Goal: Information Seeking & Learning: Find contact information

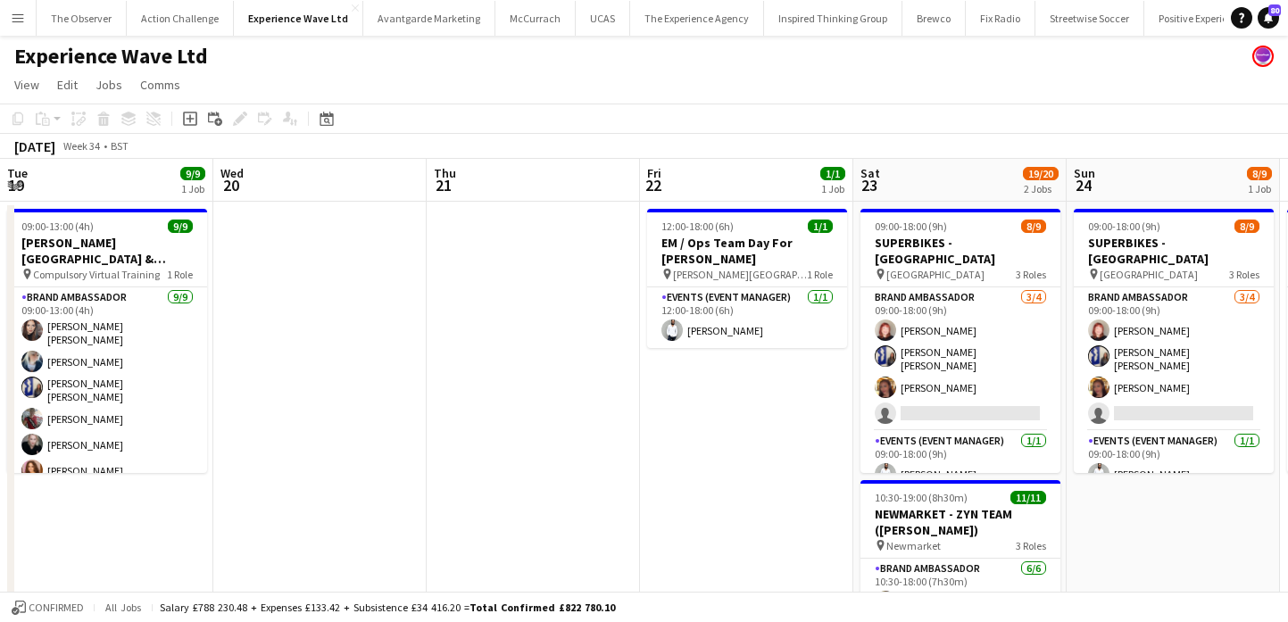
scroll to position [0, 505]
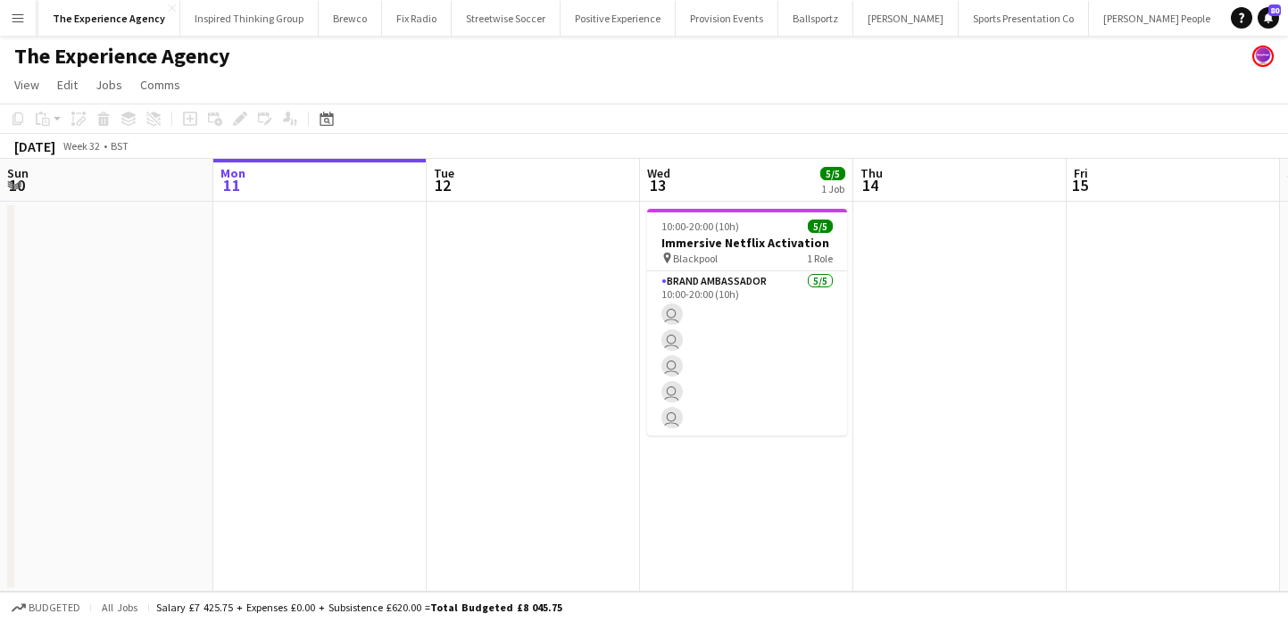
scroll to position [0, 573]
click at [11, 14] on app-icon "Menu" at bounding box center [18, 18] width 14 height 14
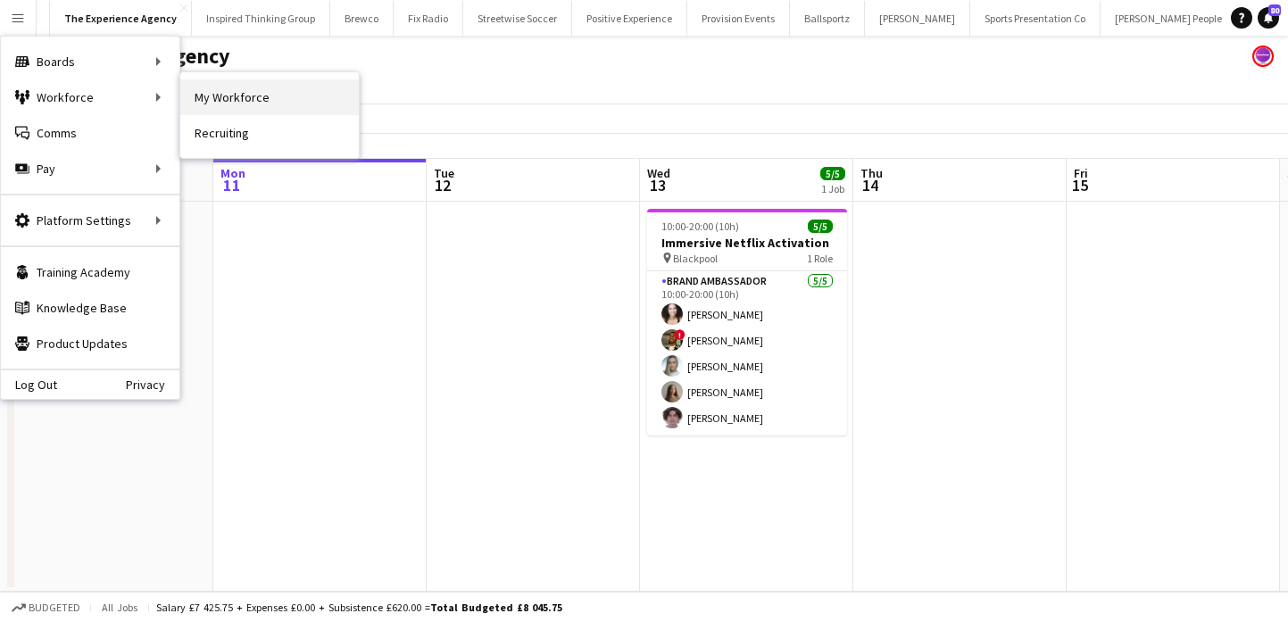
click at [225, 100] on link "My Workforce" at bounding box center [269, 97] width 178 height 36
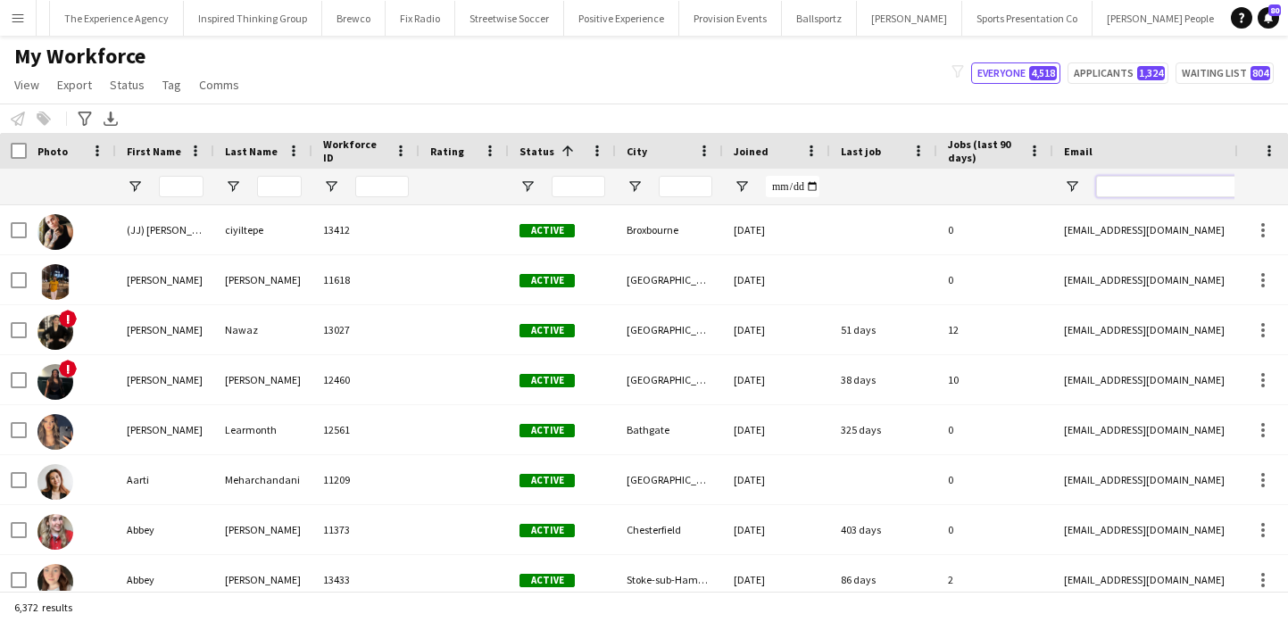
click at [1129, 188] on input "Email Filter Input" at bounding box center [1247, 186] width 303 height 21
paste input "**********"
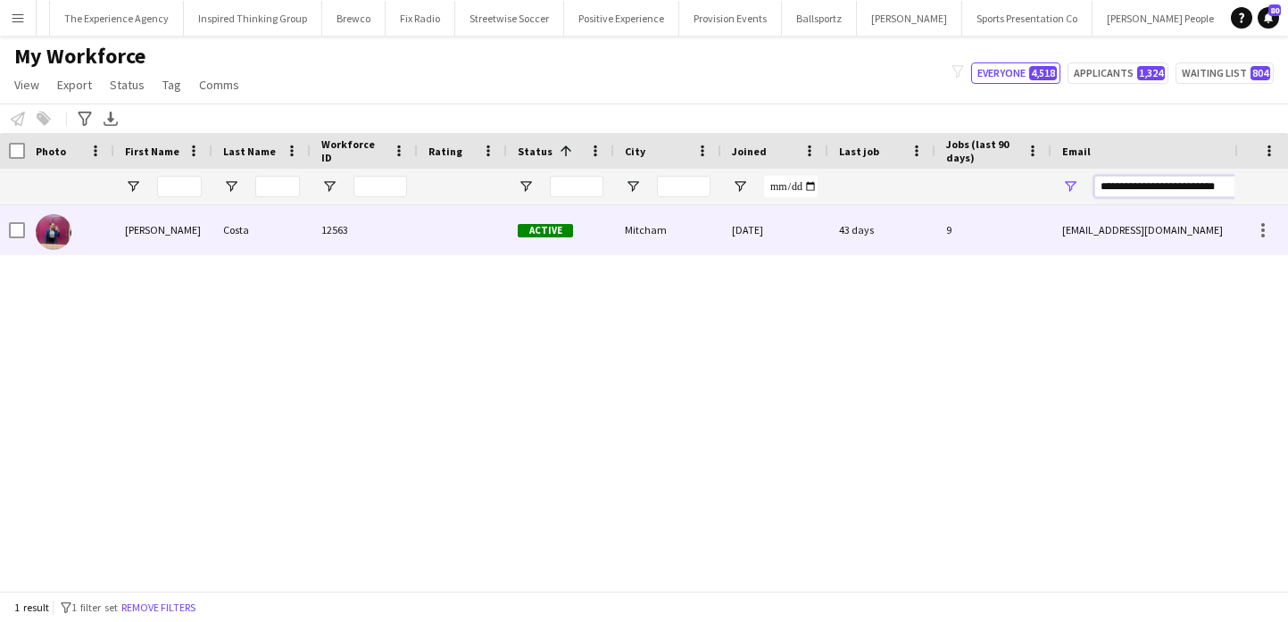
type input "**********"
click at [879, 238] on div "43 days" at bounding box center [881, 229] width 107 height 49
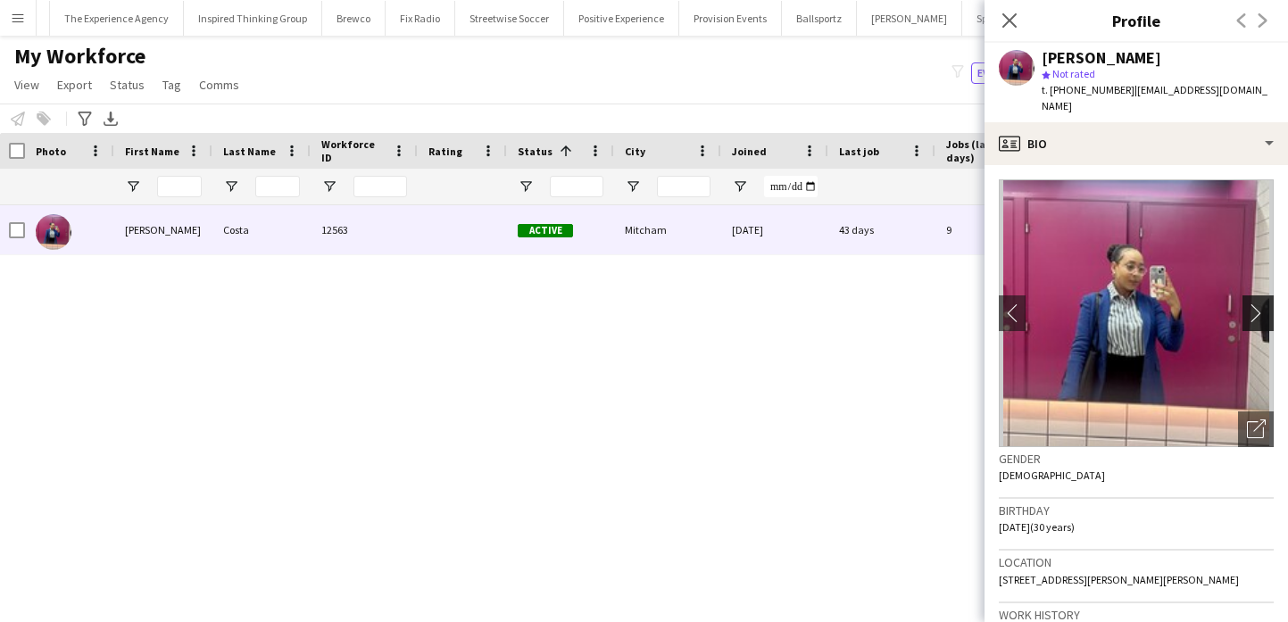
click at [1262, 308] on button "chevron-right" at bounding box center [1260, 313] width 36 height 36
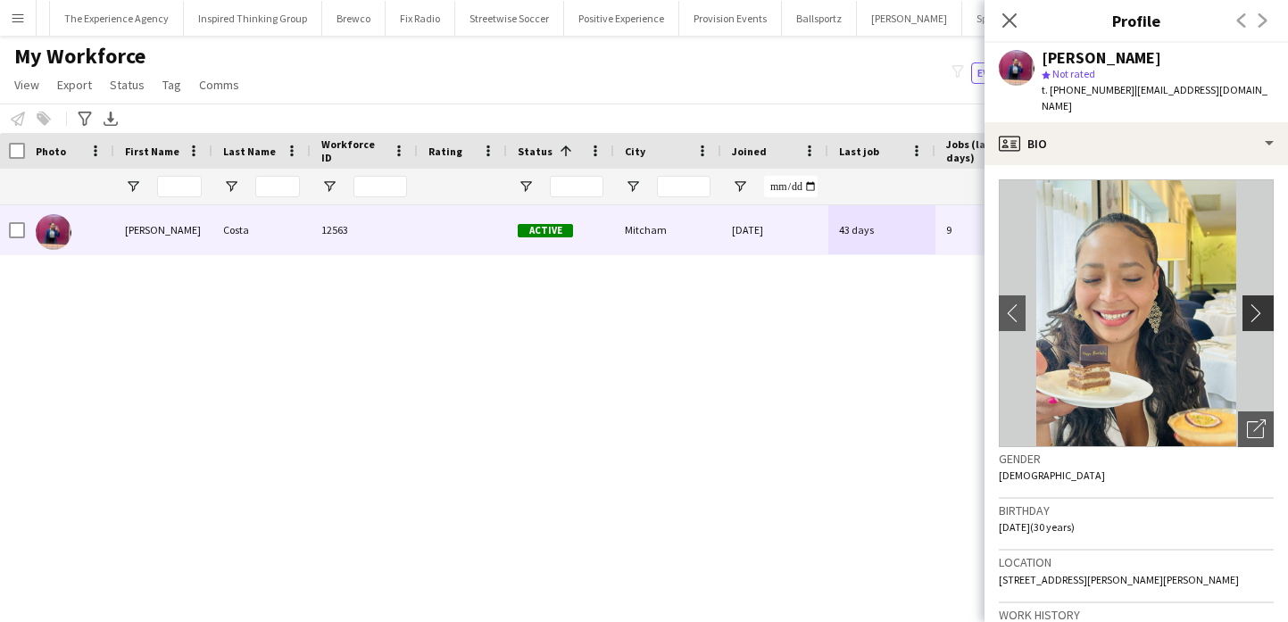
click at [1261, 308] on button "chevron-right" at bounding box center [1260, 313] width 36 height 36
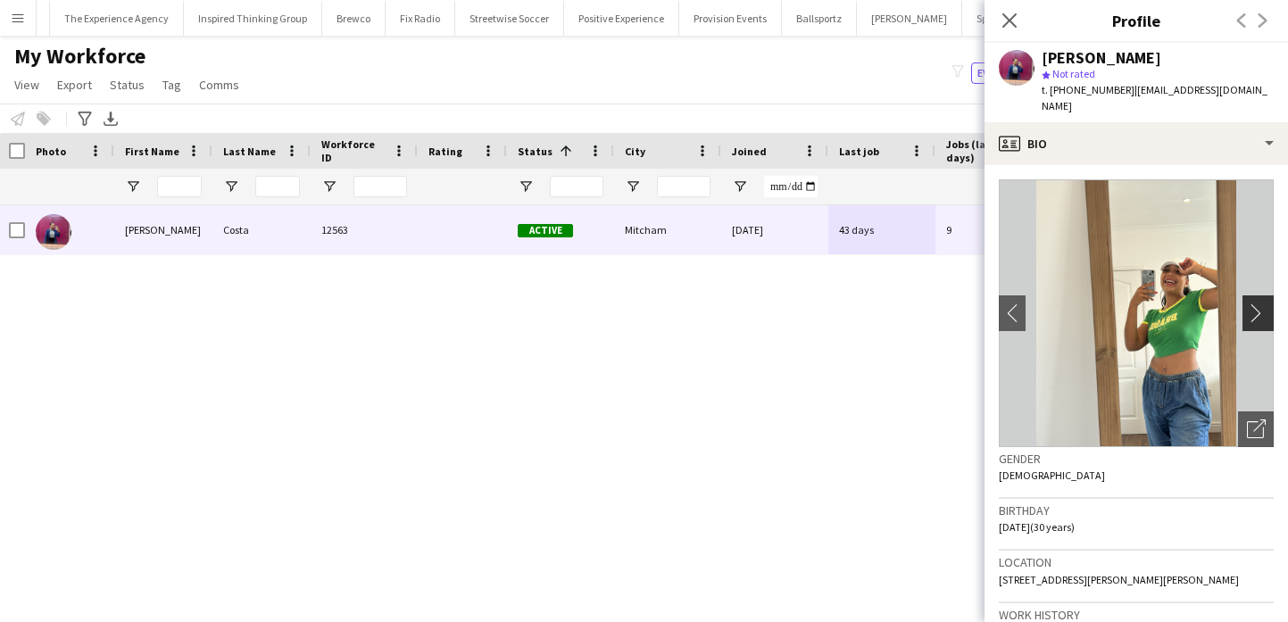
click at [1259, 303] on app-icon "chevron-right" at bounding box center [1261, 312] width 28 height 19
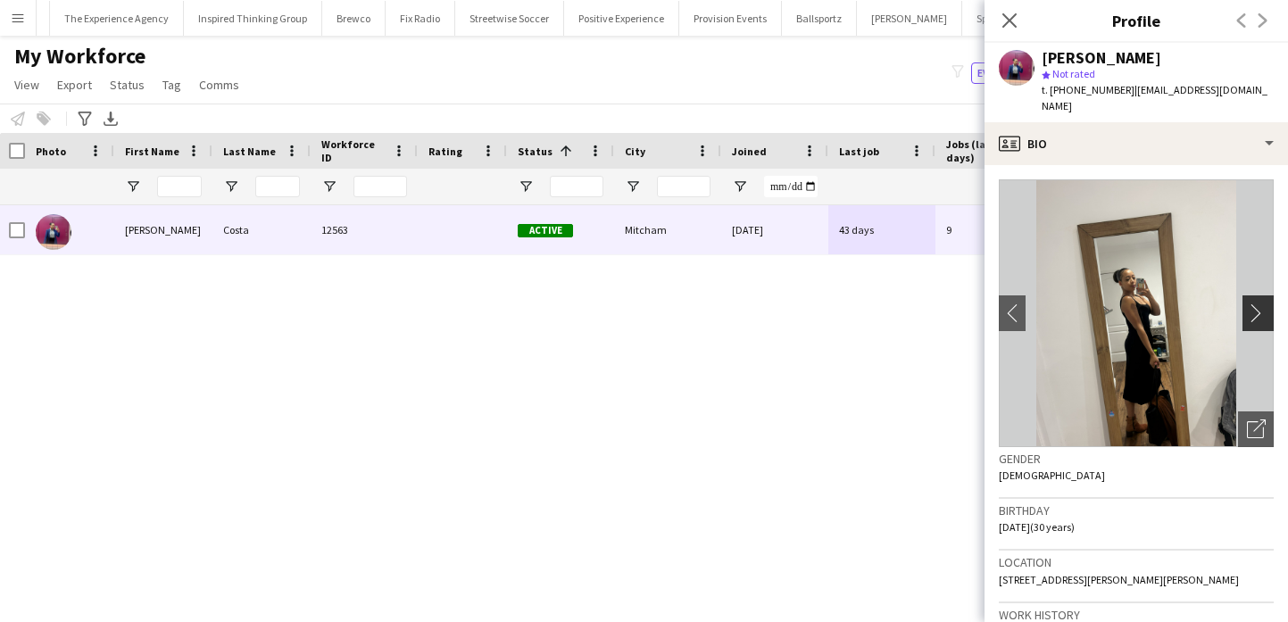
click at [1259, 303] on app-icon "chevron-right" at bounding box center [1261, 312] width 28 height 19
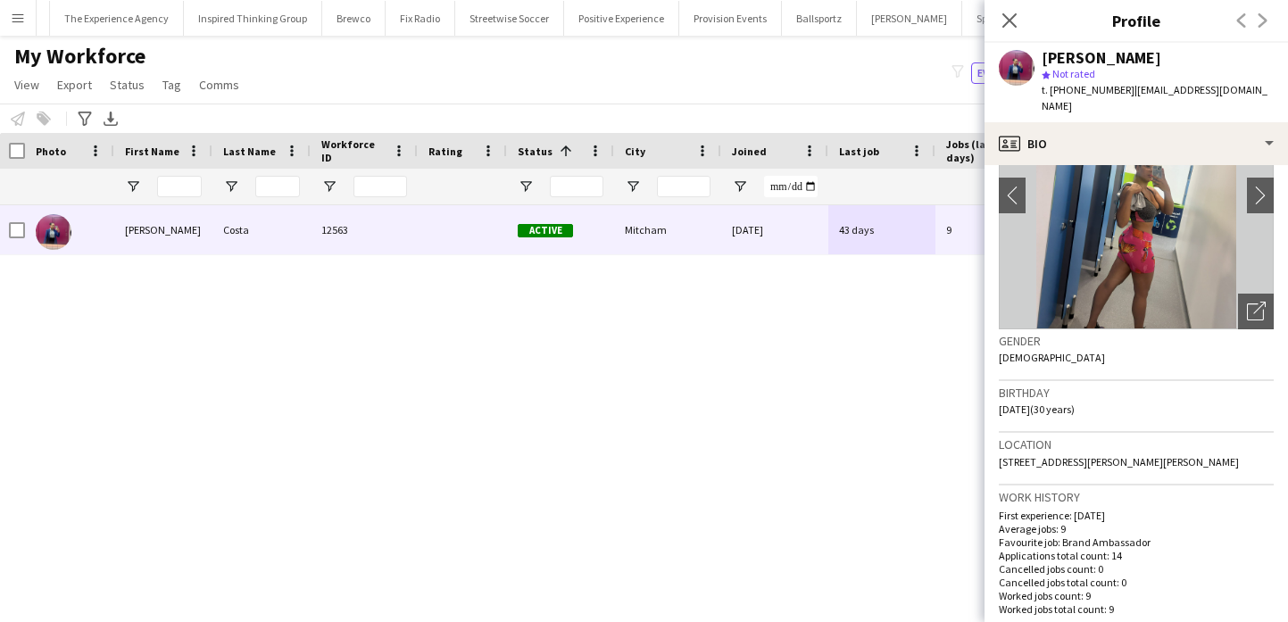
scroll to position [0, 0]
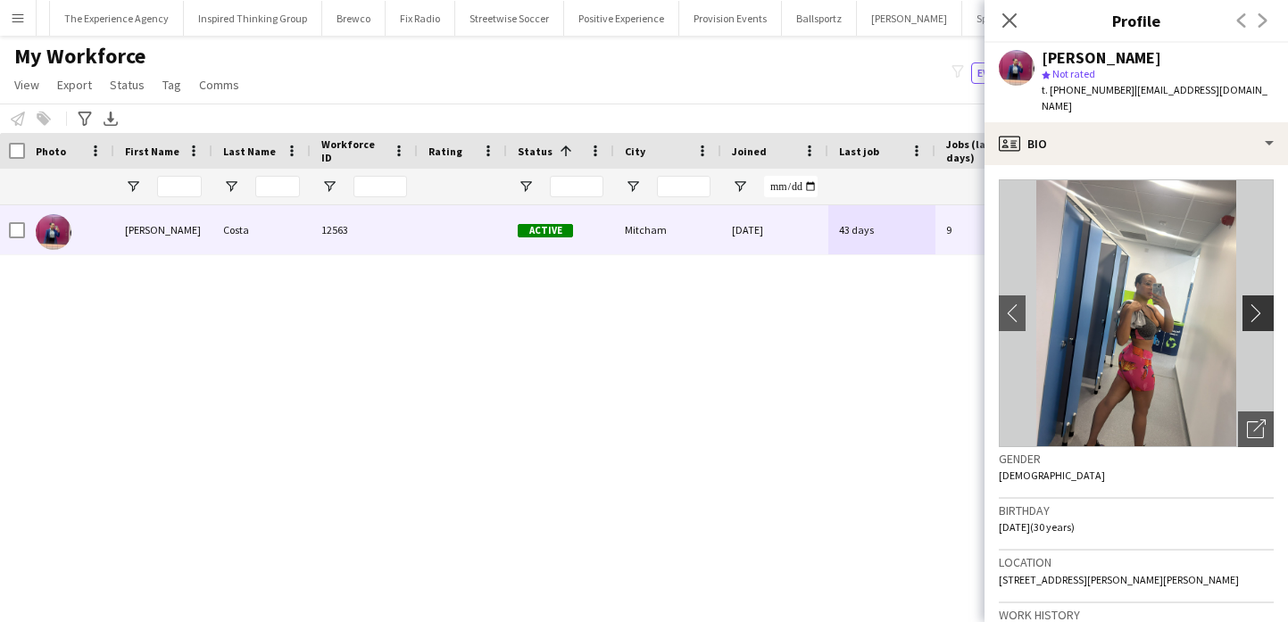
click at [1259, 306] on button "chevron-right" at bounding box center [1260, 313] width 36 height 36
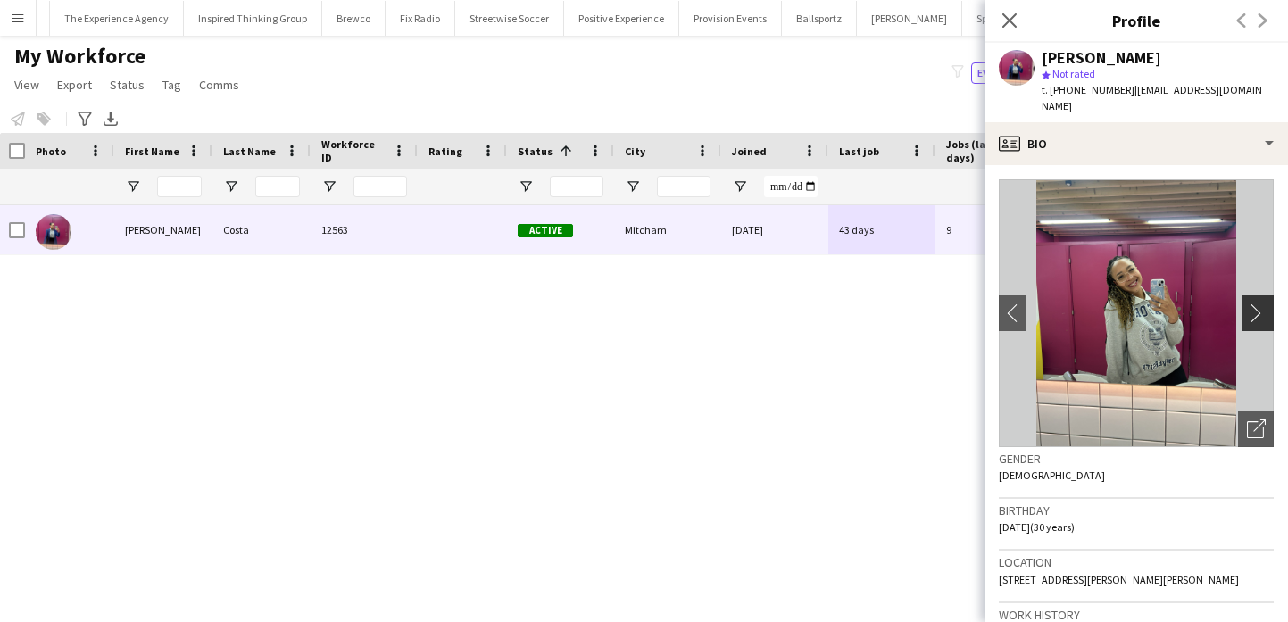
click at [1259, 306] on button "chevron-right" at bounding box center [1260, 313] width 36 height 36
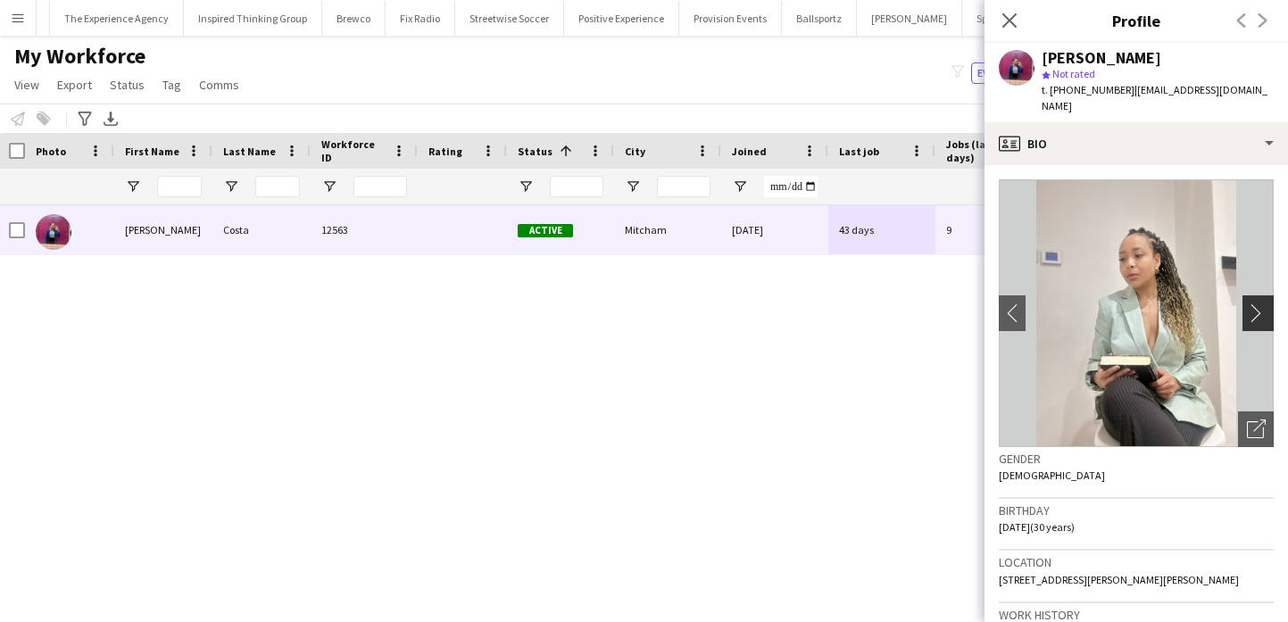
click at [1259, 306] on button "chevron-right" at bounding box center [1260, 313] width 36 height 36
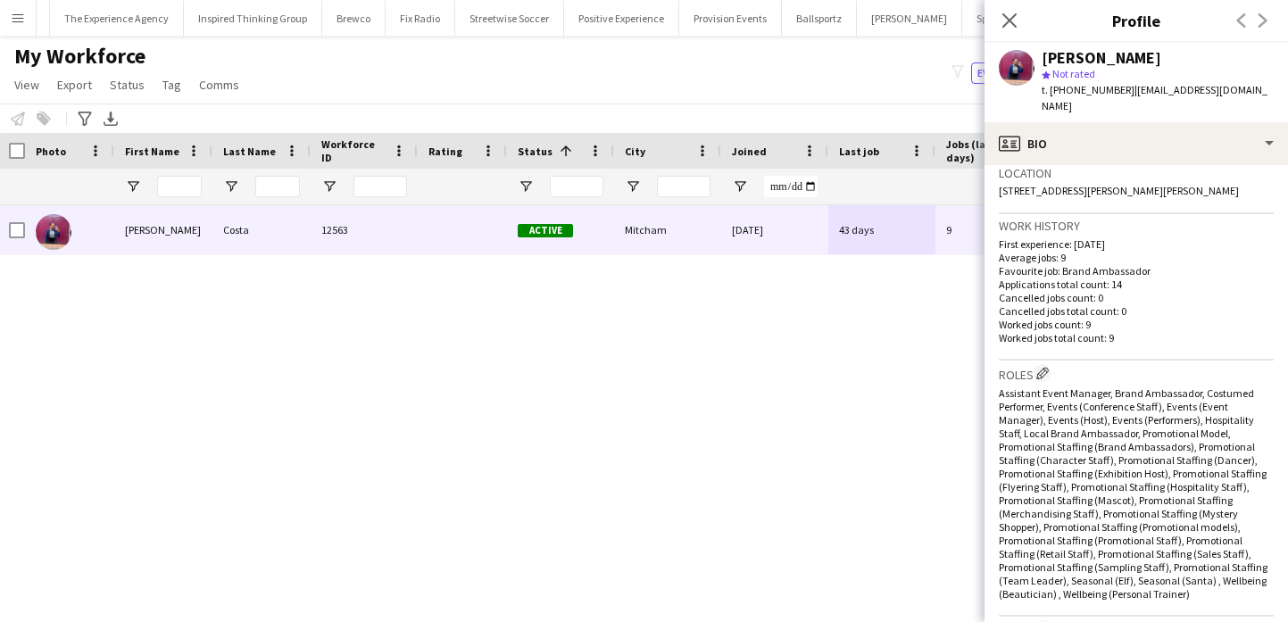
scroll to position [905, 0]
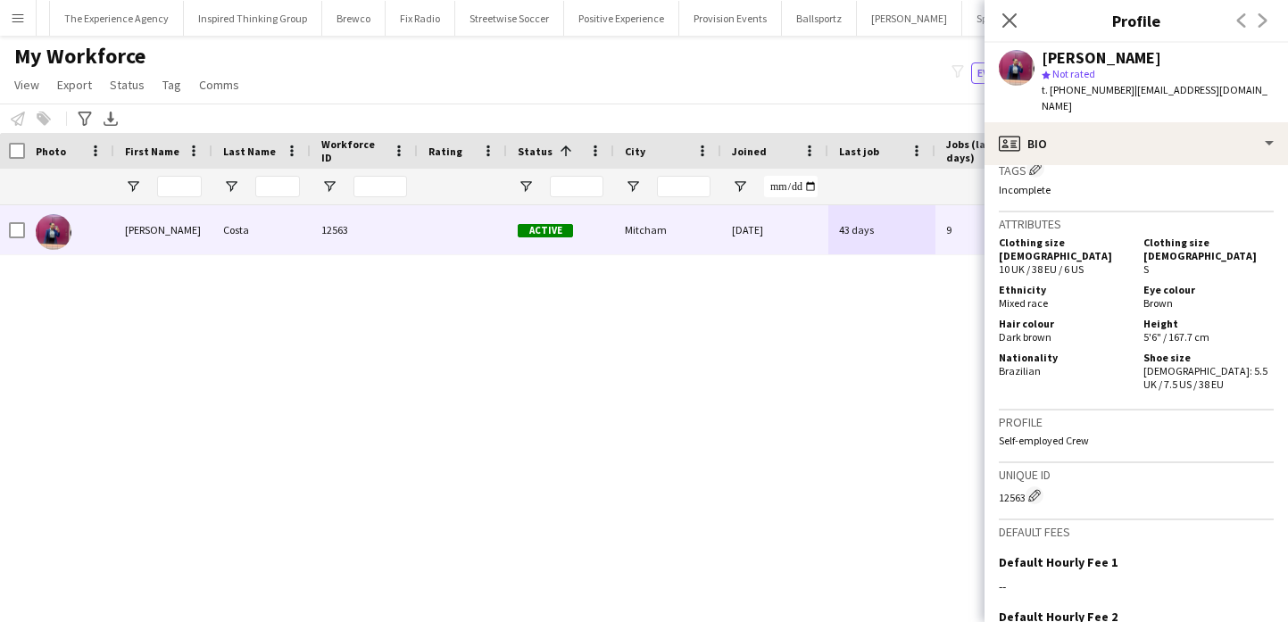
click at [1107, 52] on div "Jennifer Costa" at bounding box center [1101, 58] width 120 height 16
copy div "Jennifer Costa"
click at [145, 394] on div "Jennifer Costa 12563 Active Mitcham 19-08-2024 43 days 9 jennifermarianno@gmail…" at bounding box center [617, 397] width 1234 height 385
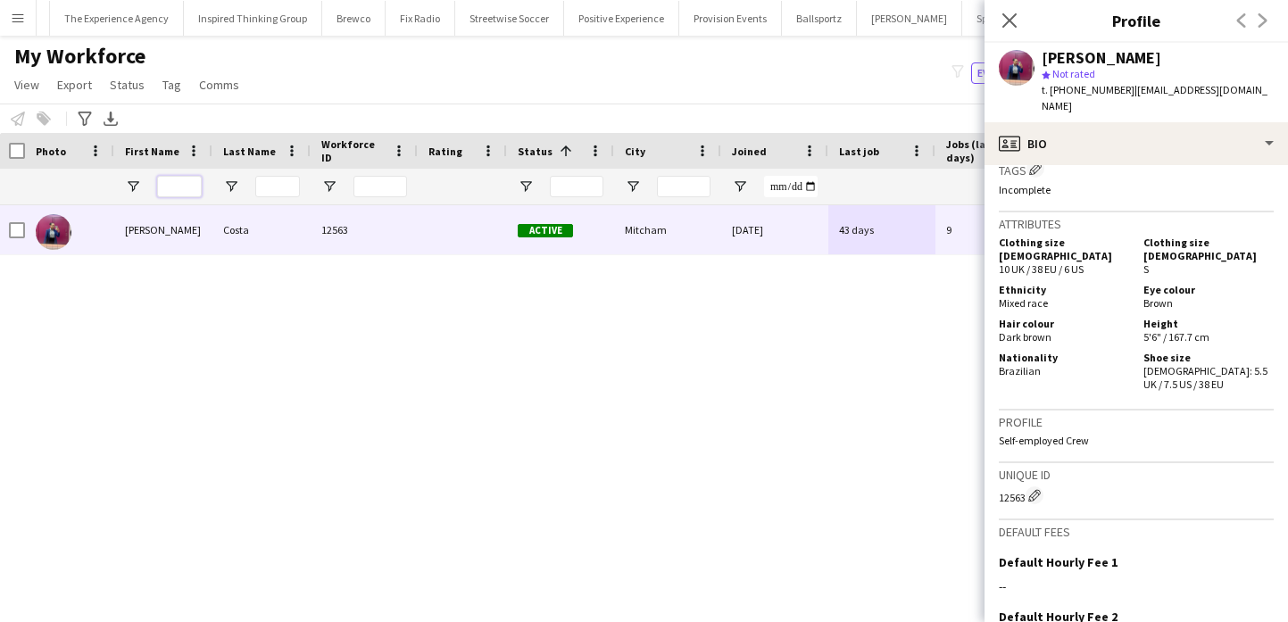
click at [180, 186] on input "First Name Filter Input" at bounding box center [179, 186] width 45 height 21
type input "*******"
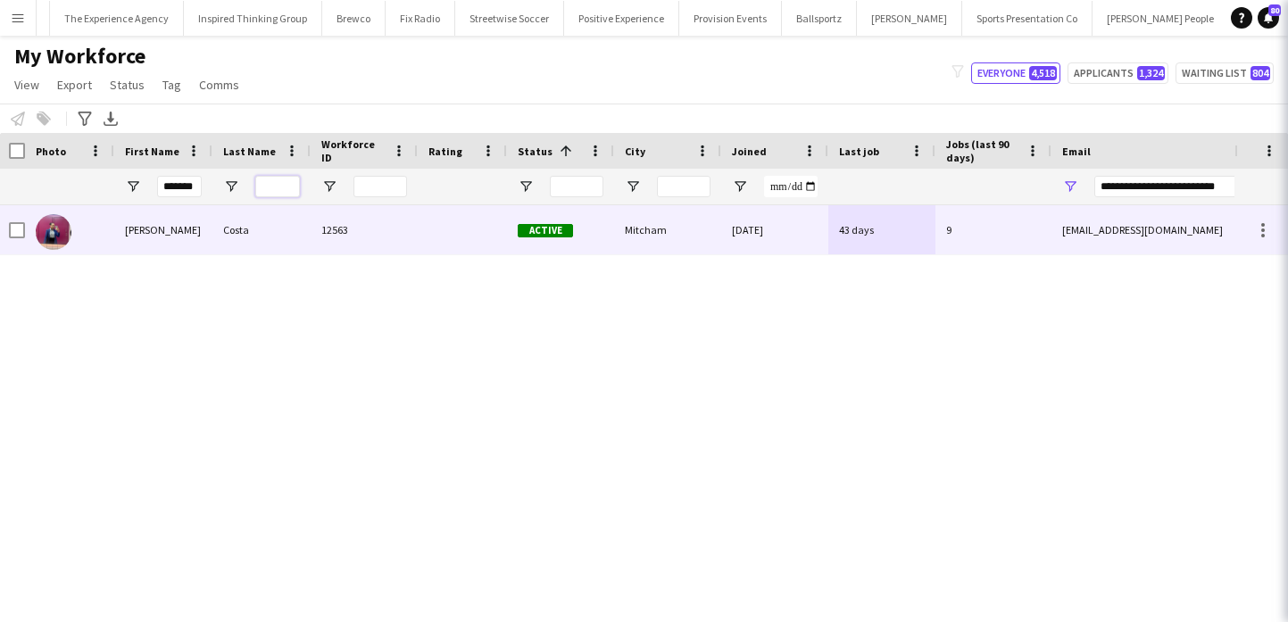
scroll to position [0, 0]
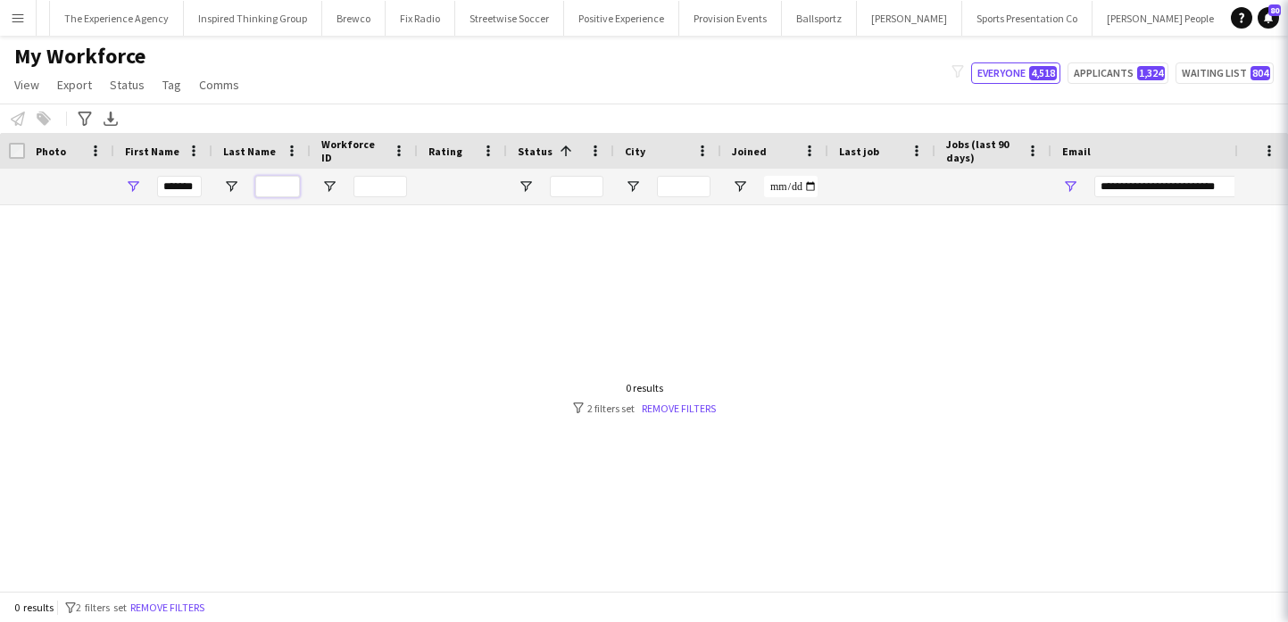
click at [257, 190] on input "Last Name Filter Input" at bounding box center [277, 186] width 45 height 21
type input "*"
click at [165, 609] on button "Remove filters" at bounding box center [167, 608] width 81 height 20
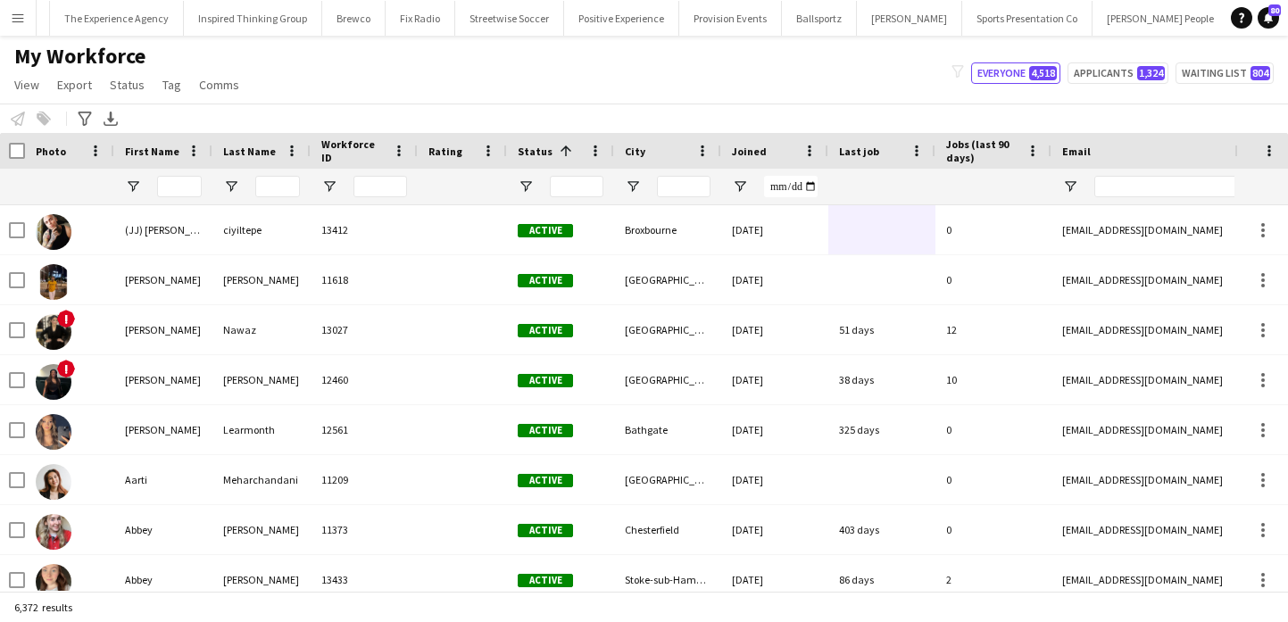
click at [157, 195] on div at bounding box center [179, 186] width 45 height 21
click at [166, 194] on input "First Name Filter Input" at bounding box center [179, 186] width 45 height 21
type input "*******"
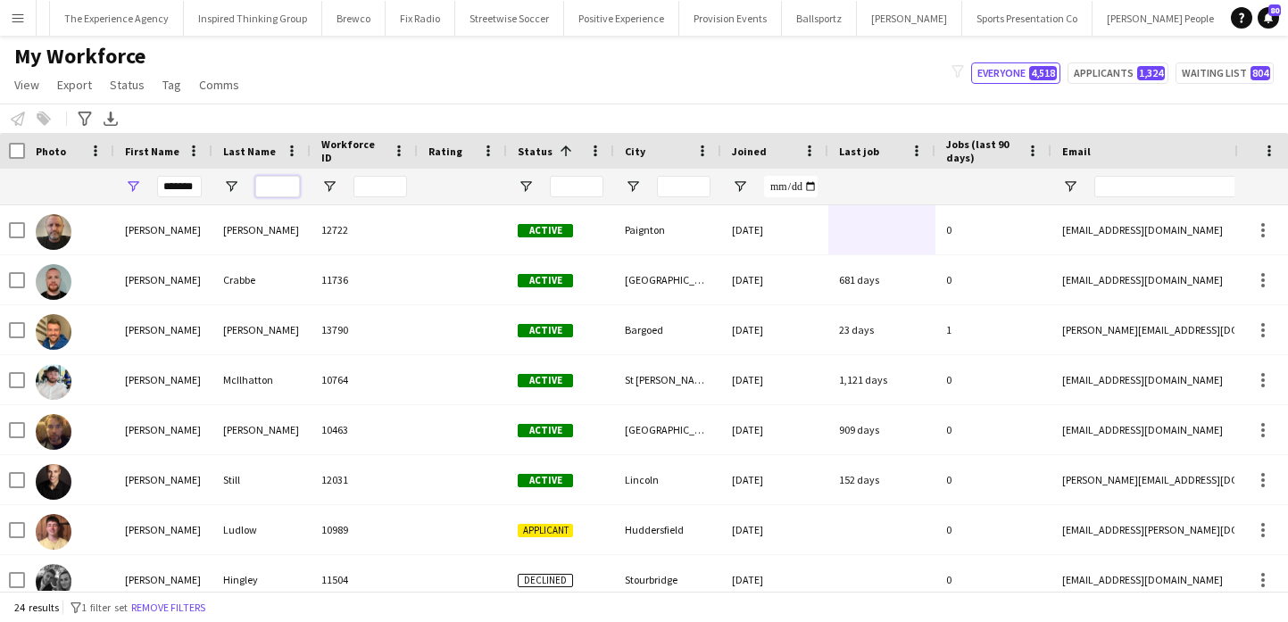
scroll to position [0, 0]
click at [280, 192] on input "Last Name Filter Input" at bounding box center [277, 186] width 45 height 21
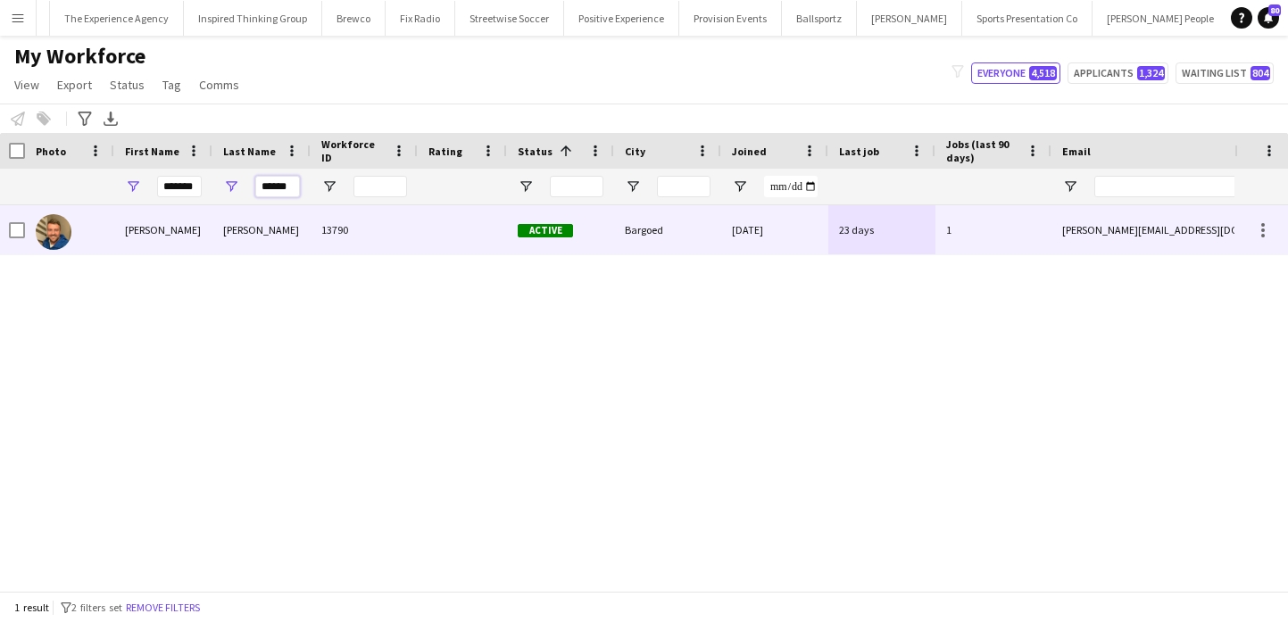
type input "******"
click at [297, 229] on div "Howard" at bounding box center [261, 229] width 98 height 49
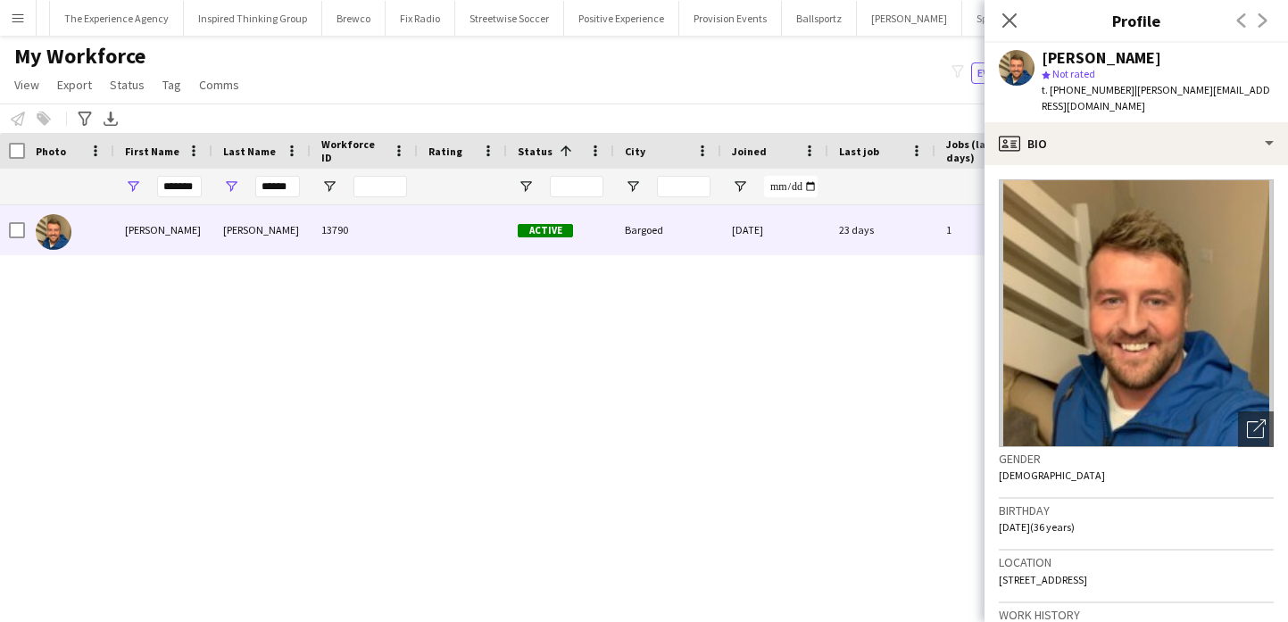
click at [1087, 573] on span "10 Llewelyn Street, Bargoed, CF81 8JL" at bounding box center [1043, 579] width 88 height 13
drag, startPoint x: 1137, startPoint y: 560, endPoint x: 1157, endPoint y: 560, distance: 20.5
click at [1087, 573] on span "10 Llewelyn Street, Bargoed, CF81 8JL" at bounding box center [1043, 579] width 88 height 13
copy span "CF81 8JL"
click at [1091, 59] on div "[PERSON_NAME]" at bounding box center [1101, 58] width 120 height 16
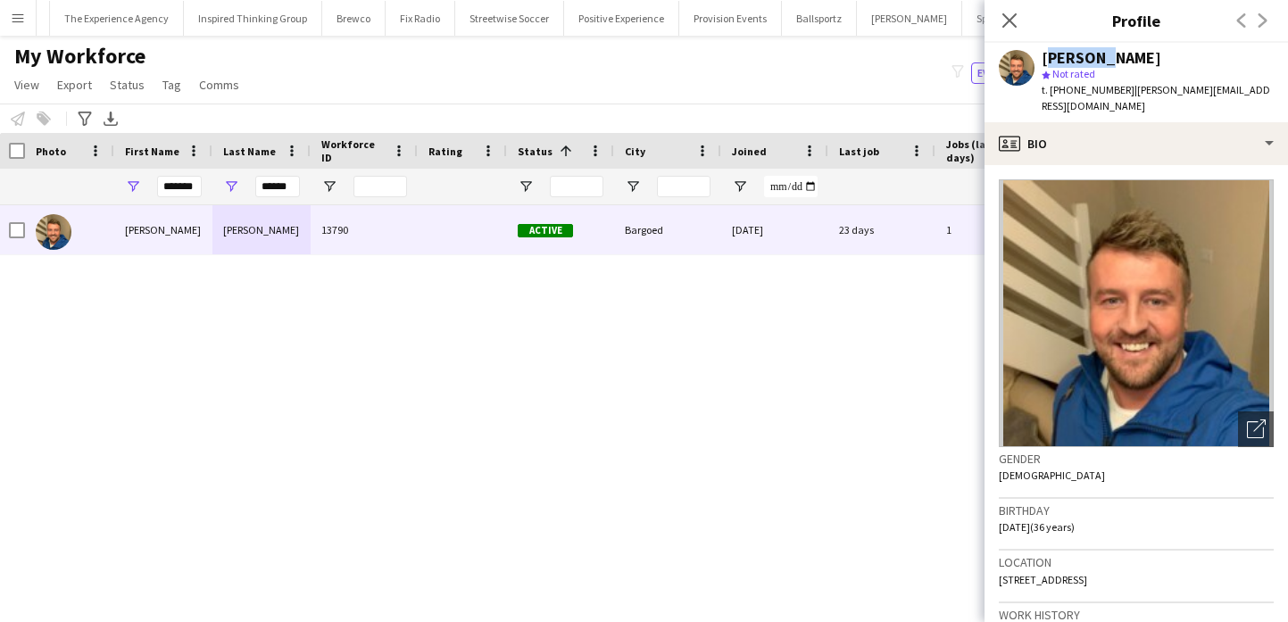
click at [1091, 58] on div "[PERSON_NAME]" at bounding box center [1101, 58] width 120 height 16
drag, startPoint x: 1091, startPoint y: 58, endPoint x: 1108, endPoint y: 94, distance: 39.5
click at [1108, 94] on div "Matthew Howard star Not rated t. +447572808151 | matthew@ibrolly.com" at bounding box center [1157, 82] width 232 height 65
copy app-crew-profile "Matthew Howard star Not rated t. +447572808151 | matthew@ibrolly.com profile"
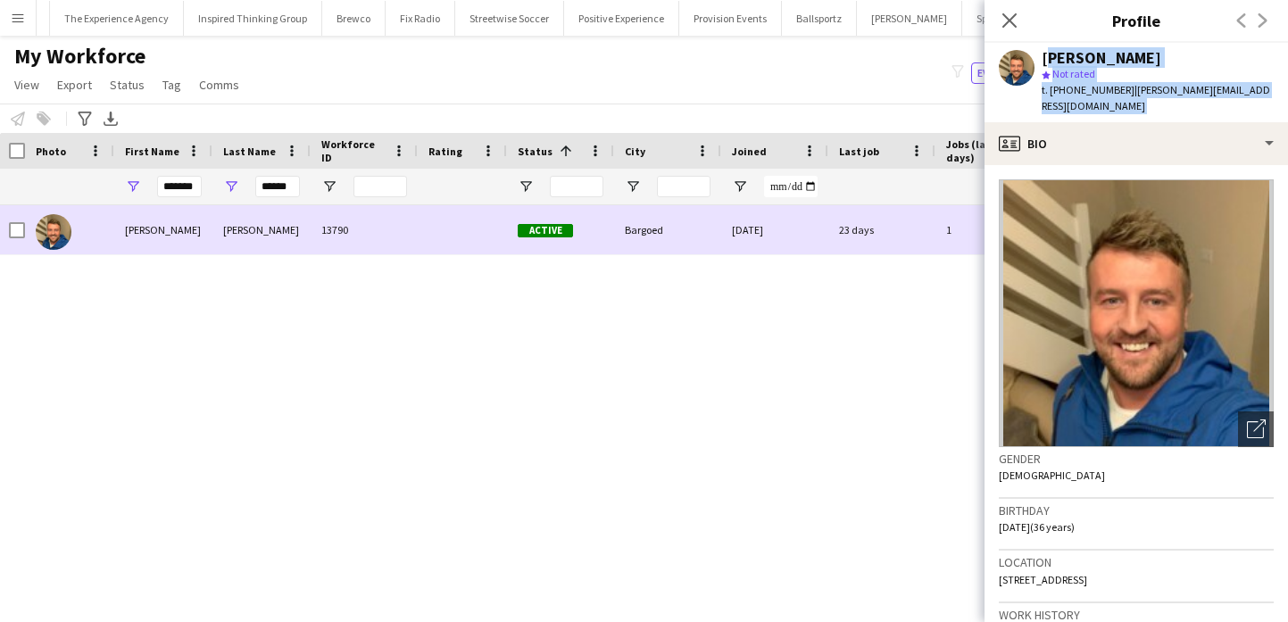
click at [622, 210] on div "Bargoed" at bounding box center [667, 229] width 107 height 49
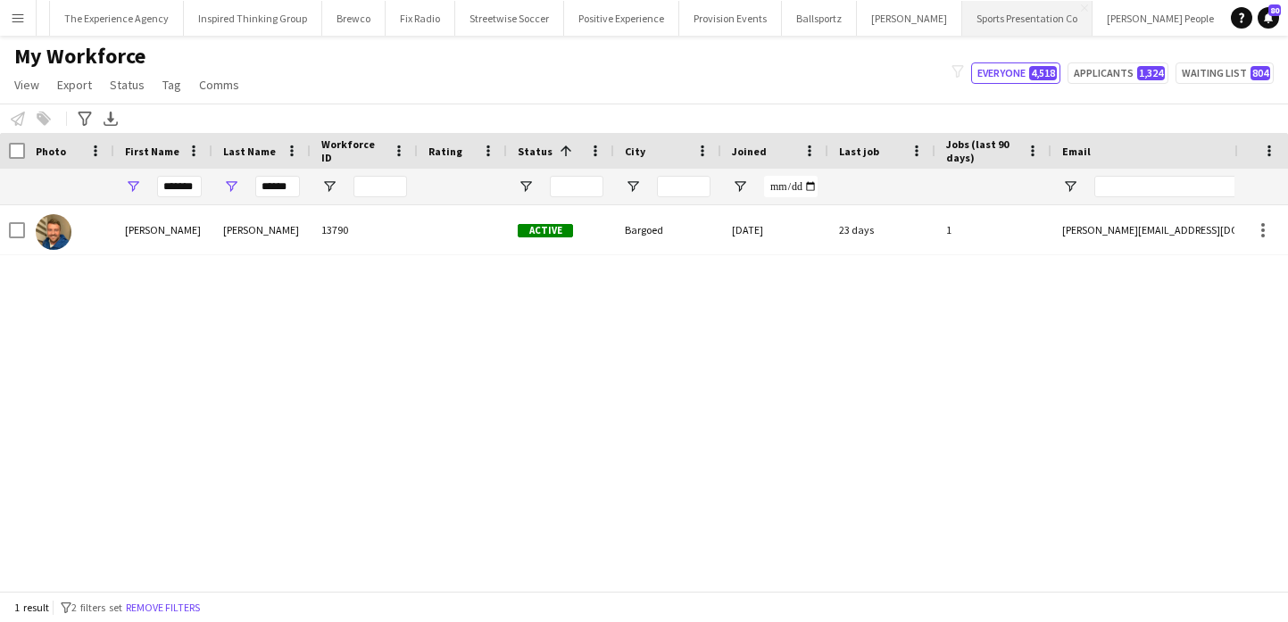
click at [964, 11] on button "Sports Presentation Co Close" at bounding box center [1027, 18] width 130 height 35
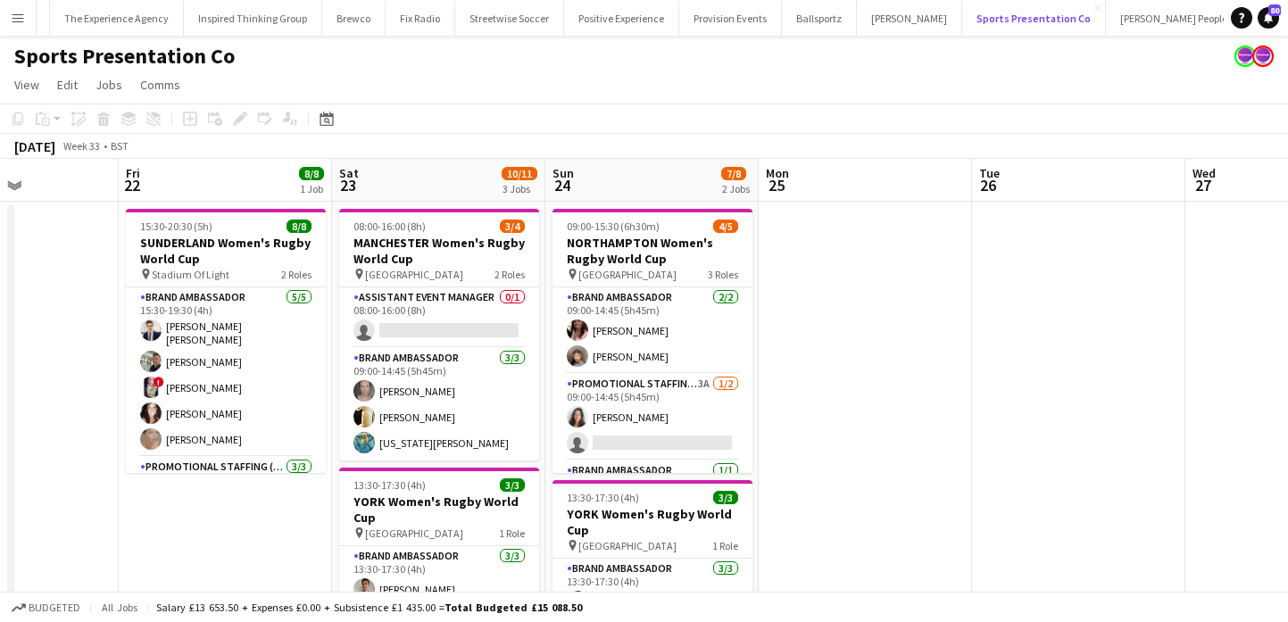
scroll to position [0, 756]
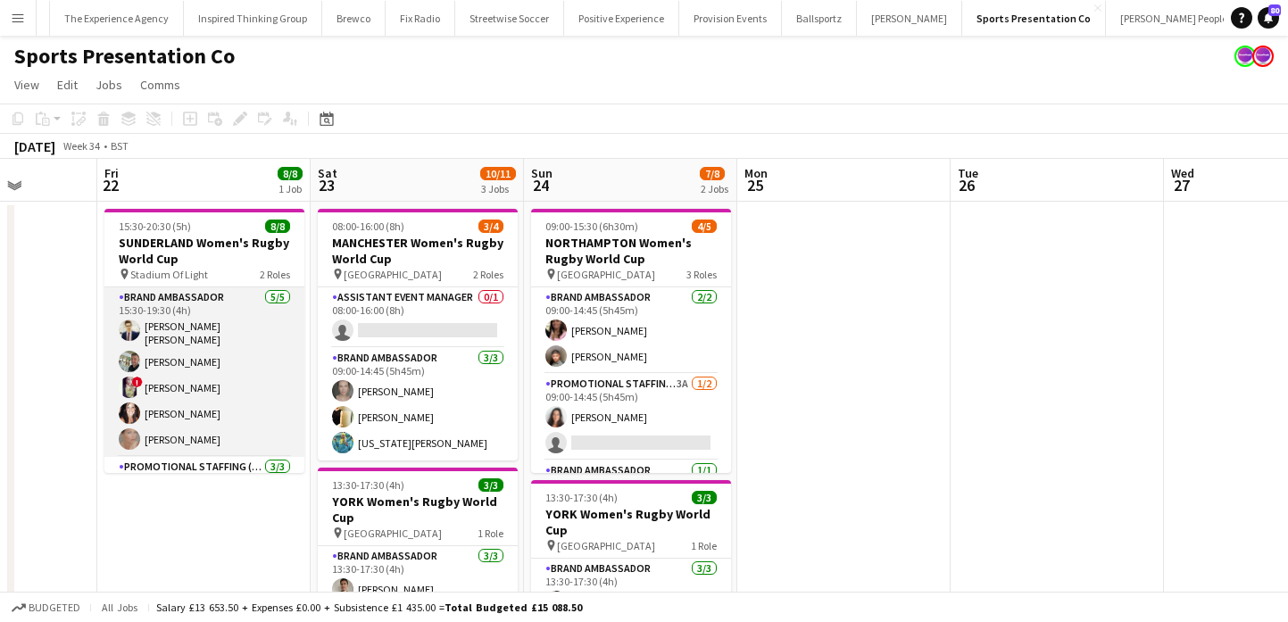
click at [215, 373] on app-card-role "Brand Ambassador 5/5 15:30-19:30 (4h) Mohamad Khairul Mohamad Ali Paul McDonald…" at bounding box center [204, 372] width 200 height 170
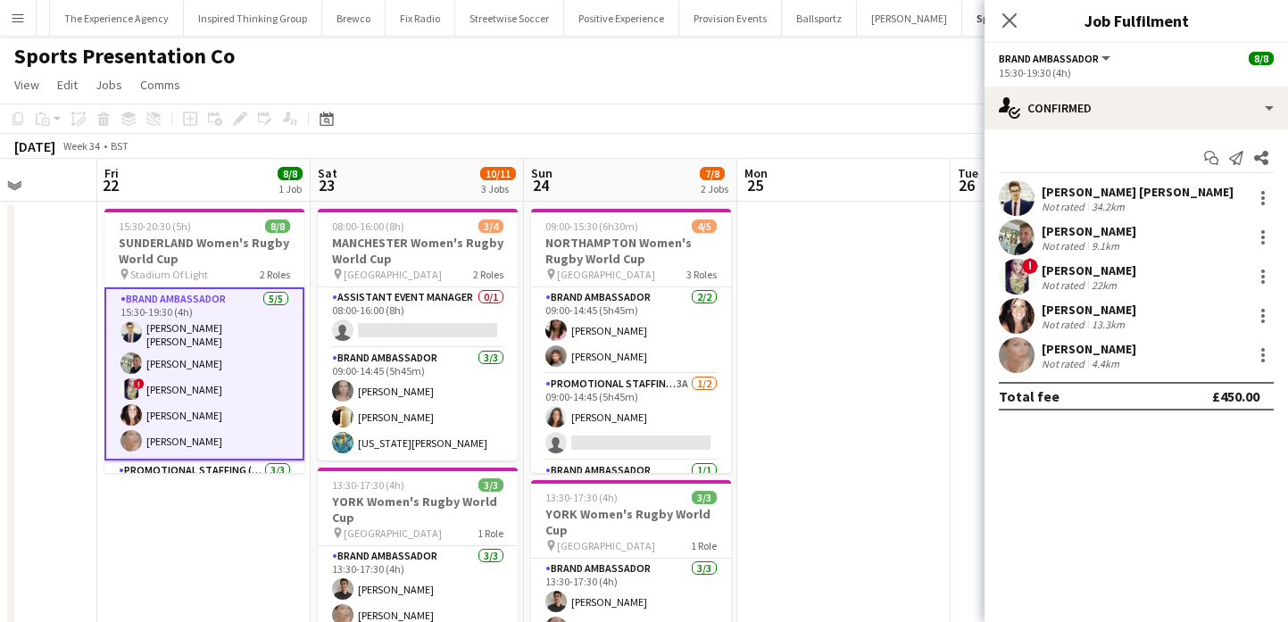
click at [1036, 195] on div "Mohamad Khairul Mohamad Ali Not rated 34.2km" at bounding box center [1135, 198] width 303 height 36
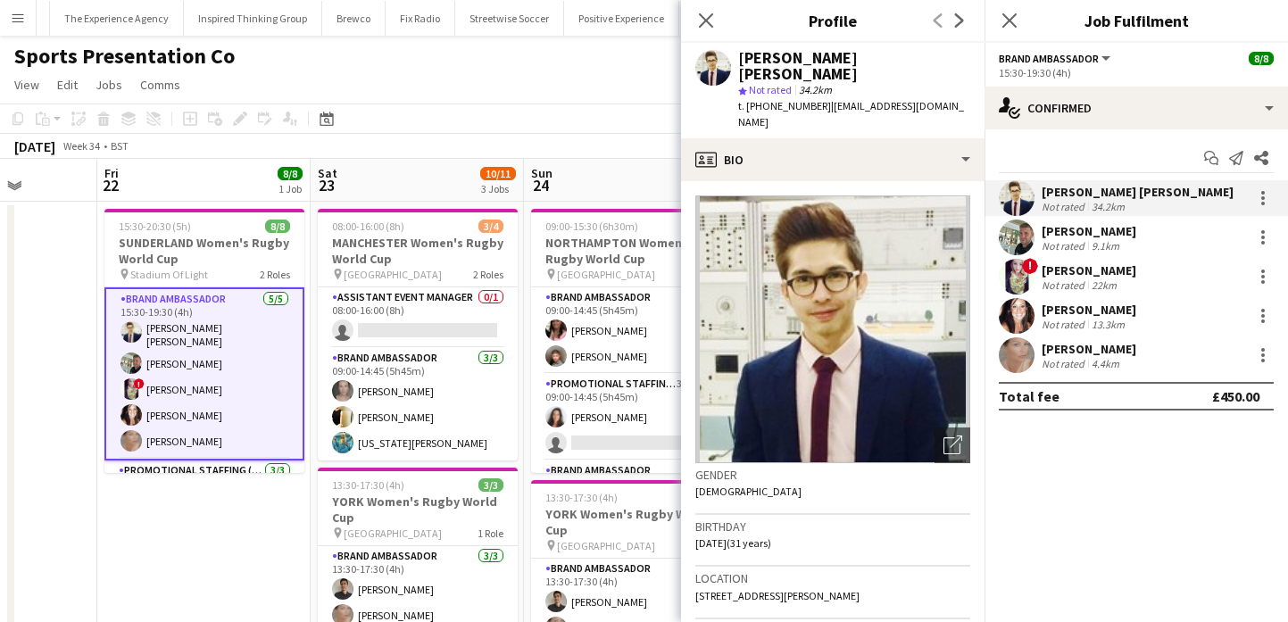
click at [792, 57] on div "Mohamad Khairul Mohamad Ali" at bounding box center [854, 66] width 232 height 32
copy div "Mohamad Khairul Mohamad Ali"
click at [783, 99] on span "t. +447918114797" at bounding box center [784, 105] width 93 height 13
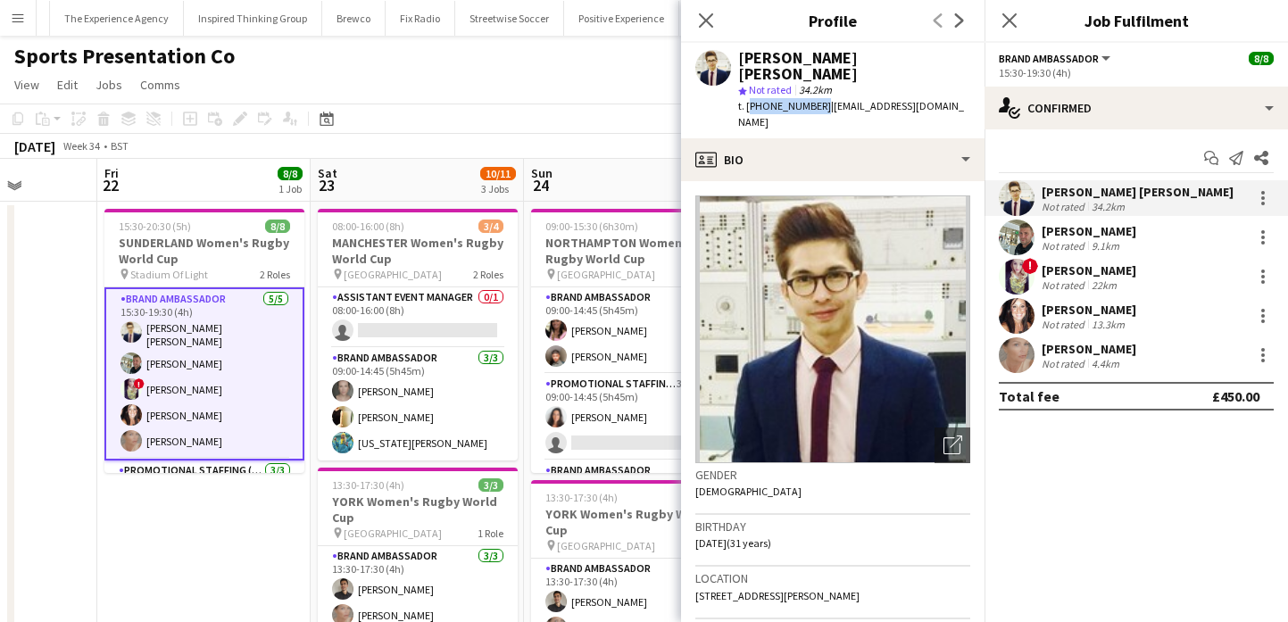
drag, startPoint x: 783, startPoint y: 90, endPoint x: 745, endPoint y: 90, distance: 37.5
click at [745, 99] on span "t. +447918114797" at bounding box center [784, 105] width 93 height 13
copy span "+447918114797"
click at [827, 99] on span "| mohdkhairul93@yahoo.com" at bounding box center [851, 113] width 226 height 29
drag, startPoint x: 825, startPoint y: 90, endPoint x: 948, endPoint y: 90, distance: 123.1
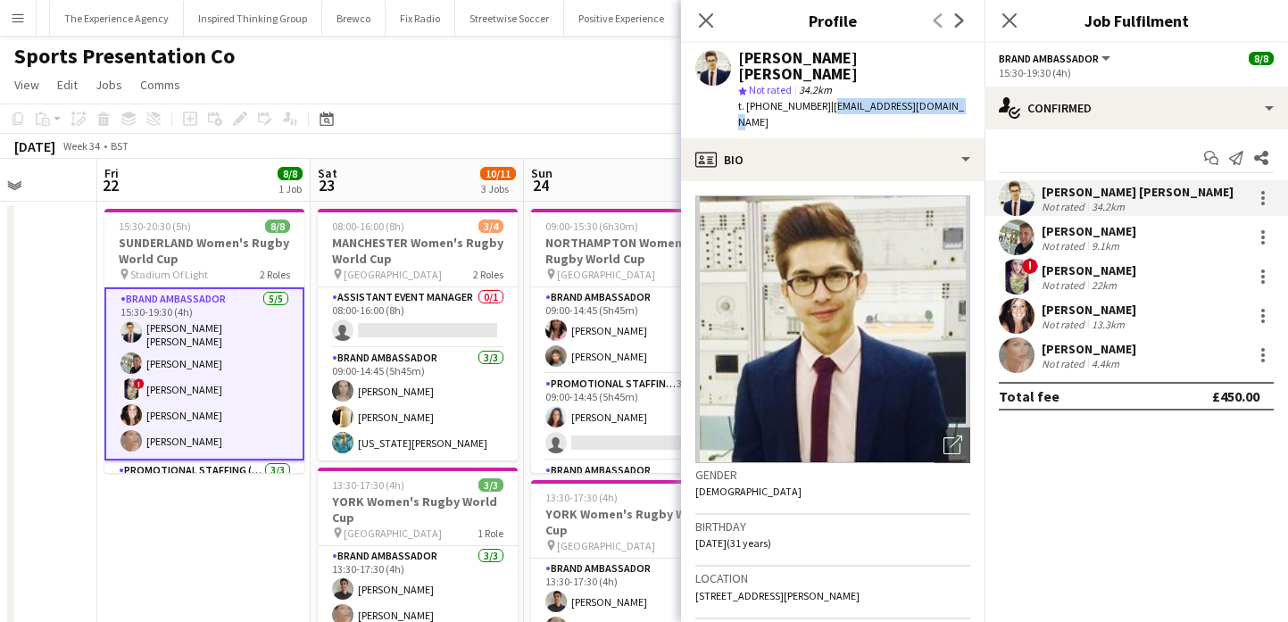
click at [949, 99] on span "| mohdkhairul93@yahoo.com" at bounding box center [851, 113] width 226 height 29
copy span "mohdkhairul93@yahoo.com"
click at [1037, 234] on div "Paul McDonald Not rated 9.1km" at bounding box center [1135, 238] width 303 height 36
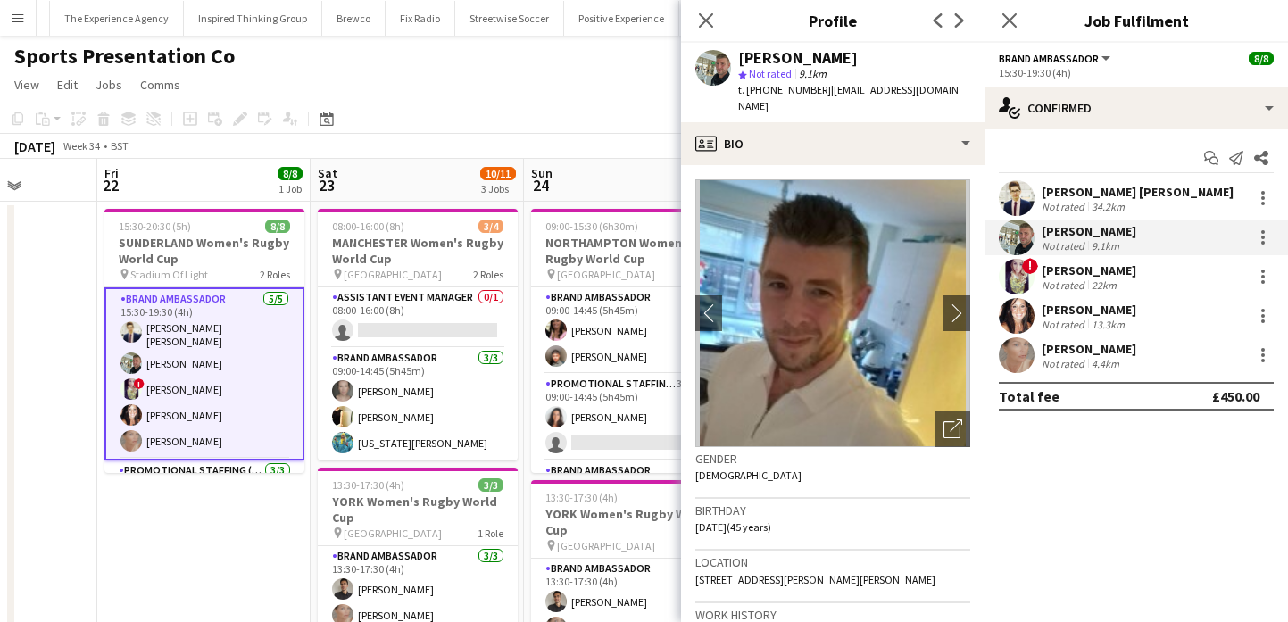
click at [768, 64] on div "Paul McDonald" at bounding box center [798, 58] width 120 height 16
copy div "Paul McDonald"
click at [759, 86] on span "t. +447541089946" at bounding box center [784, 89] width 93 height 13
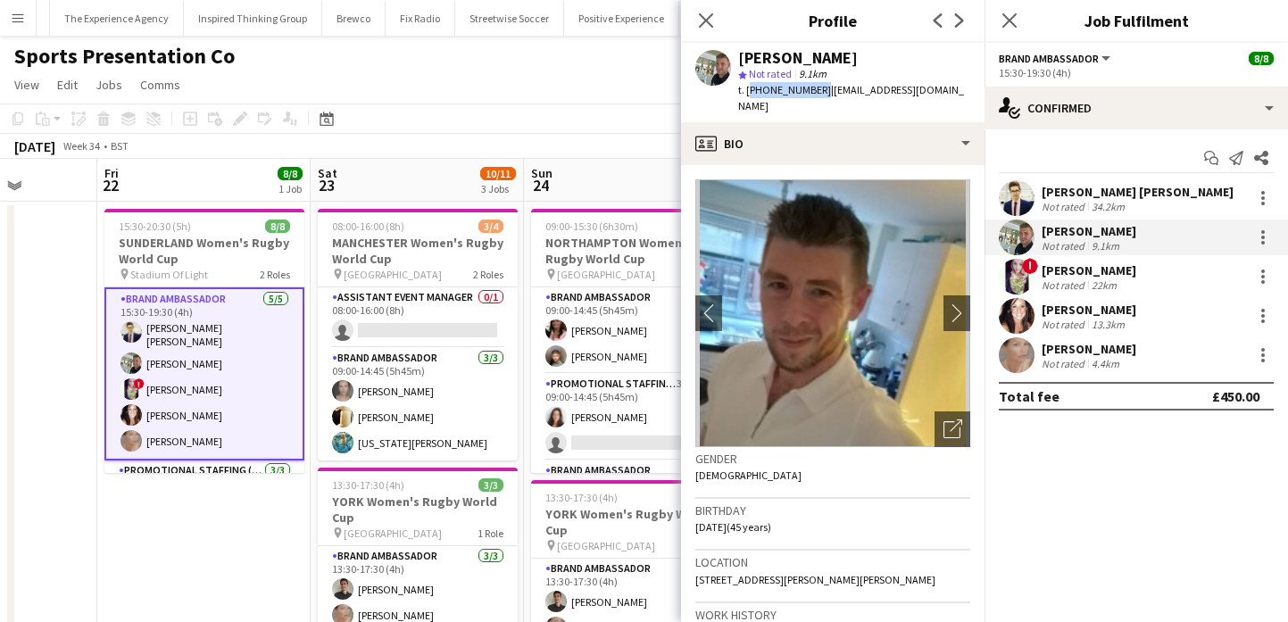
drag, startPoint x: 759, startPoint y: 86, endPoint x: 747, endPoint y: 86, distance: 11.6
click at [747, 86] on span "t. +447541089946" at bounding box center [784, 89] width 93 height 13
copy span "+447541089946"
drag, startPoint x: 823, startPoint y: 94, endPoint x: 941, endPoint y: 90, distance: 117.8
click at [941, 90] on div "Paul McDonald star Not rated 9.1km t. +447541089946 | paulmac2106@gmail.com" at bounding box center [832, 82] width 303 height 79
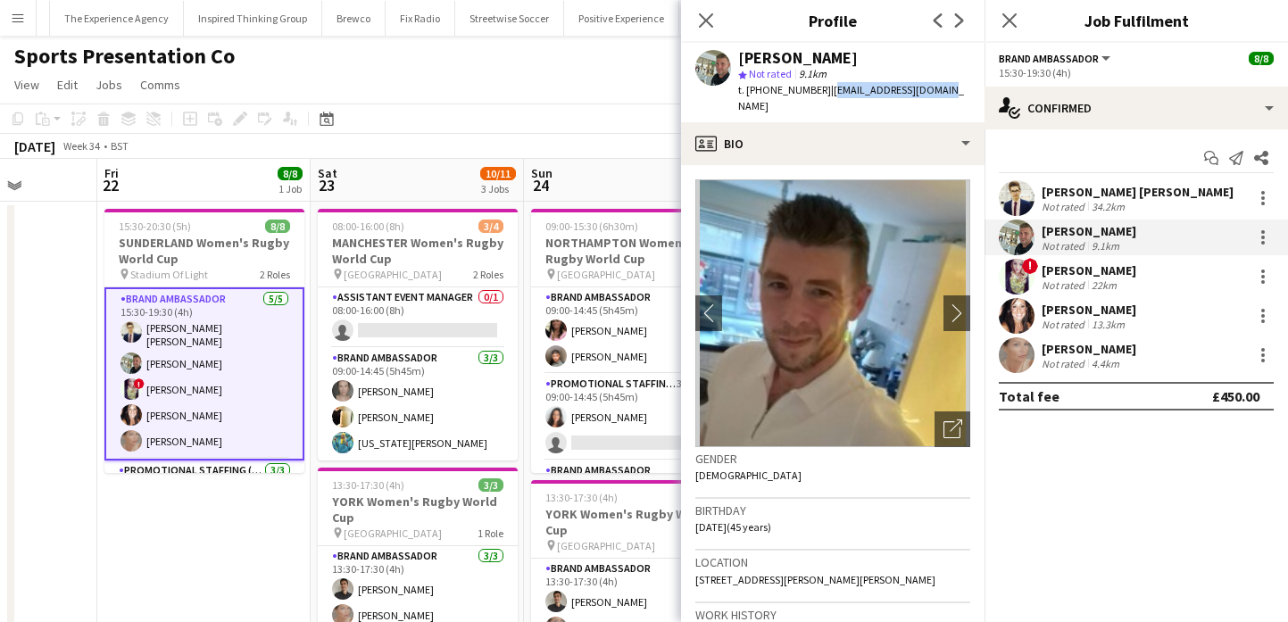
copy span "paulmac2106@gmail.com"
click at [1024, 283] on app-user-avatar at bounding box center [1017, 277] width 36 height 36
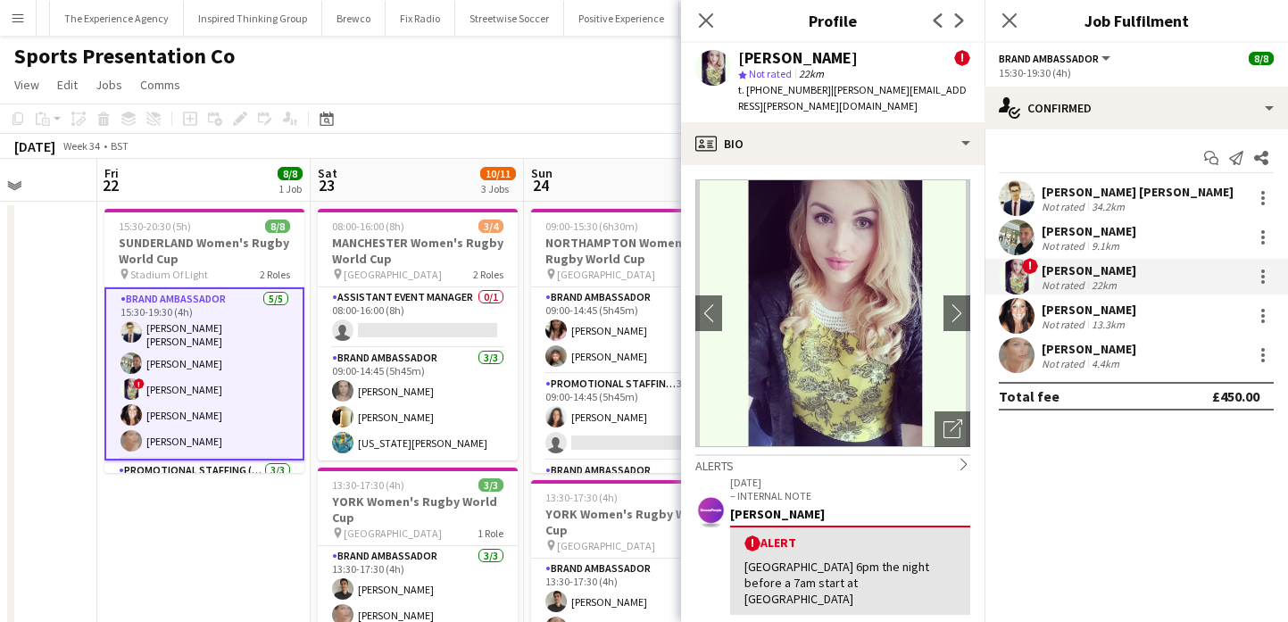
click at [789, 62] on div "Lucy Mercel" at bounding box center [798, 58] width 120 height 16
copy div "Lucy Mercel"
click at [755, 88] on span "t. +447875077296" at bounding box center [784, 89] width 93 height 13
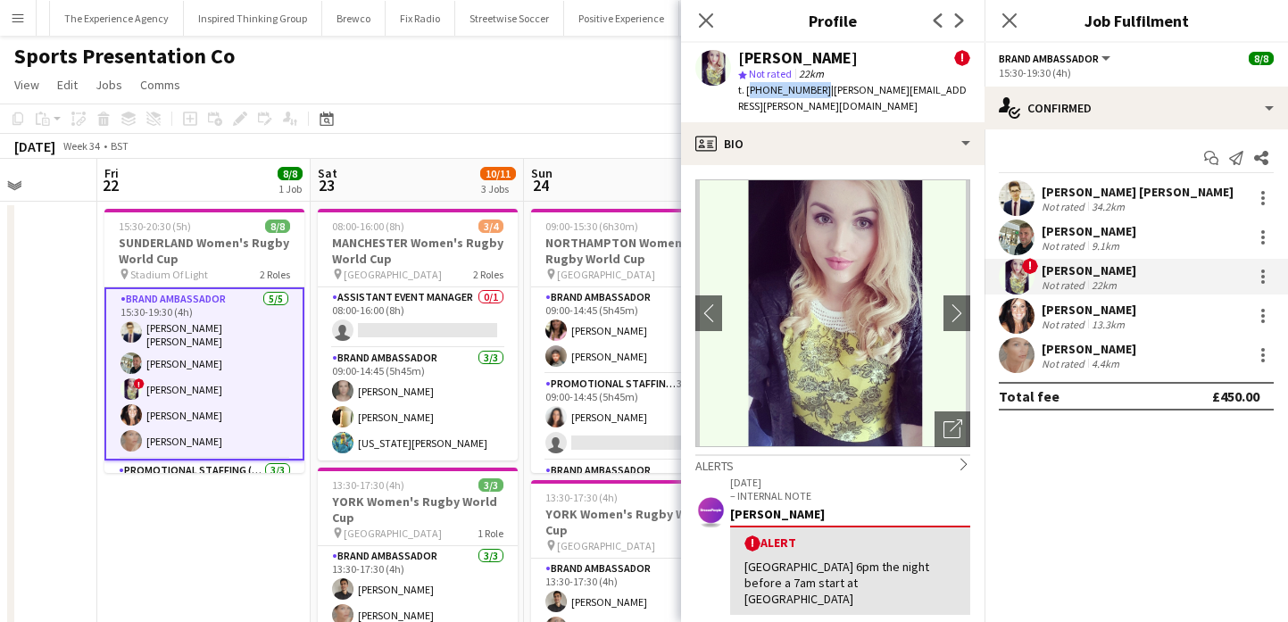
click at [747, 88] on span "t. +447875077296" at bounding box center [784, 89] width 93 height 13
drag, startPoint x: 822, startPoint y: 90, endPoint x: 953, endPoint y: 92, distance: 131.2
click at [953, 92] on div "Lucy Mercel ! star Not rated 22km t. +447875077296 | lucy.mercel@btinternet.com" at bounding box center [832, 82] width 303 height 79
click at [1012, 311] on app-user-avatar at bounding box center [1017, 316] width 36 height 36
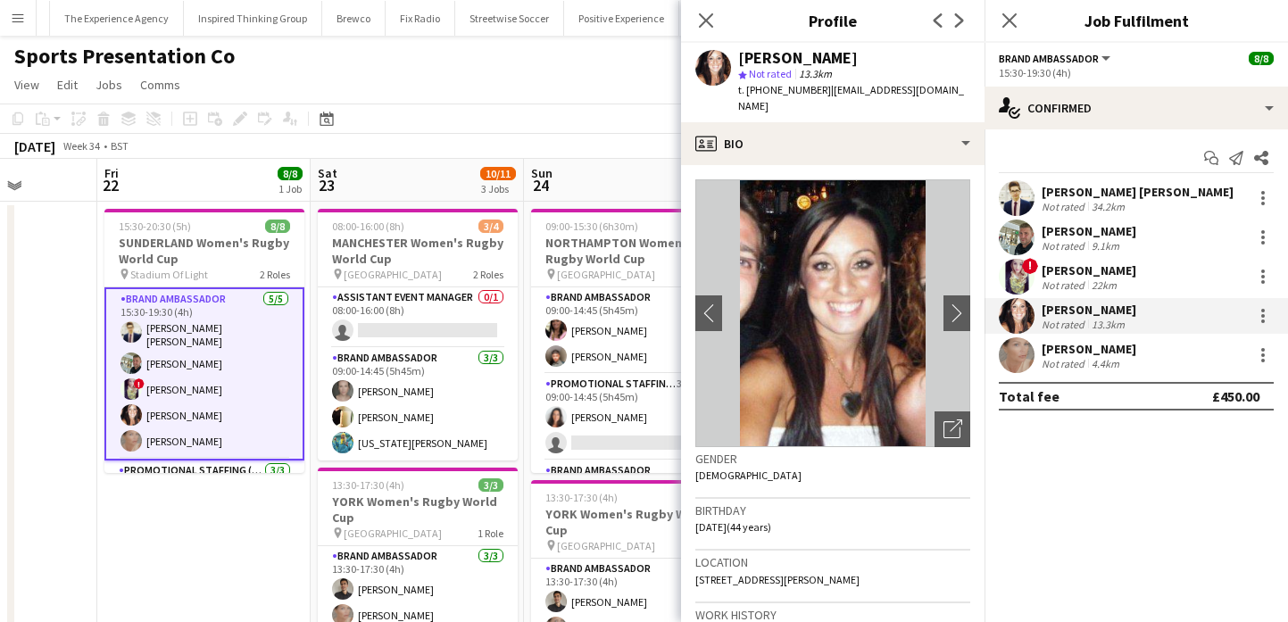
click at [801, 53] on div "Lisa Matthews" at bounding box center [798, 58] width 120 height 16
click at [768, 90] on span "t. +447887480701" at bounding box center [784, 89] width 93 height 13
drag, startPoint x: 768, startPoint y: 90, endPoint x: 748, endPoint y: 90, distance: 20.5
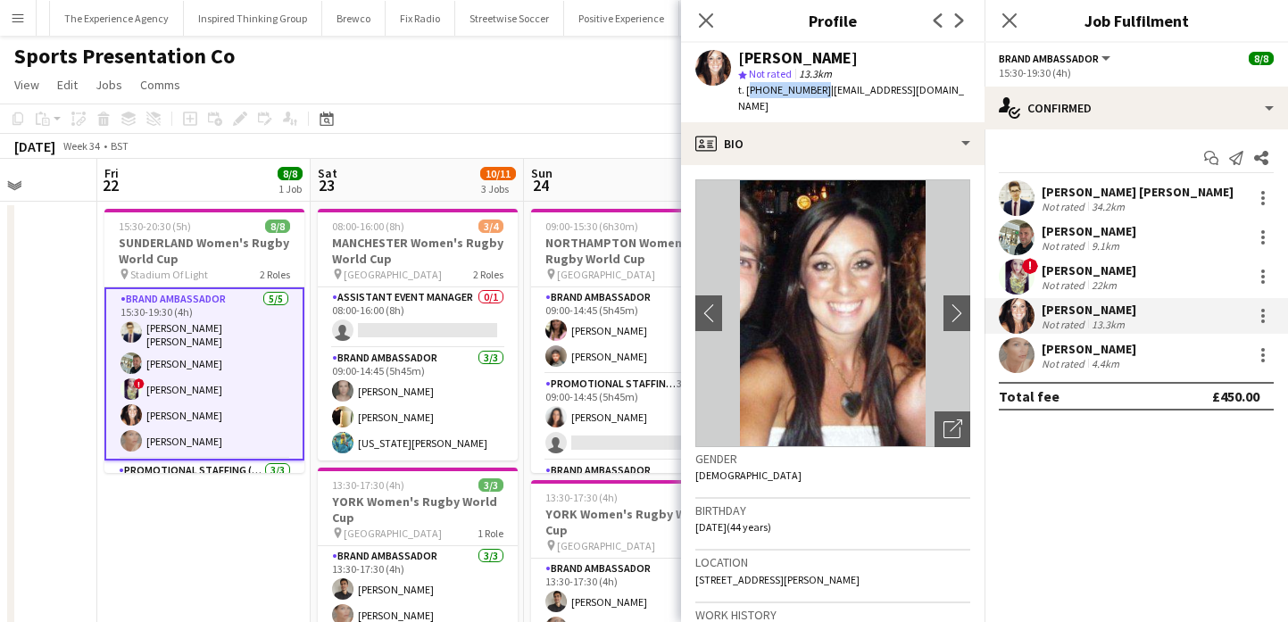
click at [748, 90] on span "t. +447887480701" at bounding box center [784, 89] width 93 height 13
drag, startPoint x: 822, startPoint y: 87, endPoint x: 949, endPoint y: 89, distance: 126.7
click at [949, 89] on span "| lmatthews.1980@gmail.com" at bounding box center [851, 97] width 226 height 29
click at [1031, 367] on div at bounding box center [1017, 355] width 36 height 36
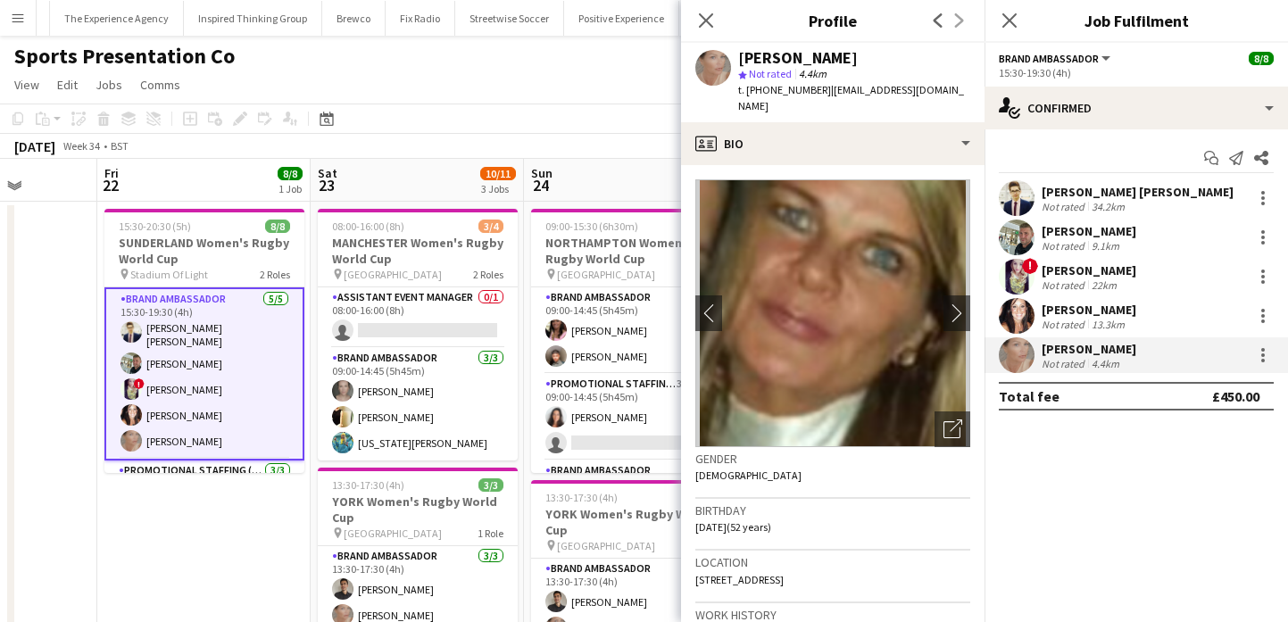
click at [773, 61] on div "Nicola Graham" at bounding box center [798, 58] width 120 height 16
click at [770, 84] on span "t. +4407980455810" at bounding box center [784, 89] width 93 height 13
drag, startPoint x: 770, startPoint y: 84, endPoint x: 748, endPoint y: 87, distance: 22.6
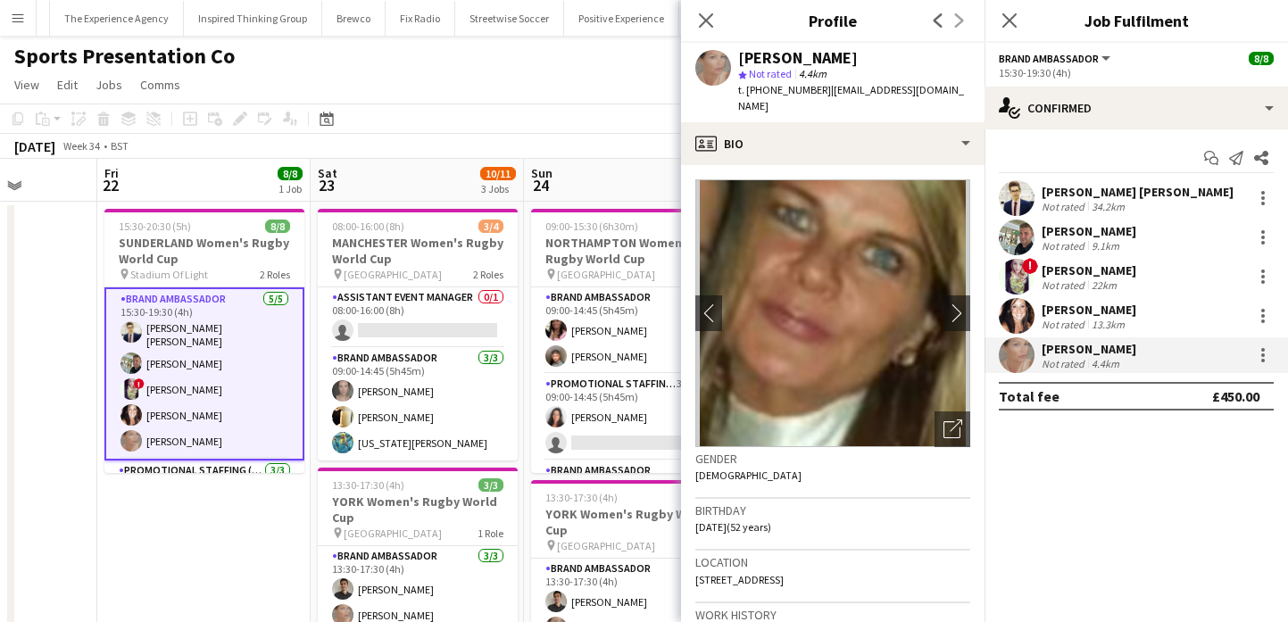
click at [748, 87] on span "t. +4407980455810" at bounding box center [784, 89] width 93 height 13
drag, startPoint x: 828, startPoint y: 90, endPoint x: 975, endPoint y: 90, distance: 147.2
click at [975, 90] on div "Nicola Graham star Not rated 4.4km t. +4407980455810 | nicola_graham40@yahoo.co…" at bounding box center [832, 82] width 303 height 79
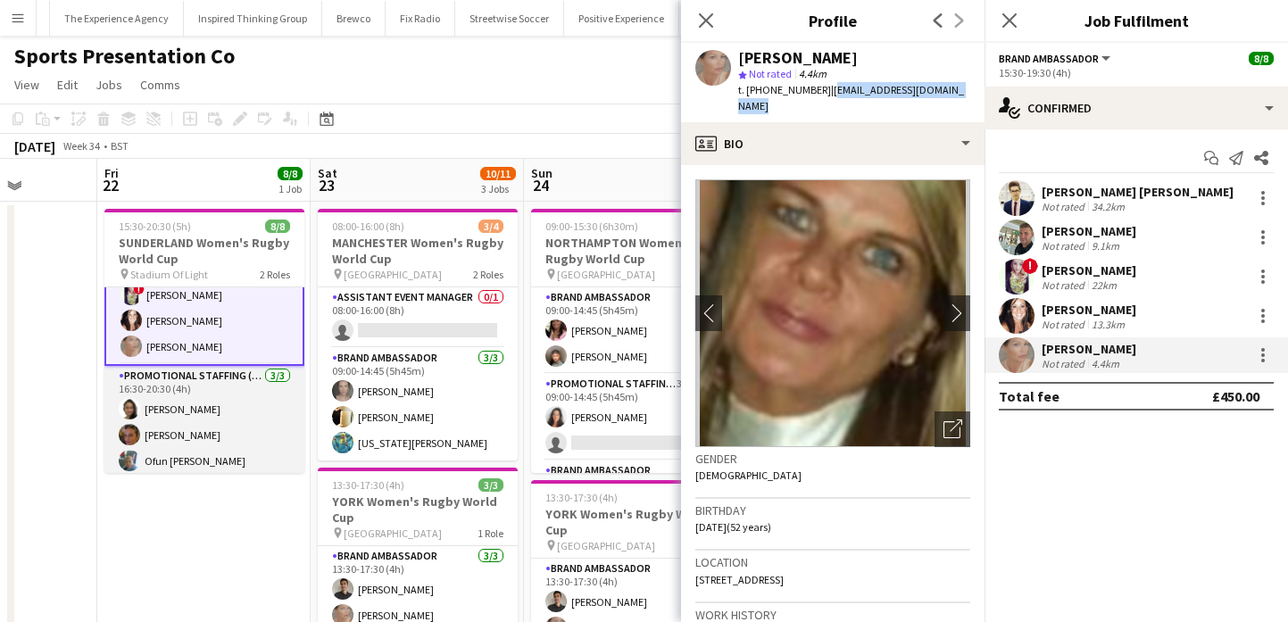
click at [248, 445] on app-card-role "Promotional Staffing (Brand Ambassadors) 3/3 16:30-20:30 (4h) Adlina Othman Ann…" at bounding box center [204, 422] width 200 height 112
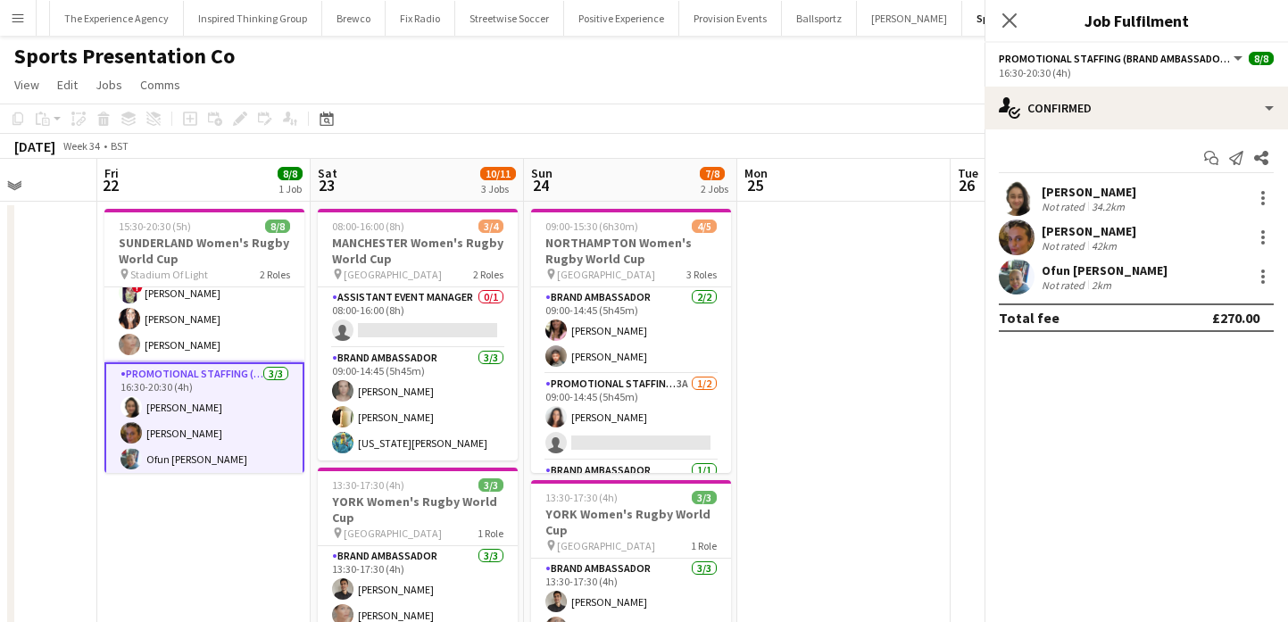
scroll to position [93, 0]
click at [1039, 208] on div "Adlina Othman Not rated 34.2km" at bounding box center [1135, 198] width 303 height 36
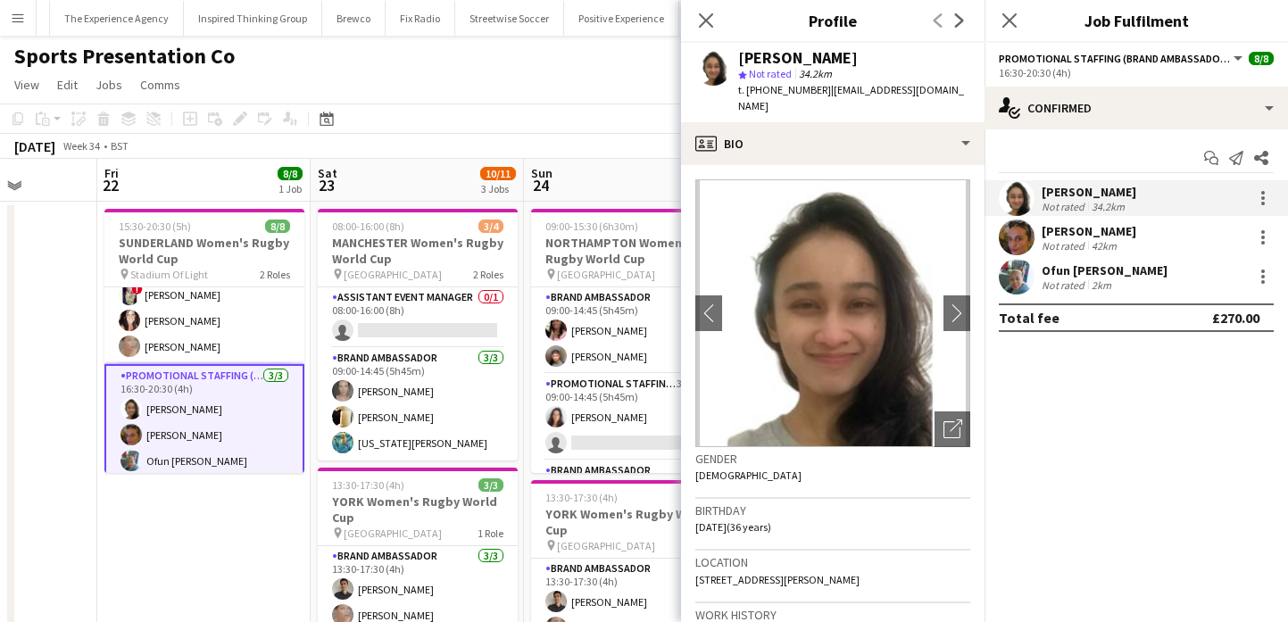
click at [825, 61] on div "Adlina Othman" at bounding box center [798, 58] width 120 height 16
click at [792, 94] on span "t. +4407312254732" at bounding box center [784, 89] width 93 height 13
drag, startPoint x: 792, startPoint y: 94, endPoint x: 748, endPoint y: 94, distance: 44.6
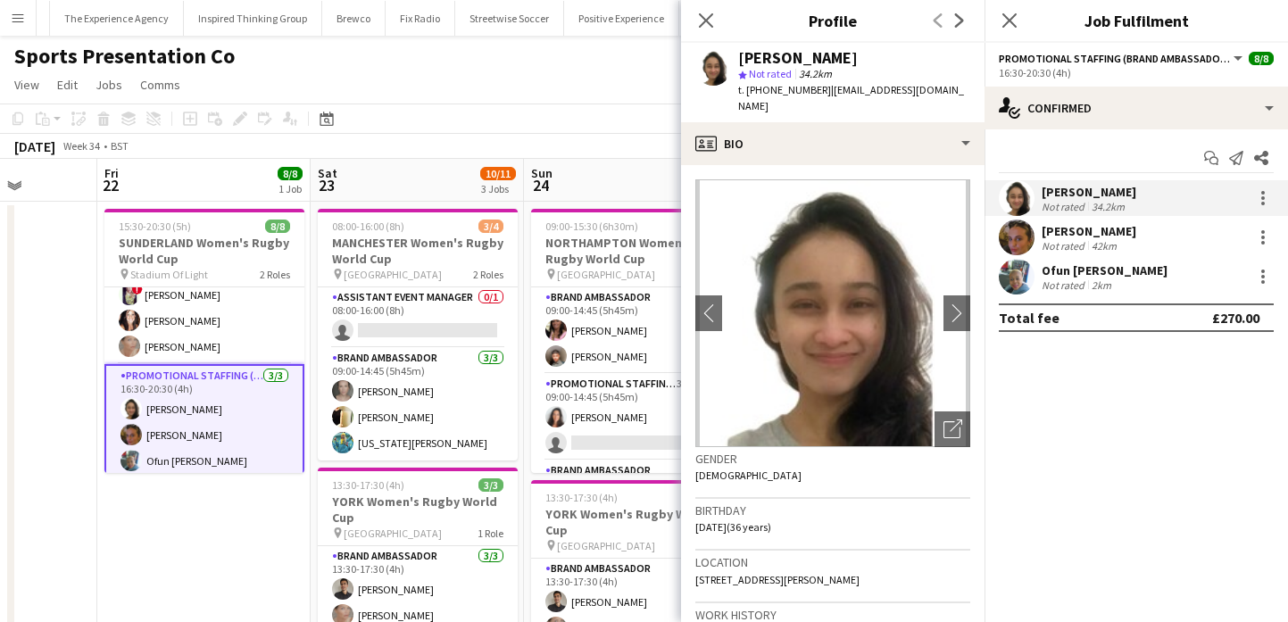
click at [748, 94] on span "t. +4407312254732" at bounding box center [784, 89] width 93 height 13
drag, startPoint x: 827, startPoint y: 87, endPoint x: 958, endPoint y: 90, distance: 130.3
click at [958, 90] on div "Adlina Othman star Not rated 34.2km t. +4407312254732 | hello.aliaao@hotmail.com" at bounding box center [832, 82] width 303 height 79
click at [1038, 245] on div "Anna Reed Not rated 42km" at bounding box center [1135, 238] width 303 height 36
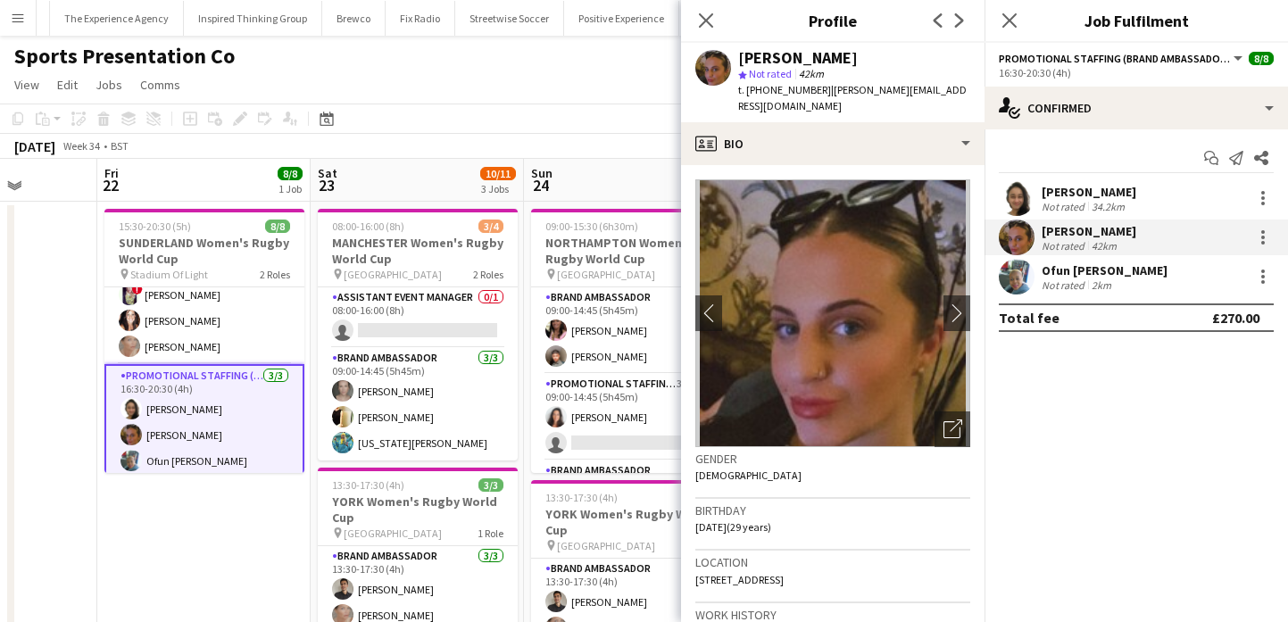
click at [782, 51] on div "Anna Reed" at bounding box center [798, 58] width 120 height 16
click at [771, 91] on span "t. +447400732422" at bounding box center [784, 89] width 93 height 13
drag, startPoint x: 771, startPoint y: 91, endPoint x: 745, endPoint y: 91, distance: 25.9
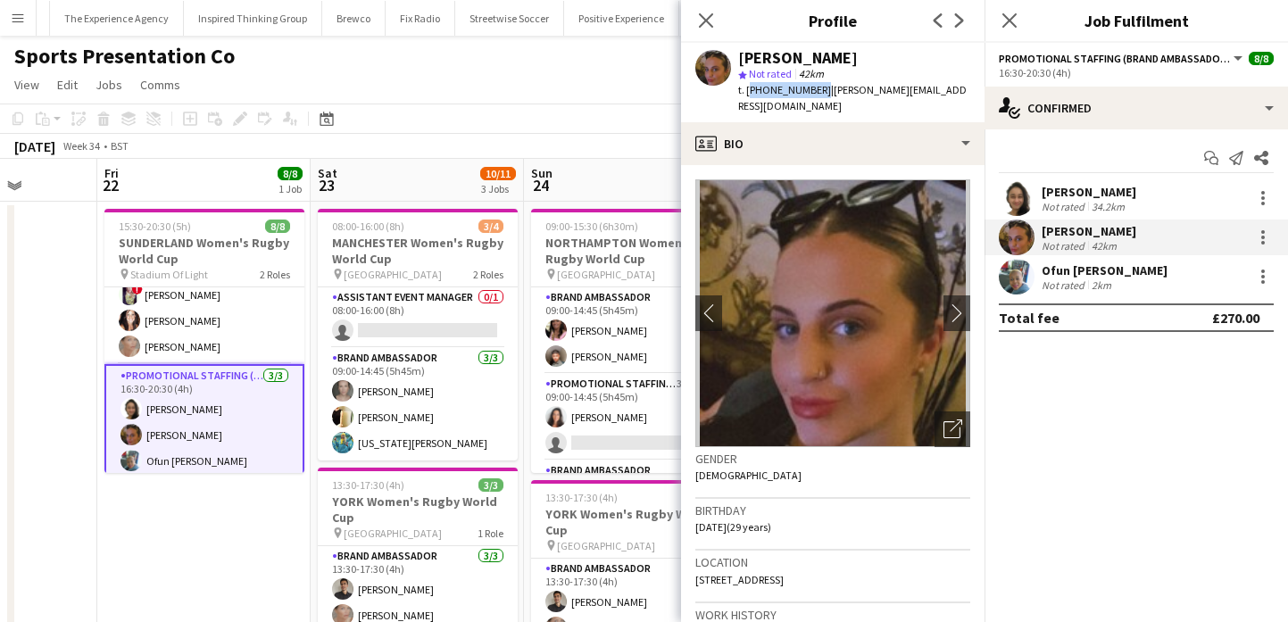
click at [745, 91] on span "t. +447400732422" at bounding box center [784, 89] width 93 height 13
drag, startPoint x: 878, startPoint y: 103, endPoint x: 825, endPoint y: 90, distance: 55.0
click at [825, 90] on div "t. +447400732422 | anna.dimensions@btinternet.com" at bounding box center [854, 98] width 232 height 32
click at [1043, 282] on div "Not rated" at bounding box center [1064, 284] width 46 height 13
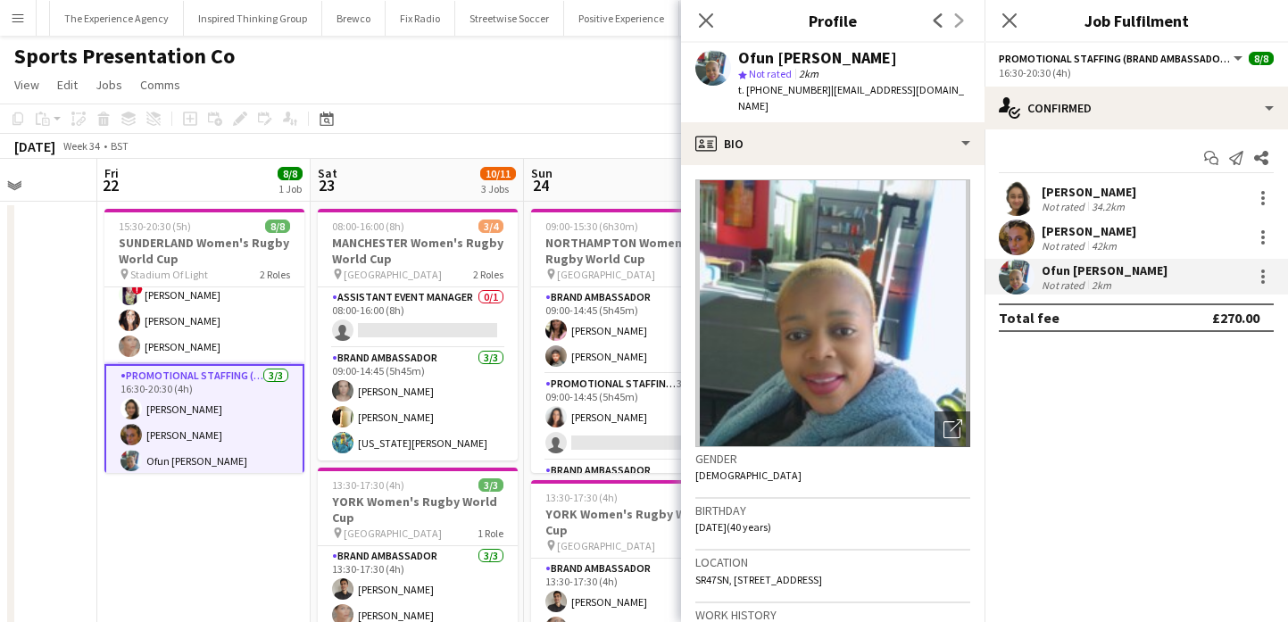
click at [792, 50] on div "Ofun Bridget Abiola" at bounding box center [817, 58] width 159 height 16
click at [775, 84] on span "t. +447775947919" at bounding box center [784, 89] width 93 height 13
drag, startPoint x: 775, startPoint y: 84, endPoint x: 747, endPoint y: 88, distance: 28.0
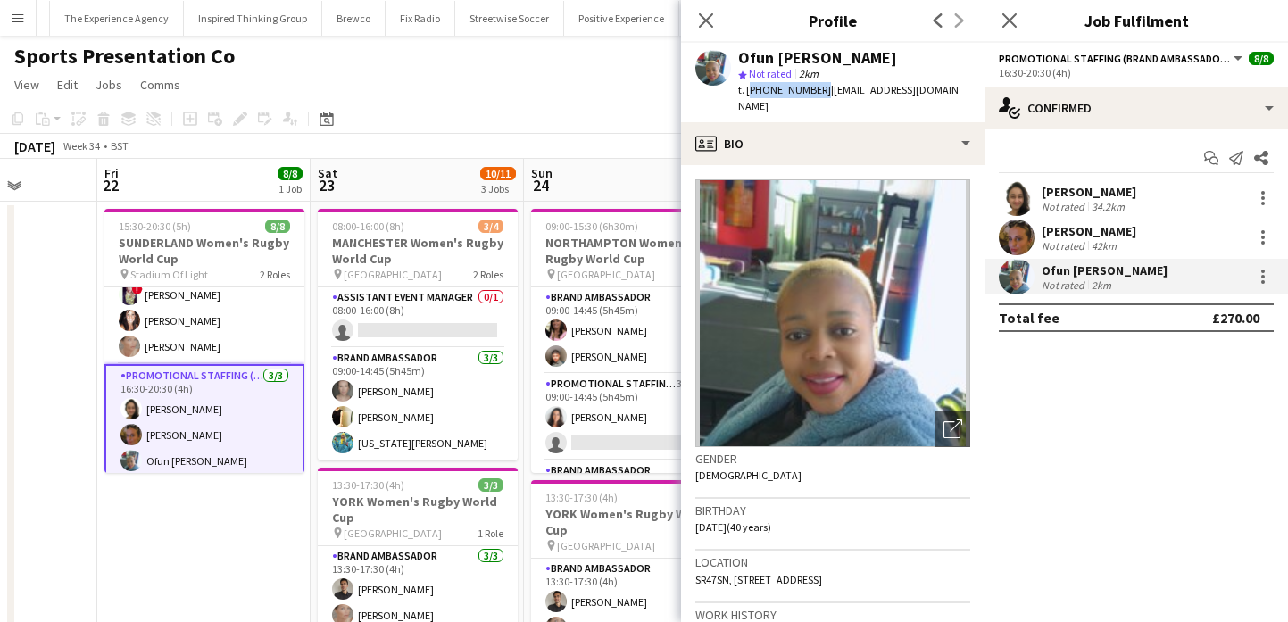
click at [747, 88] on span "t. +447775947919" at bounding box center [784, 89] width 93 height 13
drag, startPoint x: 822, startPoint y: 90, endPoint x: 964, endPoint y: 93, distance: 141.9
click at [964, 93] on div "Ofun Bridget Abiola star Not rated 2km t. +447775947919 | ofunbridgetnsppd@gmai…" at bounding box center [832, 82] width 303 height 79
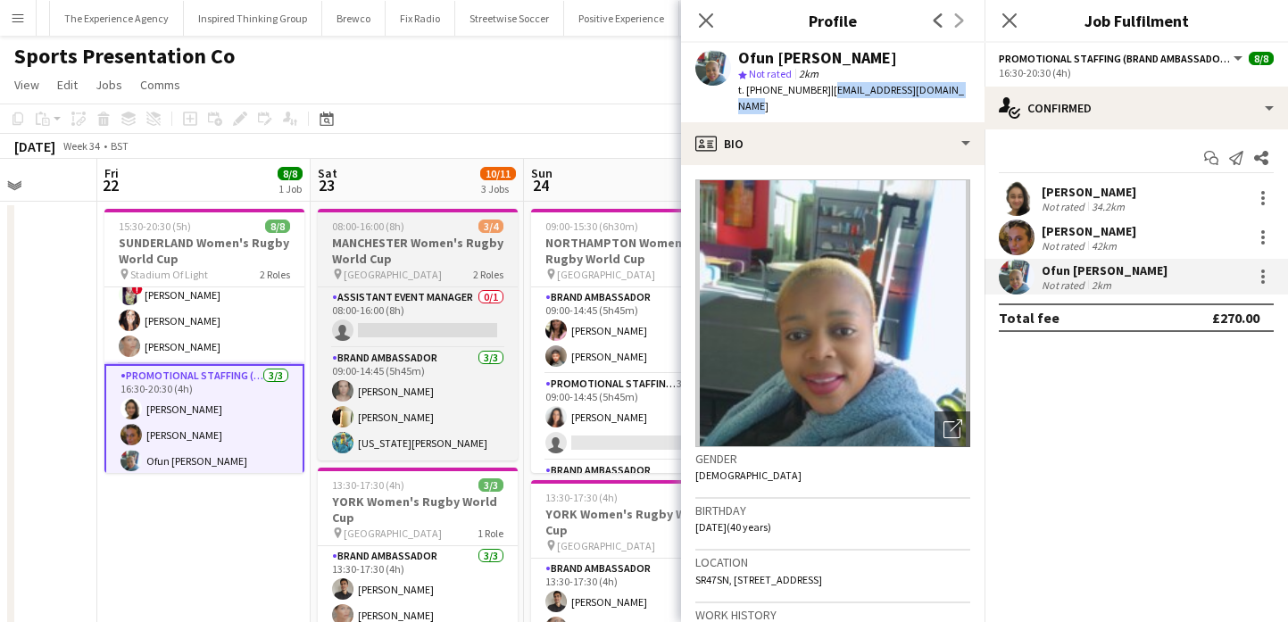
click at [442, 273] on span "[GEOGRAPHIC_DATA]" at bounding box center [393, 274] width 98 height 13
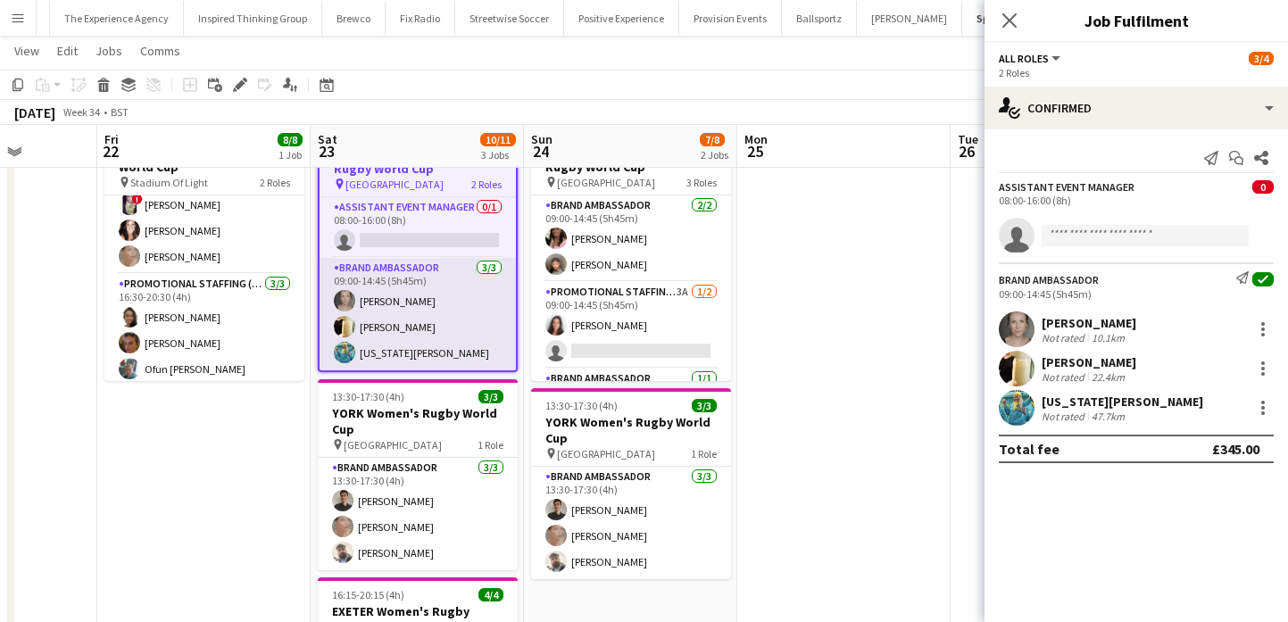
scroll to position [62, 0]
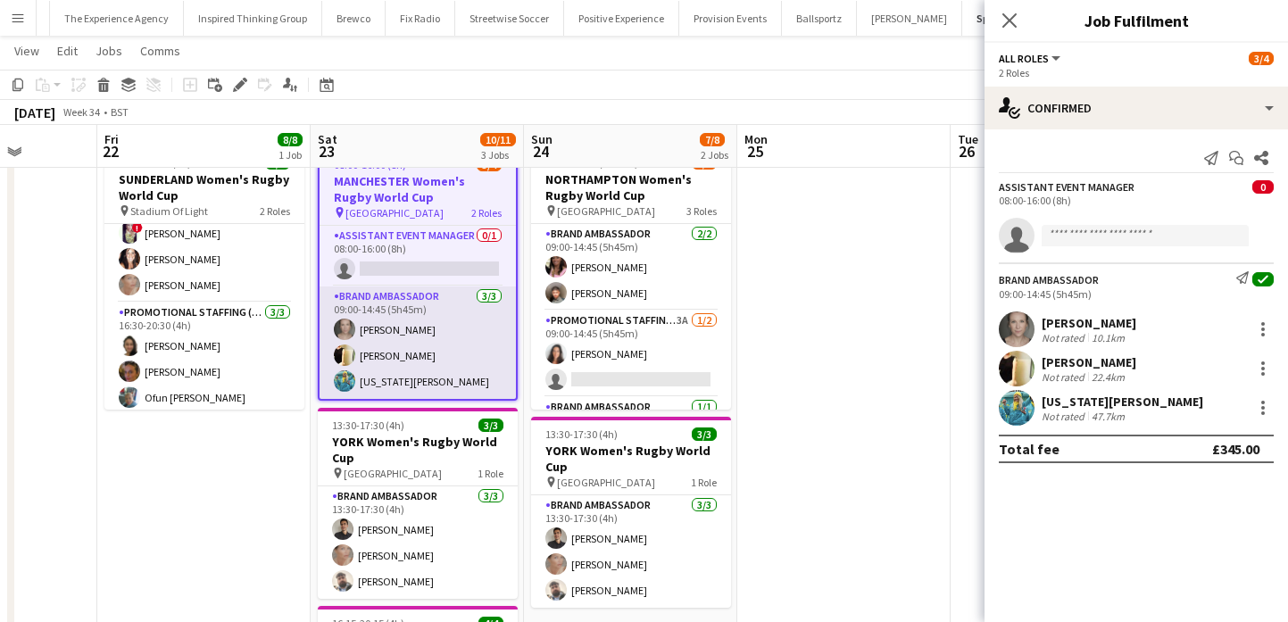
click at [455, 355] on app-card-role "Brand Ambassador 3/3 09:00-14:45 (5h45m) Samantha Vaughan Gemma Hayden georgia …" at bounding box center [417, 342] width 196 height 112
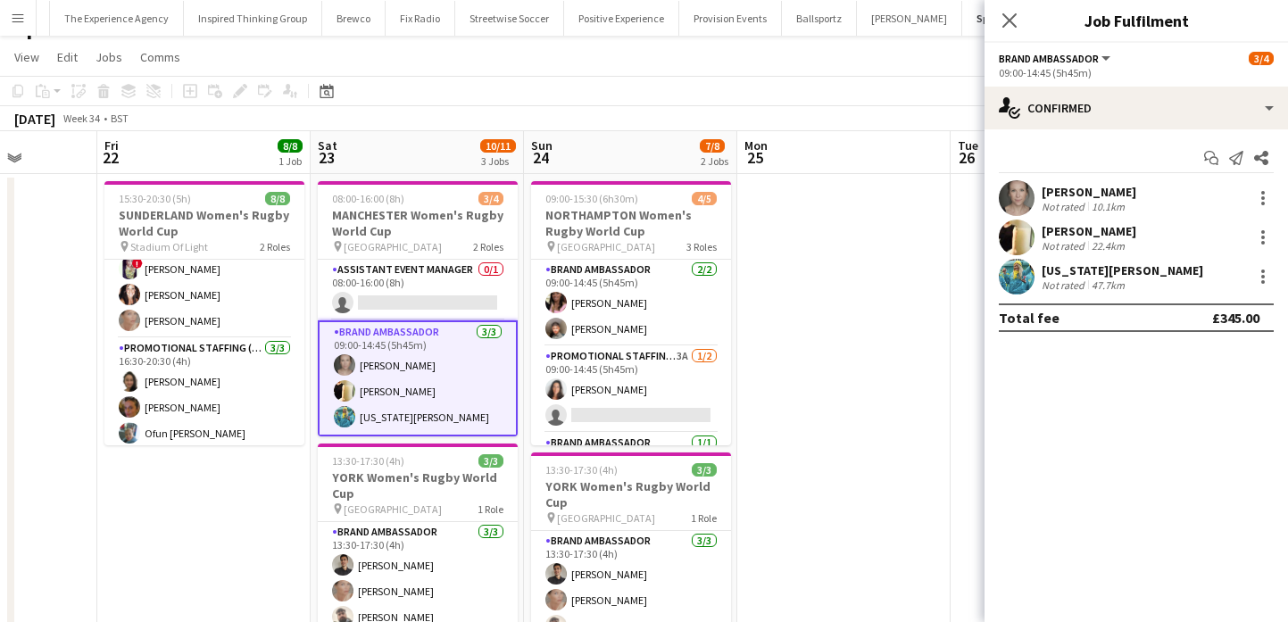
scroll to position [25, 0]
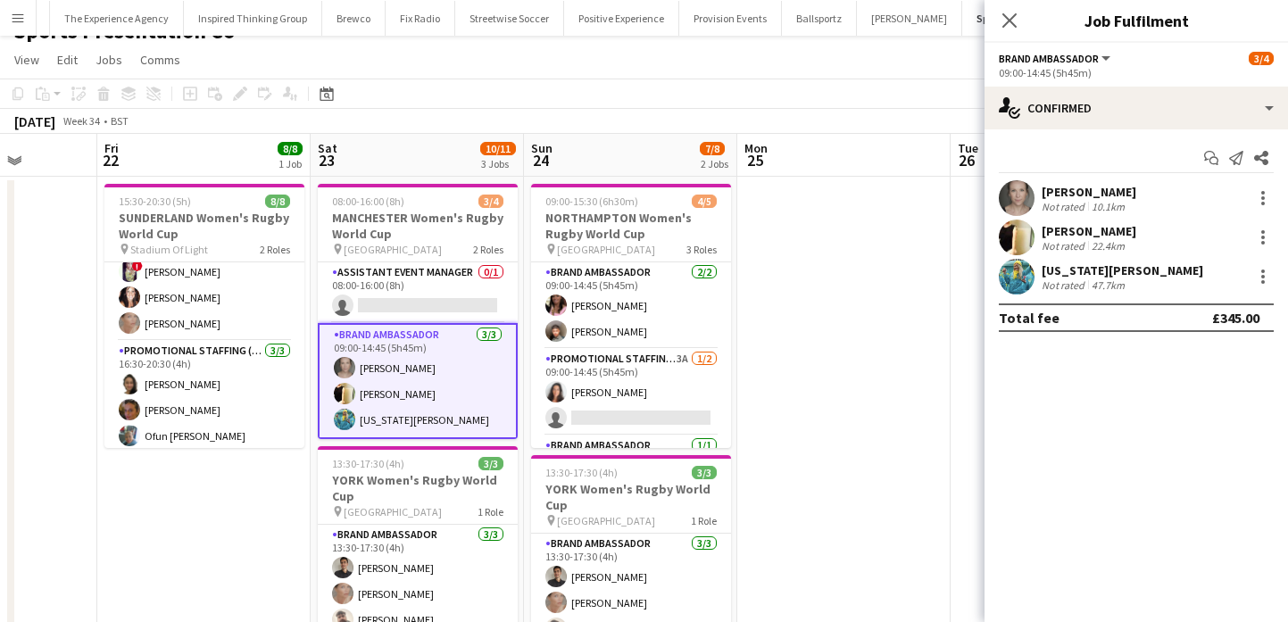
click at [1023, 198] on app-user-avatar at bounding box center [1017, 198] width 36 height 36
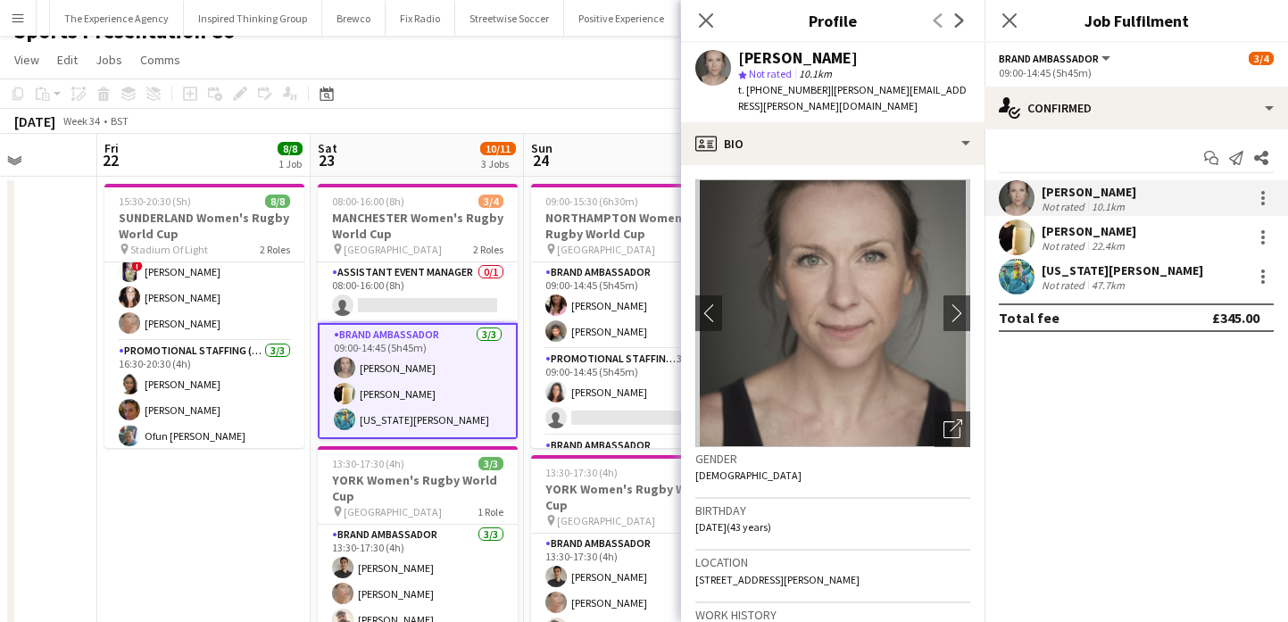
click at [819, 65] on div "Samantha Vaughan" at bounding box center [798, 58] width 120 height 16
click at [774, 94] on span "t. +447984412834" at bounding box center [784, 89] width 93 height 13
drag, startPoint x: 774, startPoint y: 94, endPoint x: 747, endPoint y: 94, distance: 26.8
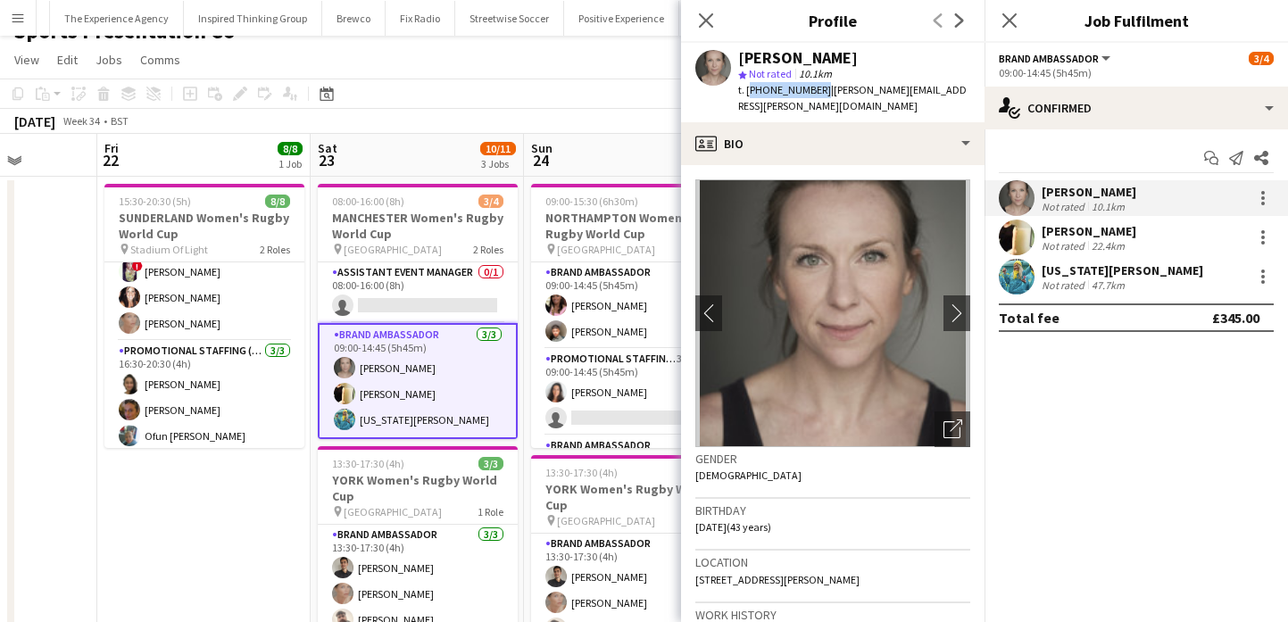
click at [747, 94] on span "t. +447984412834" at bounding box center [784, 89] width 93 height 13
click at [829, 91] on span "| samantha.vaughan@live.co.uk" at bounding box center [852, 97] width 228 height 29
drag, startPoint x: 829, startPoint y: 91, endPoint x: 949, endPoint y: 93, distance: 119.6
click at [949, 93] on span "| samantha.vaughan@live.co.uk" at bounding box center [852, 97] width 228 height 29
click at [991, 218] on div "Samantha Vaughan Not rated 10.1km Gemma Hayden Not rated 22.4km georgia komar N…" at bounding box center [1135, 237] width 303 height 114
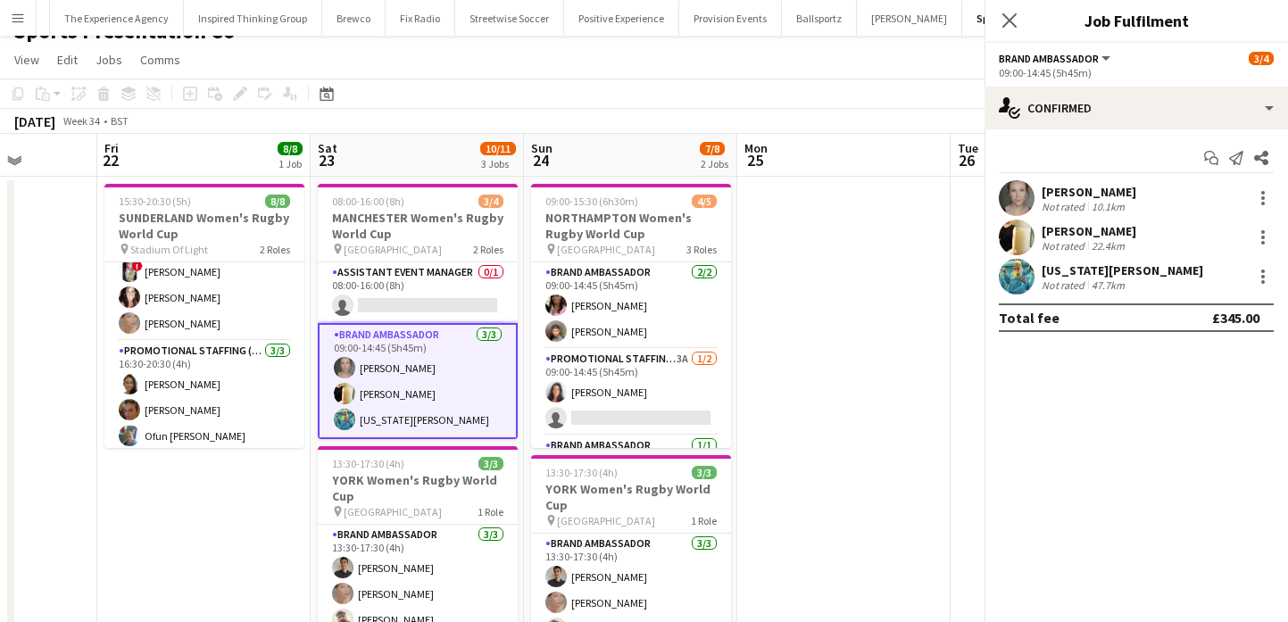
click at [1005, 230] on app-user-avatar at bounding box center [1017, 238] width 36 height 36
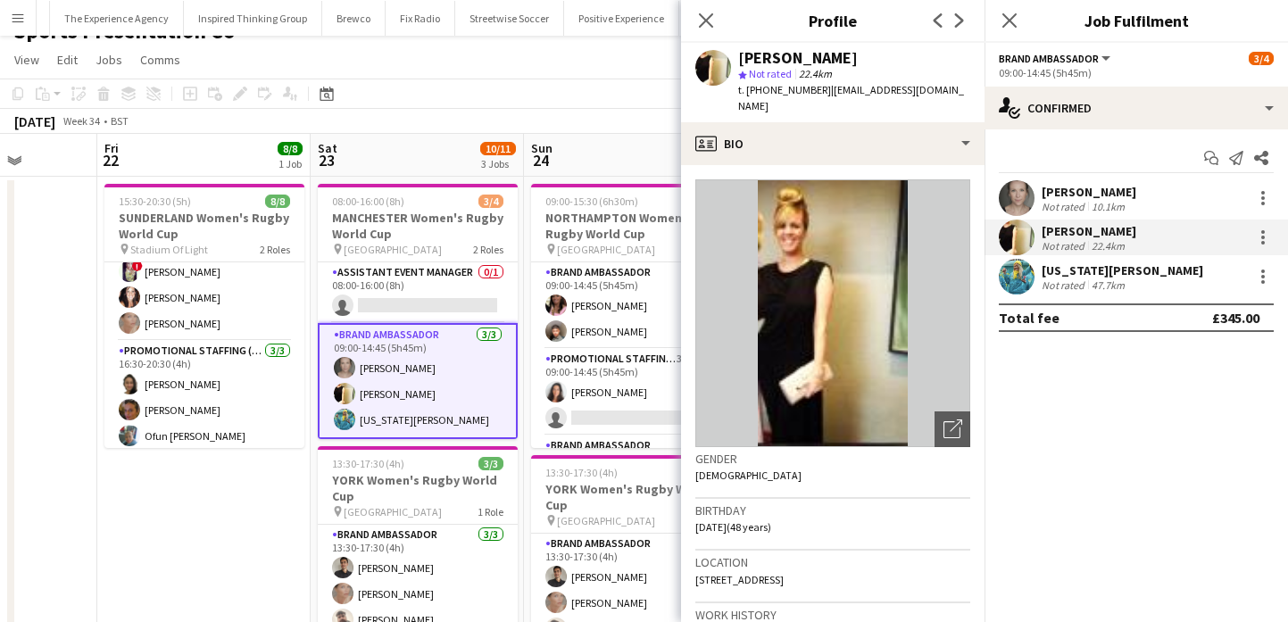
click at [780, 56] on div "[PERSON_NAME]" at bounding box center [798, 58] width 120 height 16
click at [781, 88] on span "t. +447841997837" at bounding box center [784, 89] width 93 height 13
drag, startPoint x: 781, startPoint y: 88, endPoint x: 744, endPoint y: 87, distance: 36.6
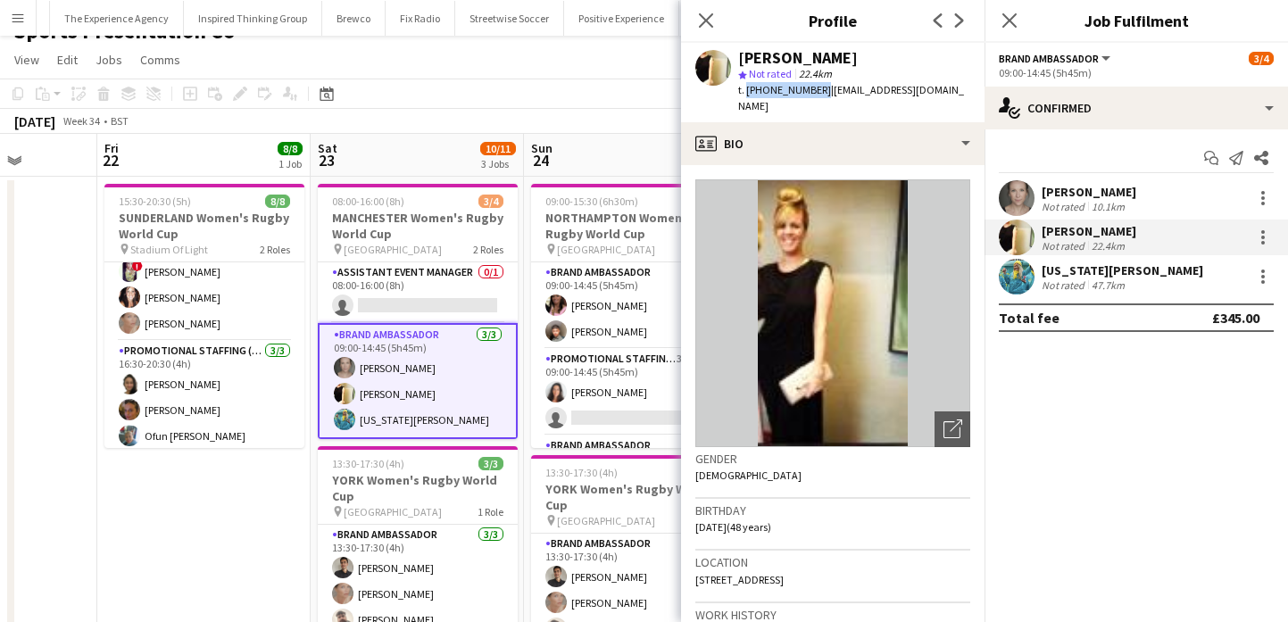
click at [744, 87] on span "t. +447841997837" at bounding box center [784, 89] width 93 height 13
drag, startPoint x: 924, startPoint y: 93, endPoint x: 825, endPoint y: 92, distance: 99.9
click at [825, 92] on span "| ghaydenpr@gmail.com" at bounding box center [851, 97] width 226 height 29
drag, startPoint x: 824, startPoint y: 92, endPoint x: 924, endPoint y: 94, distance: 100.0
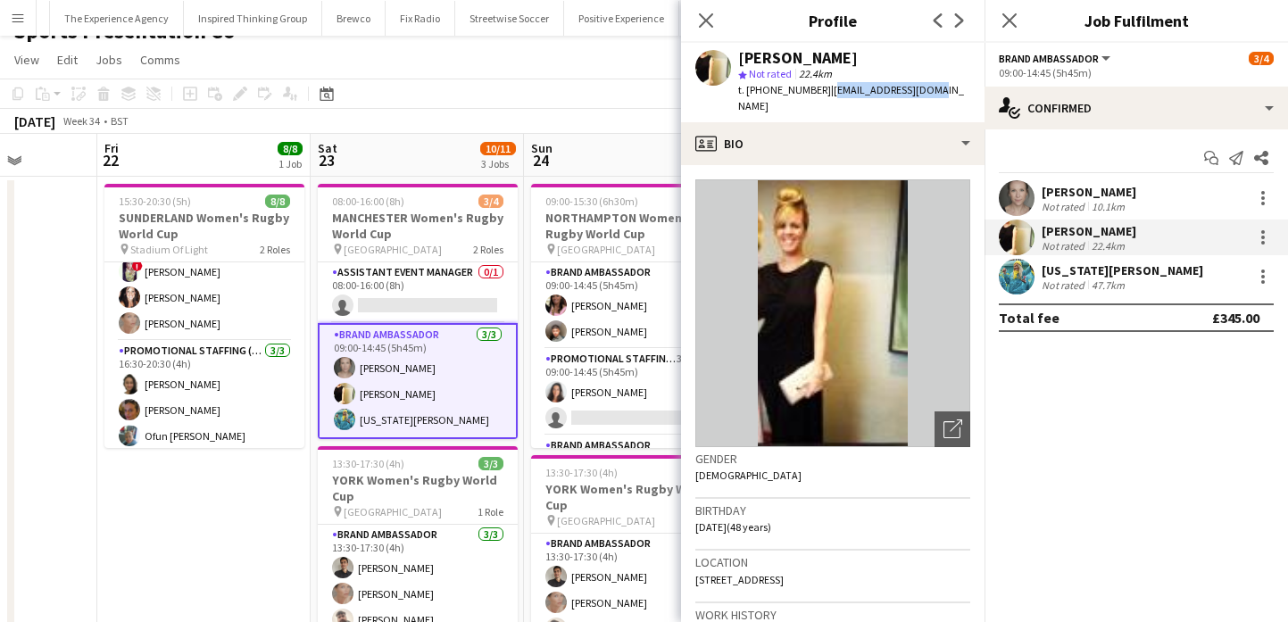
click at [924, 94] on span "| ghaydenpr@gmail.com" at bounding box center [851, 97] width 226 height 29
click at [1051, 275] on div "georgia komar" at bounding box center [1122, 270] width 162 height 16
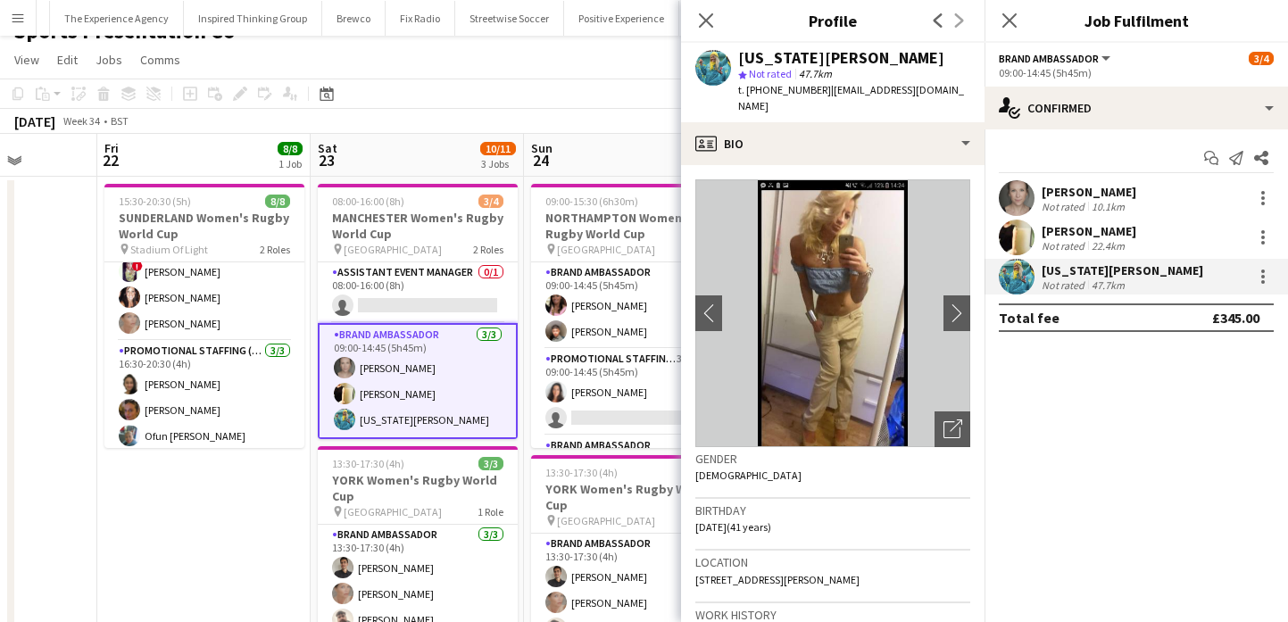
click at [824, 46] on div "georgia komar star Not rated 47.7km t. +447549571629 | georgiasgoldbaby@gmail.c…" at bounding box center [832, 82] width 303 height 79
click at [825, 62] on div "georgia komar" at bounding box center [841, 58] width 206 height 16
click at [783, 88] on span "t. +447549571629" at bounding box center [784, 89] width 93 height 13
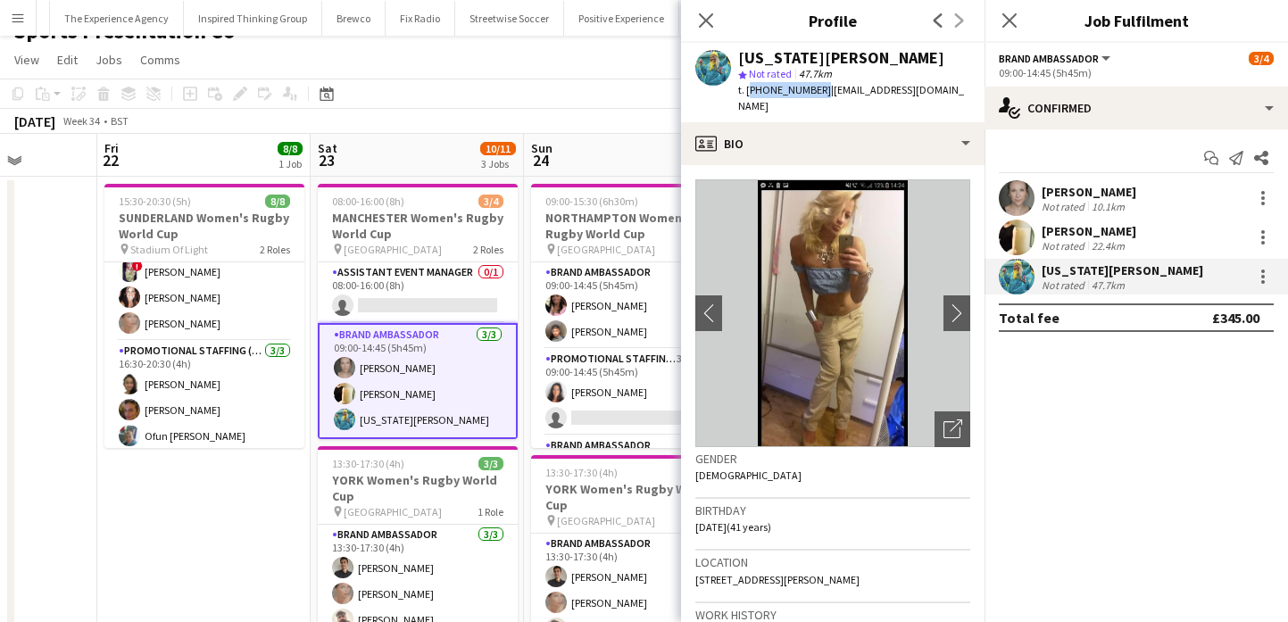
drag, startPoint x: 783, startPoint y: 88, endPoint x: 749, endPoint y: 88, distance: 33.9
click at [749, 88] on span "t. +447549571629" at bounding box center [784, 89] width 93 height 13
drag, startPoint x: 824, startPoint y: 91, endPoint x: 956, endPoint y: 93, distance: 132.1
click at [956, 93] on span "| georgiasgoldbaby@gmail.com" at bounding box center [851, 97] width 226 height 29
click at [607, 109] on div "August 2025 Week 34 • BST" at bounding box center [644, 121] width 1288 height 25
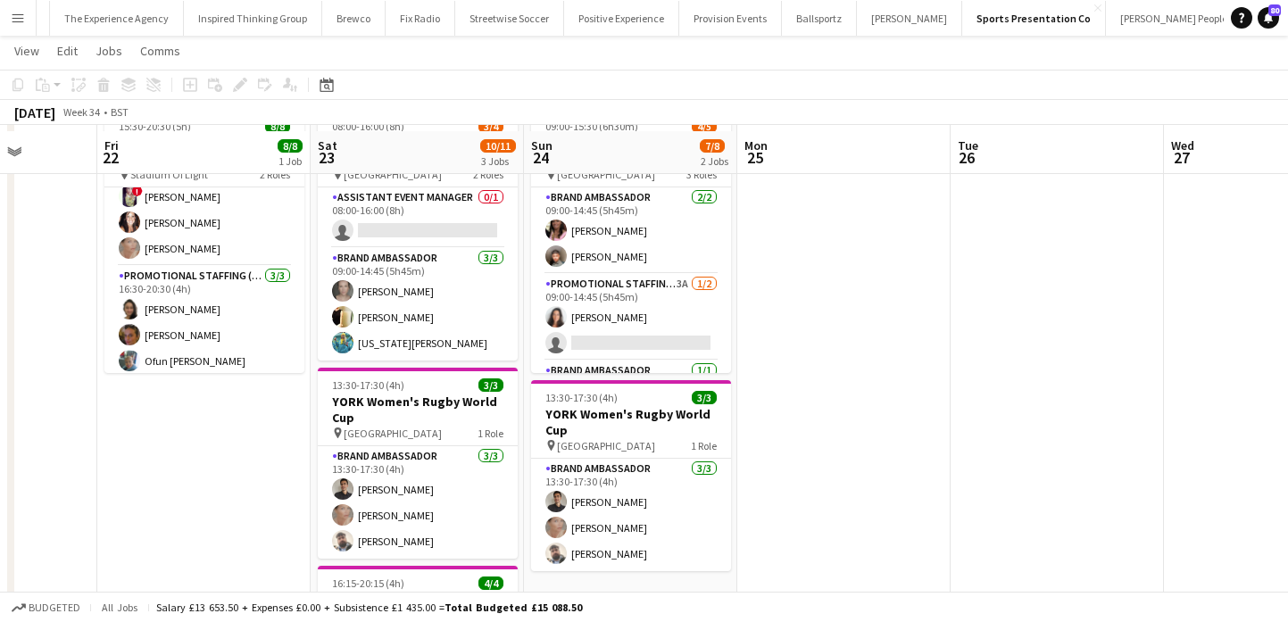
scroll to position [132, 0]
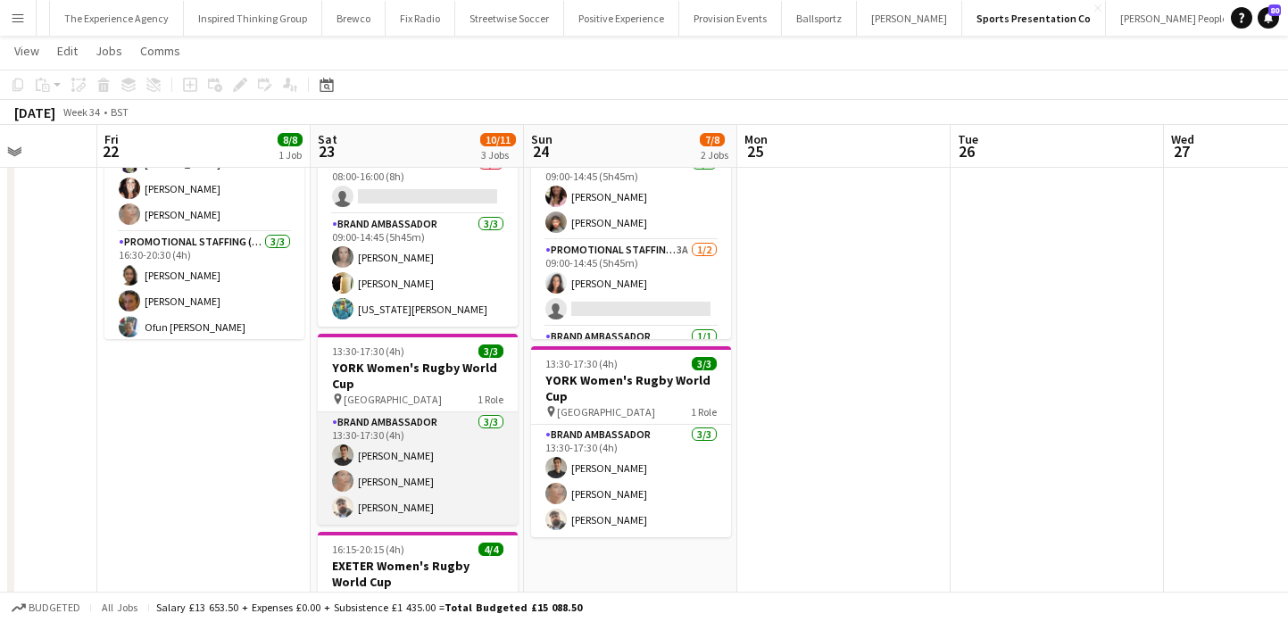
click at [487, 461] on app-card-role "Brand Ambassador 3/3 13:30-17:30 (4h) Adam Carless Nicola Graham Daniel Jenkins" at bounding box center [418, 468] width 200 height 112
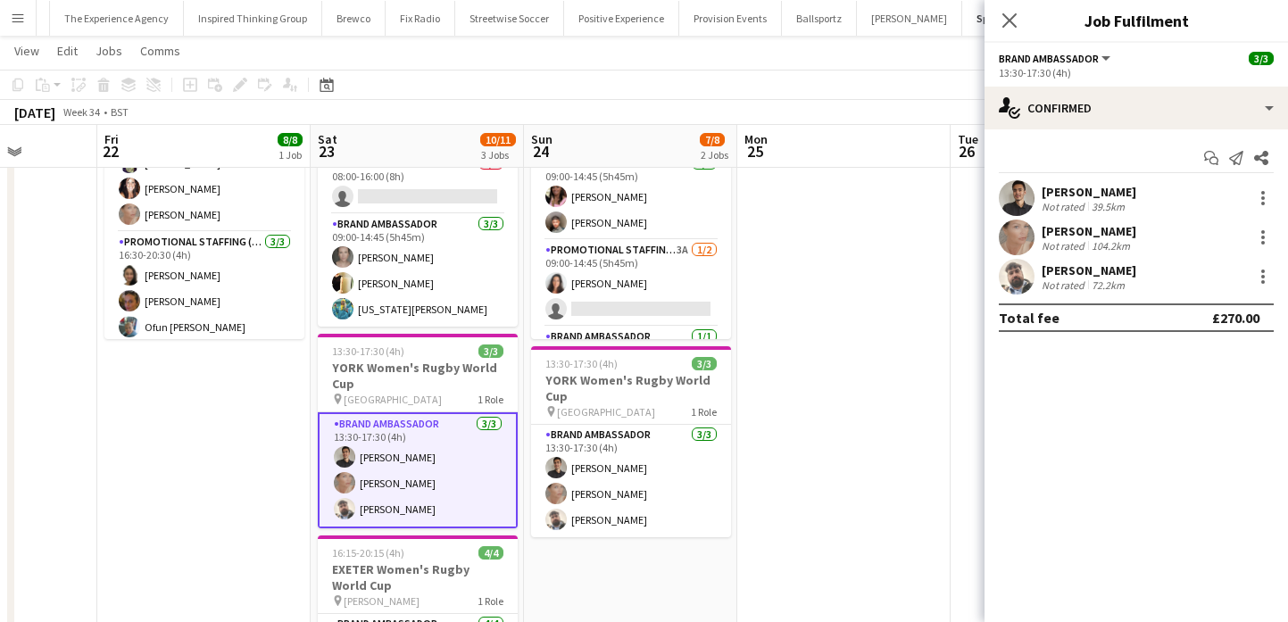
click at [1016, 204] on app-user-avatar at bounding box center [1017, 198] width 36 height 36
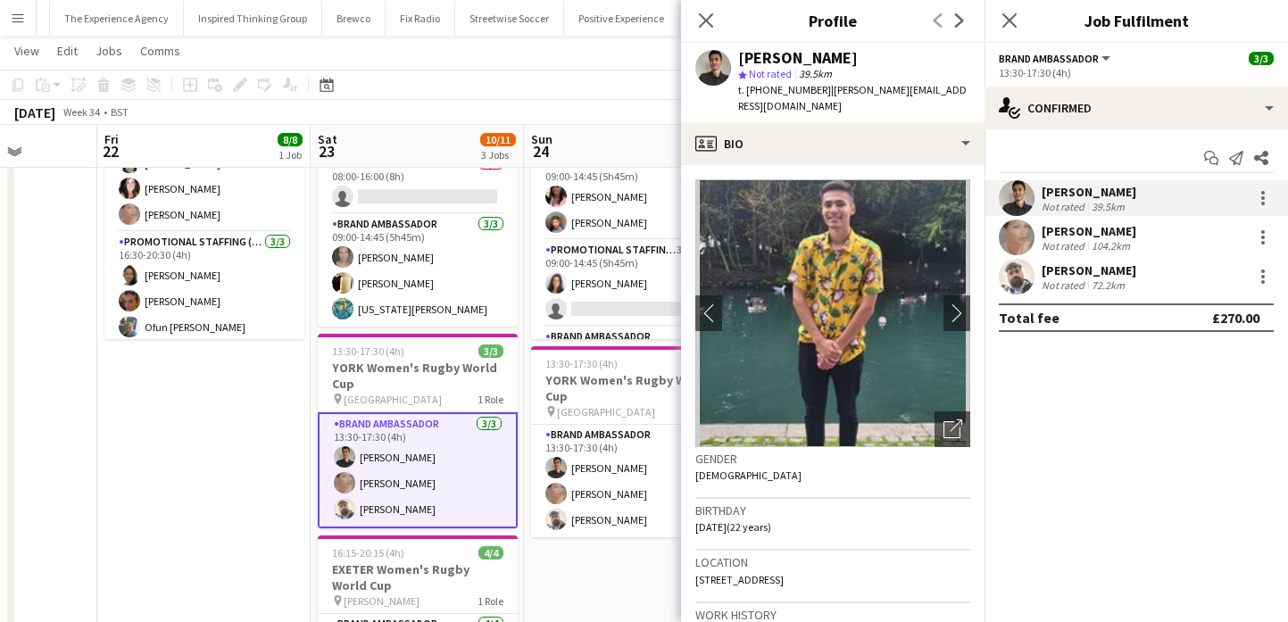
click at [816, 54] on div "[PERSON_NAME]" at bounding box center [798, 58] width 120 height 16
click at [749, 87] on span "t. [PHONE_NUMBER]" at bounding box center [784, 89] width 93 height 13
drag, startPoint x: 743, startPoint y: 87, endPoint x: 825, endPoint y: 87, distance: 81.2
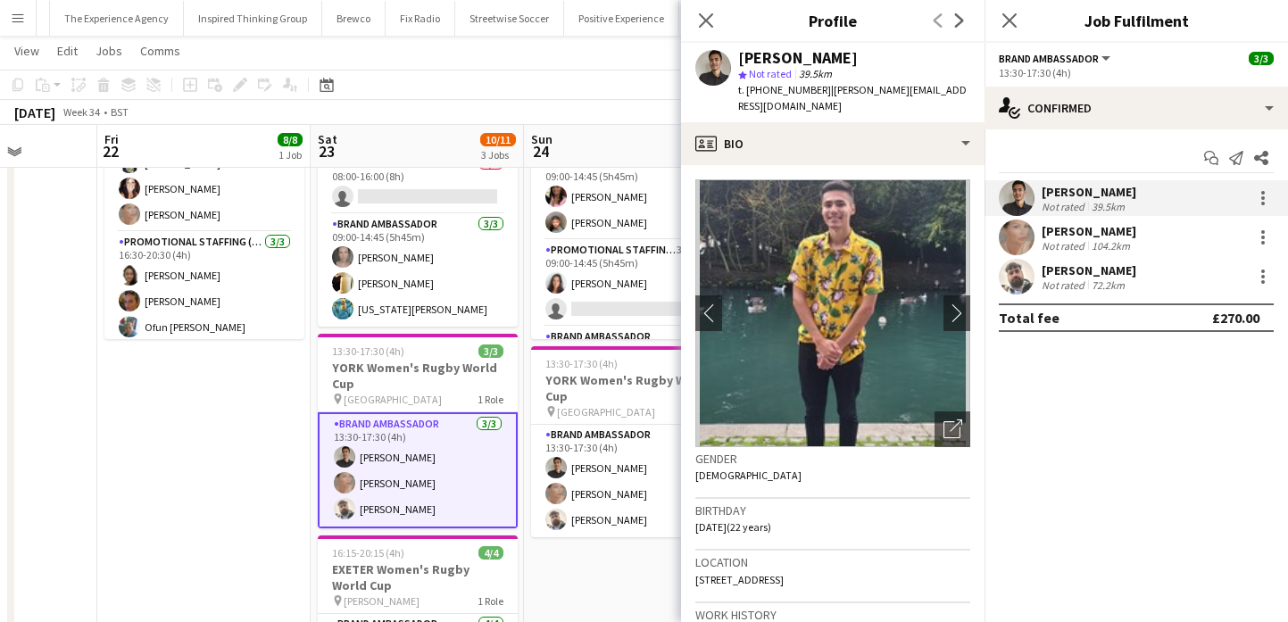
click at [825, 87] on div "t. +4407756541116 | adam.carless7@gmail.com" at bounding box center [854, 98] width 232 height 32
drag, startPoint x: 830, startPoint y: 92, endPoint x: 949, endPoint y: 88, distance: 118.7
click at [949, 87] on div "Adam Carless star Not rated 39.5km t. +4407756541116 | adam.carless7@gmail.com" at bounding box center [832, 82] width 303 height 79
click at [1020, 237] on app-user-avatar at bounding box center [1017, 238] width 36 height 36
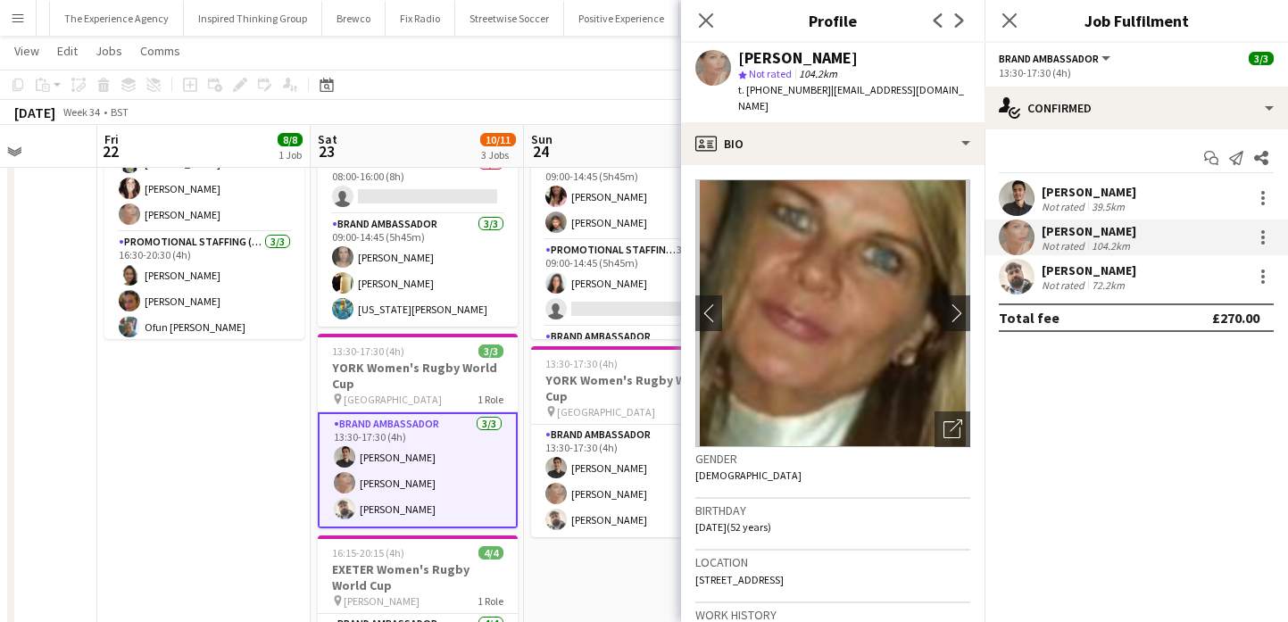
click at [815, 60] on div "Nicola Graham" at bounding box center [798, 58] width 120 height 16
click at [767, 86] on span "t. +4407980455810" at bounding box center [784, 89] width 93 height 13
drag, startPoint x: 767, startPoint y: 86, endPoint x: 747, endPoint y: 86, distance: 20.5
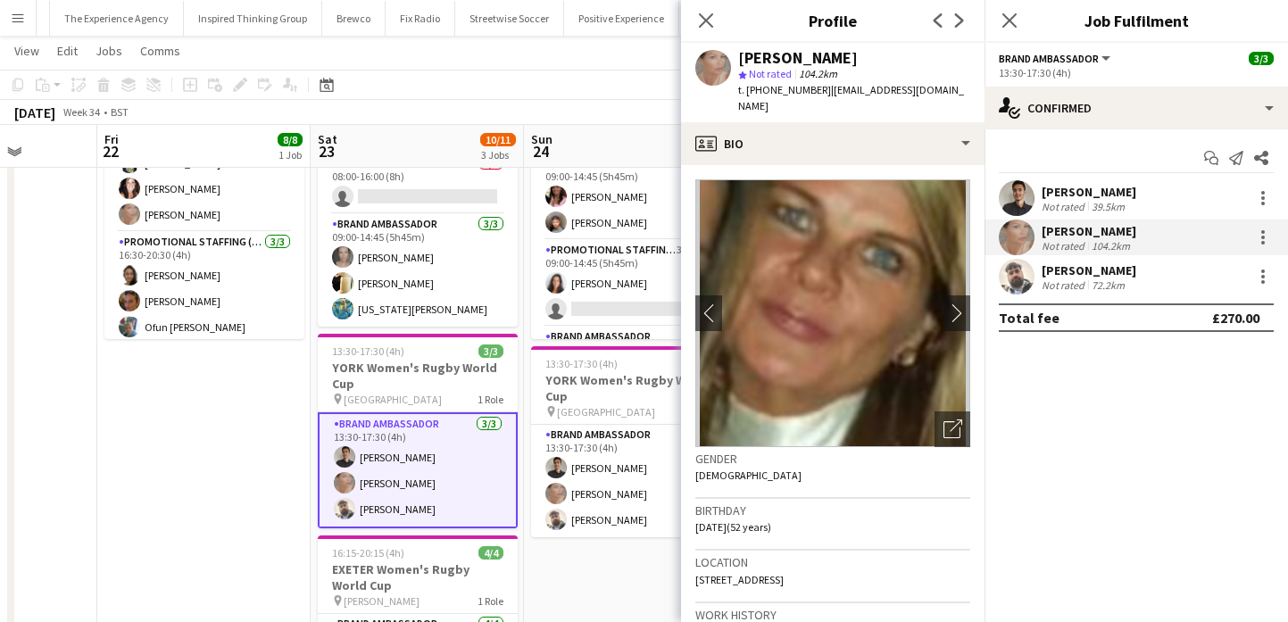
click at [747, 86] on span "t. +4407980455810" at bounding box center [784, 89] width 93 height 13
drag, startPoint x: 826, startPoint y: 85, endPoint x: 947, endPoint y: 95, distance: 120.9
click at [947, 95] on span "| nicola_graham40@yahoo.co.uk" at bounding box center [851, 97] width 226 height 29
drag, startPoint x: 969, startPoint y: 95, endPoint x: 828, endPoint y: 93, distance: 141.0
click at [828, 93] on div "Nicola Graham star Not rated 104.2km t. +4407980455810 | nicola_graham40@yahoo.…" at bounding box center [832, 82] width 303 height 79
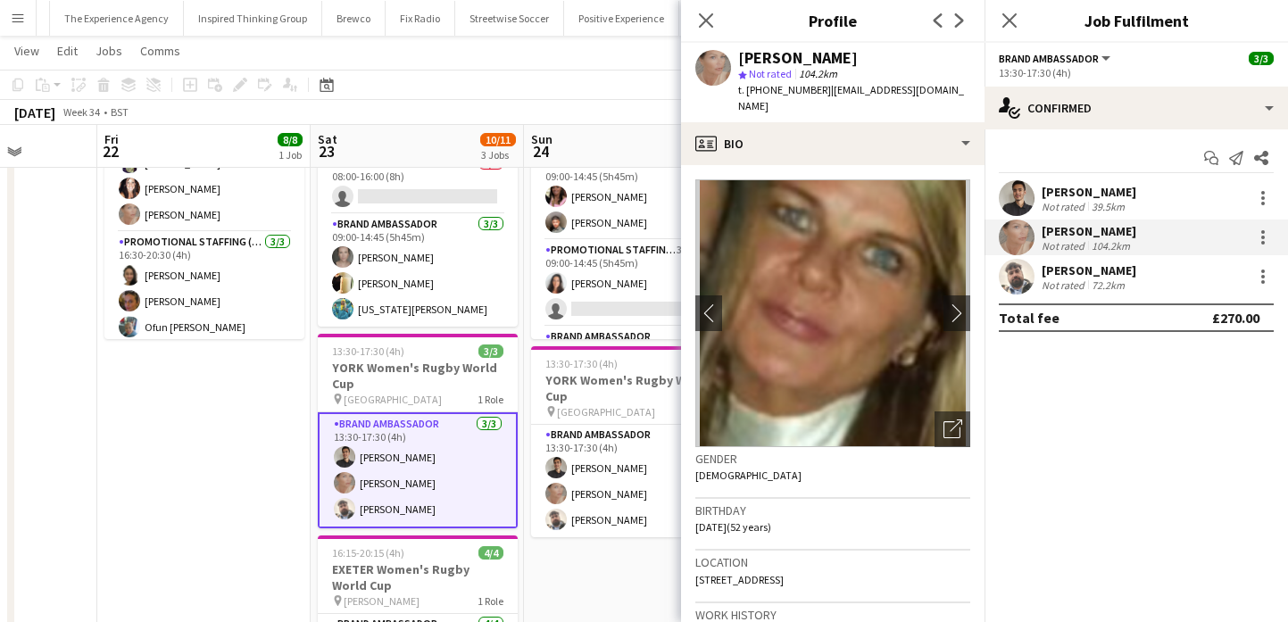
click at [1024, 281] on app-user-avatar at bounding box center [1017, 277] width 36 height 36
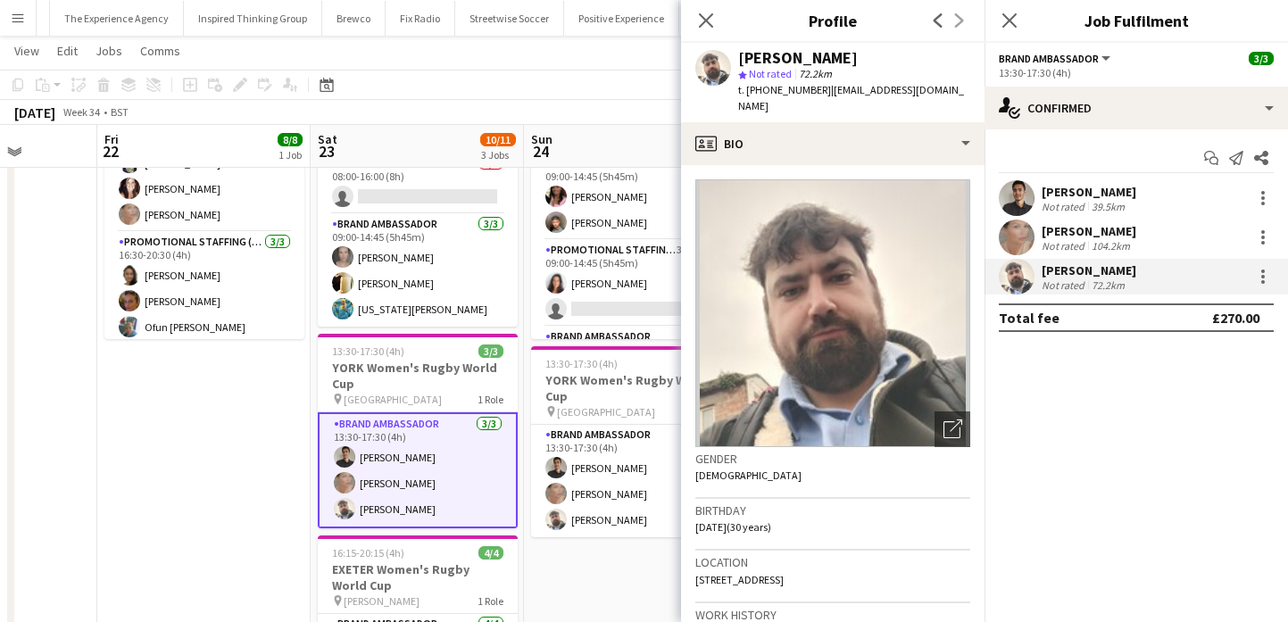
click at [830, 59] on div "[PERSON_NAME]" at bounding box center [798, 58] width 120 height 16
click at [791, 91] on span "t. +447783937454" at bounding box center [784, 89] width 93 height 13
drag, startPoint x: 791, startPoint y: 91, endPoint x: 749, endPoint y: 89, distance: 42.0
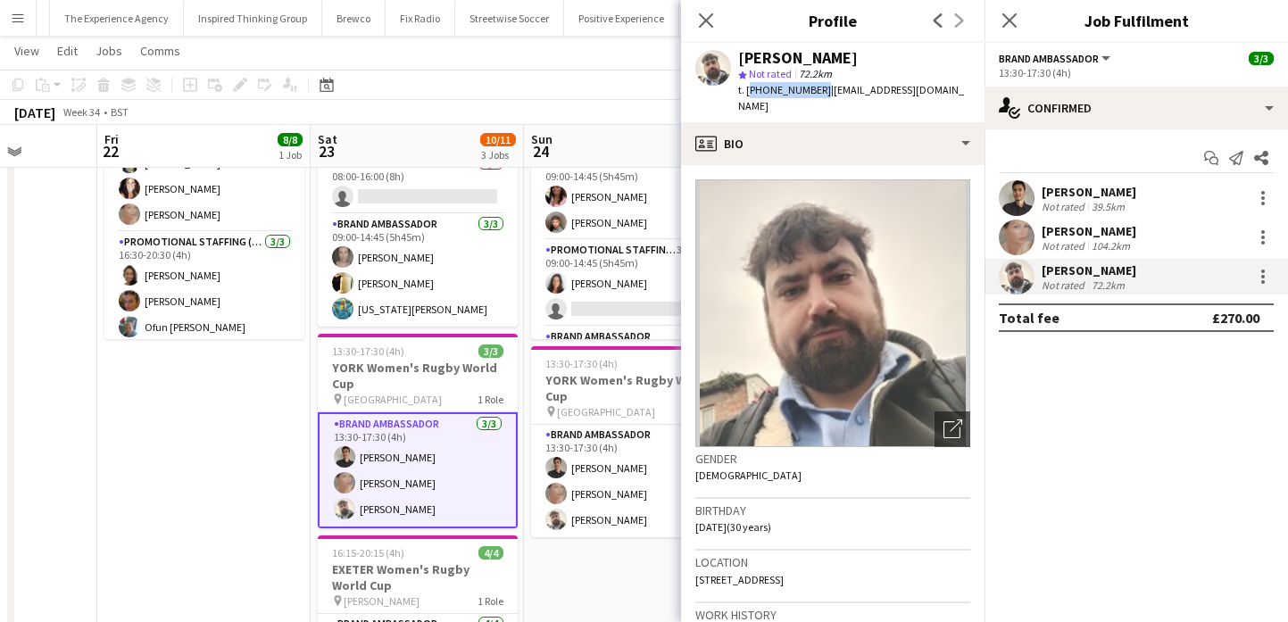
click at [749, 89] on span "t. +447783937454" at bounding box center [784, 89] width 93 height 13
click at [886, 94] on span "| ecl-group@outlook.com" at bounding box center [851, 97] width 226 height 29
click at [883, 94] on span "| ecl-group@outlook.com" at bounding box center [851, 97] width 226 height 29
drag, startPoint x: 825, startPoint y: 92, endPoint x: 928, endPoint y: 92, distance: 103.5
click at [928, 92] on span "| ecl-group@outlook.com" at bounding box center [851, 97] width 226 height 29
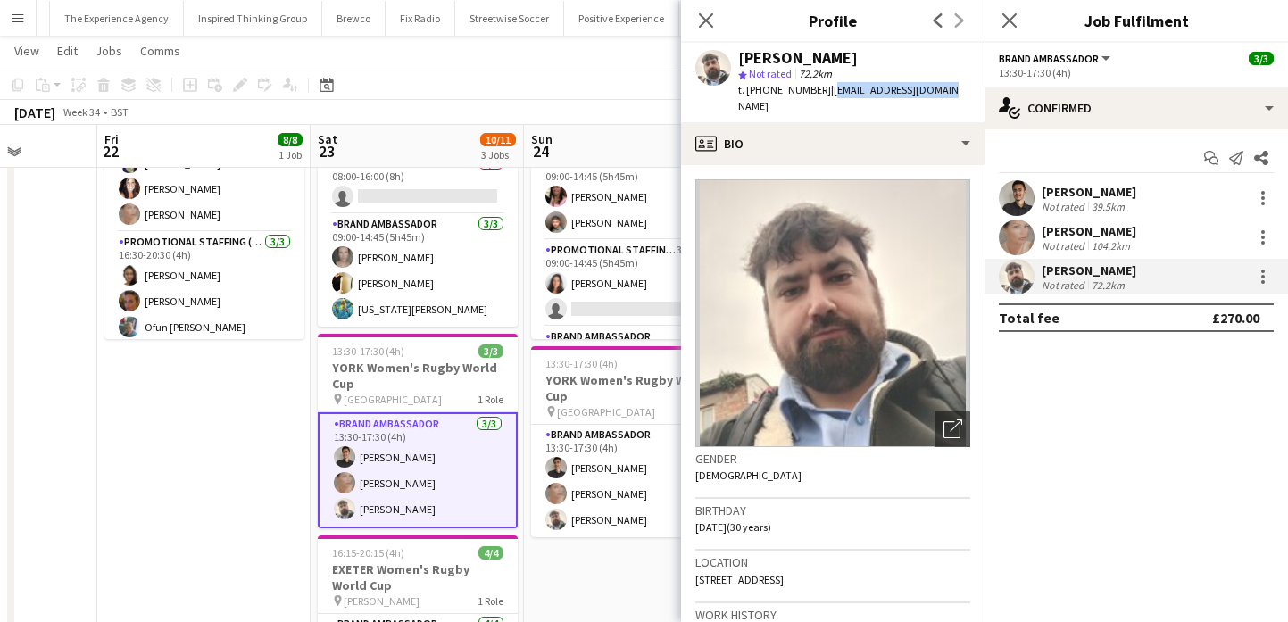
click at [262, 510] on app-date-cell "15:30-20:30 (5h) 8/8 SUNDERLAND Women's Rugby World Cup pin Stadium Of Light 2 …" at bounding box center [203, 428] width 213 height 721
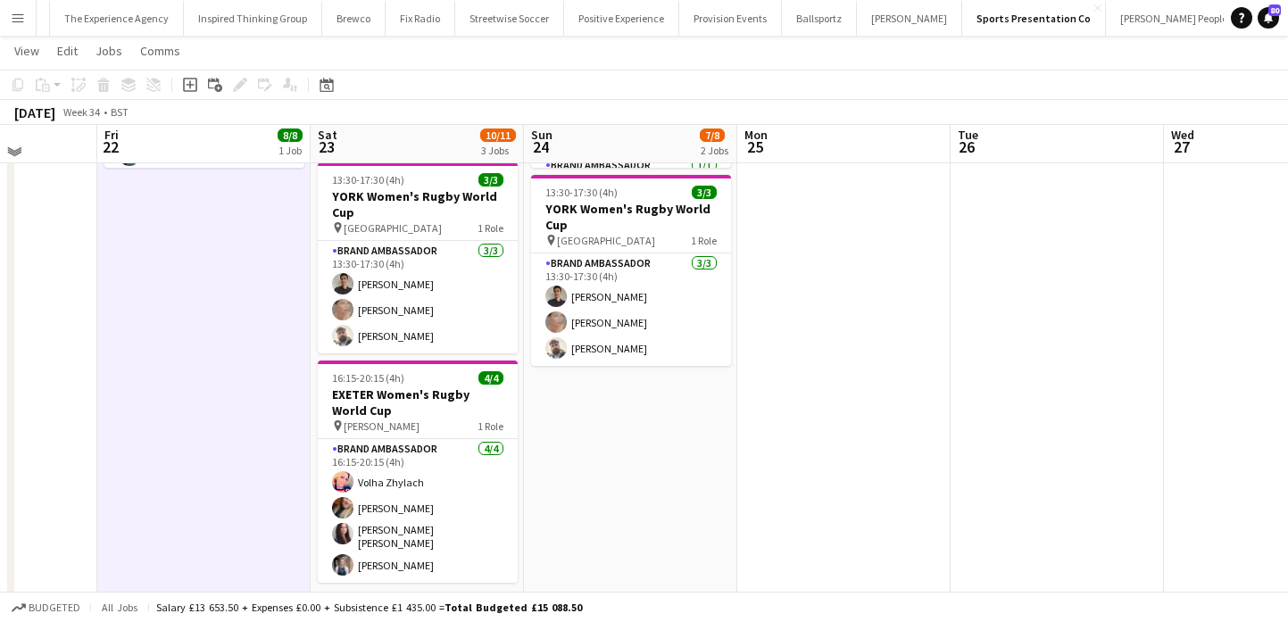
scroll to position [297, 0]
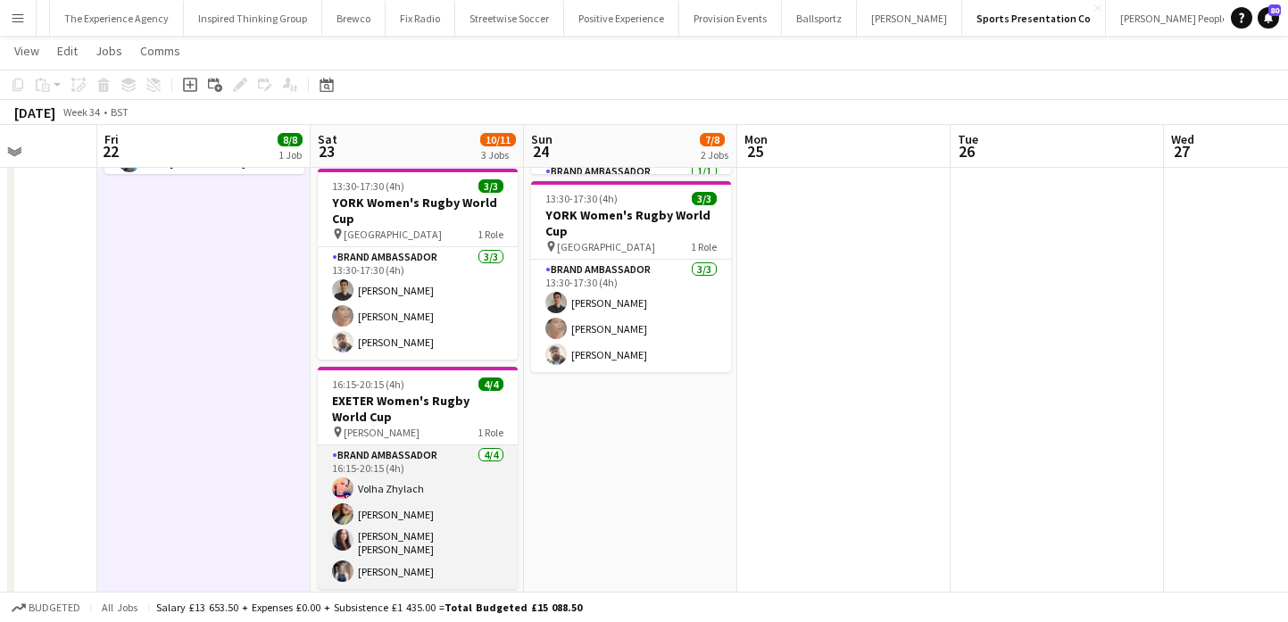
click at [483, 469] on app-card-role "Brand Ambassador 4/4 16:15-20:15 (4h) Volha Zhylach Jodie Sanders Mireia Quingl…" at bounding box center [418, 517] width 200 height 144
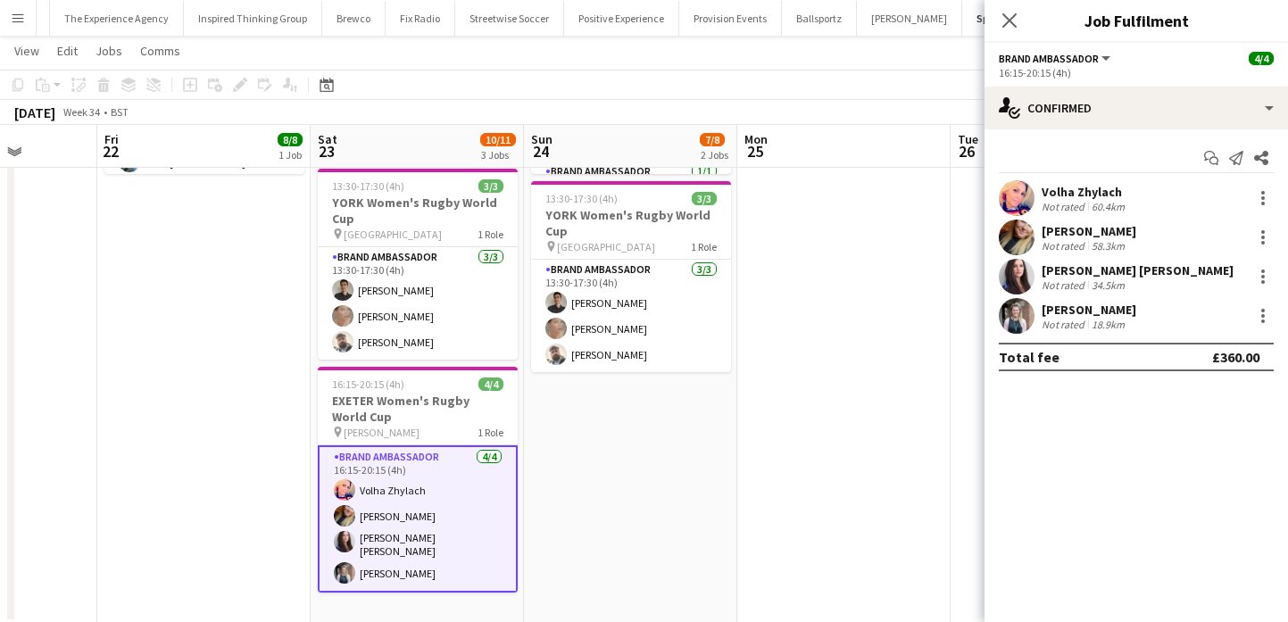
click at [1016, 193] on app-user-avatar at bounding box center [1017, 198] width 36 height 36
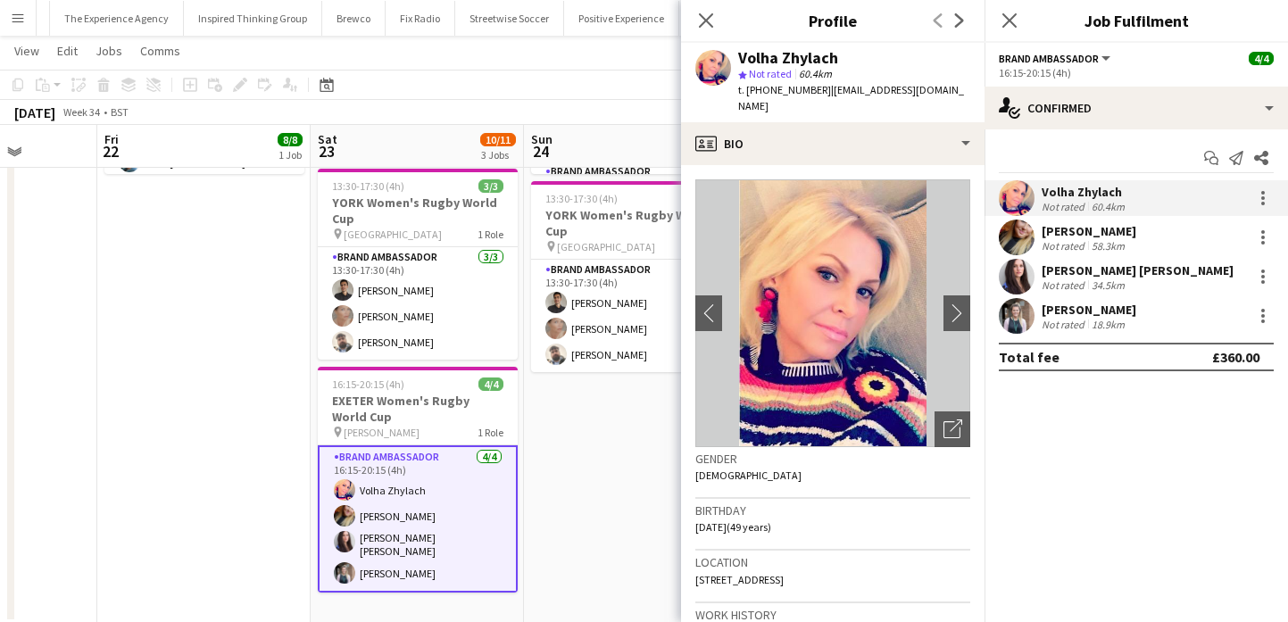
click at [900, 85] on span "| [EMAIL_ADDRESS][DOMAIN_NAME]" at bounding box center [851, 97] width 226 height 29
drag, startPoint x: 900, startPoint y: 85, endPoint x: 891, endPoint y: 51, distance: 35.1
click at [892, 51] on div "Volha Zhylach star Not rated 60.4km t. +447990918926 | olgazhylach@hotmail.com" at bounding box center [854, 82] width 232 height 65
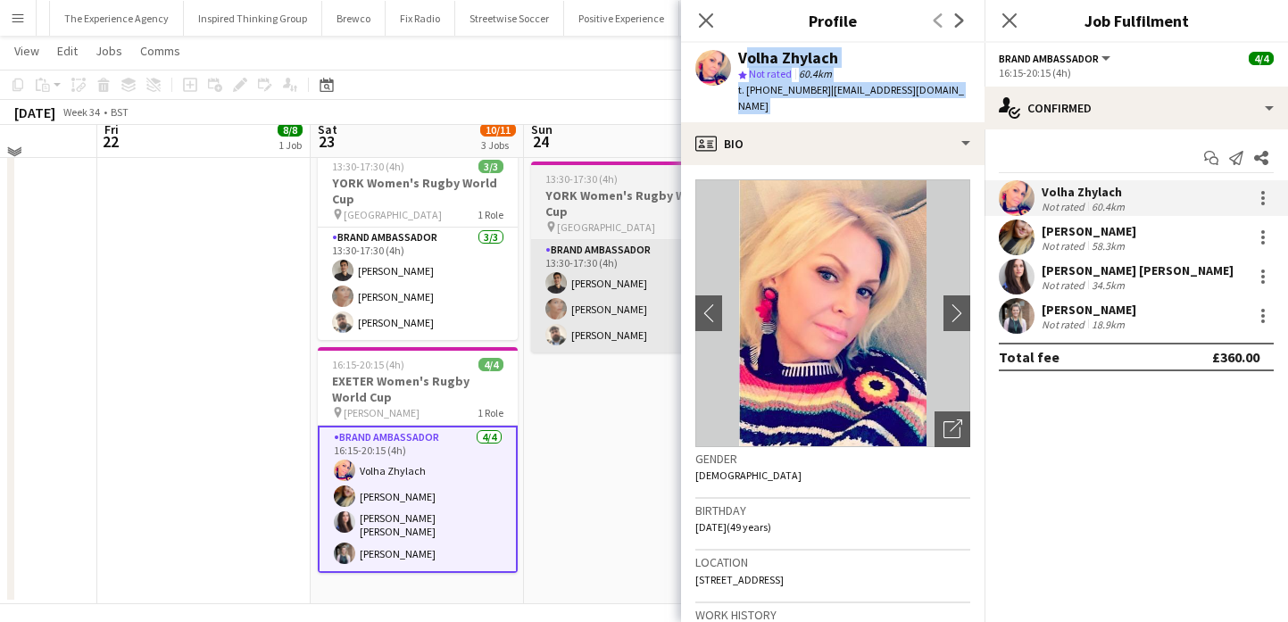
scroll to position [328, 0]
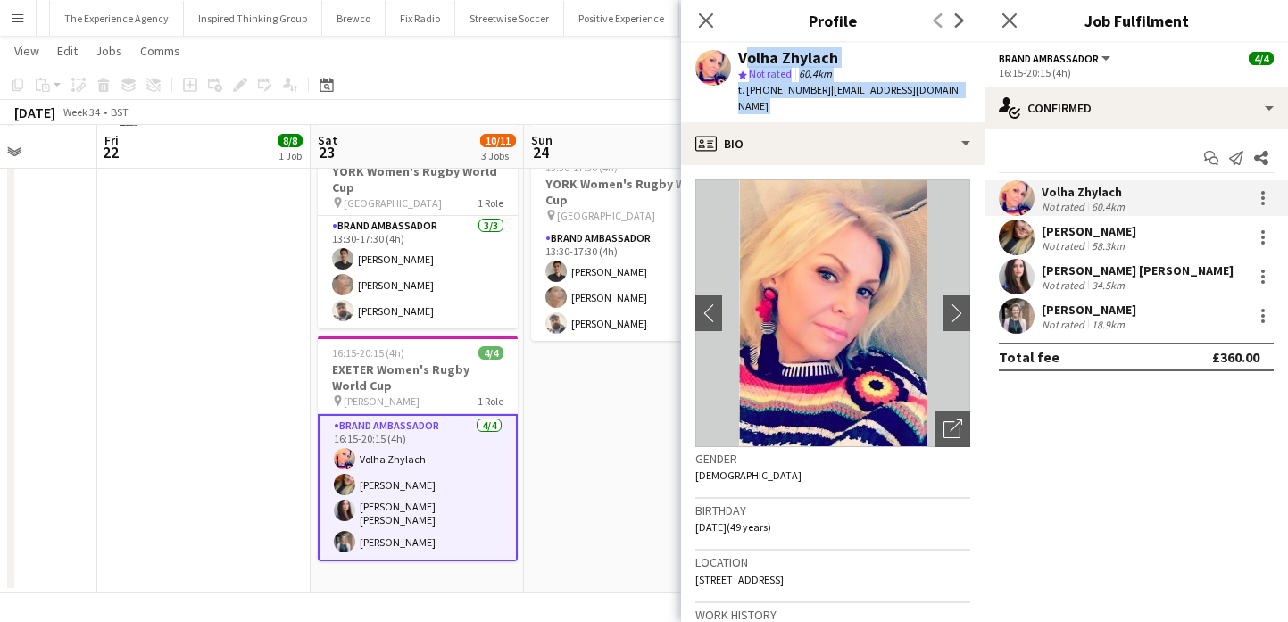
click at [773, 54] on div "Volha Zhylach" at bounding box center [788, 58] width 100 height 16
click at [816, 87] on span "t. [PHONE_NUMBER]" at bounding box center [784, 89] width 93 height 13
drag, startPoint x: 816, startPoint y: 87, endPoint x: 746, endPoint y: 87, distance: 69.6
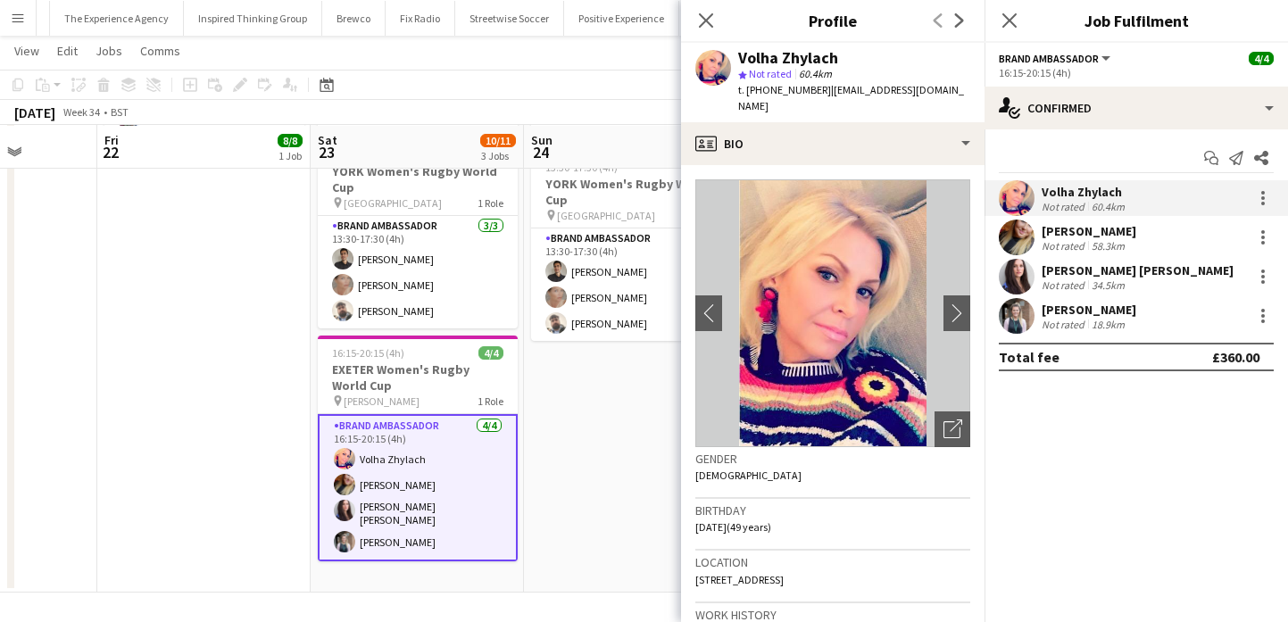
click at [746, 87] on span "t. [PHONE_NUMBER]" at bounding box center [784, 89] width 93 height 13
drag, startPoint x: 823, startPoint y: 92, endPoint x: 939, endPoint y: 91, distance: 116.0
click at [939, 91] on span "| [EMAIL_ADDRESS][DOMAIN_NAME]" at bounding box center [851, 97] width 226 height 29
click at [1062, 227] on div "[PERSON_NAME]" at bounding box center [1088, 231] width 95 height 16
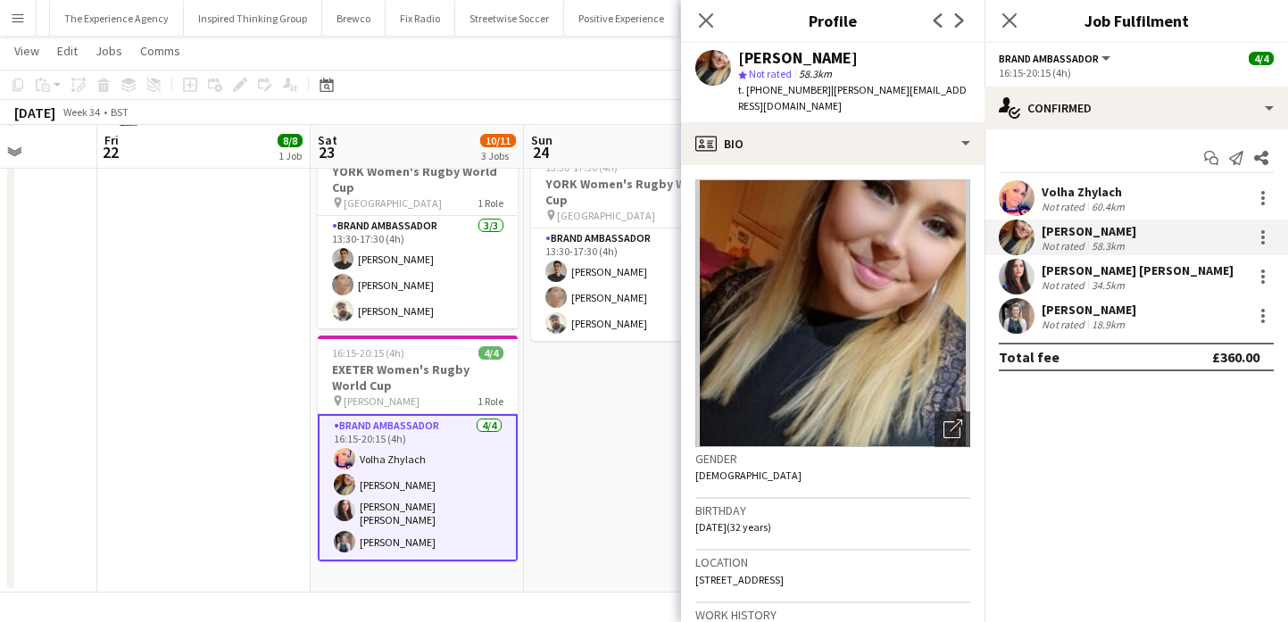
click at [798, 59] on div "[PERSON_NAME]" at bounding box center [798, 58] width 120 height 16
click at [775, 91] on span "t. +447955459121" at bounding box center [784, 89] width 93 height 13
drag, startPoint x: 775, startPoint y: 90, endPoint x: 743, endPoint y: 90, distance: 32.1
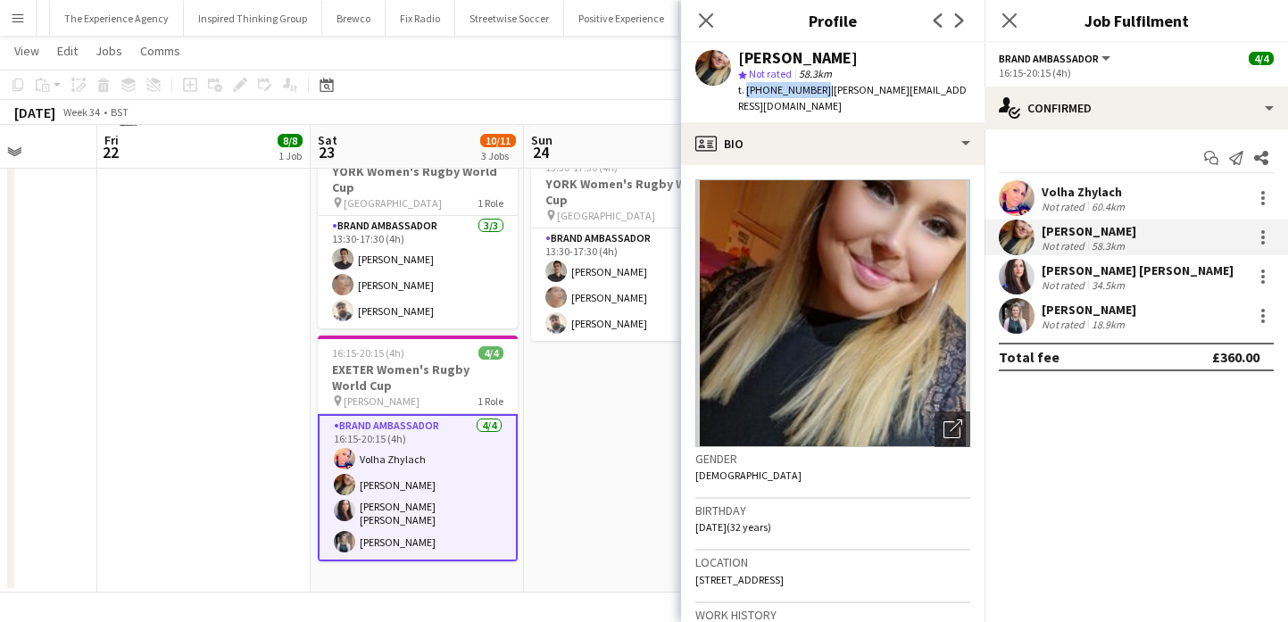
click at [743, 90] on span "t. +447955459121" at bounding box center [784, 89] width 93 height 13
drag, startPoint x: 822, startPoint y: 94, endPoint x: 963, endPoint y: 95, distance: 141.0
click at [963, 95] on span "| jodie.sanders4@btinternet.com" at bounding box center [852, 97] width 228 height 29
click at [1014, 264] on app-user-avatar at bounding box center [1017, 277] width 36 height 36
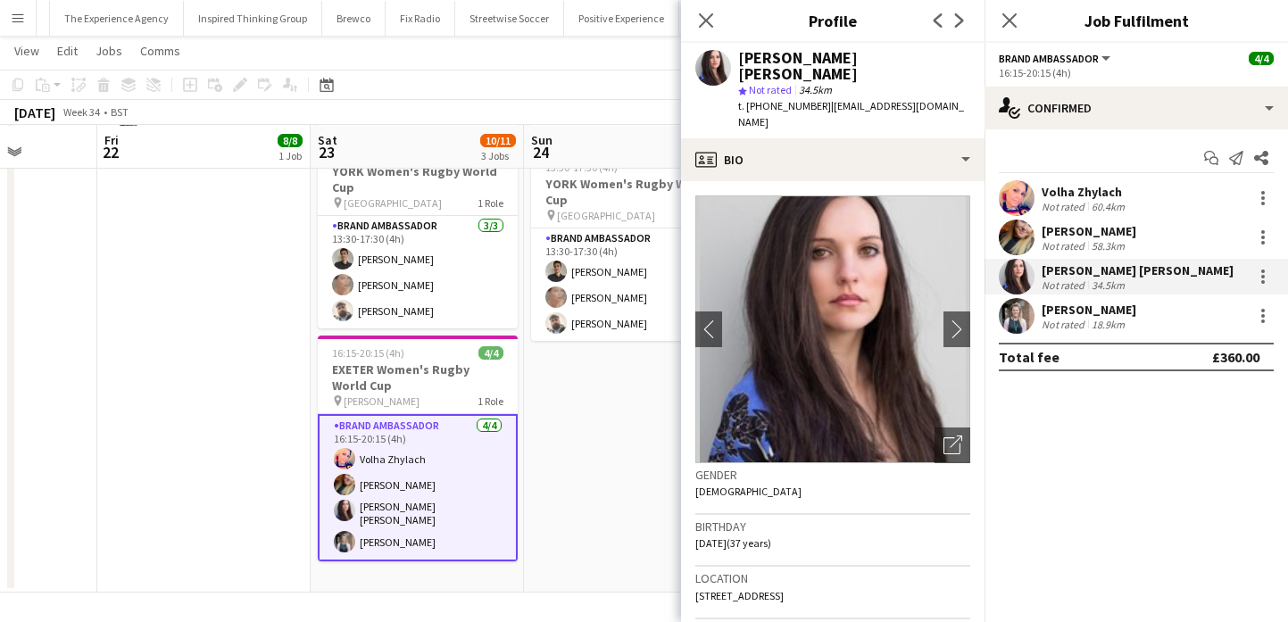
click at [858, 62] on div "[PERSON_NAME] [PERSON_NAME]" at bounding box center [854, 66] width 232 height 32
click at [775, 99] on span "t. +447505067384" at bounding box center [784, 105] width 93 height 13
drag, startPoint x: 775, startPoint y: 87, endPoint x: 747, endPoint y: 87, distance: 28.6
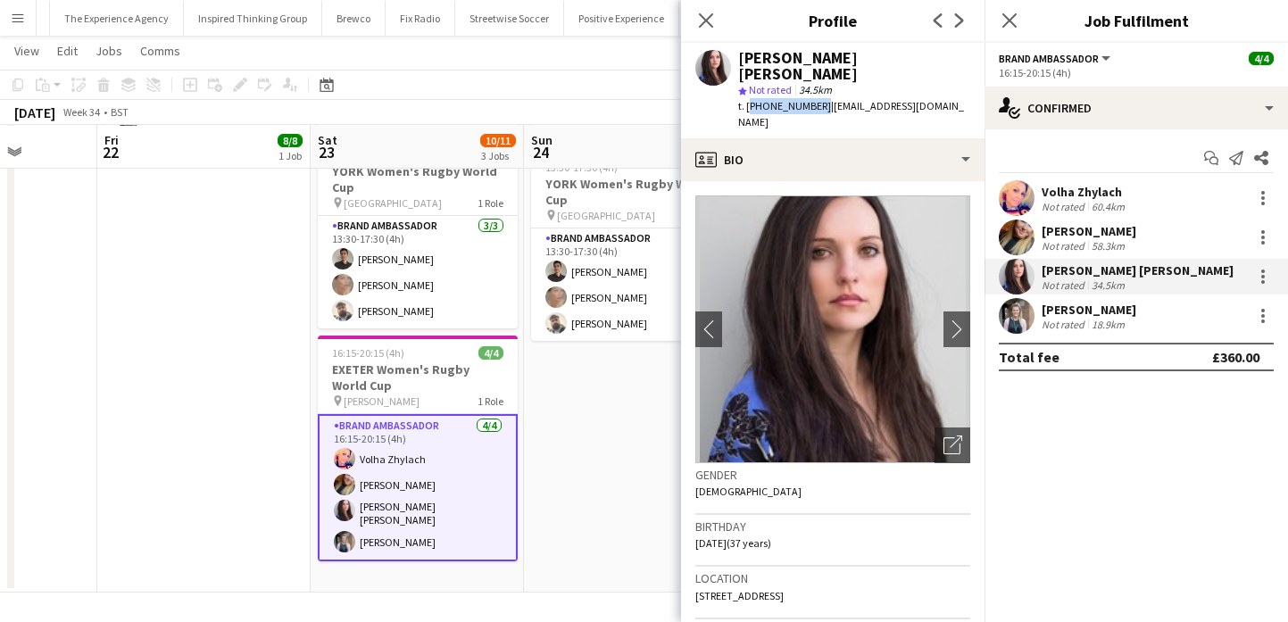
click at [748, 99] on span "t. +447505067384" at bounding box center [784, 105] width 93 height 13
drag, startPoint x: 825, startPoint y: 89, endPoint x: 957, endPoint y: 91, distance: 132.1
click at [957, 91] on div "Mireia Quingles Nicolau star Not rated 34.5km t. +447505067384 | mireia.quingle…" at bounding box center [832, 90] width 303 height 95
click at [1008, 318] on app-user-avatar at bounding box center [1017, 316] width 36 height 36
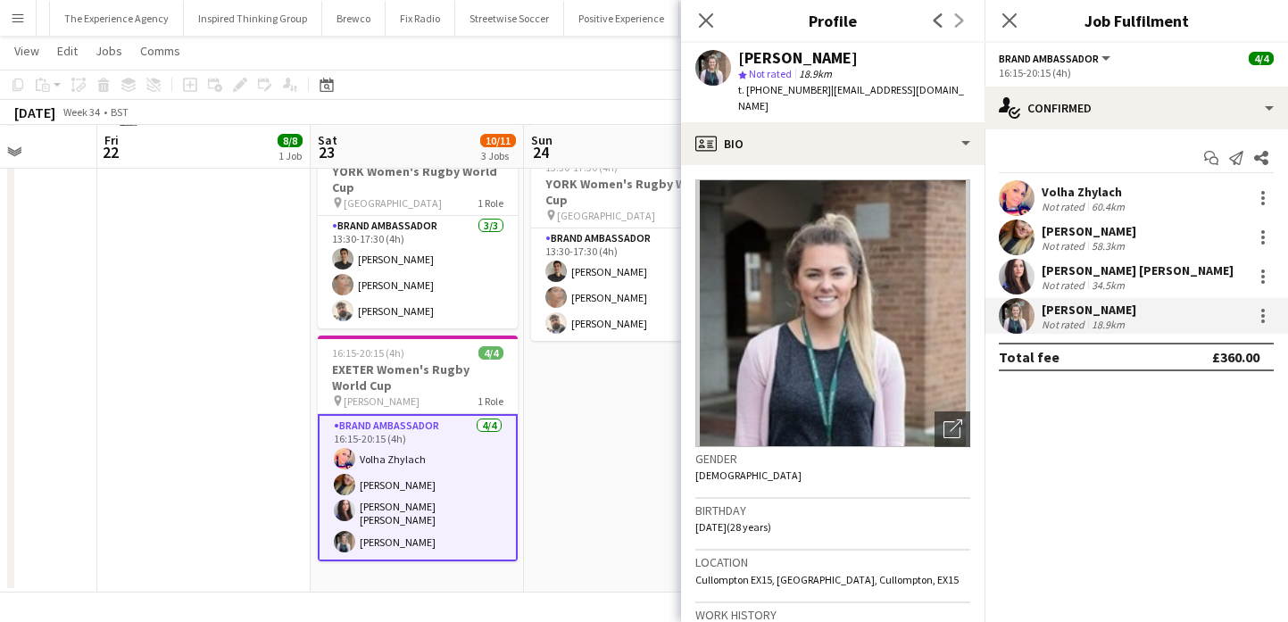
click at [764, 56] on div "Ella Baker" at bounding box center [798, 58] width 120 height 16
click at [785, 90] on span "t. +4407938993812" at bounding box center [784, 89] width 93 height 13
drag, startPoint x: 785, startPoint y: 90, endPoint x: 748, endPoint y: 90, distance: 37.5
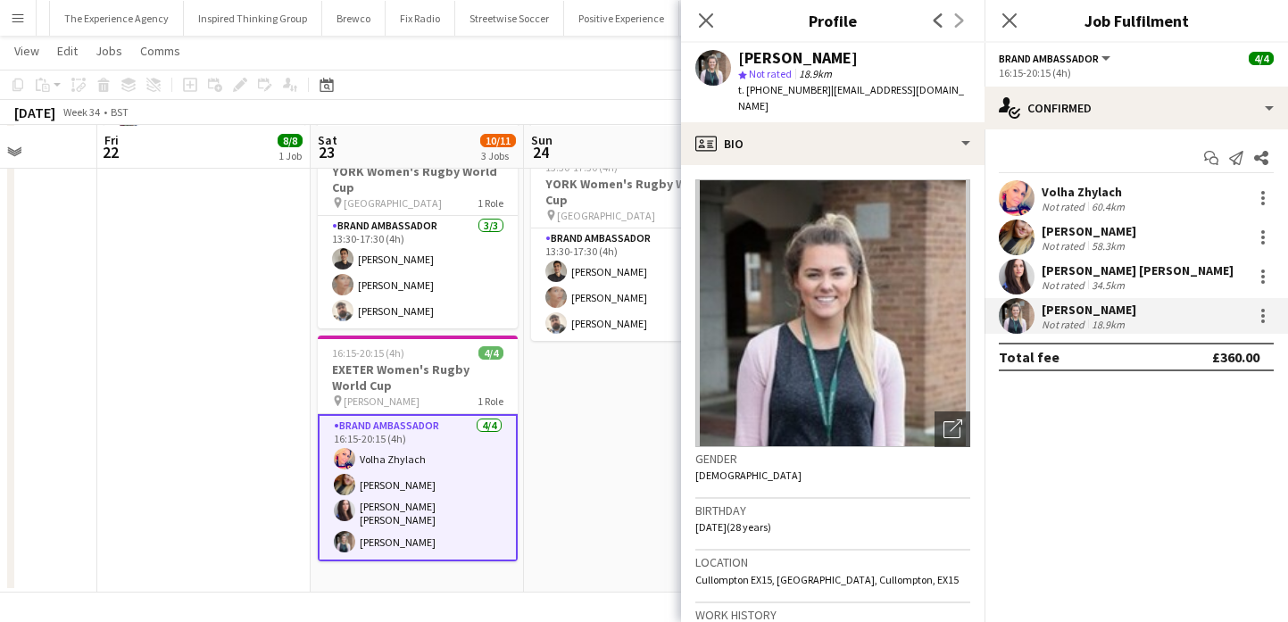
click at [748, 90] on span "t. +4407938993812" at bounding box center [784, 89] width 93 height 13
drag, startPoint x: 828, startPoint y: 93, endPoint x: 974, endPoint y: 83, distance: 146.7
click at [974, 83] on div "Ella Baker star Not rated 18.9km t. +4407938993812 | ellalouisebaker@hotmail.co…" at bounding box center [832, 82] width 303 height 79
click at [546, 453] on app-date-cell "09:00-15:30 (6h30m) 4/5 NORTHAMPTON Women's Rugby World Cup pin Franklin’s Gard…" at bounding box center [630, 232] width 213 height 721
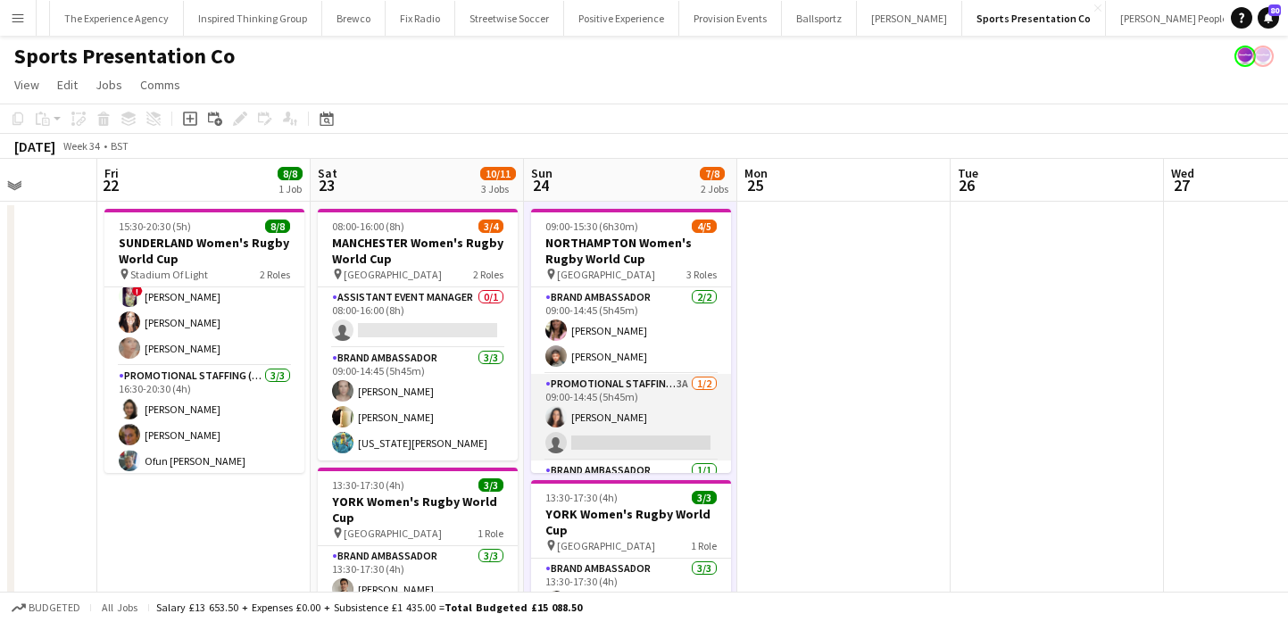
scroll to position [48, 0]
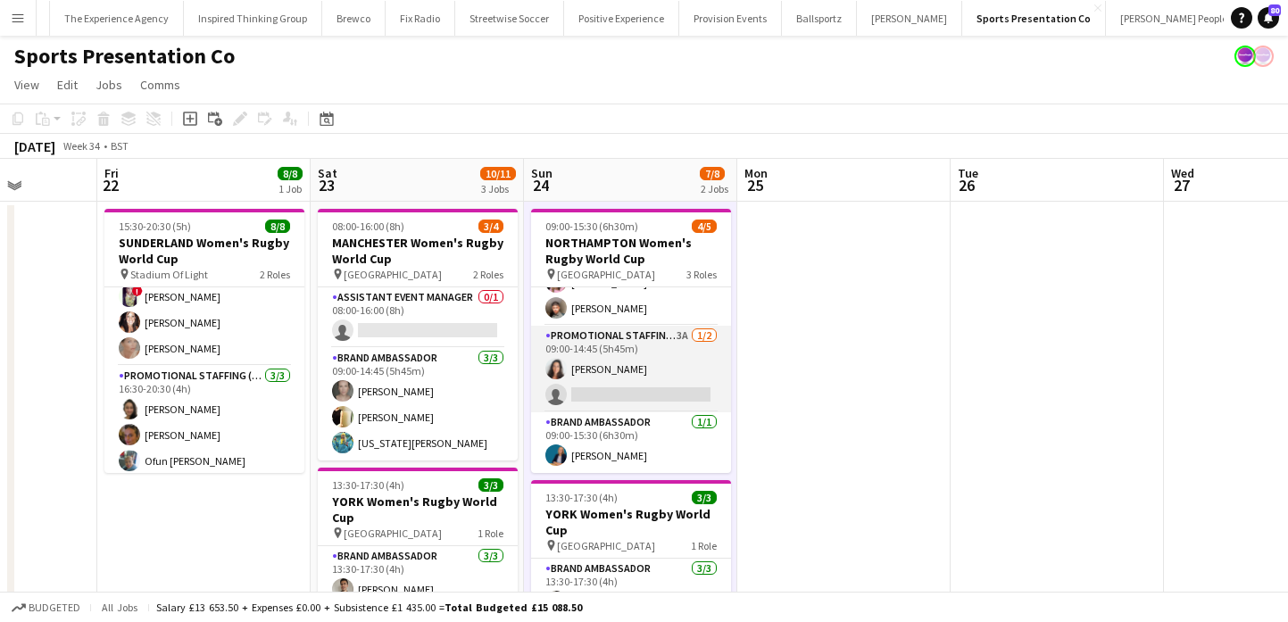
click at [610, 387] on app-card-role "Promotional Staffing (Brand Ambassadors) 3A 1/2 09:00-14:45 (5h45m) Laura Cuthb…" at bounding box center [631, 369] width 200 height 87
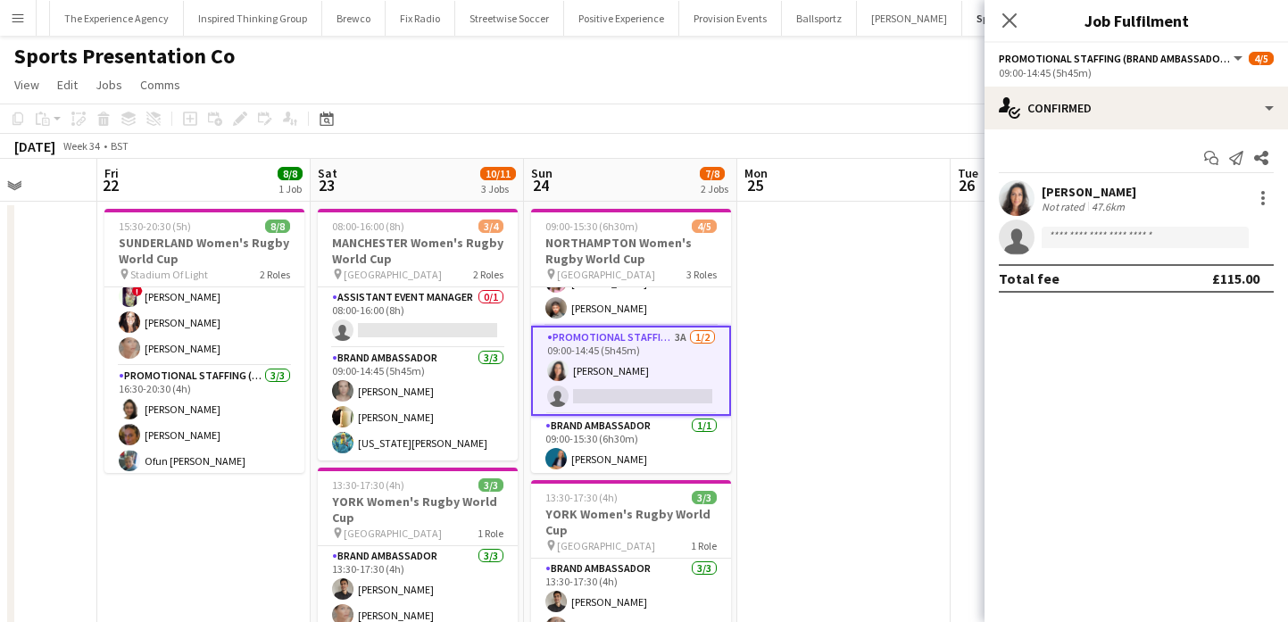
scroll to position [0, 0]
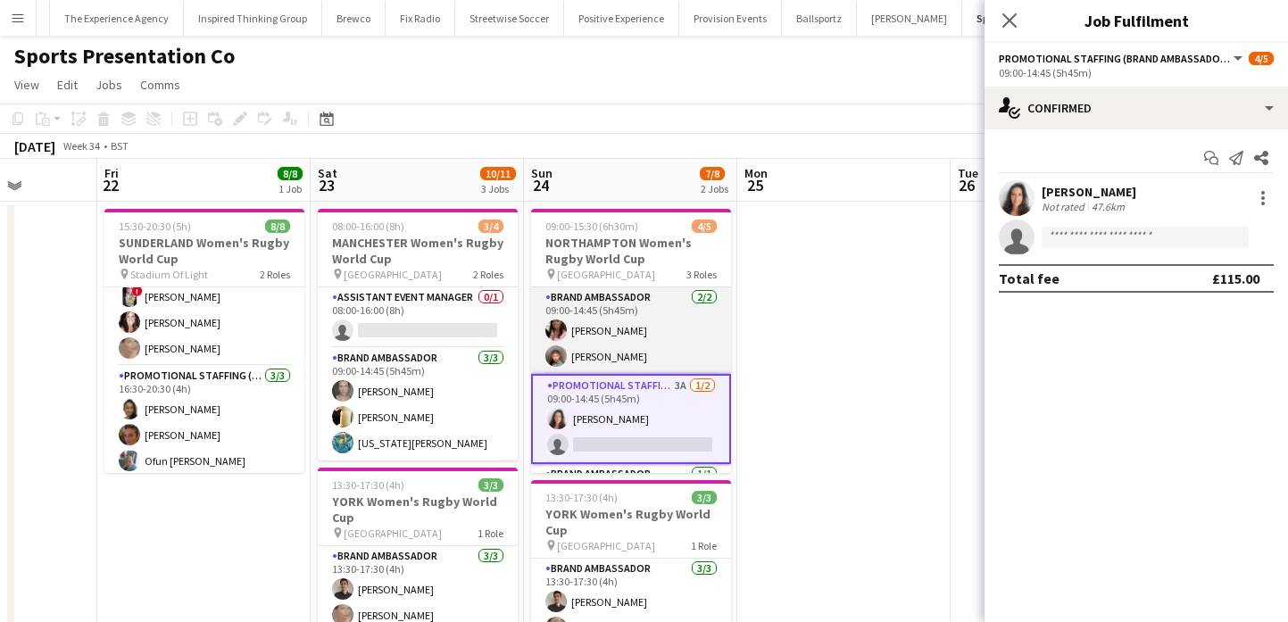
click at [626, 349] on app-card-role "Brand Ambassador 2/2 09:00-14:45 (5h45m) Carla Alexander Kalam Mohammed" at bounding box center [631, 330] width 200 height 87
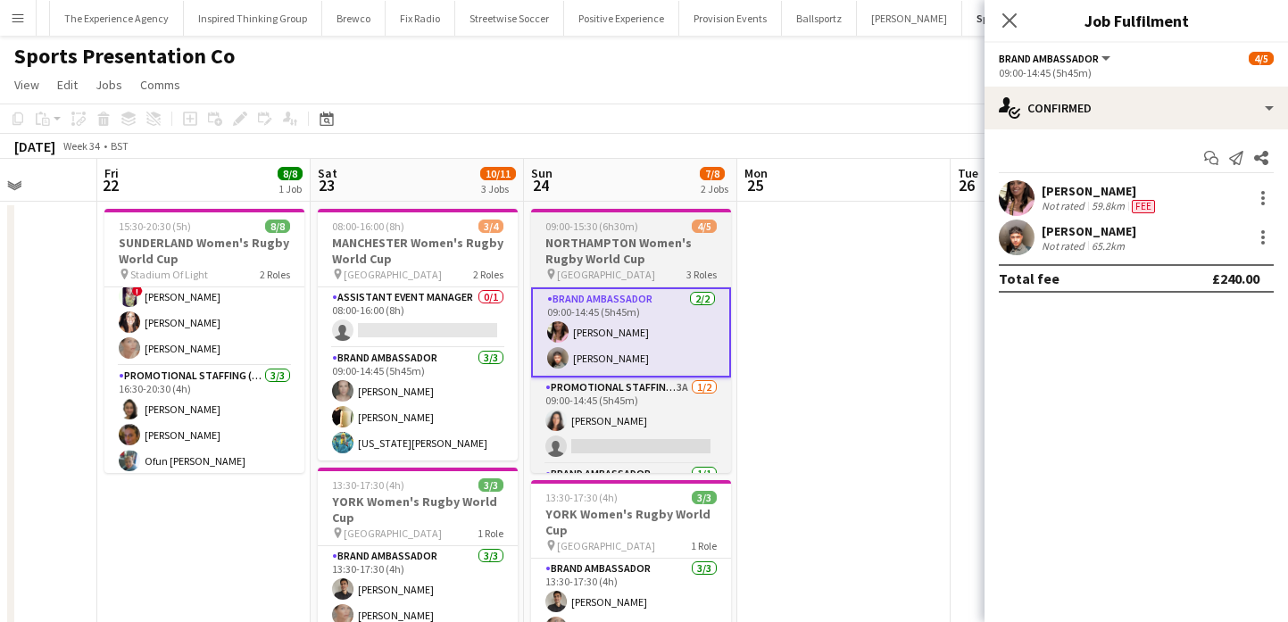
click at [643, 280] on div "pin Franklin’s Gardens 3 Roles" at bounding box center [631, 274] width 200 height 14
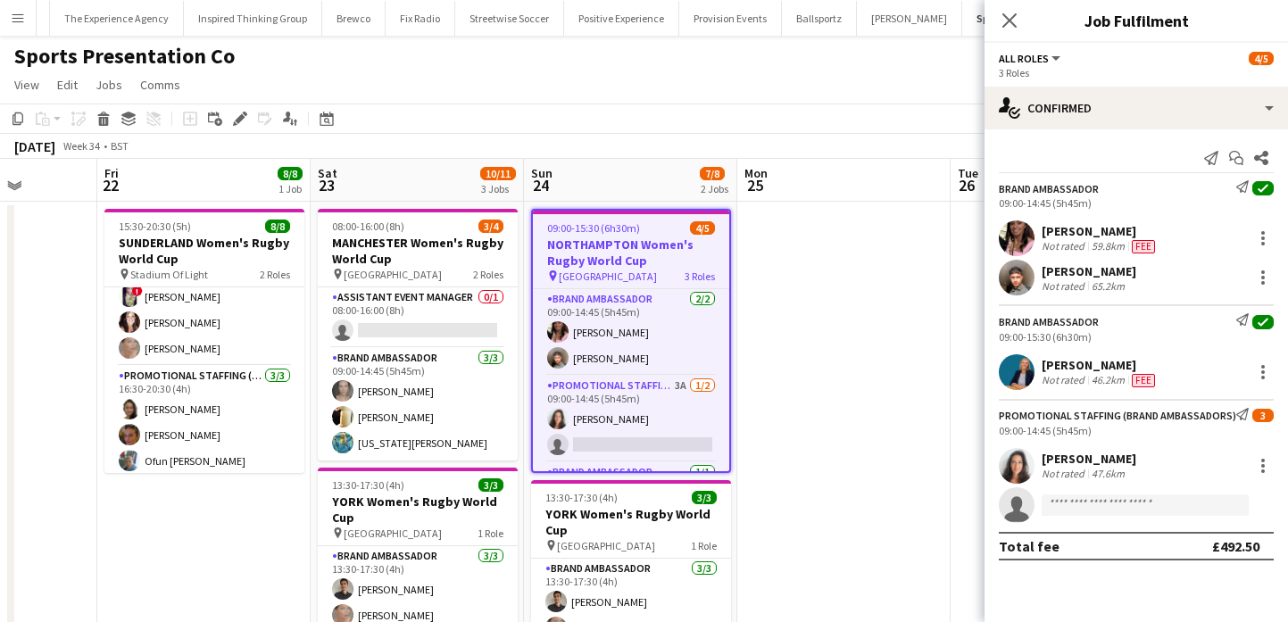
click at [1023, 243] on app-user-avatar at bounding box center [1017, 238] width 36 height 36
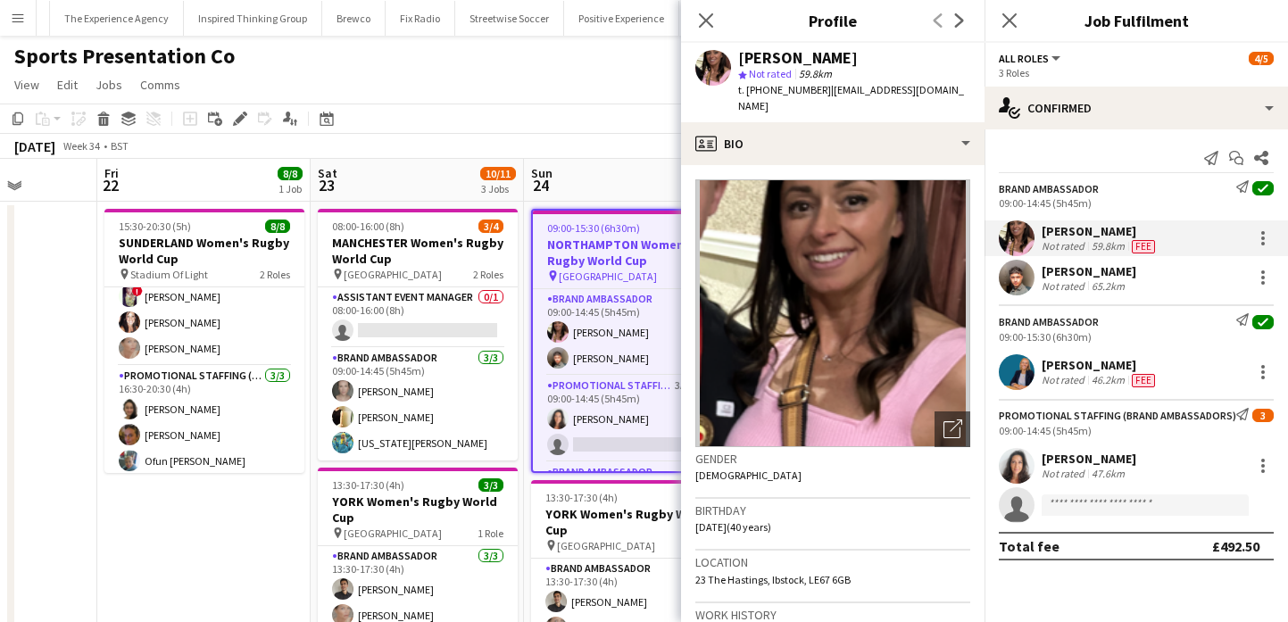
click at [810, 67] on span "59.8km" at bounding box center [815, 73] width 40 height 13
click at [810, 66] on div "star Not rated 59.8km" at bounding box center [854, 74] width 232 height 16
click at [810, 54] on div "[PERSON_NAME]" at bounding box center [798, 58] width 120 height 16
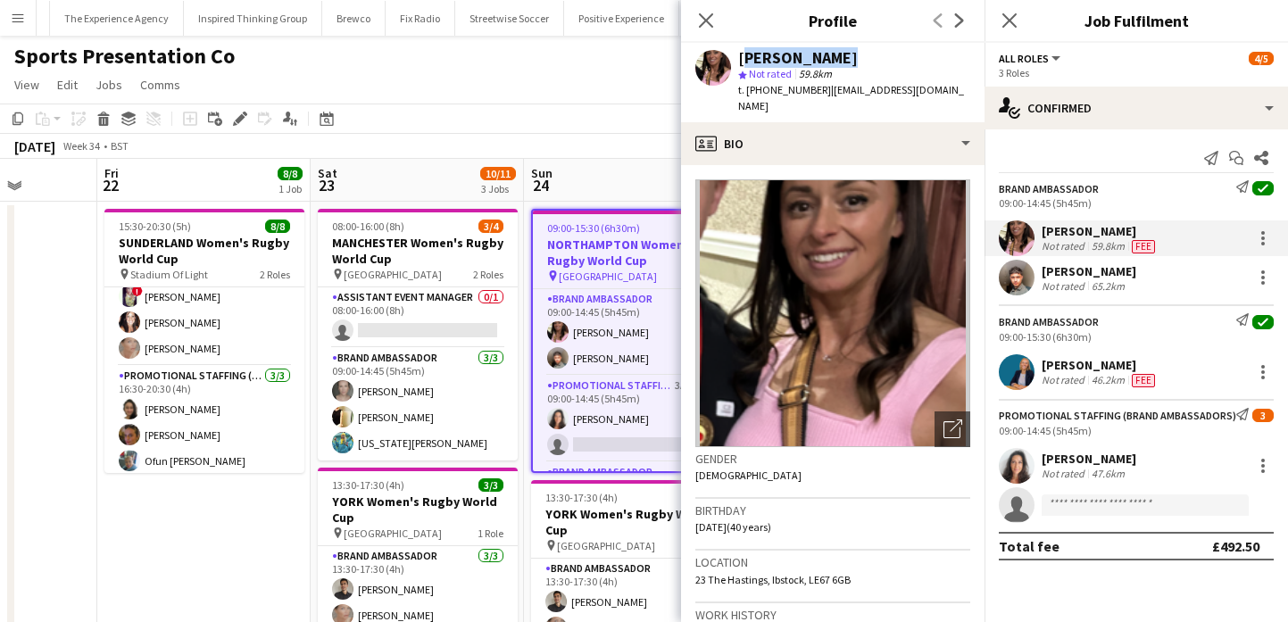
click at [810, 54] on div "[PERSON_NAME]" at bounding box center [798, 58] width 120 height 16
click at [773, 89] on span "t. +447889561154" at bounding box center [784, 89] width 93 height 13
drag, startPoint x: 773, startPoint y: 89, endPoint x: 745, endPoint y: 89, distance: 27.7
click at [745, 89] on span "t. +447889561154" at bounding box center [784, 89] width 93 height 13
drag, startPoint x: 823, startPoint y: 91, endPoint x: 967, endPoint y: 87, distance: 144.6
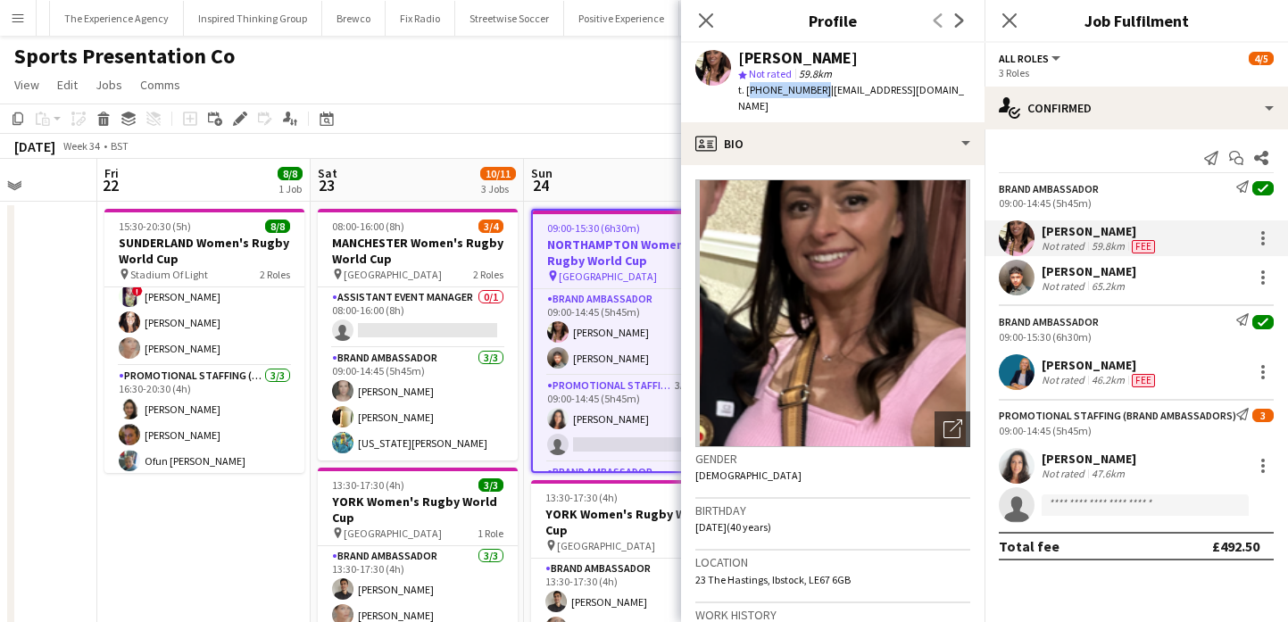
click at [964, 87] on span "| carlaalexander874@yahoo.co.uk" at bounding box center [851, 97] width 226 height 29
click at [1020, 278] on app-user-avatar at bounding box center [1017, 278] width 36 height 36
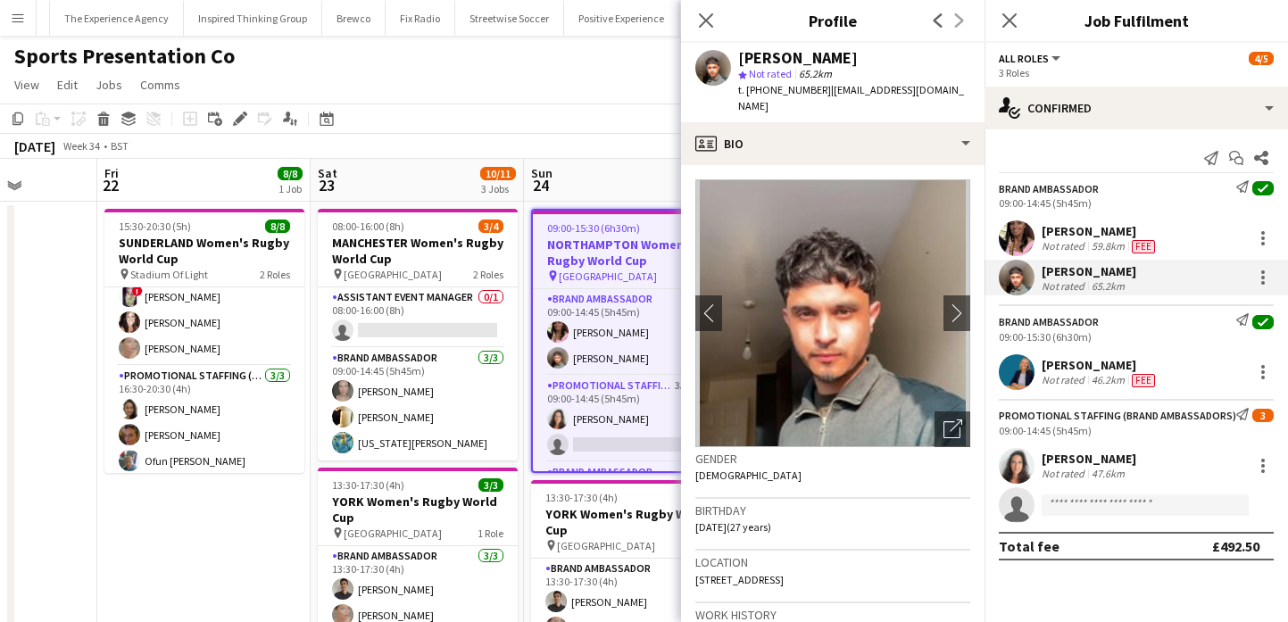
click at [793, 62] on div "[PERSON_NAME]" at bounding box center [798, 58] width 120 height 16
click at [776, 90] on span "t. +447961291118" at bounding box center [784, 89] width 93 height 13
drag, startPoint x: 776, startPoint y: 90, endPoint x: 742, endPoint y: 90, distance: 33.9
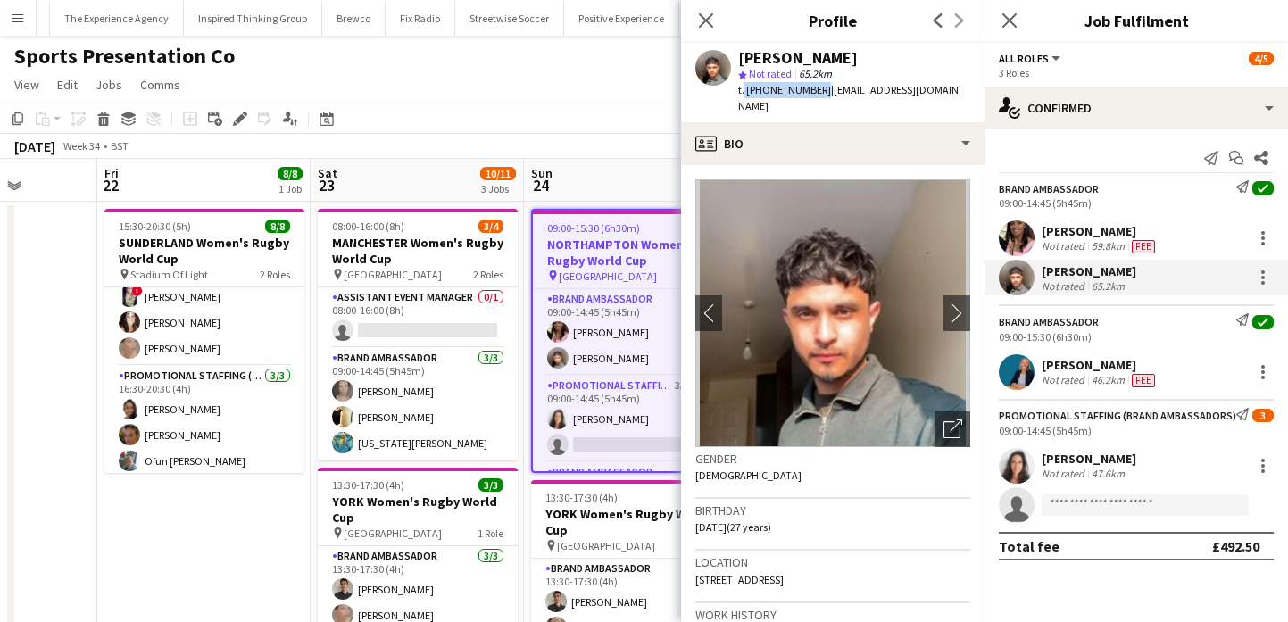
click at [742, 90] on span "t. +447961291118" at bounding box center [784, 89] width 93 height 13
drag, startPoint x: 897, startPoint y: 99, endPoint x: 824, endPoint y: 91, distance: 73.6
click at [824, 91] on div "t. +447961291118 | kalammohammed@hotmail.co.uk" at bounding box center [854, 98] width 232 height 32
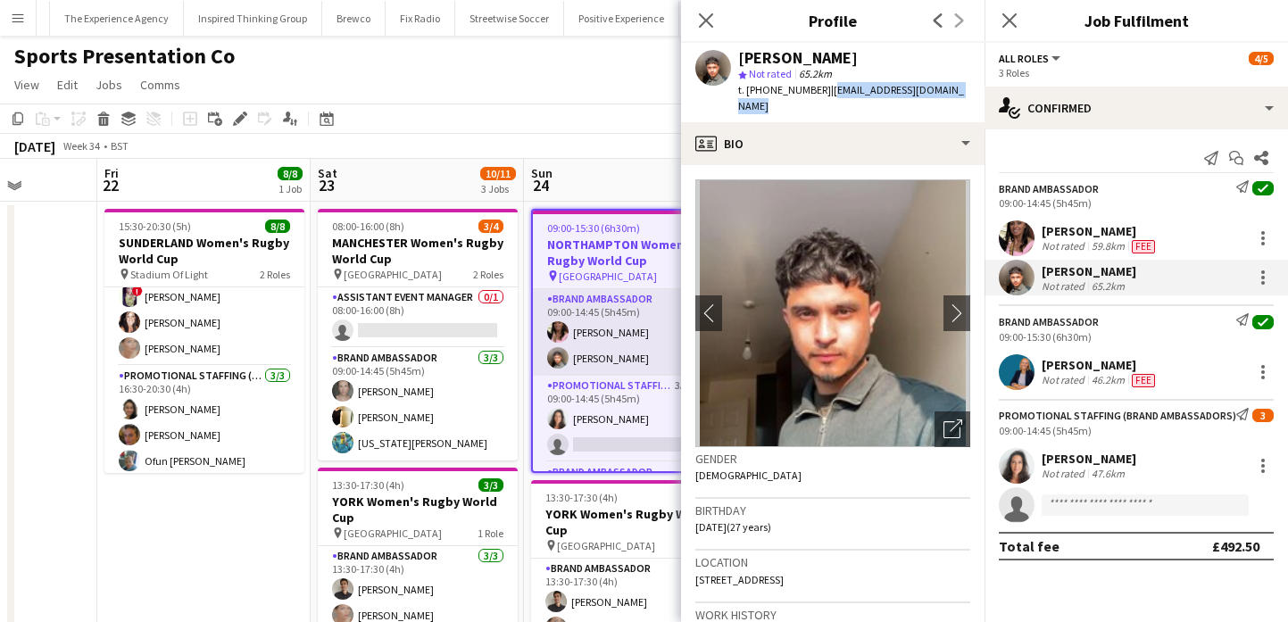
scroll to position [52, 0]
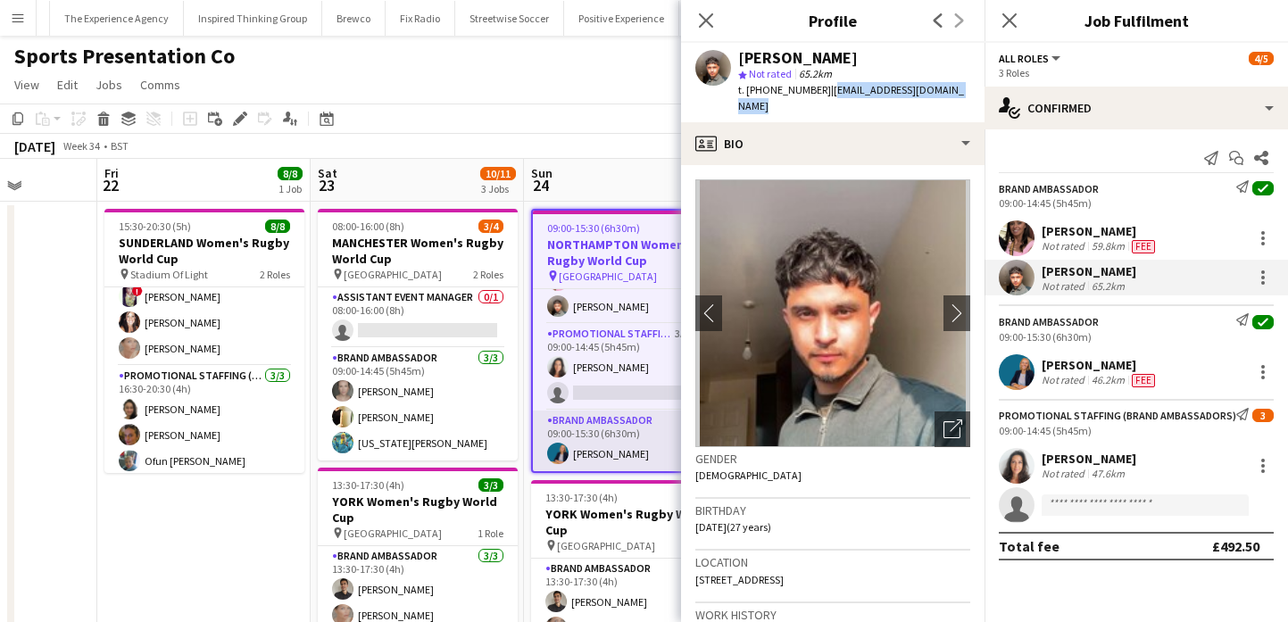
click at [591, 427] on app-card-role "Brand Ambassador 1/1 09:00-15:30 (6h30m) Anna Geary" at bounding box center [631, 440] width 196 height 61
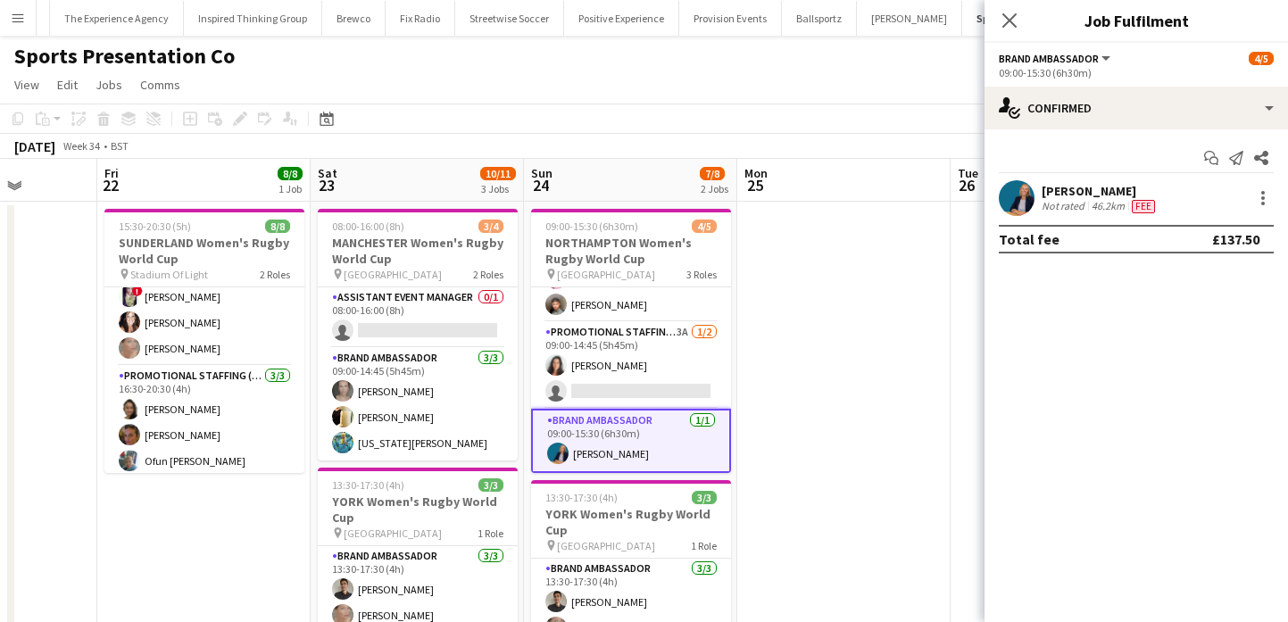
click at [1002, 206] on app-user-avatar at bounding box center [1017, 198] width 36 height 36
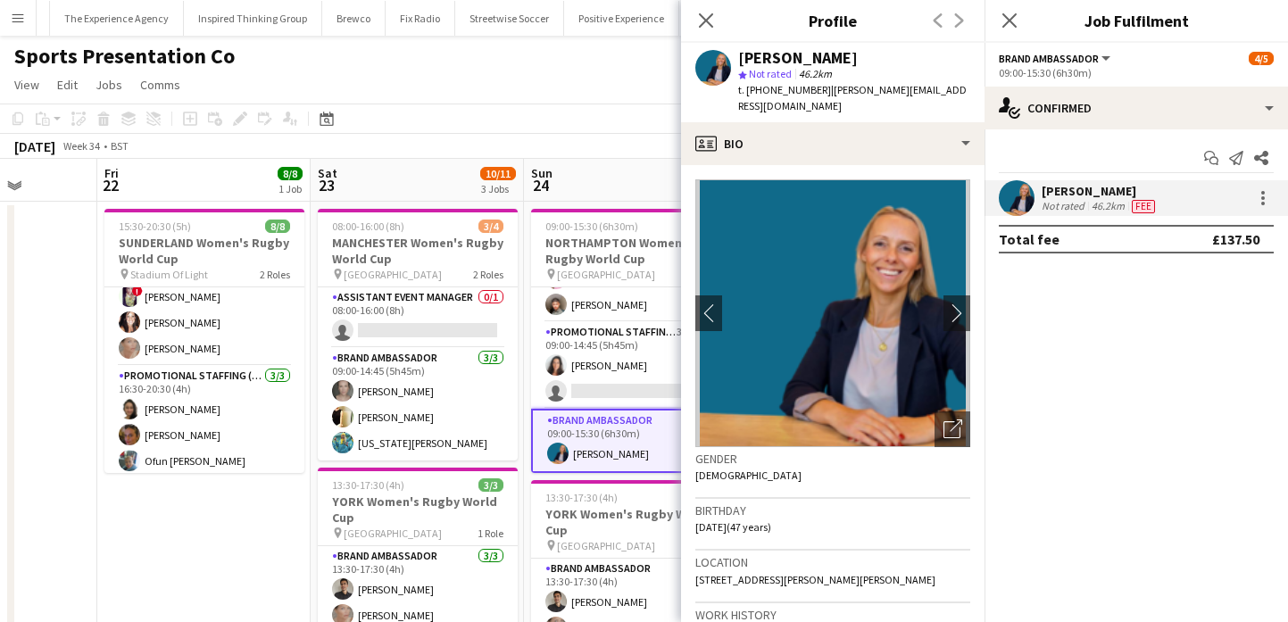
drag, startPoint x: 801, startPoint y: 73, endPoint x: 801, endPoint y: 63, distance: 9.8
click at [801, 69] on span "46.2km" at bounding box center [815, 73] width 40 height 13
click at [801, 63] on div "[PERSON_NAME]" at bounding box center [798, 58] width 120 height 16
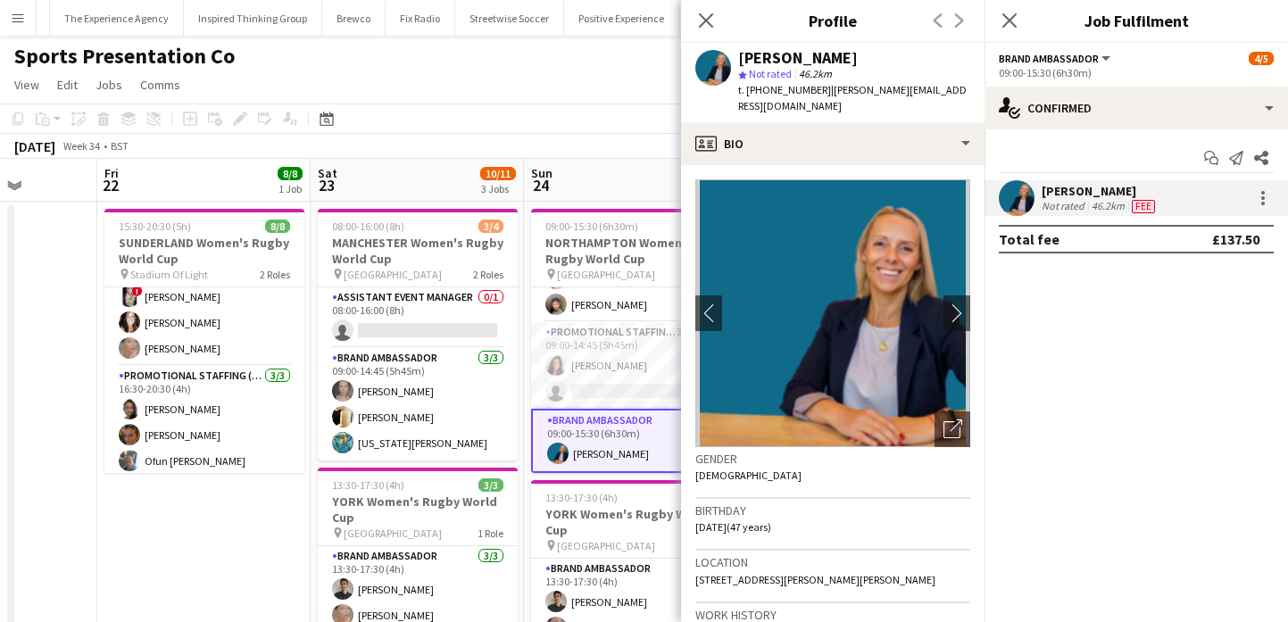
click at [763, 89] on span "t. [PHONE_NUMBER]" at bounding box center [784, 89] width 93 height 13
drag, startPoint x: 763, startPoint y: 89, endPoint x: 750, endPoint y: 89, distance: 13.4
click at [750, 89] on span "t. [PHONE_NUMBER]" at bounding box center [784, 89] width 93 height 13
drag, startPoint x: 746, startPoint y: 89, endPoint x: 817, endPoint y: 89, distance: 71.4
click at [817, 89] on div "t. +447788722201 | anna.geary37@gmail.com" at bounding box center [854, 98] width 232 height 32
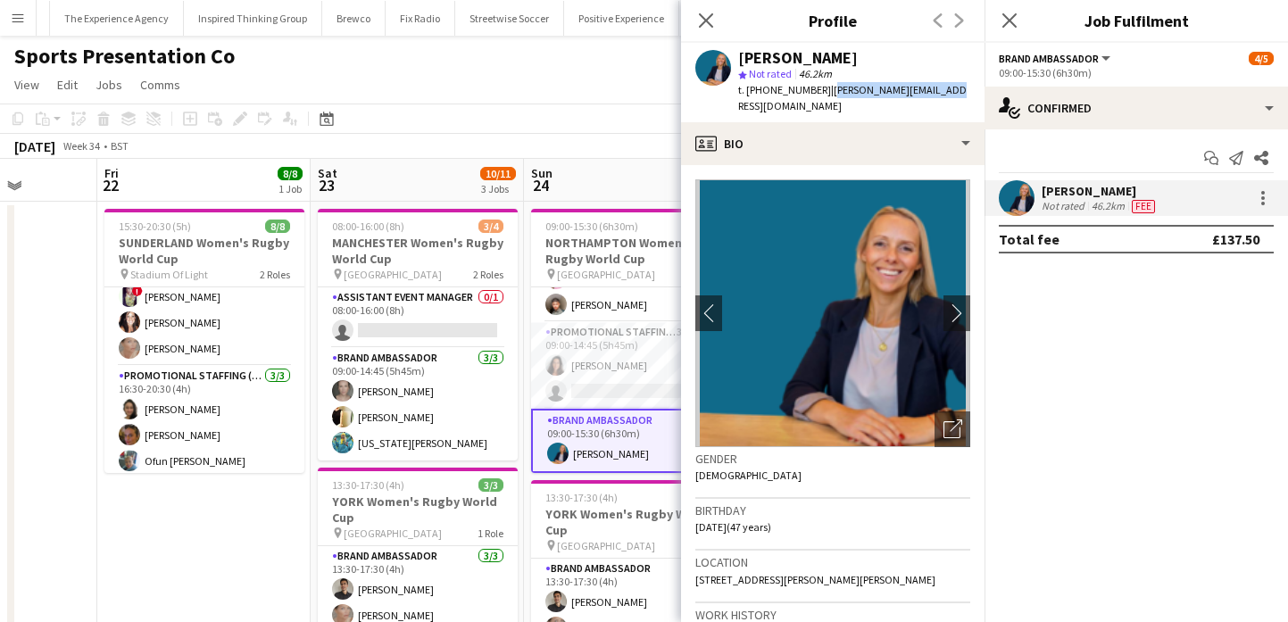
drag, startPoint x: 823, startPoint y: 92, endPoint x: 949, endPoint y: 90, distance: 126.7
click at [950, 90] on div "Anna Geary star Not rated 46.2km t. +447788722201 | anna.geary37@gmail.com" at bounding box center [832, 82] width 303 height 79
click at [597, 402] on app-card-role "Promotional Staffing (Brand Ambassadors) 3A 1/2 09:00-14:45 (5h45m) Laura Cuthb…" at bounding box center [631, 365] width 200 height 87
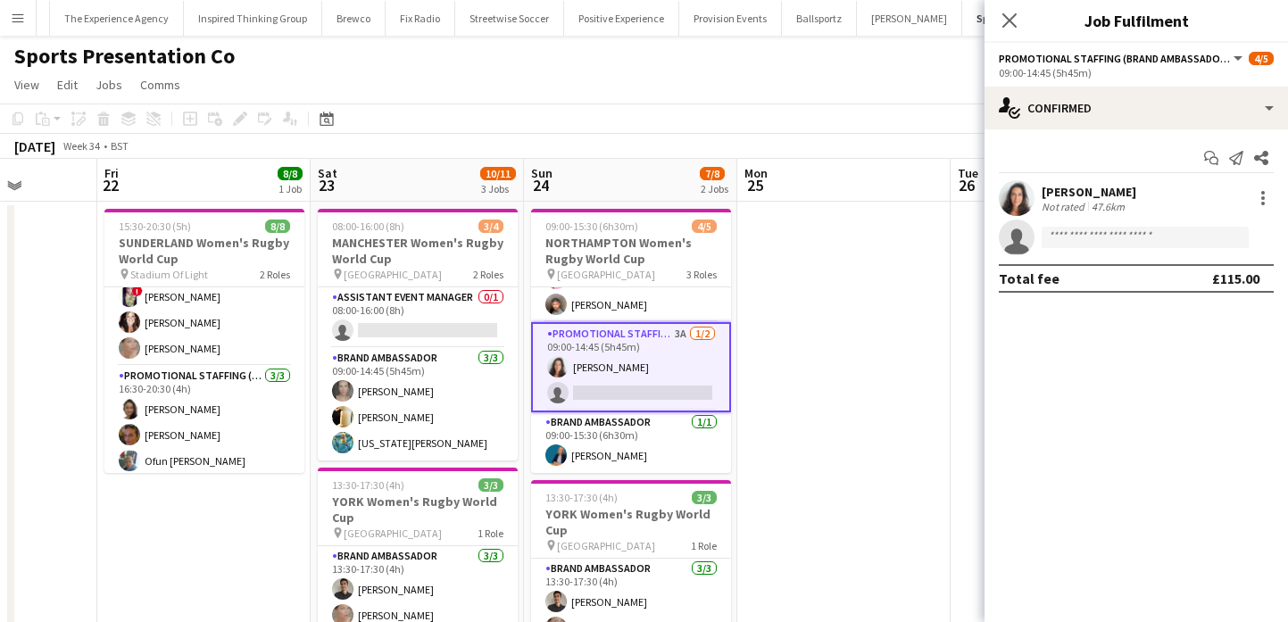
click at [1056, 212] on div "Not rated" at bounding box center [1064, 206] width 46 height 13
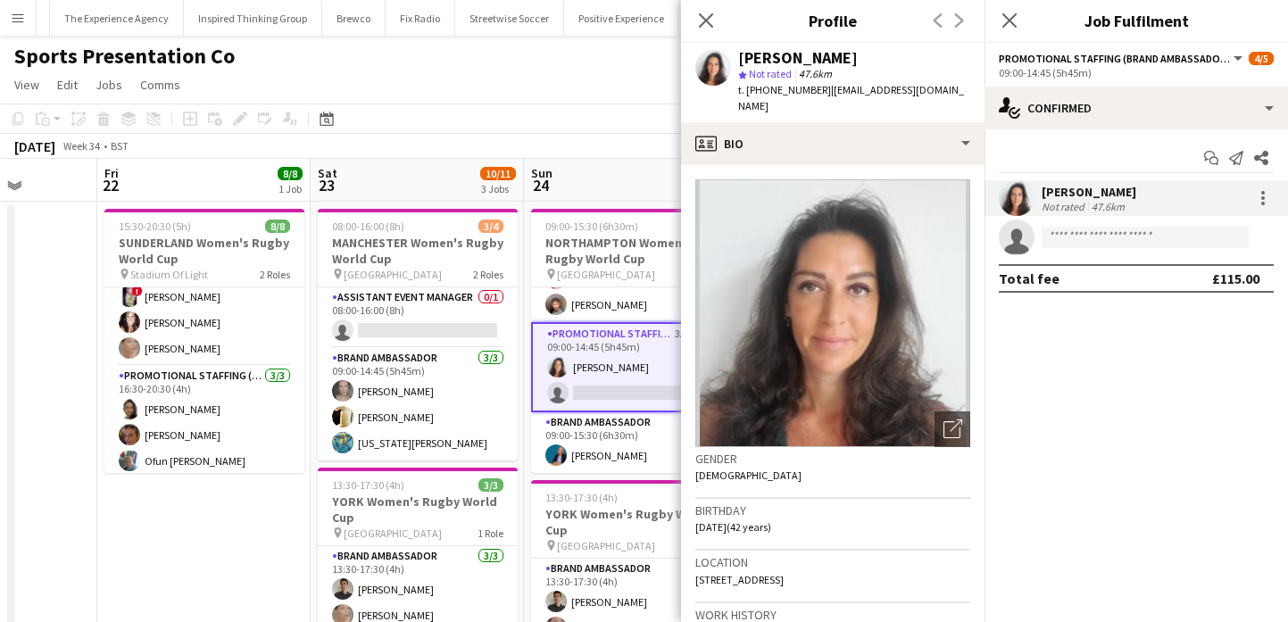
click at [799, 64] on div "[PERSON_NAME]" at bounding box center [798, 58] width 120 height 16
click at [786, 93] on span "t. [PHONE_NUMBER]" at bounding box center [784, 89] width 93 height 13
drag, startPoint x: 786, startPoint y: 93, endPoint x: 745, endPoint y: 92, distance: 41.1
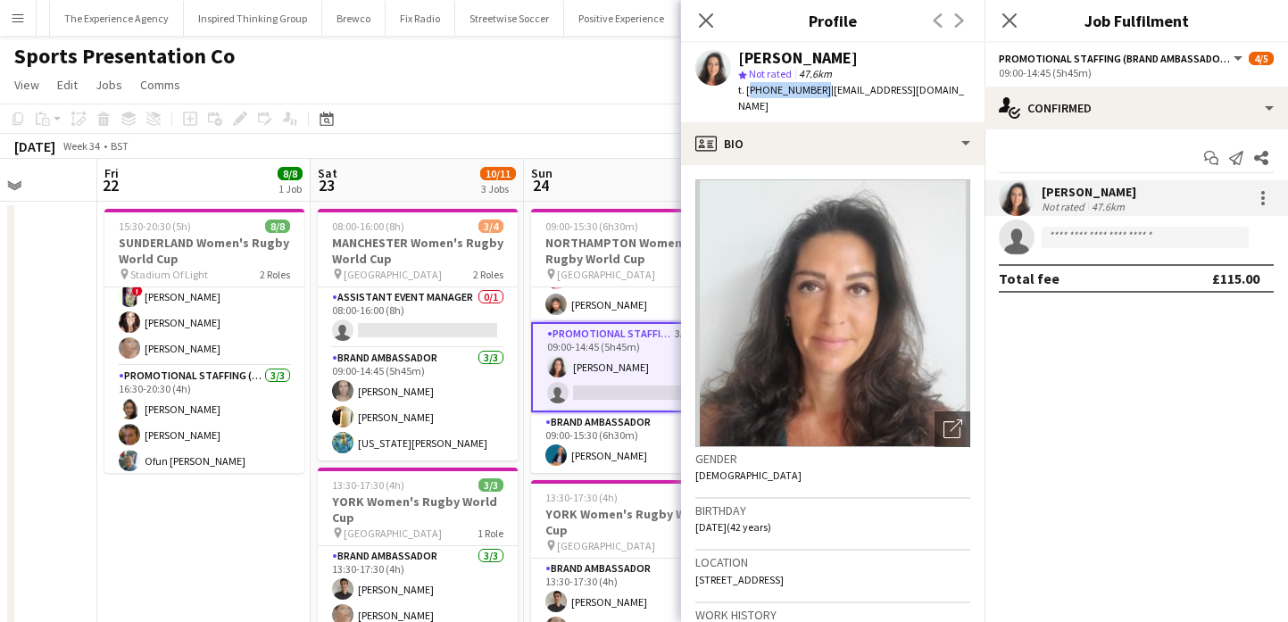
click at [745, 92] on span "t. [PHONE_NUMBER]" at bounding box center [784, 89] width 93 height 13
drag, startPoint x: 942, startPoint y: 92, endPoint x: 823, endPoint y: 92, distance: 119.6
click at [823, 92] on div "Laura Cuthbert star Not rated 47.6km t. +447708418163 | lcuthbert28@gmail.com" at bounding box center [832, 82] width 303 height 79
click at [618, 94] on app-page-menu "View Day view expanded Day view collapsed Month view Date picker Jump to today …" at bounding box center [644, 87] width 1288 height 34
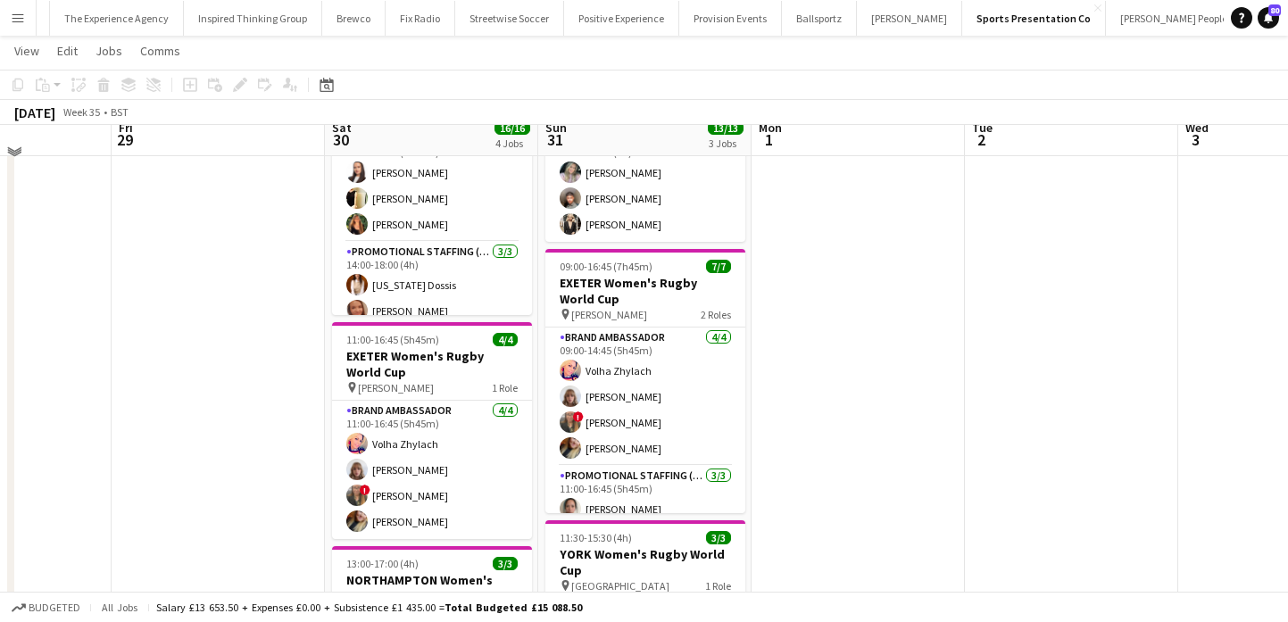
scroll to position [0, 0]
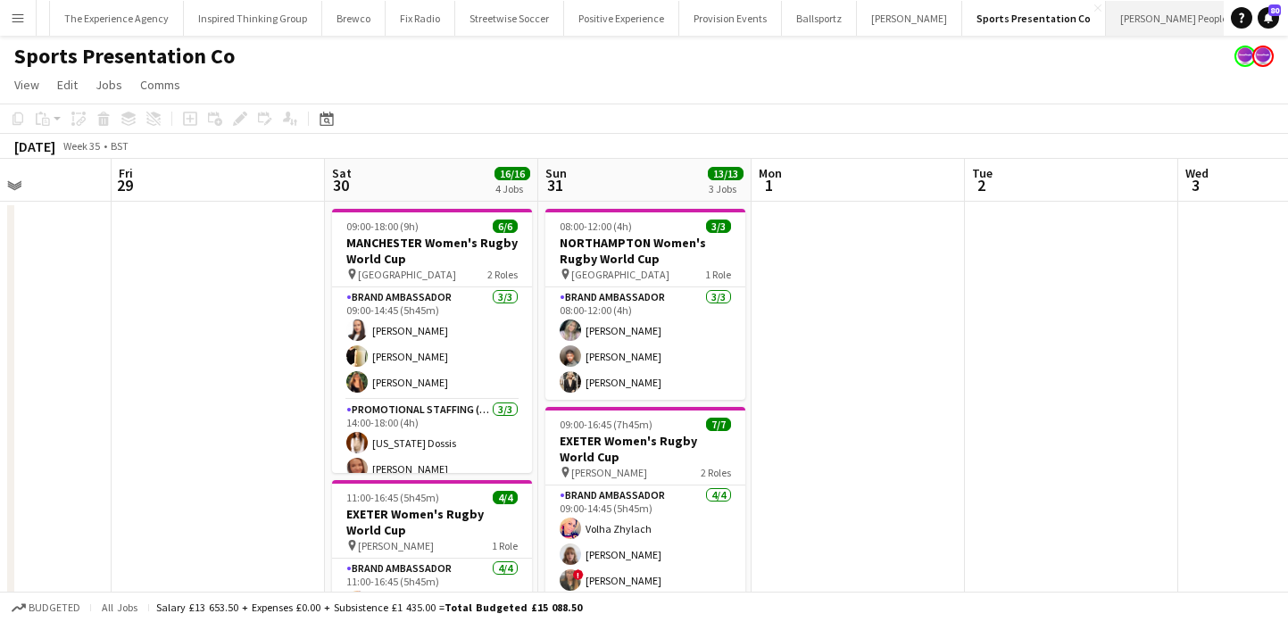
click at [1106, 22] on button "Moore People Close" at bounding box center [1174, 18] width 137 height 35
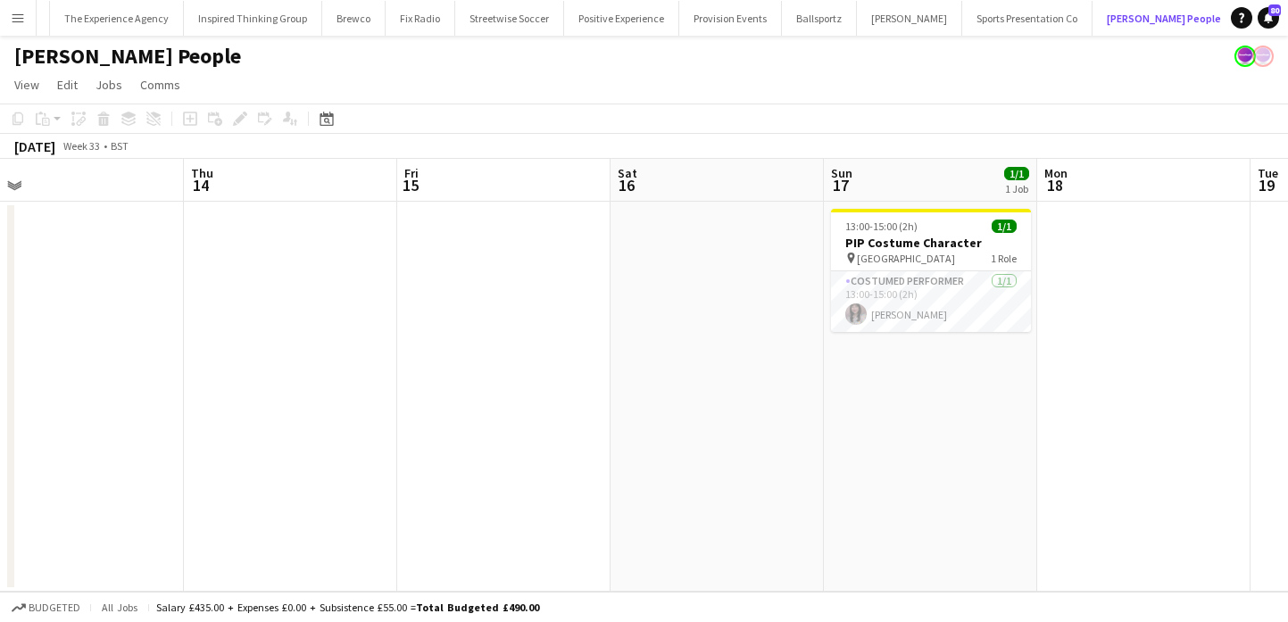
scroll to position [0, 899]
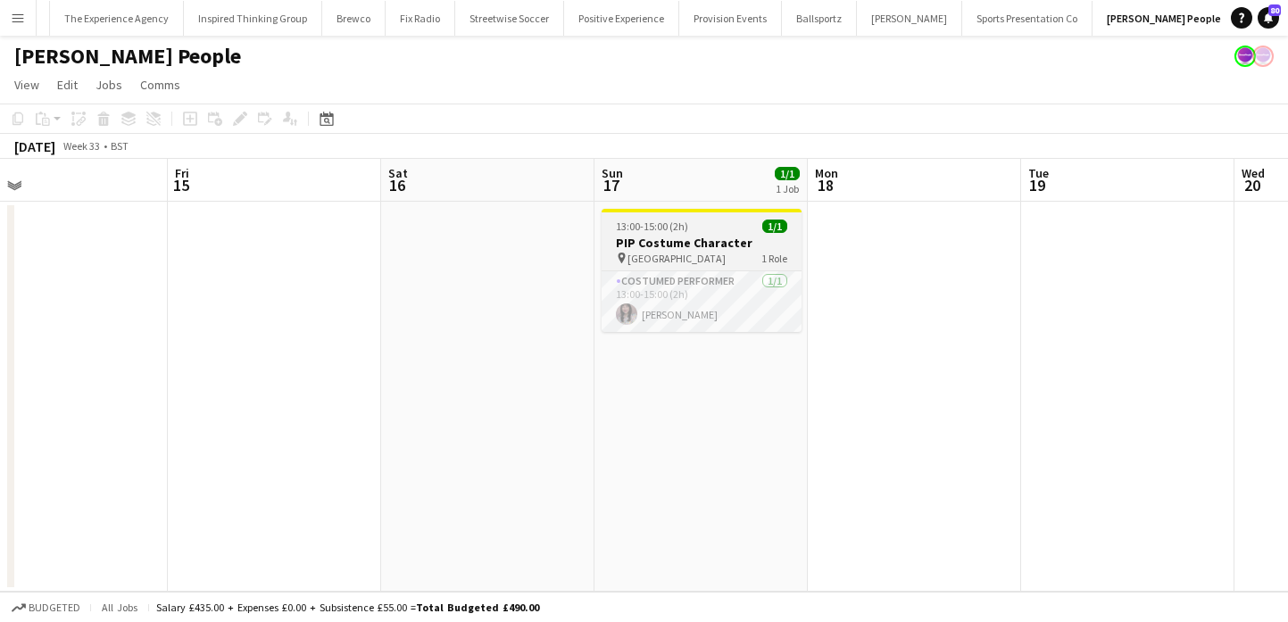
click at [713, 232] on div "13:00-15:00 (2h) 1/1" at bounding box center [701, 226] width 200 height 13
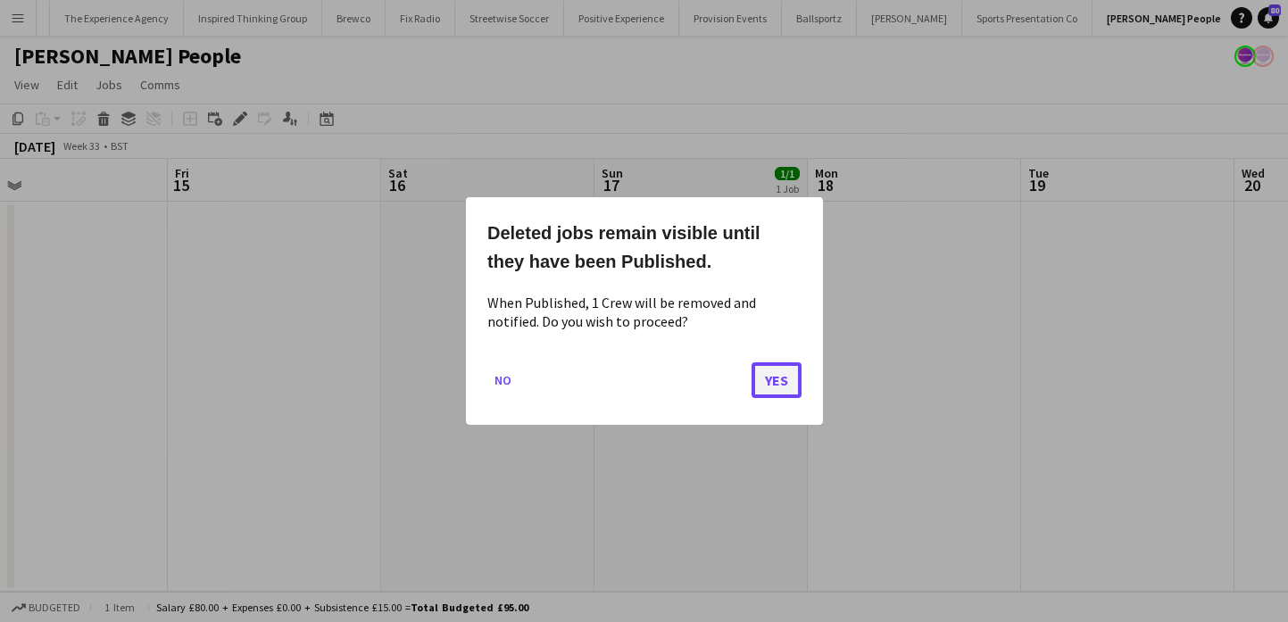
click at [779, 390] on button "Yes" at bounding box center [776, 380] width 50 height 36
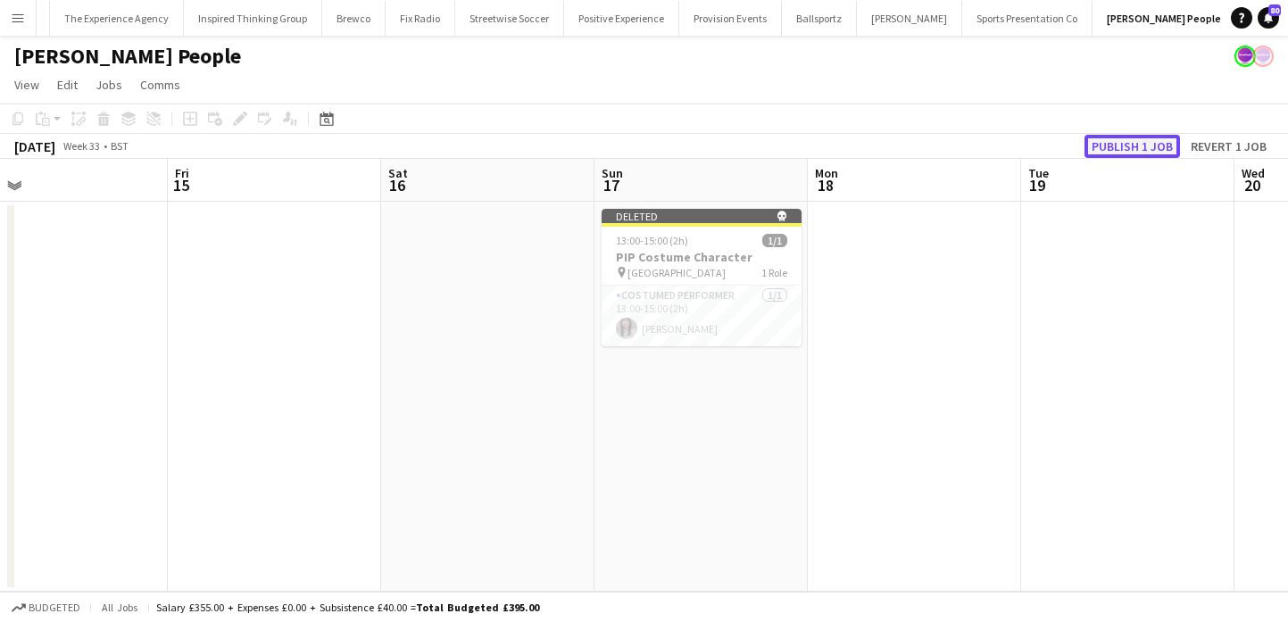
click at [1165, 138] on button "Publish 1 job" at bounding box center [1131, 146] width 95 height 23
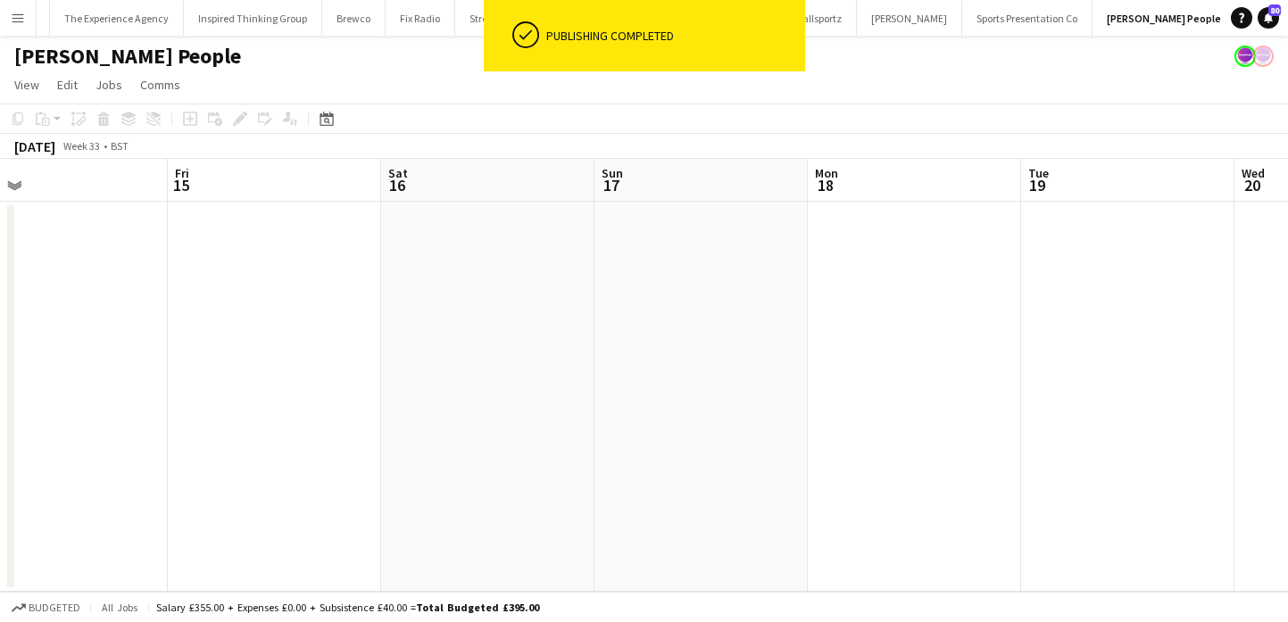
click at [12, 12] on app-icon "Menu" at bounding box center [18, 18] width 14 height 14
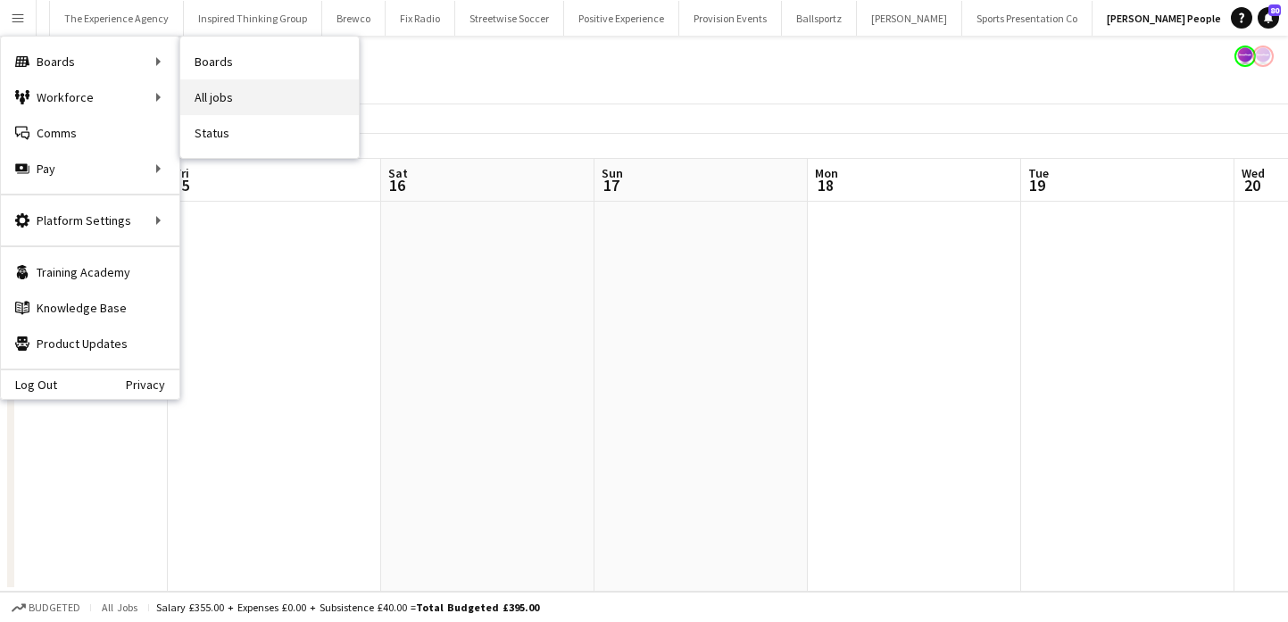
click at [248, 96] on link "All jobs" at bounding box center [269, 97] width 178 height 36
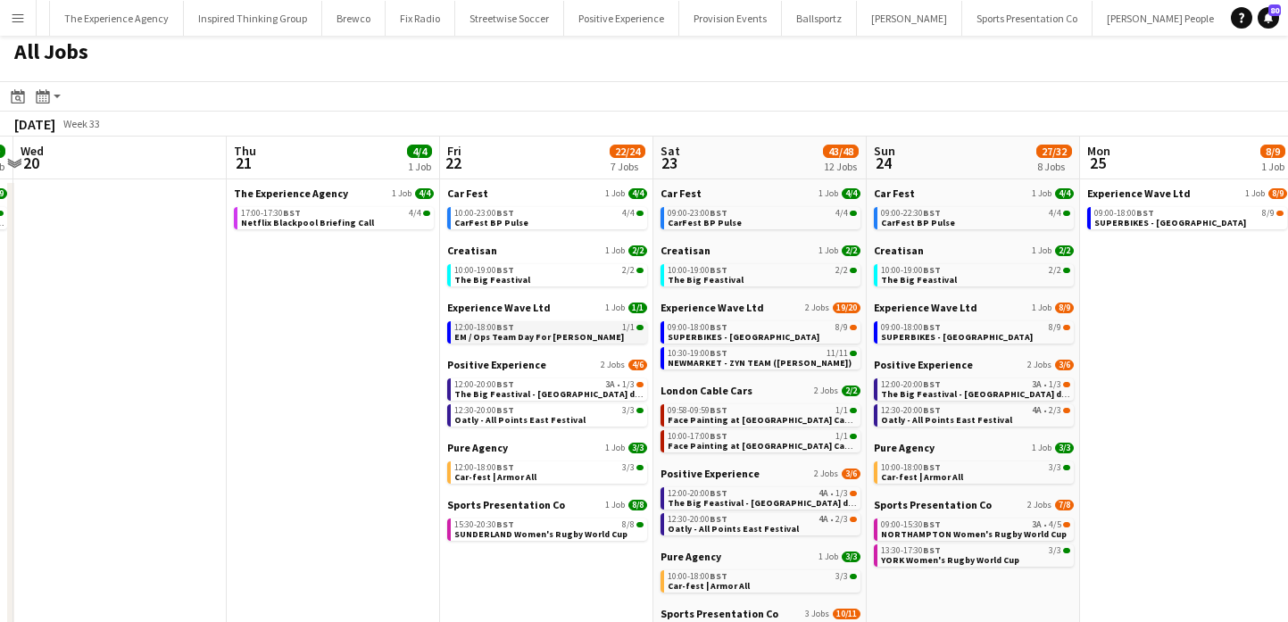
scroll to position [0, 638]
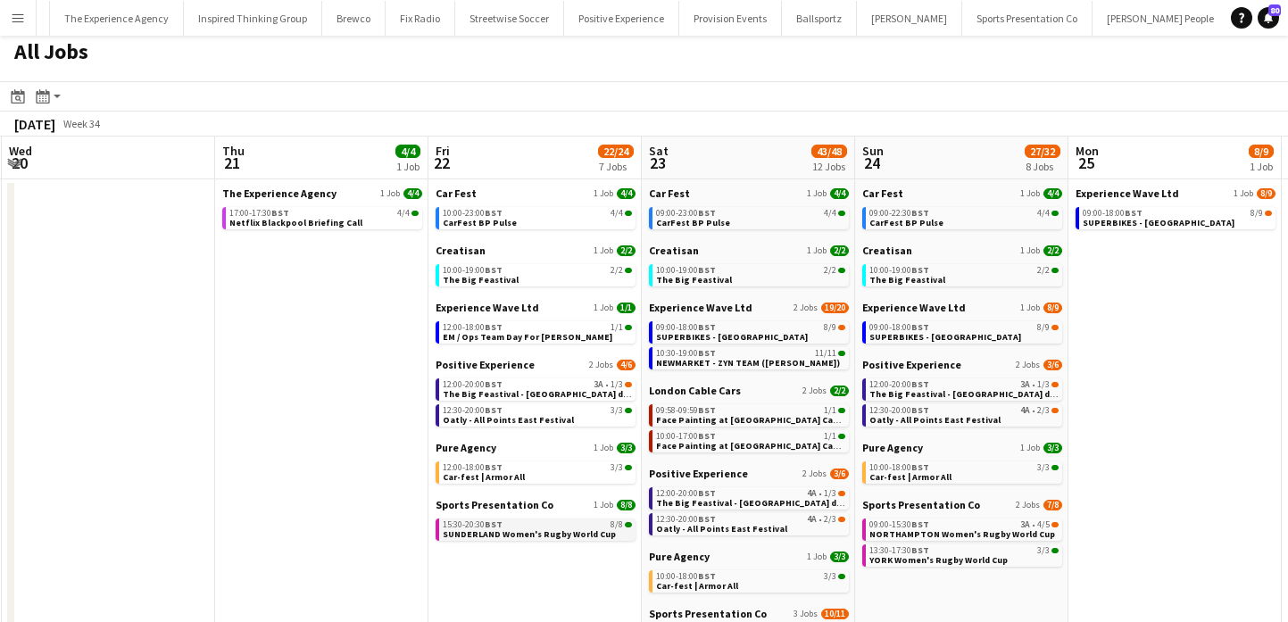
click at [587, 529] on span "SUNDERLAND Women's Rugby World Cup" at bounding box center [529, 534] width 173 height 12
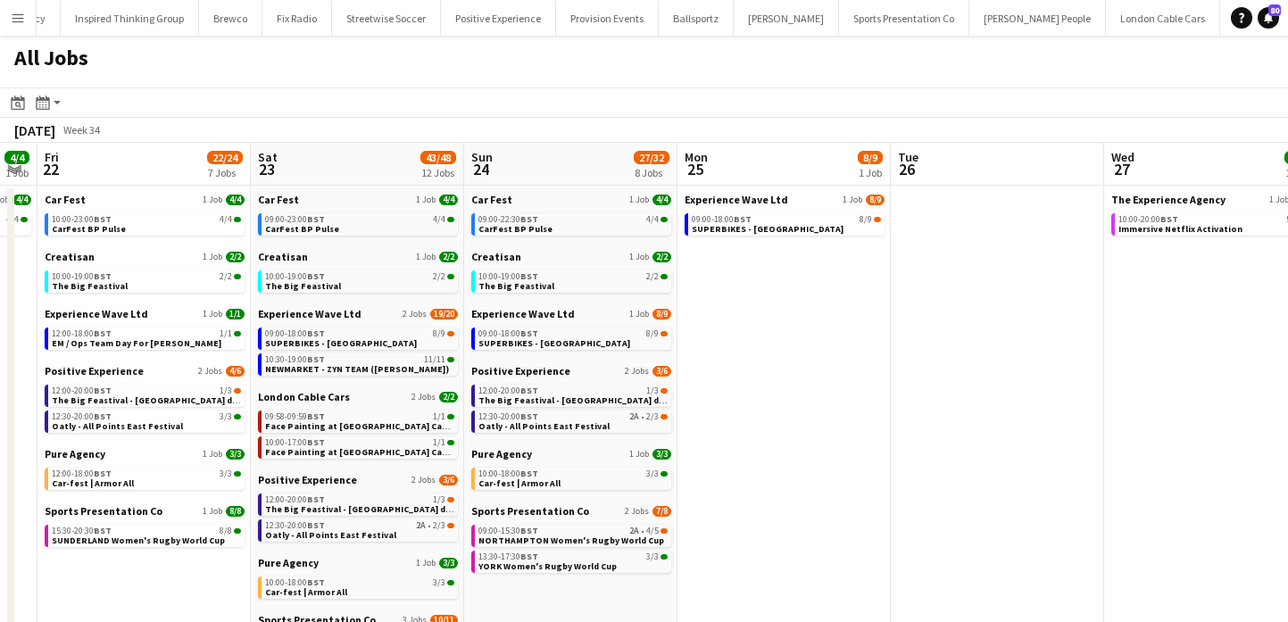
scroll to position [0, 853]
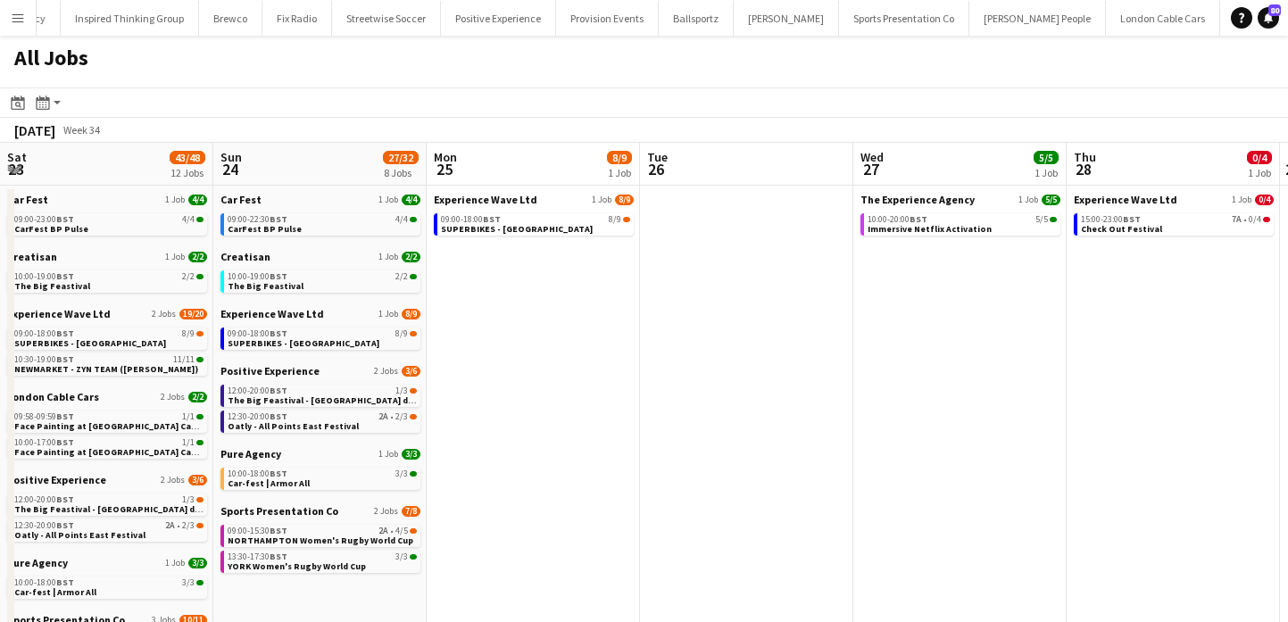
click at [11, 22] on app-icon "Menu" at bounding box center [18, 18] width 14 height 14
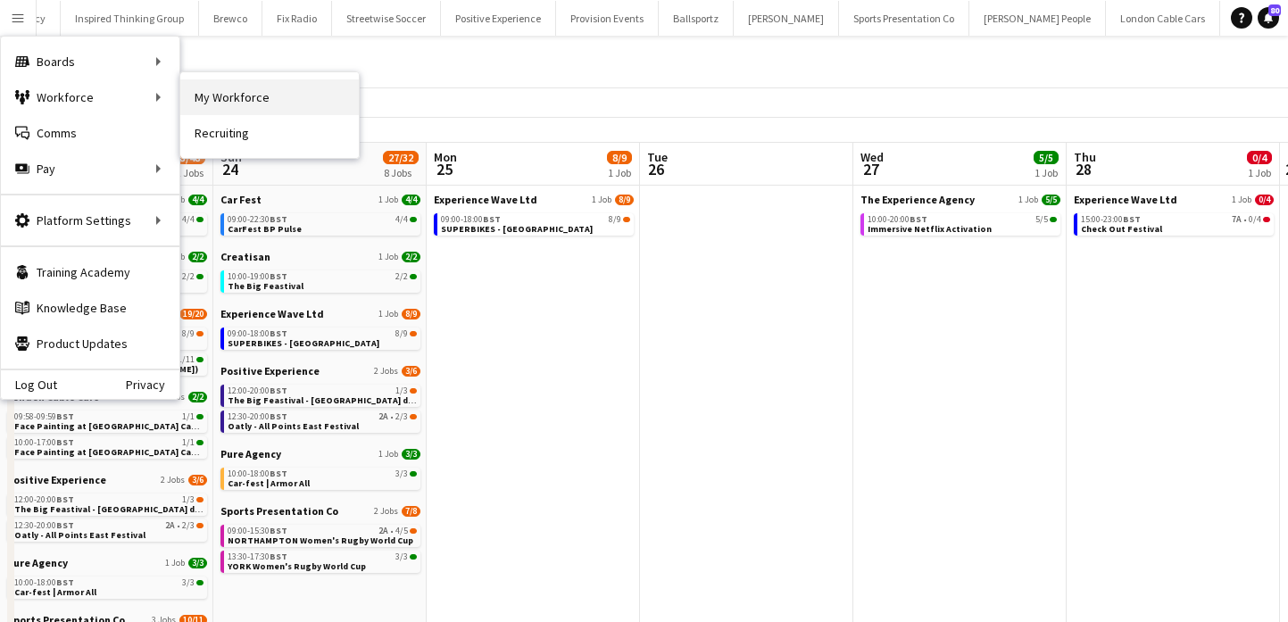
click at [215, 106] on link "My Workforce" at bounding box center [269, 97] width 178 height 36
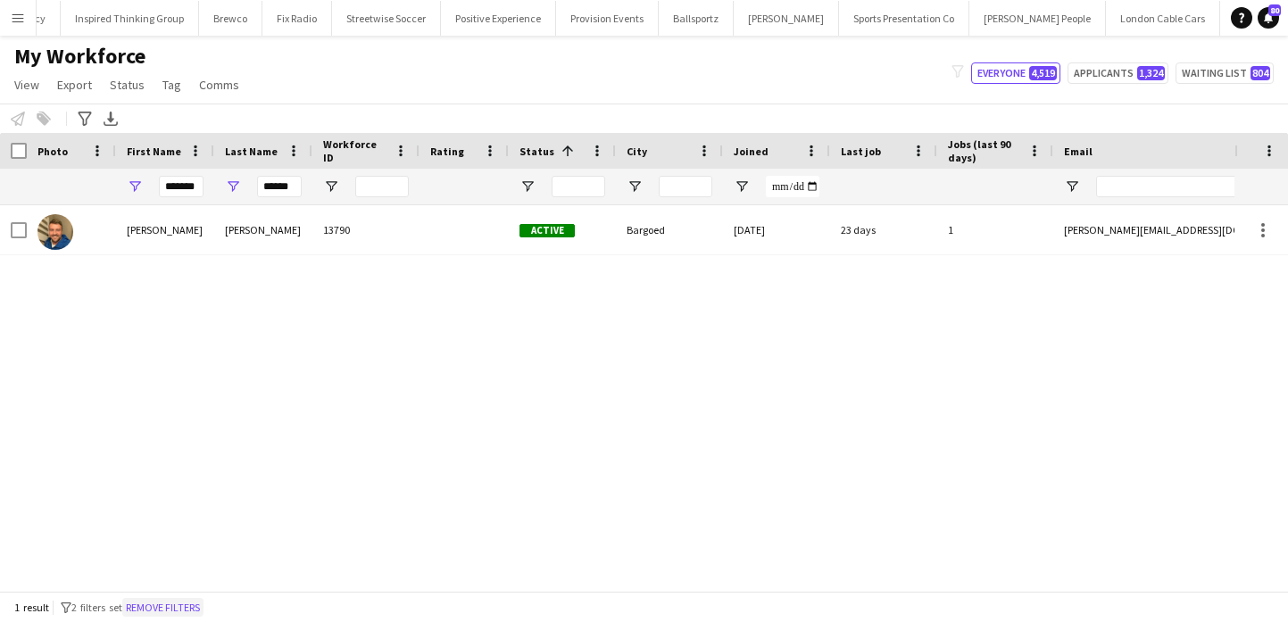
click at [203, 603] on button "Remove filters" at bounding box center [162, 608] width 81 height 20
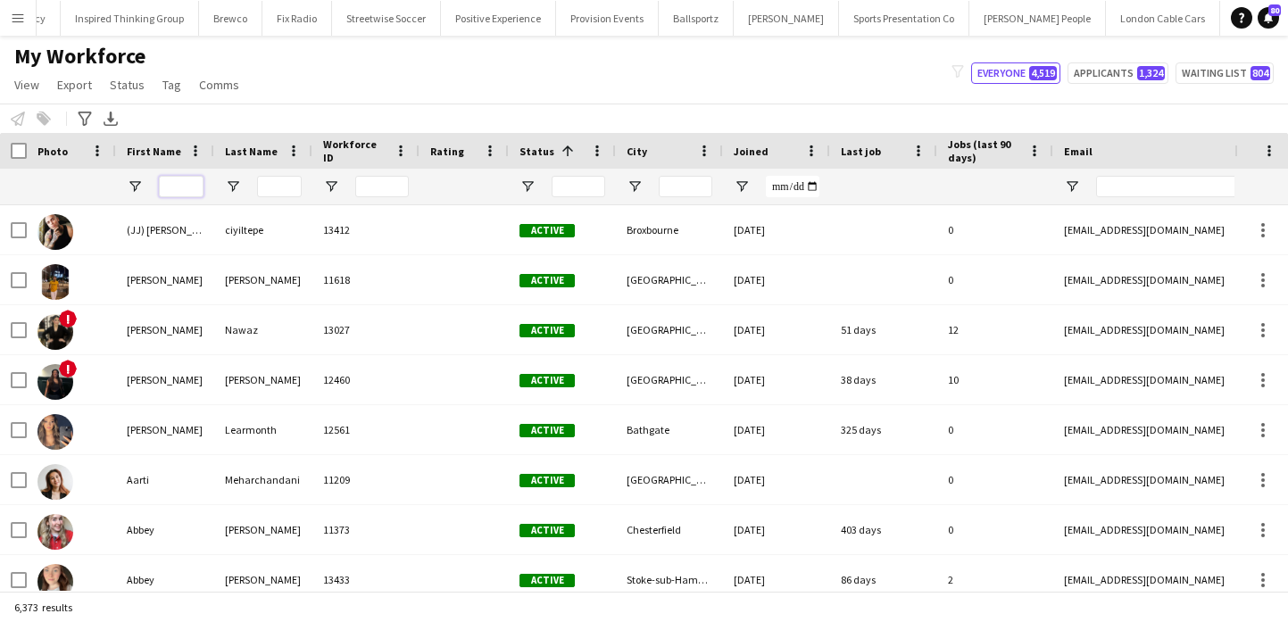
click at [174, 193] on input "First Name Filter Input" at bounding box center [181, 186] width 45 height 21
type input "******"
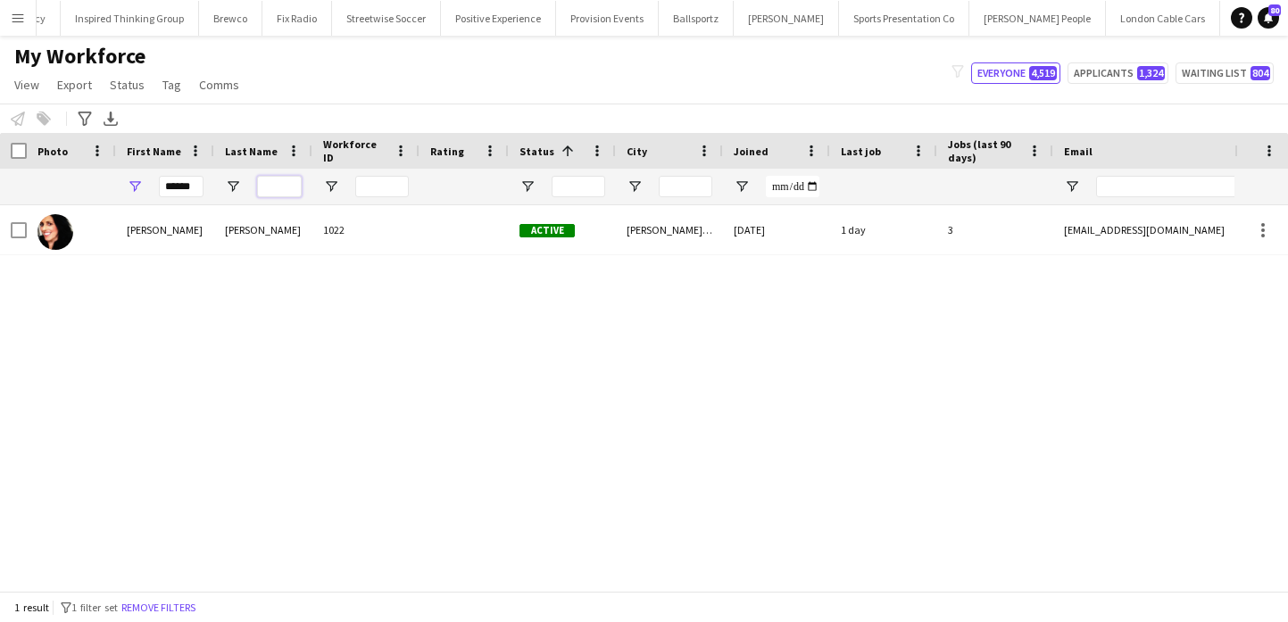
click at [279, 186] on input "Last Name Filter Input" at bounding box center [279, 186] width 45 height 21
type input "**"
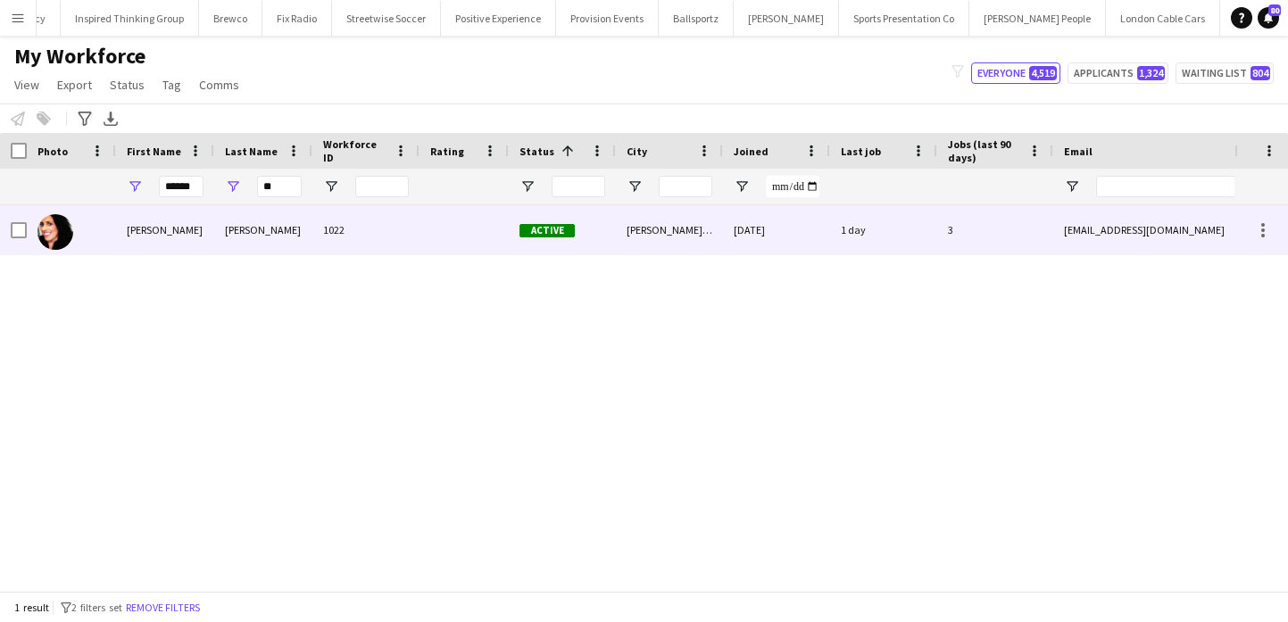
click at [291, 212] on div "Rowan" at bounding box center [263, 229] width 98 height 49
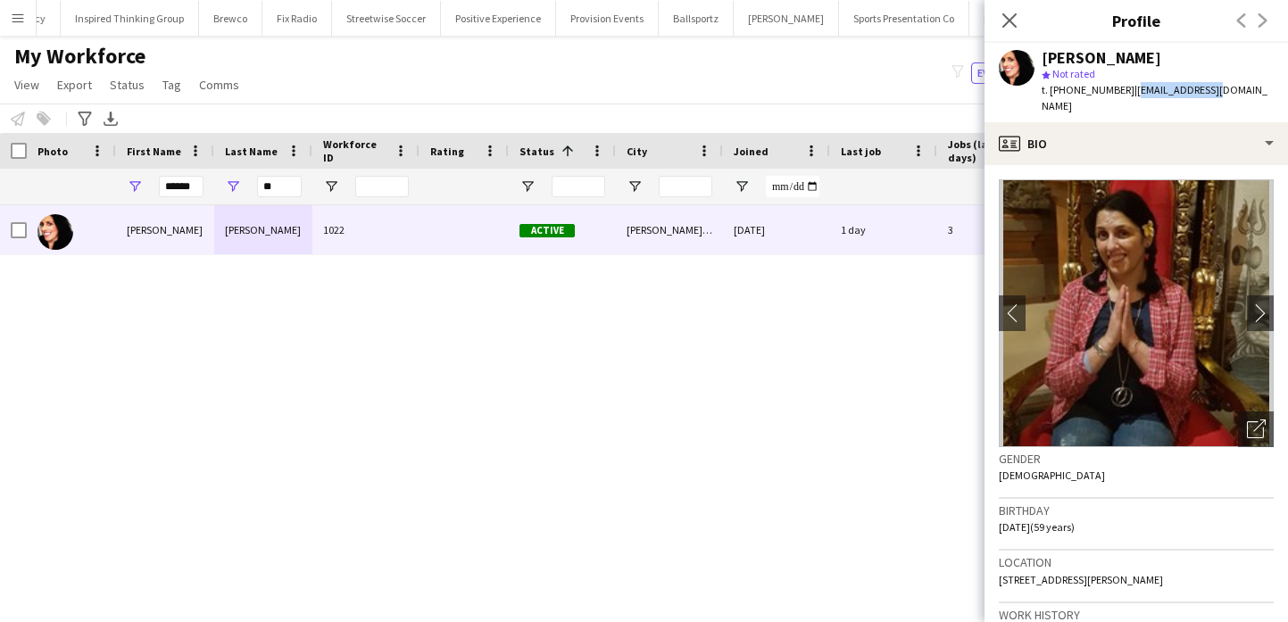
drag, startPoint x: 1126, startPoint y: 93, endPoint x: 1199, endPoint y: 95, distance: 73.2
click at [1200, 95] on span "| jnrsnax@aol.com" at bounding box center [1154, 97] width 226 height 29
copy span "jnrsnax@aol.com"
click at [994, 33] on div "Close pop-in" at bounding box center [1009, 20] width 50 height 41
click at [969, 18] on button "[PERSON_NAME] People Close" at bounding box center [1037, 18] width 137 height 35
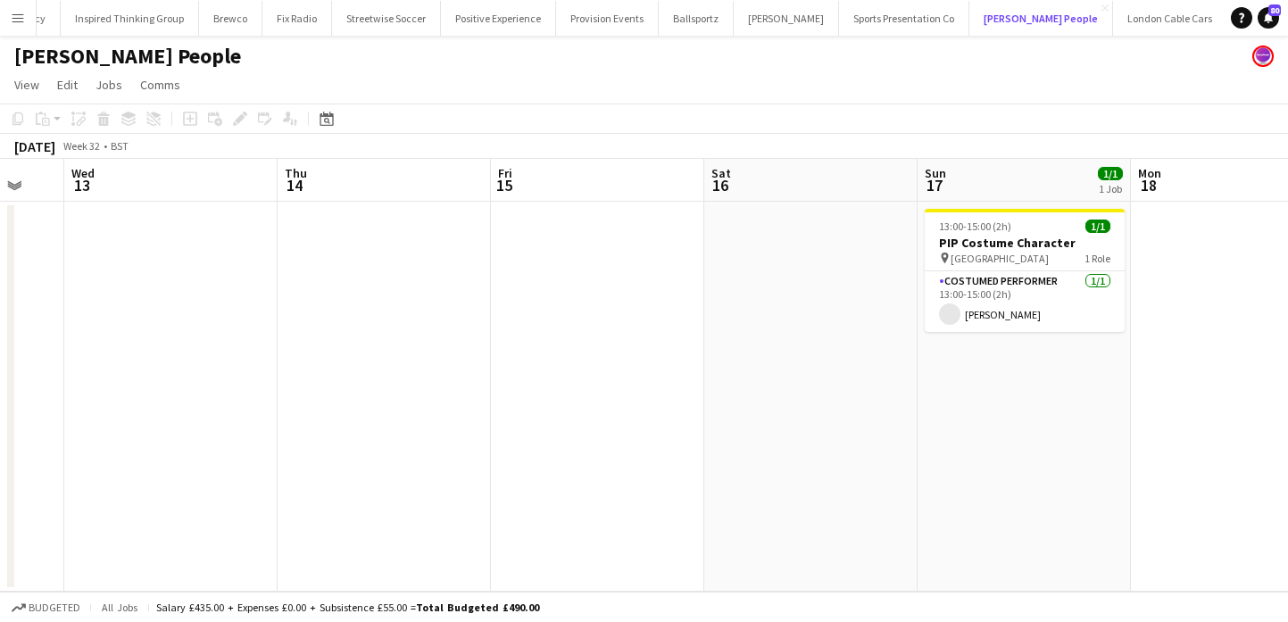
scroll to position [0, 652]
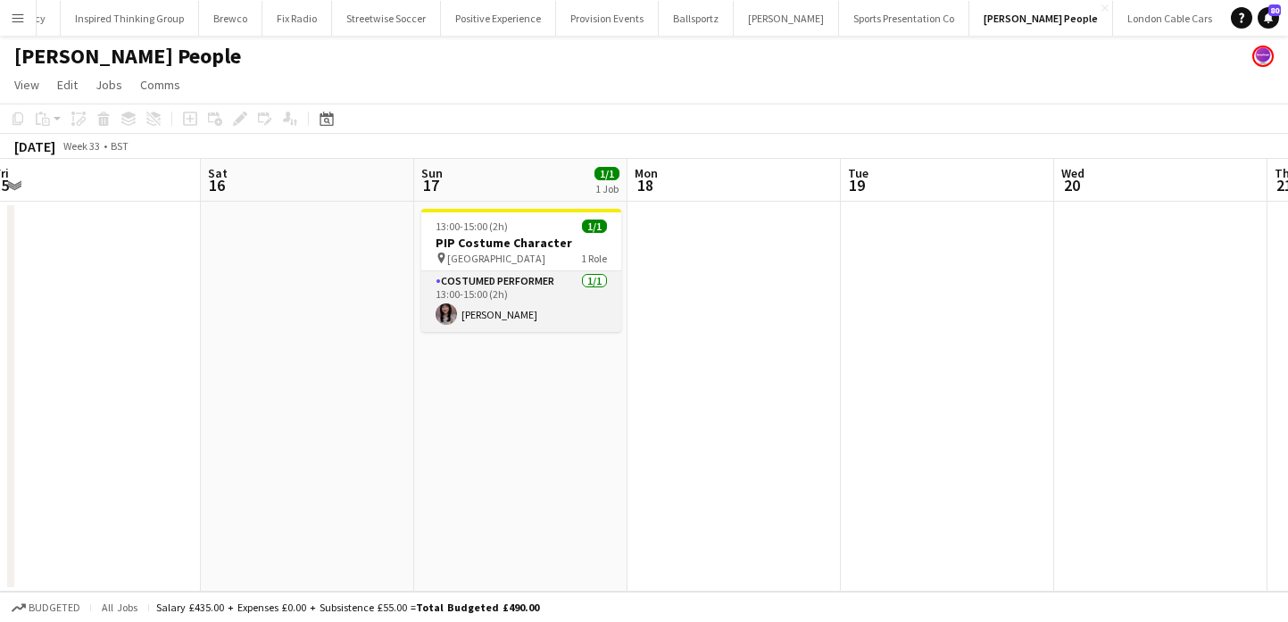
click at [520, 318] on app-card-role "Costumed Performer 1/1 13:00-15:00 (2h) Cathleen Voysey" at bounding box center [521, 301] width 200 height 61
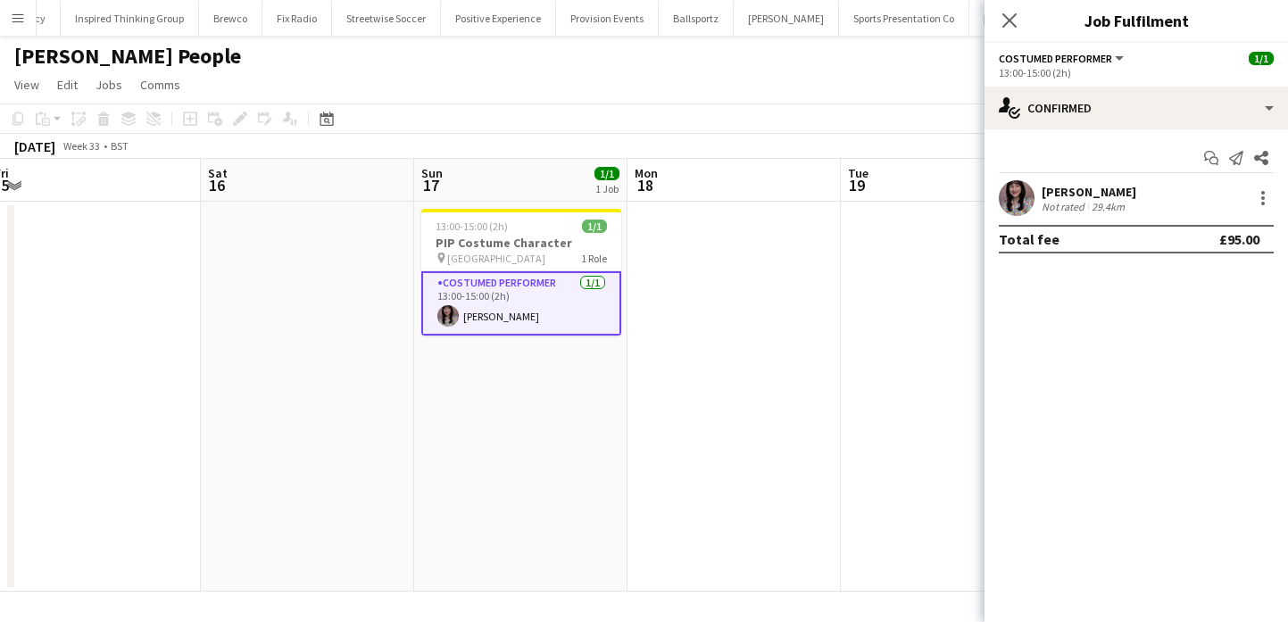
click at [1002, 194] on app-user-avatar at bounding box center [1017, 198] width 36 height 36
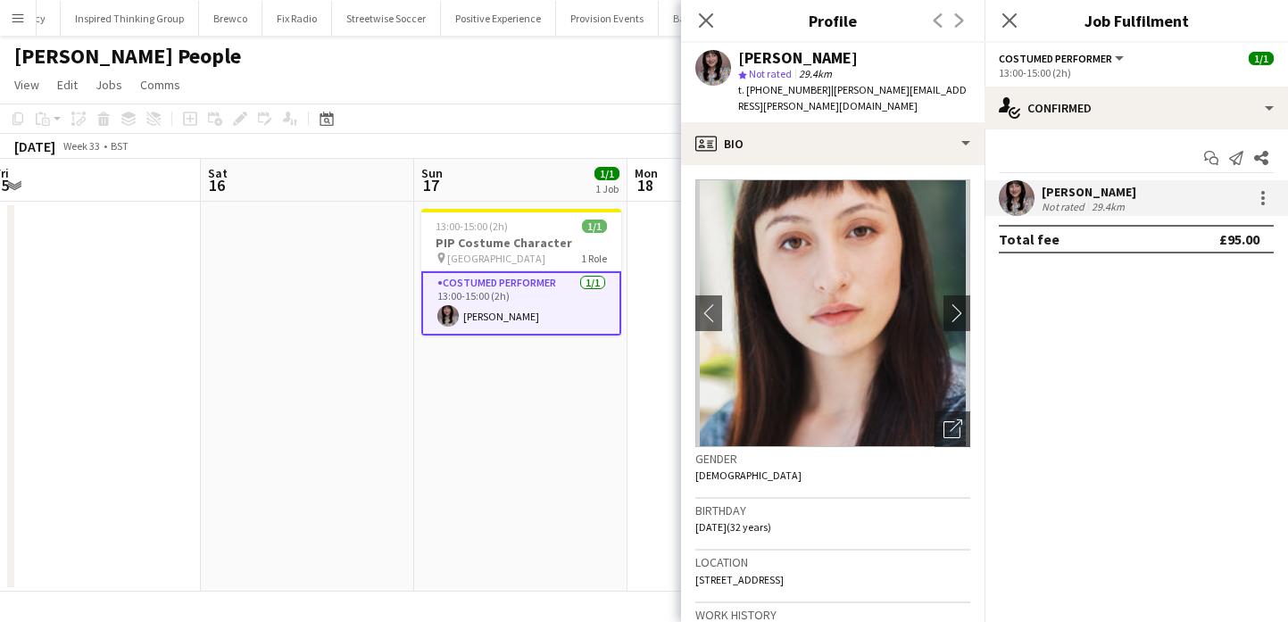
click at [780, 83] on span "t. +447773014425" at bounding box center [784, 89] width 93 height 13
drag, startPoint x: 780, startPoint y: 83, endPoint x: 749, endPoint y: 87, distance: 31.5
click at [749, 87] on span "t. +447773014425" at bounding box center [784, 89] width 93 height 13
copy span "+447773014425"
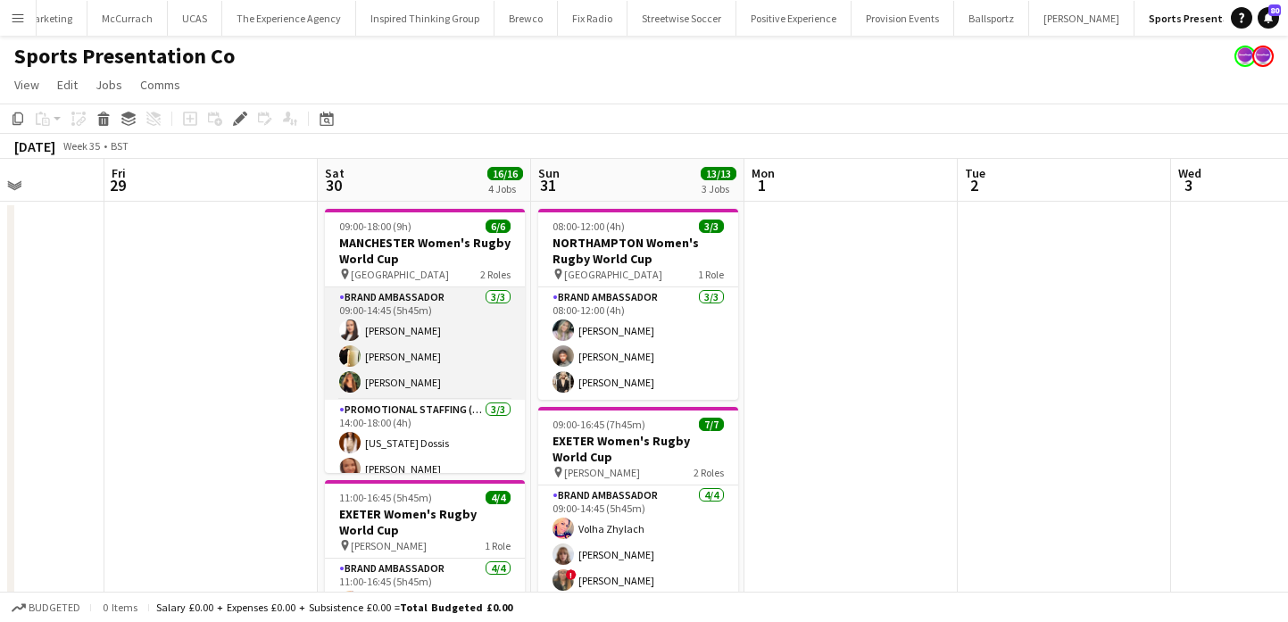
click at [477, 351] on app-card-role "Brand Ambassador 3/3 09:00-14:45 (5h45m) Lillie Howes Gemma Hayden jodie wallis" at bounding box center [425, 343] width 200 height 112
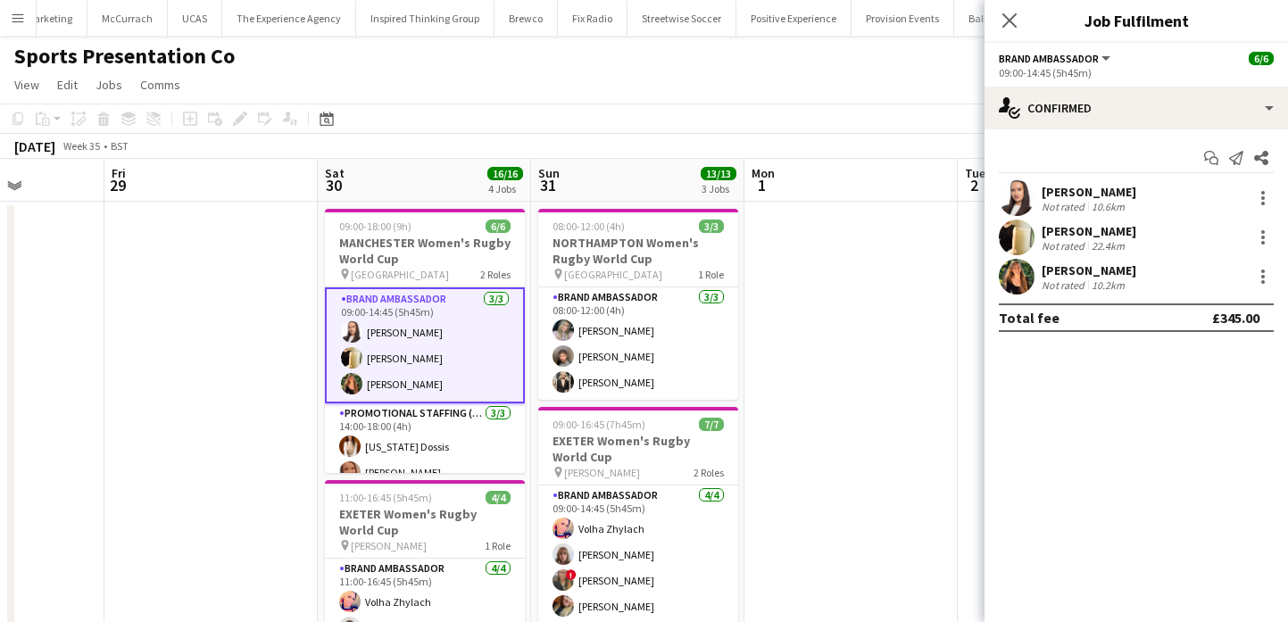
click at [1029, 202] on app-user-avatar at bounding box center [1017, 198] width 36 height 36
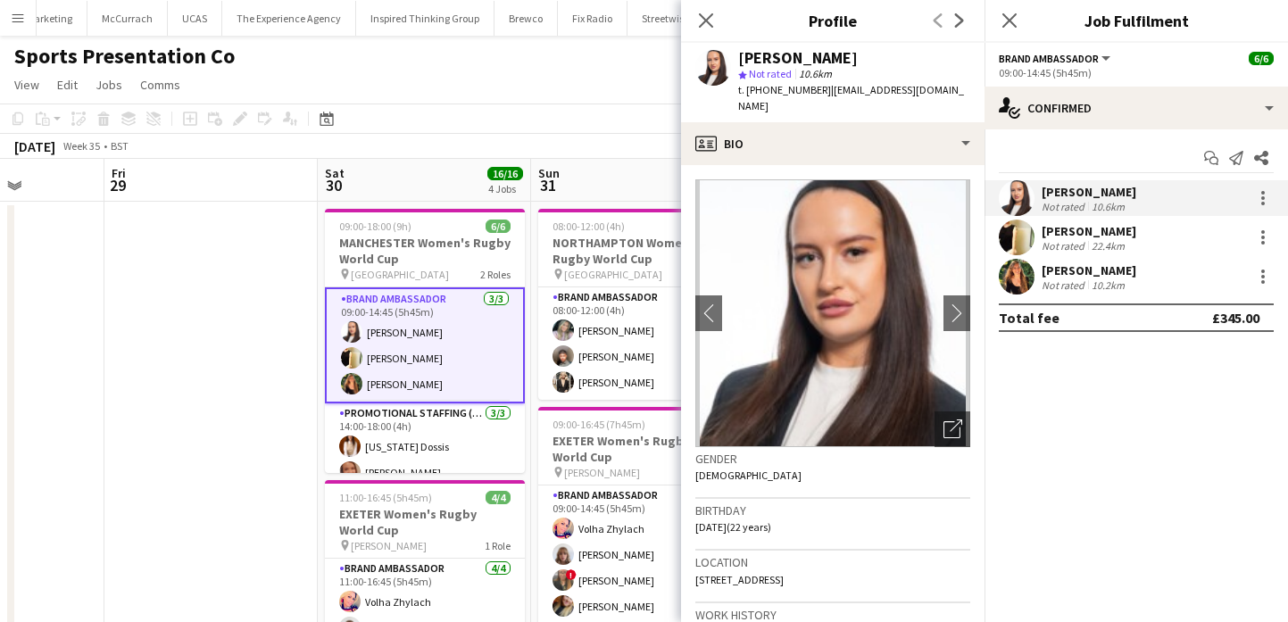
click at [808, 57] on div "[PERSON_NAME]" at bounding box center [798, 58] width 120 height 16
copy div "[PERSON_NAME]"
click at [791, 90] on span "t. +4407740311580" at bounding box center [784, 89] width 93 height 13
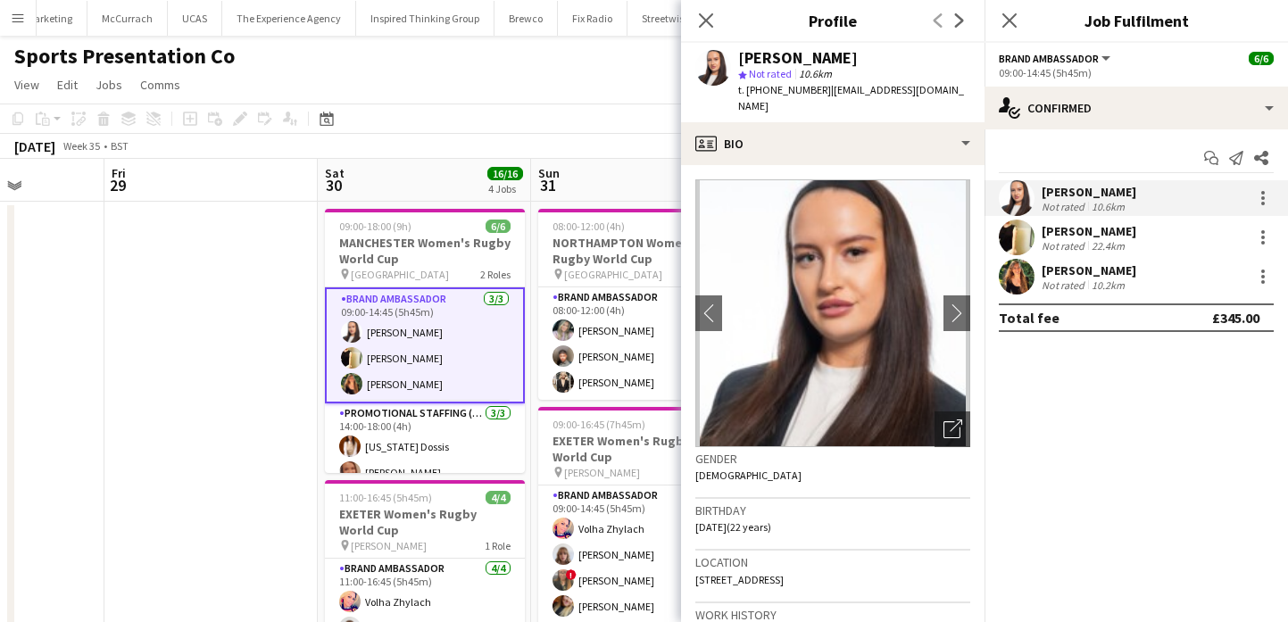
drag, startPoint x: 791, startPoint y: 90, endPoint x: 745, endPoint y: 91, distance: 45.5
click at [745, 91] on span "t. +4407740311580" at bounding box center [784, 89] width 93 height 13
copy span "+4407740311580"
drag, startPoint x: 924, startPoint y: 93, endPoint x: 824, endPoint y: 90, distance: 100.9
click at [824, 90] on div "Lillie Howes star Not rated 10.6km t. +4407740311580 | lilliehowes@me.com" at bounding box center [832, 82] width 303 height 79
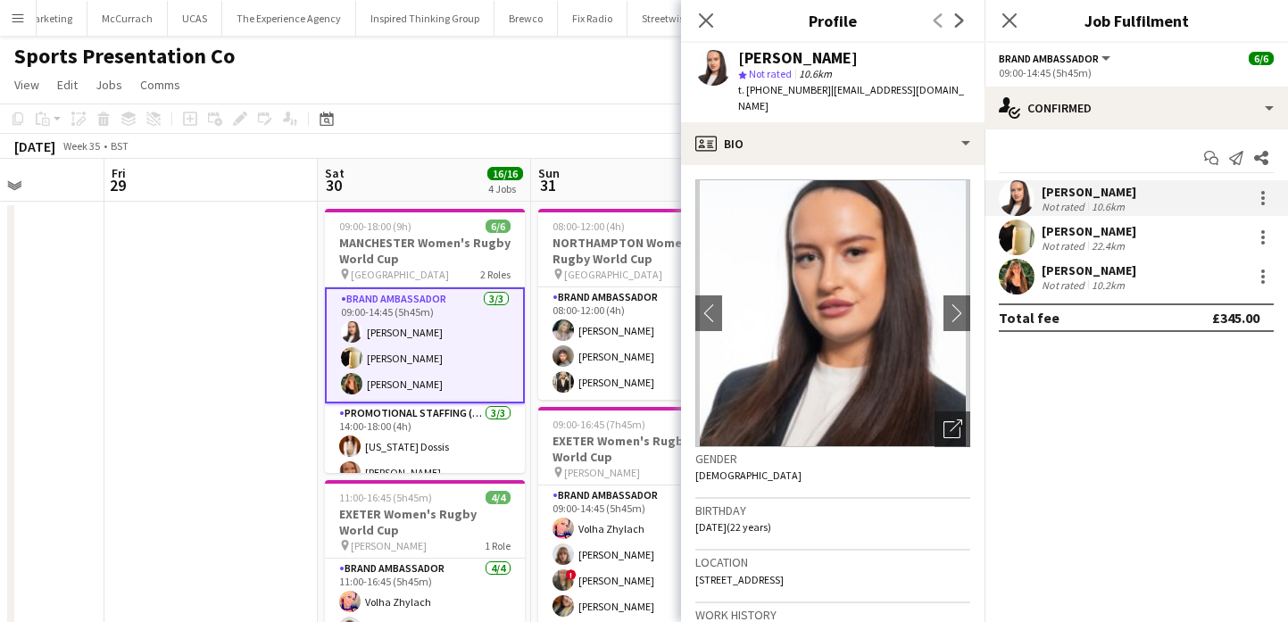
copy span "lilliehowes@me.com"
click at [1024, 286] on app-user-avatar at bounding box center [1017, 277] width 36 height 36
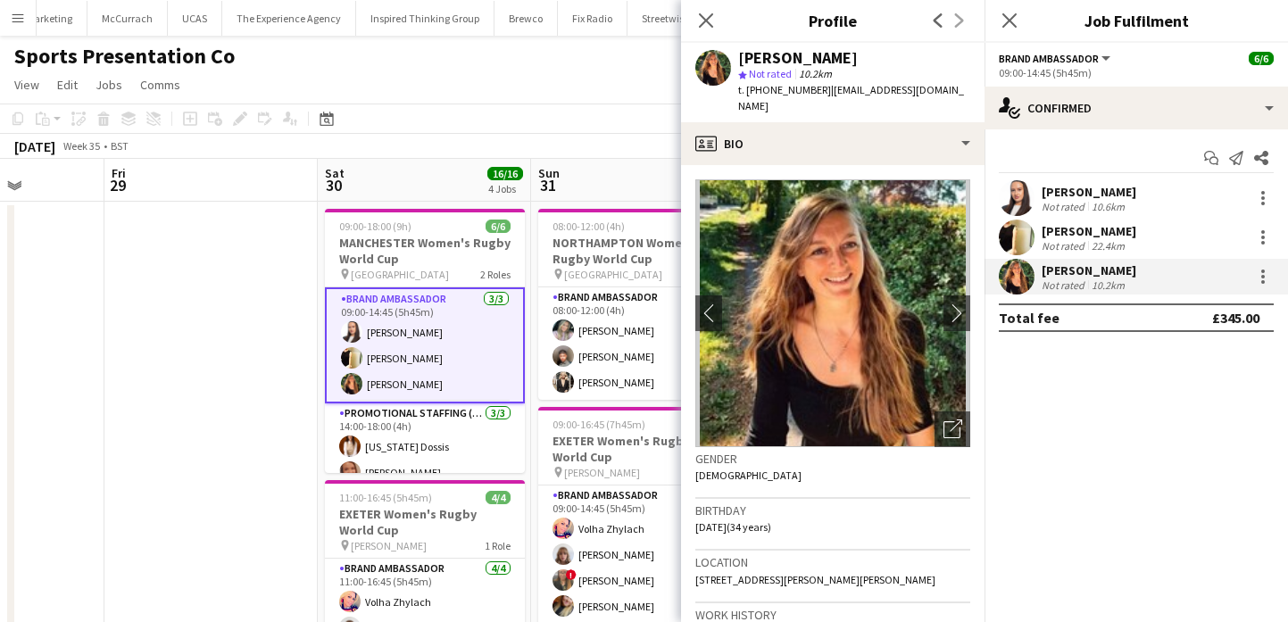
click at [794, 87] on span "t. +447772520053" at bounding box center [784, 89] width 93 height 13
drag, startPoint x: 794, startPoint y: 87, endPoint x: 744, endPoint y: 91, distance: 50.2
click at [744, 91] on span "t. +447772520053" at bounding box center [784, 89] width 93 height 13
copy span "+447772520053"
drag, startPoint x: 821, startPoint y: 89, endPoint x: 950, endPoint y: 90, distance: 129.4
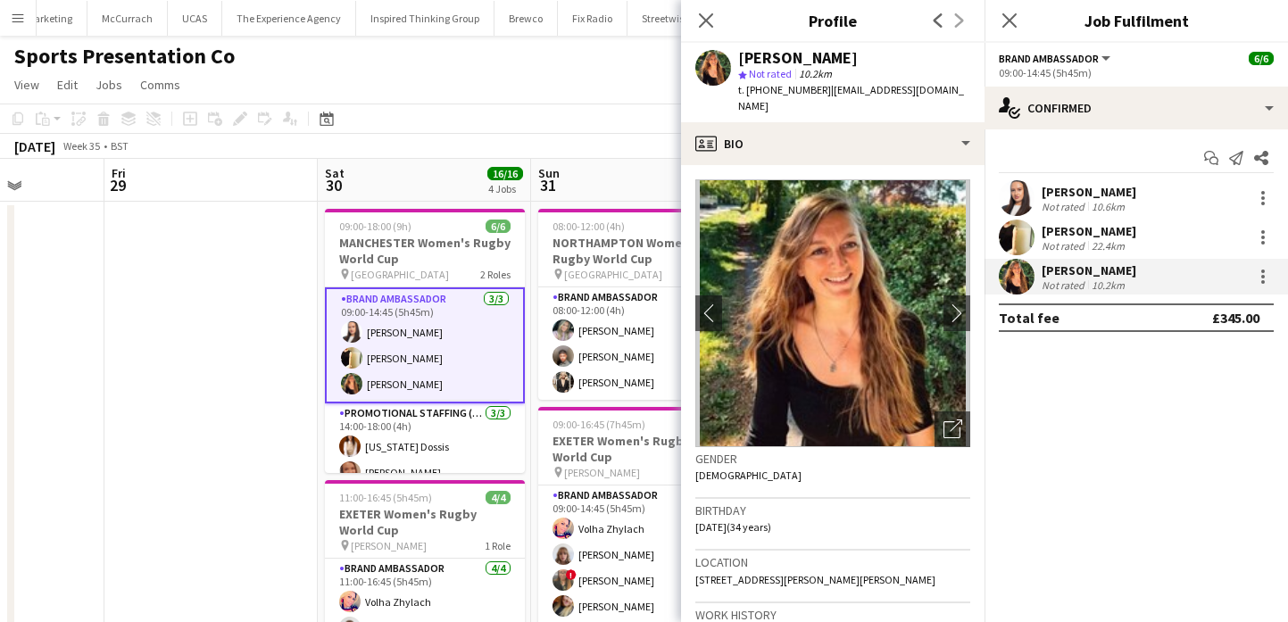
click at [950, 90] on div "jodie wallis star Not rated 10.2km t. +447772520053 | jodie_wallis@hotmail.co.uk" at bounding box center [832, 82] width 303 height 79
drag, startPoint x: 950, startPoint y: 90, endPoint x: 822, endPoint y: 87, distance: 128.5
click at [822, 87] on div "jodie wallis star Not rated 10.2km t. +447772520053 | jodie_wallis@hotmail.co.uk" at bounding box center [832, 82] width 303 height 79
copy span "jodie_wallis@hotmail.co.uk"
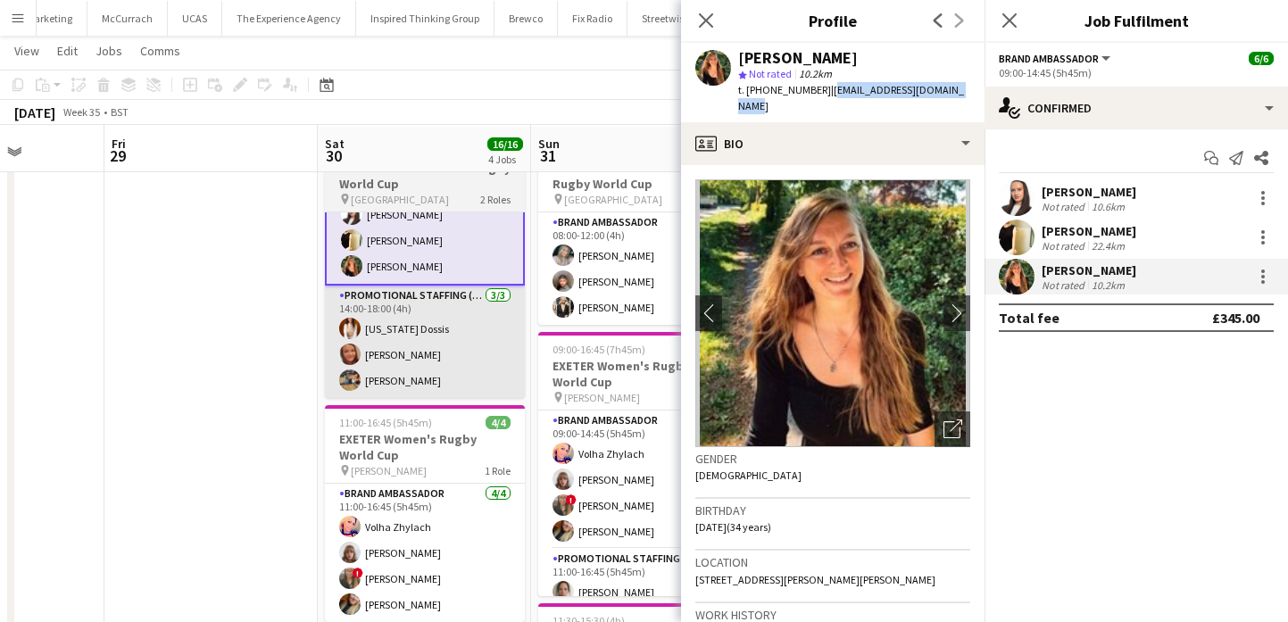
scroll to position [79, 0]
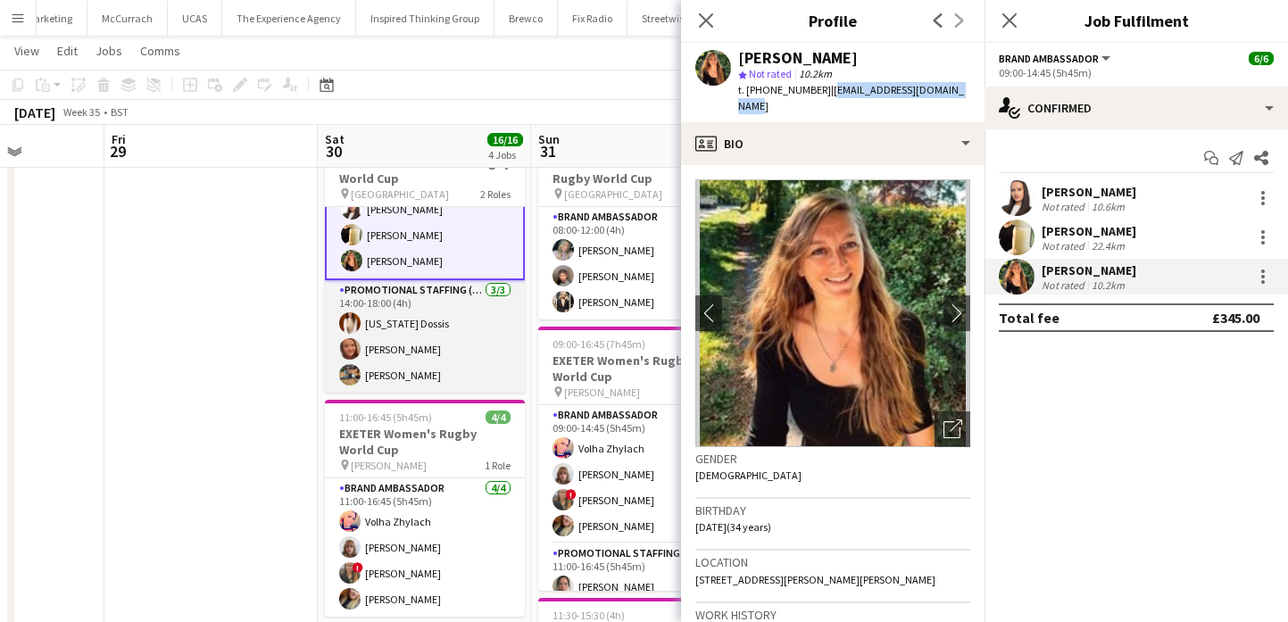
click at [461, 342] on app-card-role "Promotional Staffing (Brand Ambassadors) 3/3 14:00-18:00 (4h) Georgia Dossis Me…" at bounding box center [425, 336] width 200 height 112
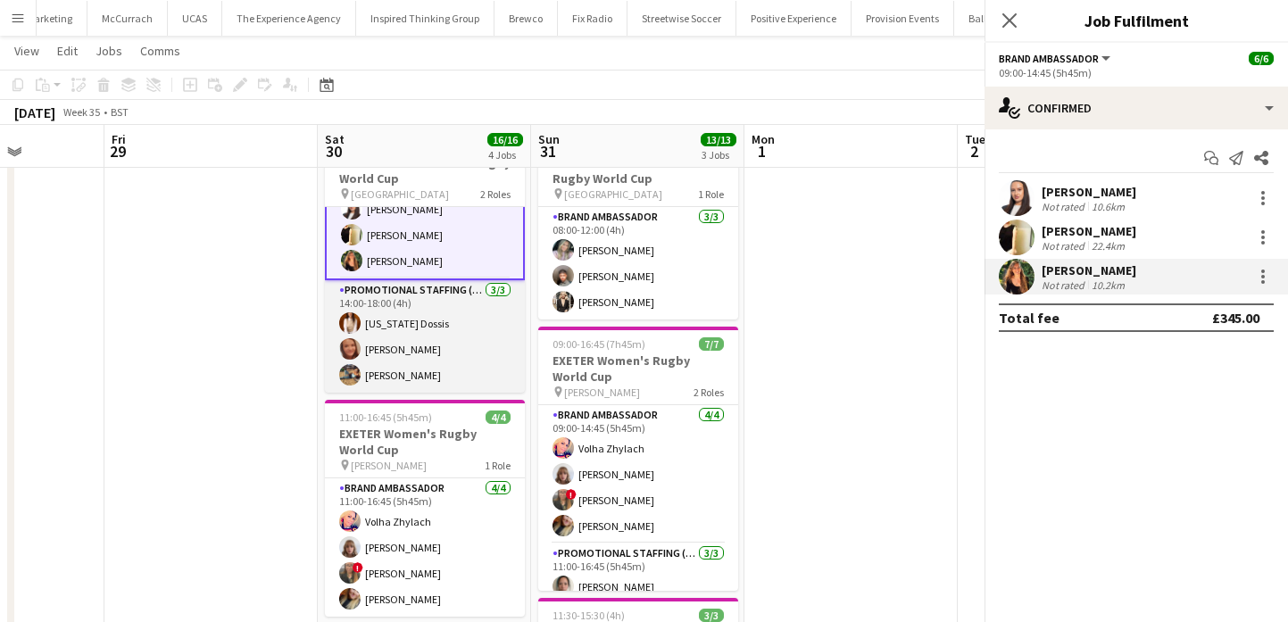
scroll to position [41, 0]
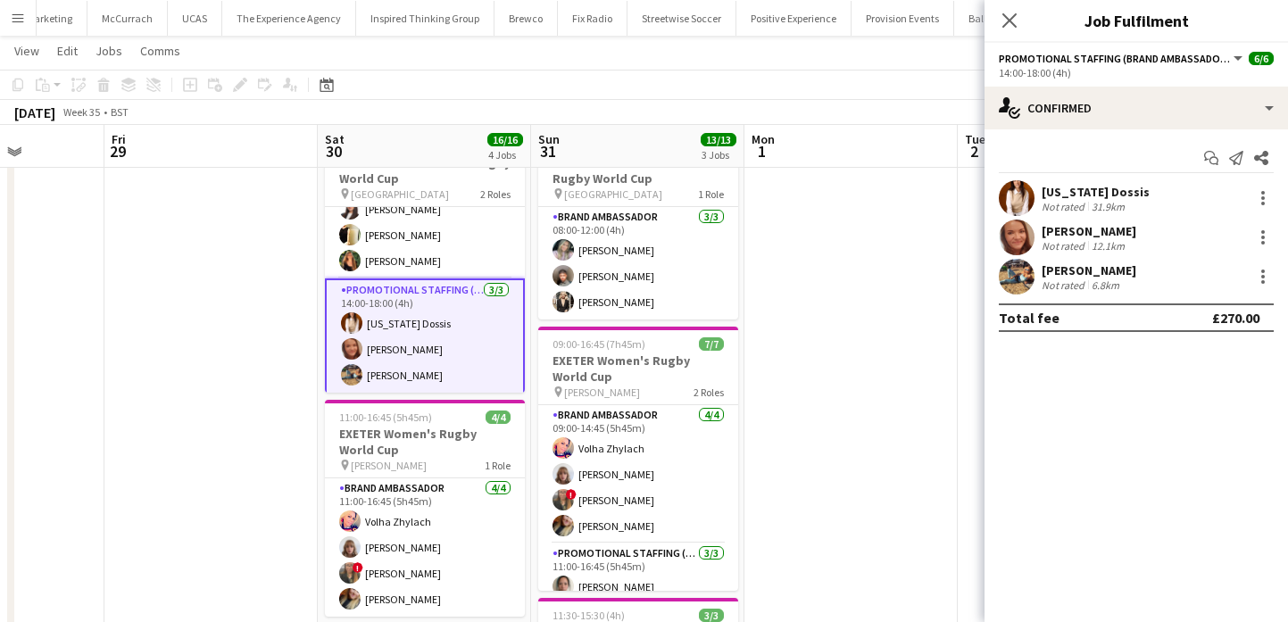
click at [1032, 209] on div at bounding box center [1017, 198] width 36 height 36
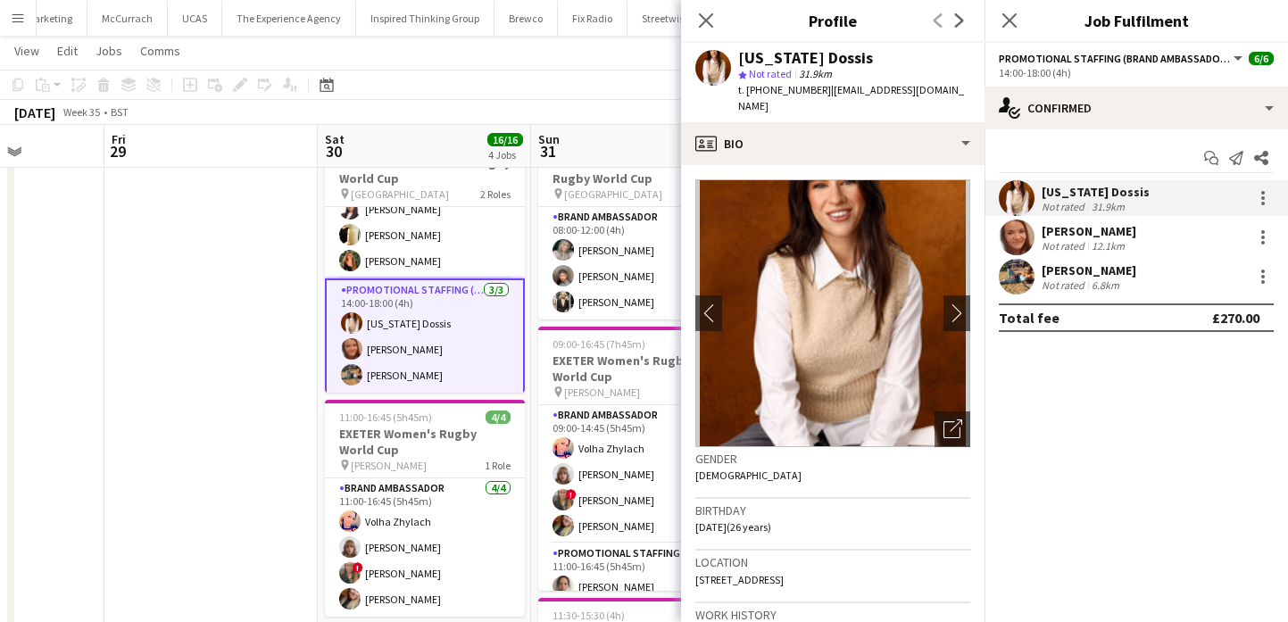
click at [828, 58] on div "[US_STATE] Dossis" at bounding box center [805, 58] width 135 height 16
copy div "[US_STATE] Dossis"
click at [789, 85] on span "t. +4407846020602" at bounding box center [784, 89] width 93 height 13
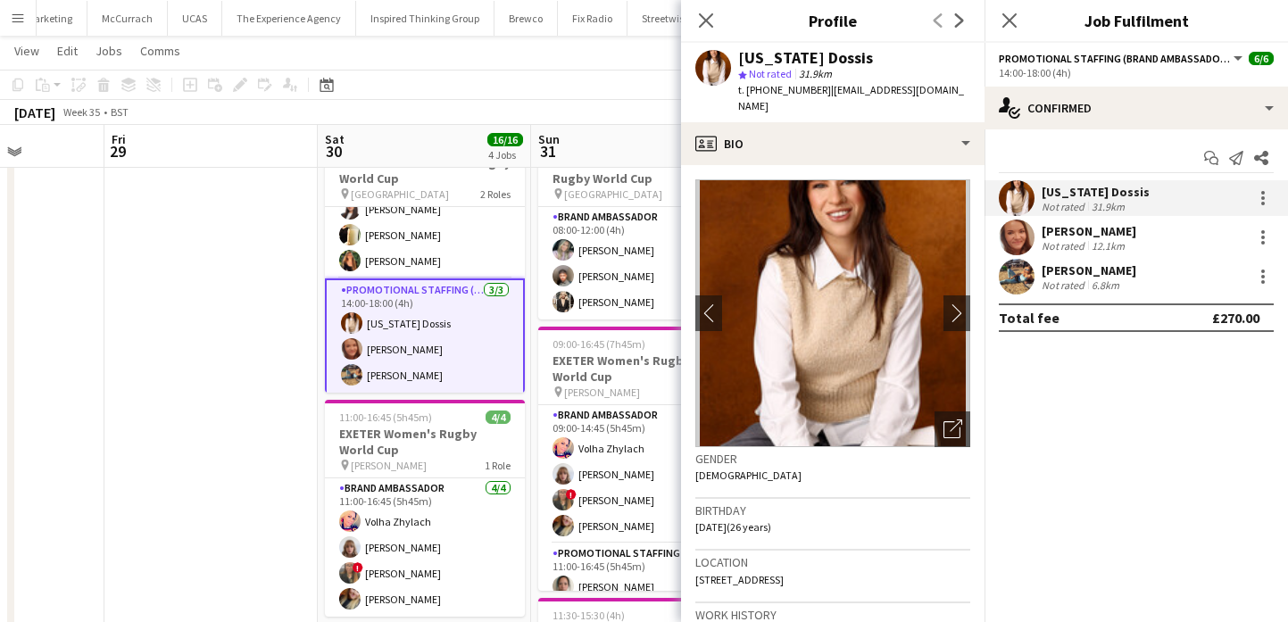
drag, startPoint x: 789, startPoint y: 85, endPoint x: 747, endPoint y: 87, distance: 42.0
click at [748, 87] on span "t. +4407846020602" at bounding box center [784, 89] width 93 height 13
copy span "+4407846020602"
drag, startPoint x: 827, startPoint y: 91, endPoint x: 933, endPoint y: 93, distance: 105.3
click at [933, 93] on div "Georgia Dossis star Not rated 31.9km t. +4407846020602 | g-eeg-e@hotmail.com" at bounding box center [832, 82] width 303 height 79
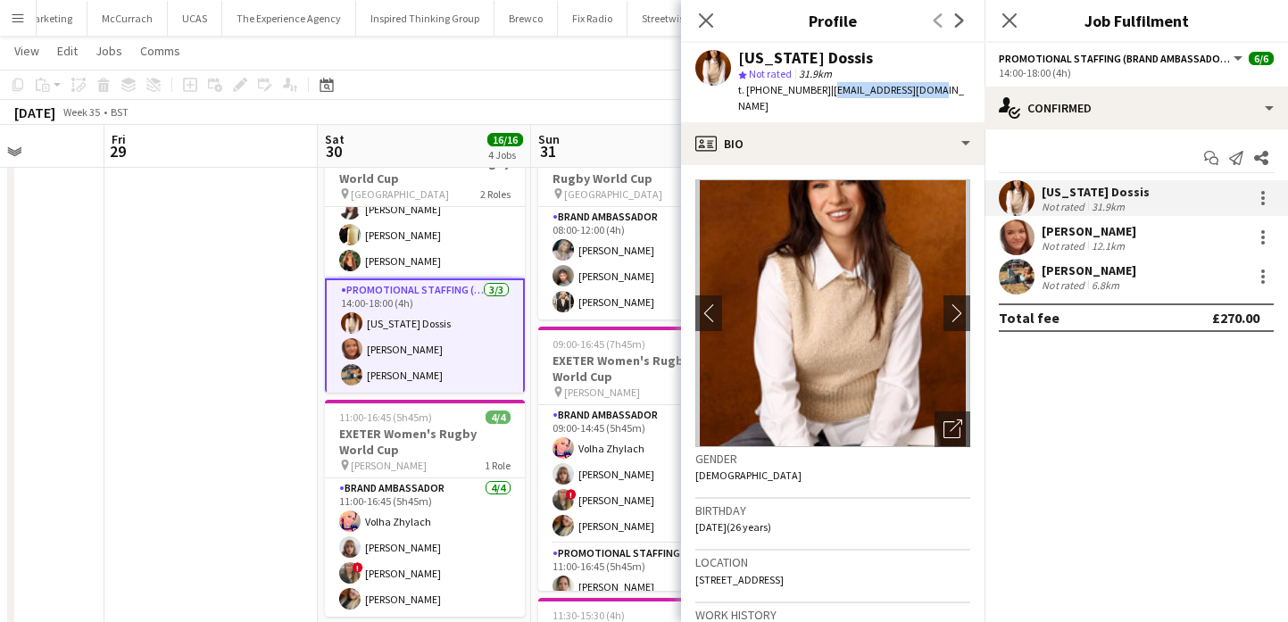
copy span "g-eeg-e@hotmail.com"
click at [1044, 256] on div "Georgia Dossis Not rated 31.9km Megan Burbage Not rated 12.1km Adele Meade Not …" at bounding box center [1135, 237] width 303 height 114
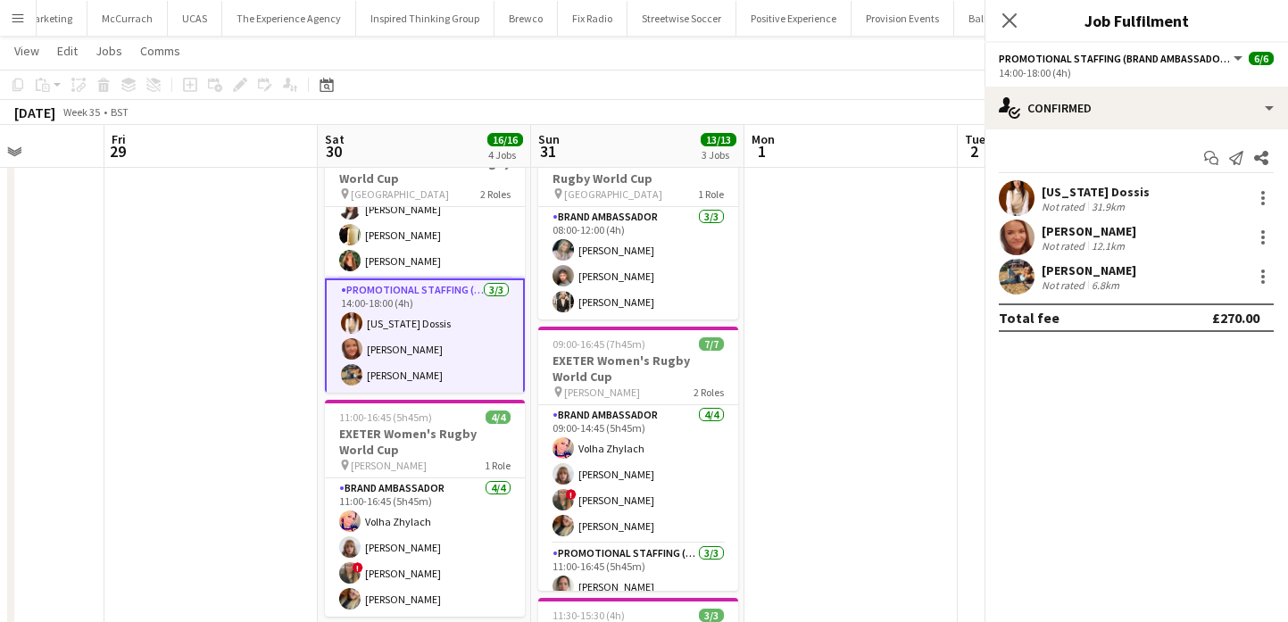
click at [1047, 240] on div "Not rated" at bounding box center [1064, 245] width 46 height 13
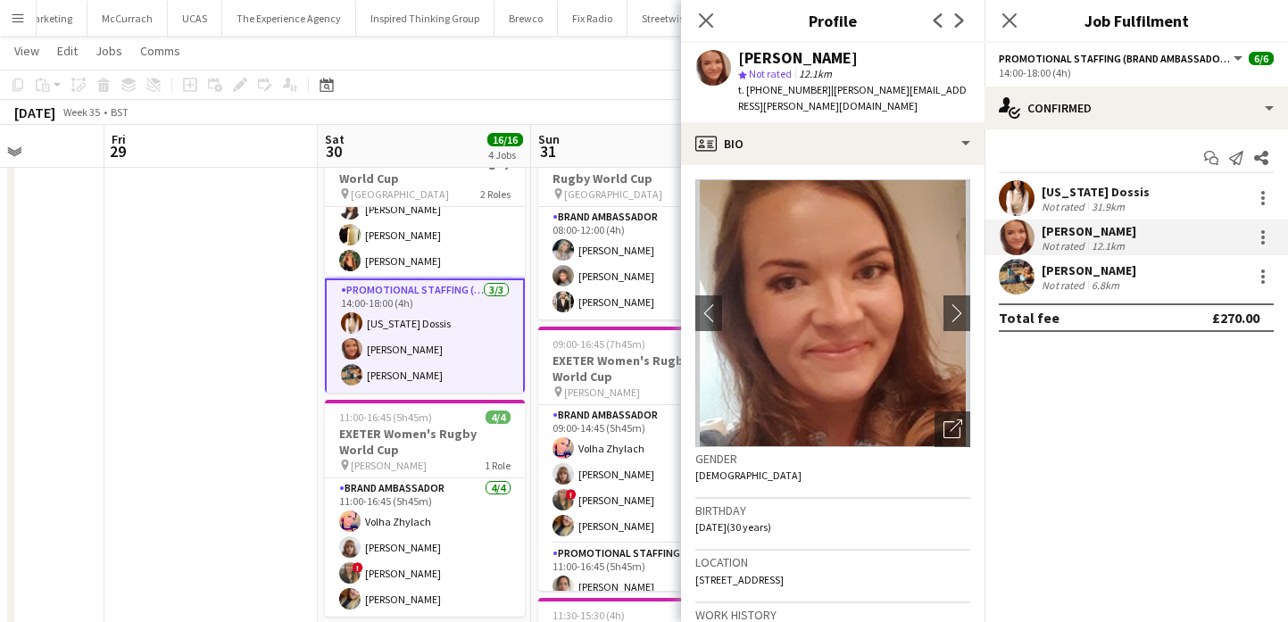
click at [792, 60] on div "[PERSON_NAME]" at bounding box center [798, 58] width 120 height 16
copy div "[PERSON_NAME]"
click at [786, 87] on span "t. +447447657055" at bounding box center [784, 89] width 93 height 13
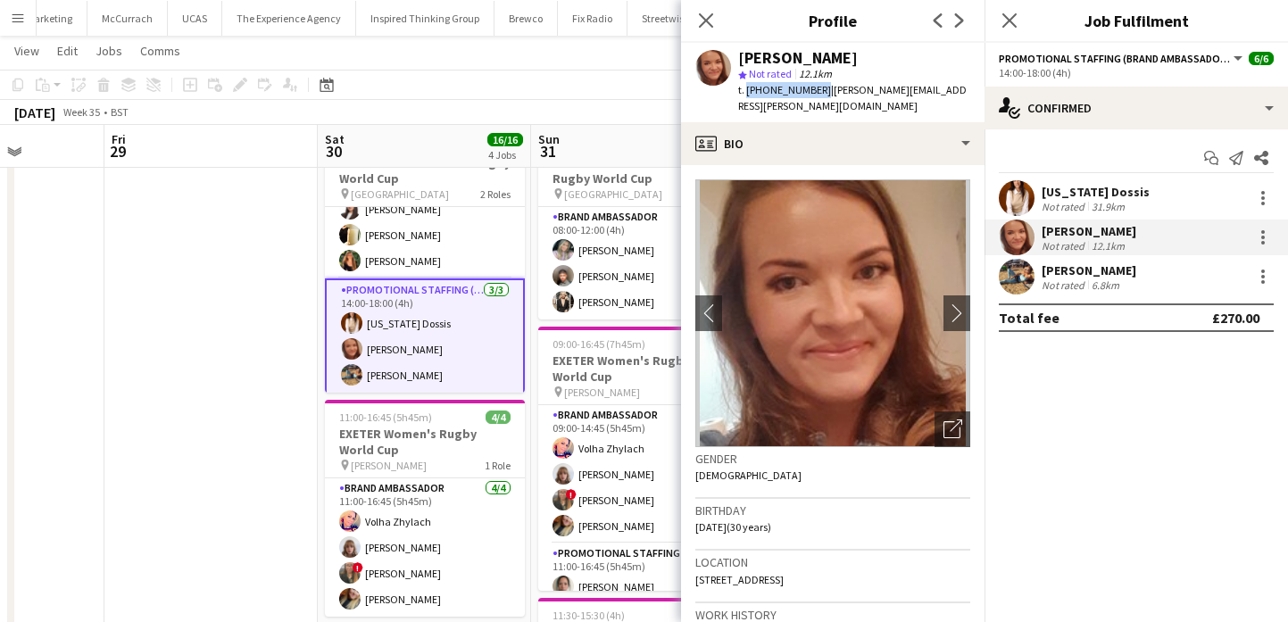
drag, startPoint x: 786, startPoint y: 87, endPoint x: 744, endPoint y: 88, distance: 42.0
click at [744, 88] on span "t. +447447657055" at bounding box center [784, 89] width 93 height 13
copy span "+447447657055"
drag, startPoint x: 825, startPoint y: 87, endPoint x: 952, endPoint y: 95, distance: 127.9
click at [952, 95] on div "Megan Burbage star Not rated 12.1km t. +447447657055 | burbage.megan@gmail.com" at bounding box center [832, 82] width 303 height 79
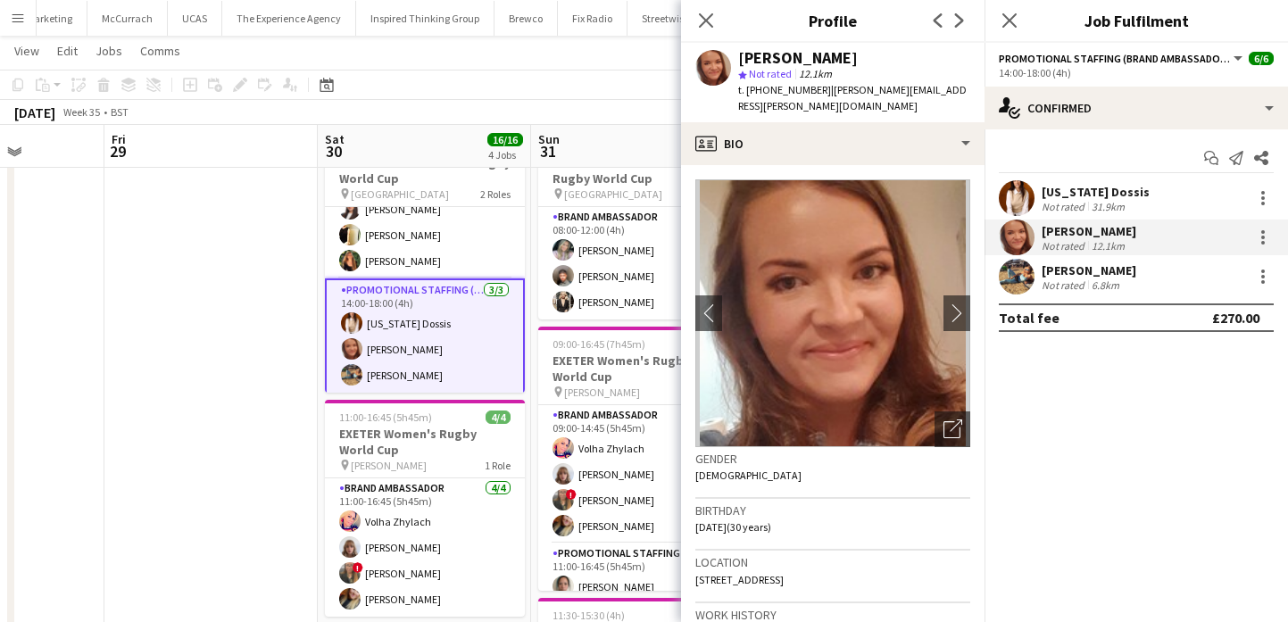
click at [1028, 292] on div at bounding box center [1017, 277] width 36 height 36
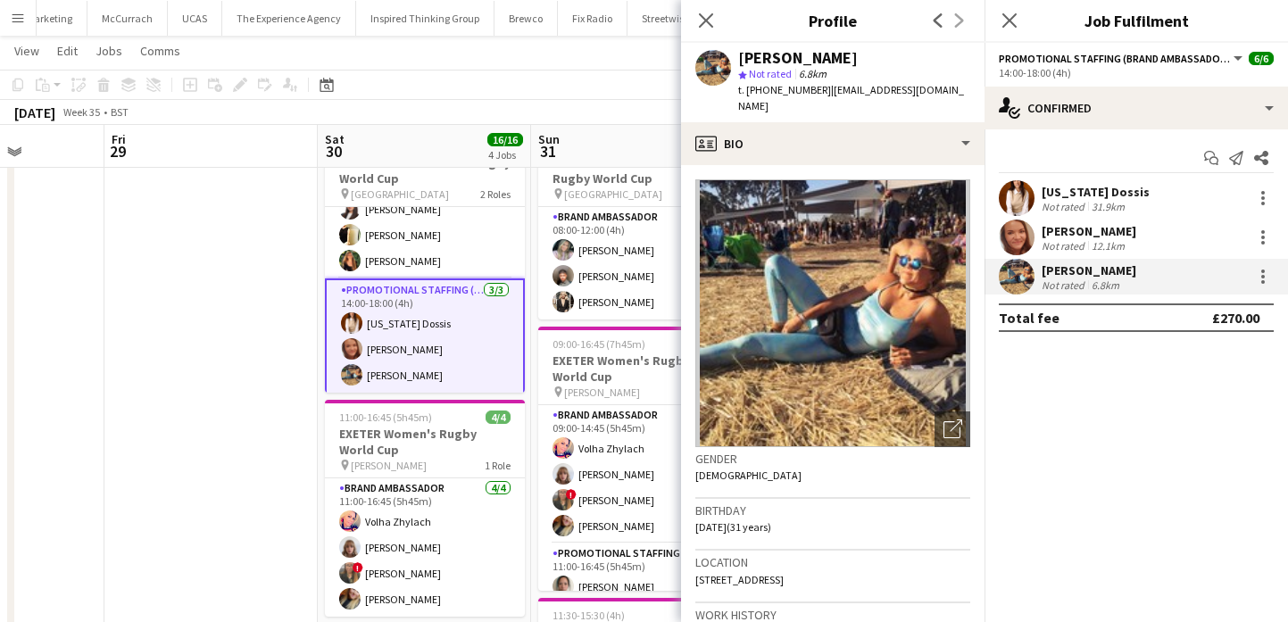
click at [811, 56] on div "[PERSON_NAME]" at bounding box center [798, 58] width 120 height 16
click at [784, 89] on span "t. +447437677989" at bounding box center [784, 89] width 93 height 13
drag, startPoint x: 783, startPoint y: 89, endPoint x: 744, endPoint y: 88, distance: 39.3
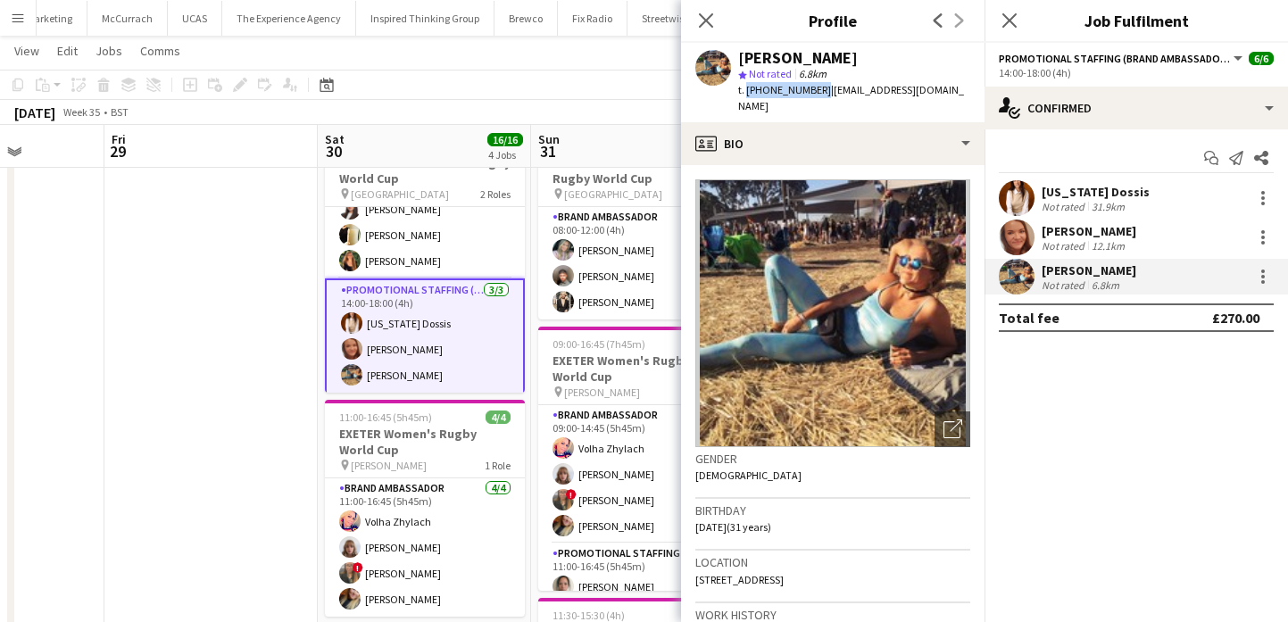
click at [744, 88] on span "t. +447437677989" at bounding box center [784, 89] width 93 height 13
drag, startPoint x: 821, startPoint y: 87, endPoint x: 950, endPoint y: 91, distance: 129.4
click at [950, 91] on span "| adele_meade_93@hotmail.co.uk" at bounding box center [851, 97] width 226 height 29
click at [961, 91] on span "| adele_meade_93@hotmail.co.uk" at bounding box center [851, 97] width 226 height 29
click at [961, 90] on span "| adele_meade_93@hotmail.co.uk" at bounding box center [851, 97] width 226 height 29
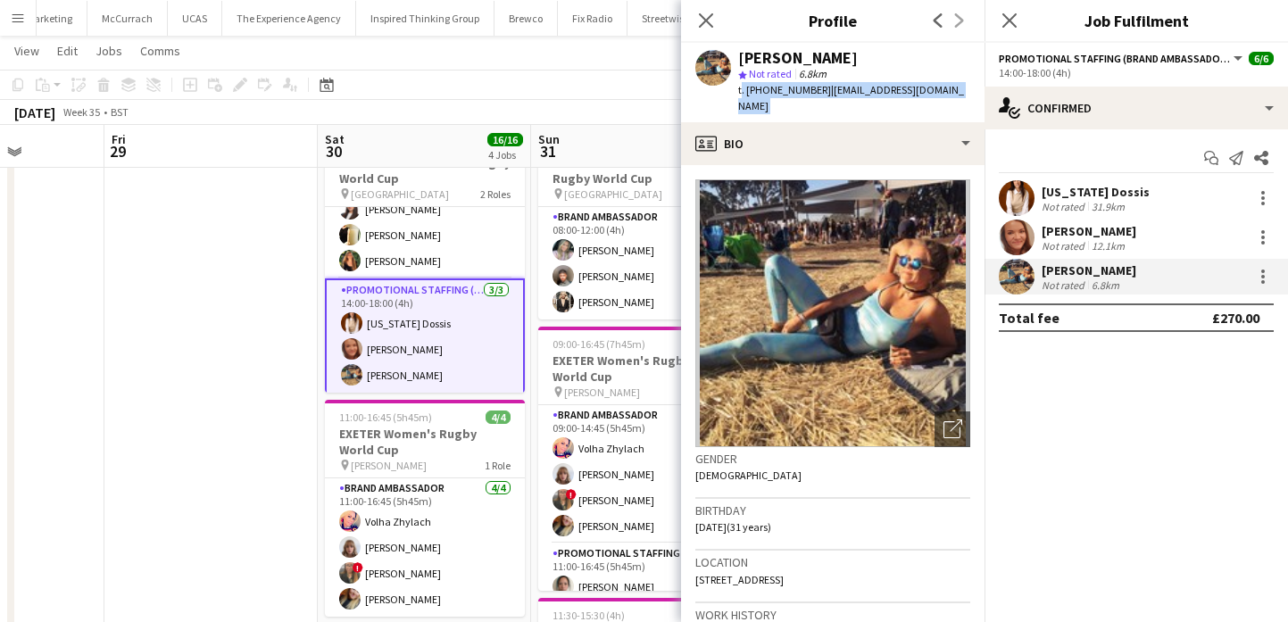
click at [961, 90] on span "| adele_meade_93@hotmail.co.uk" at bounding box center [851, 97] width 226 height 29
click at [971, 90] on div "Adele Meade star Not rated 6.8km t. +447437677989 | adele_meade_93@hotmail.co.uk" at bounding box center [832, 82] width 303 height 79
drag, startPoint x: 972, startPoint y: 90, endPoint x: 825, endPoint y: 87, distance: 147.3
click at [825, 87] on div "Adele Meade star Not rated 6.8km t. +447437677989 | adele_meade_93@hotmail.co.uk" at bounding box center [832, 82] width 303 height 79
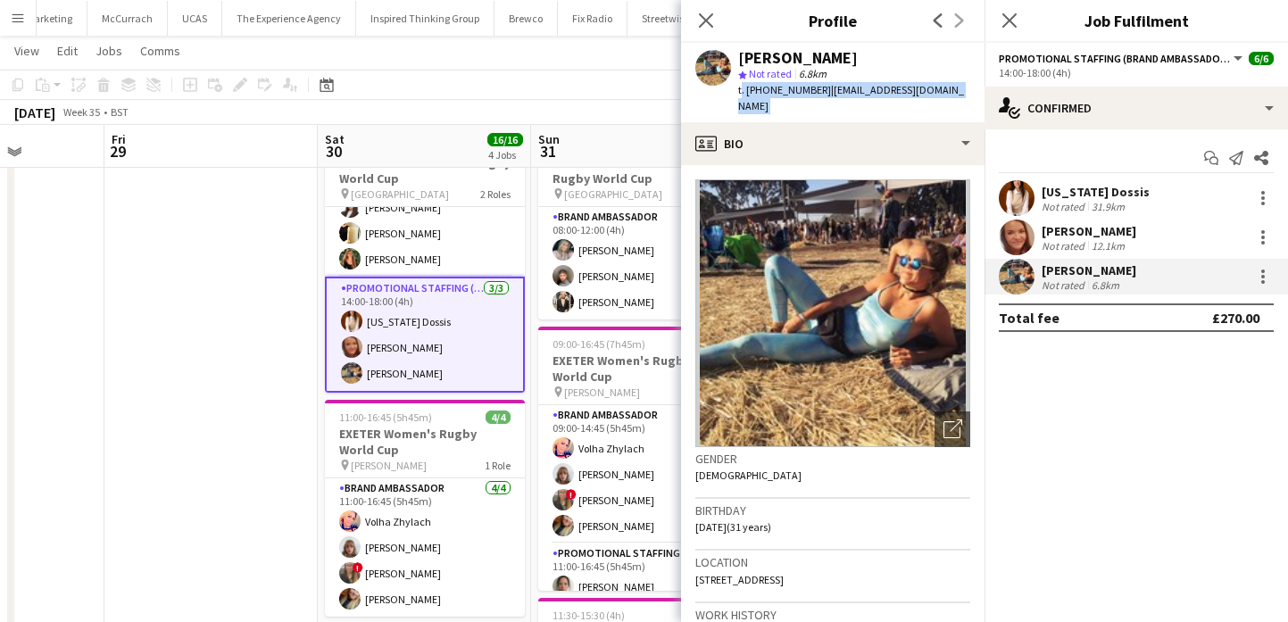
click at [275, 362] on app-date-cell at bounding box center [210, 587] width 213 height 932
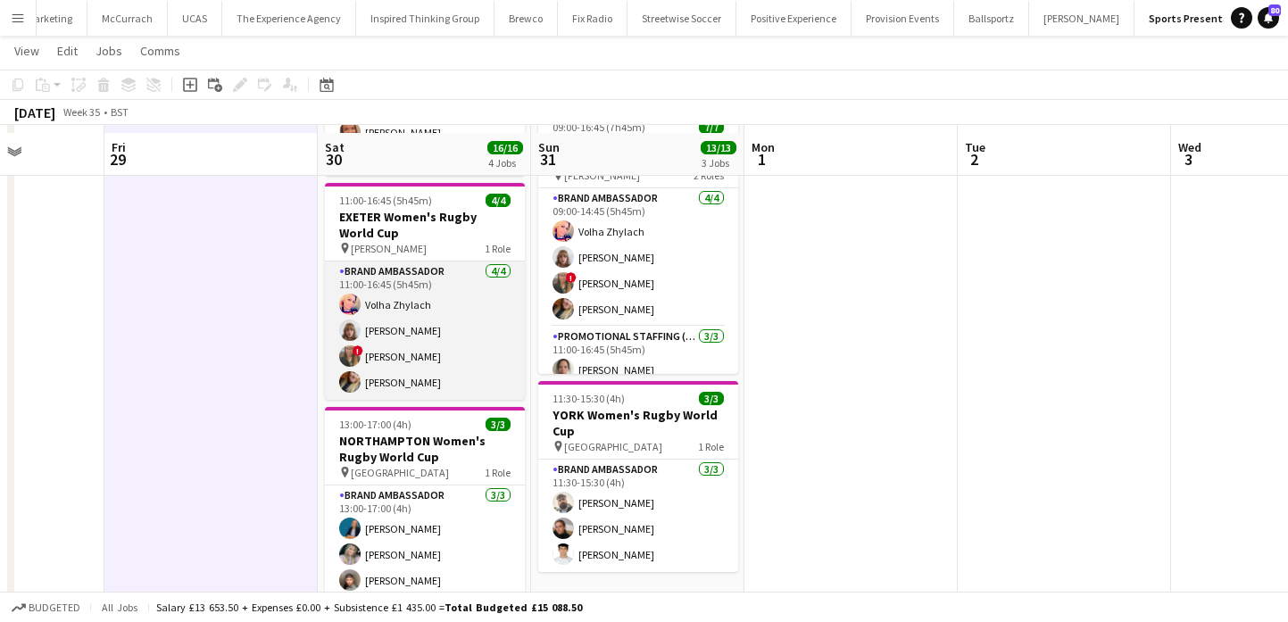
scroll to position [286, 0]
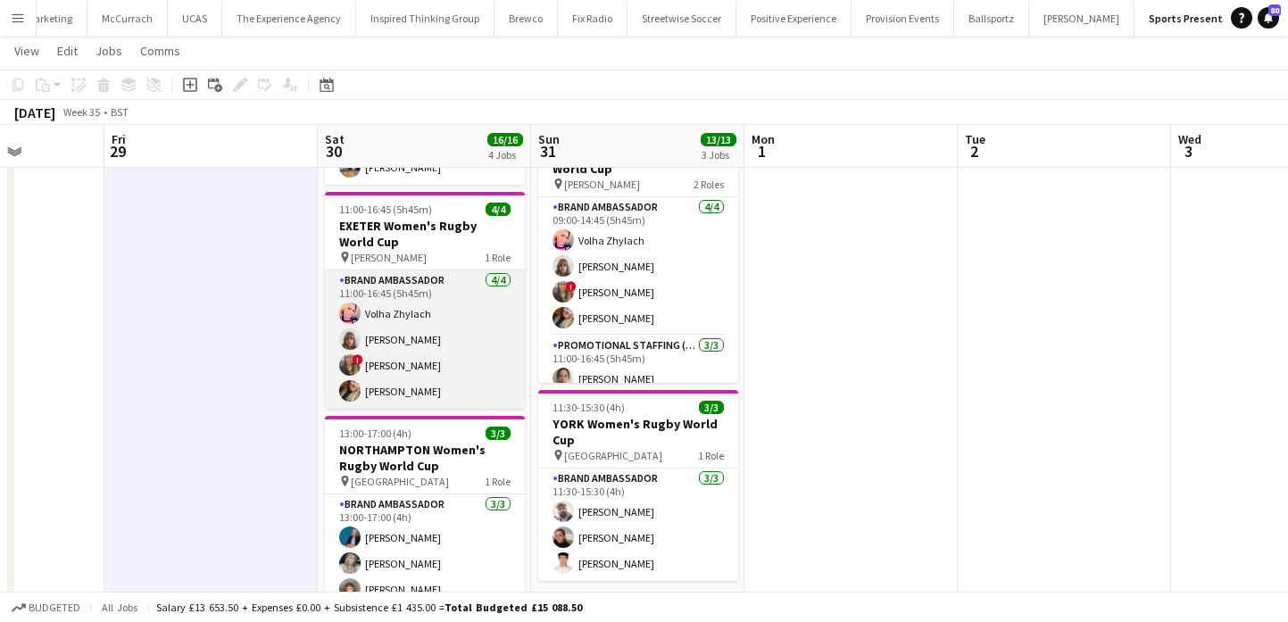
click at [386, 363] on app-card-role "Brand Ambassador 4/4 11:00-16:45 (5h45m) Volha Zhylach Caitlyn Chapman ! Stepha…" at bounding box center [425, 339] width 200 height 138
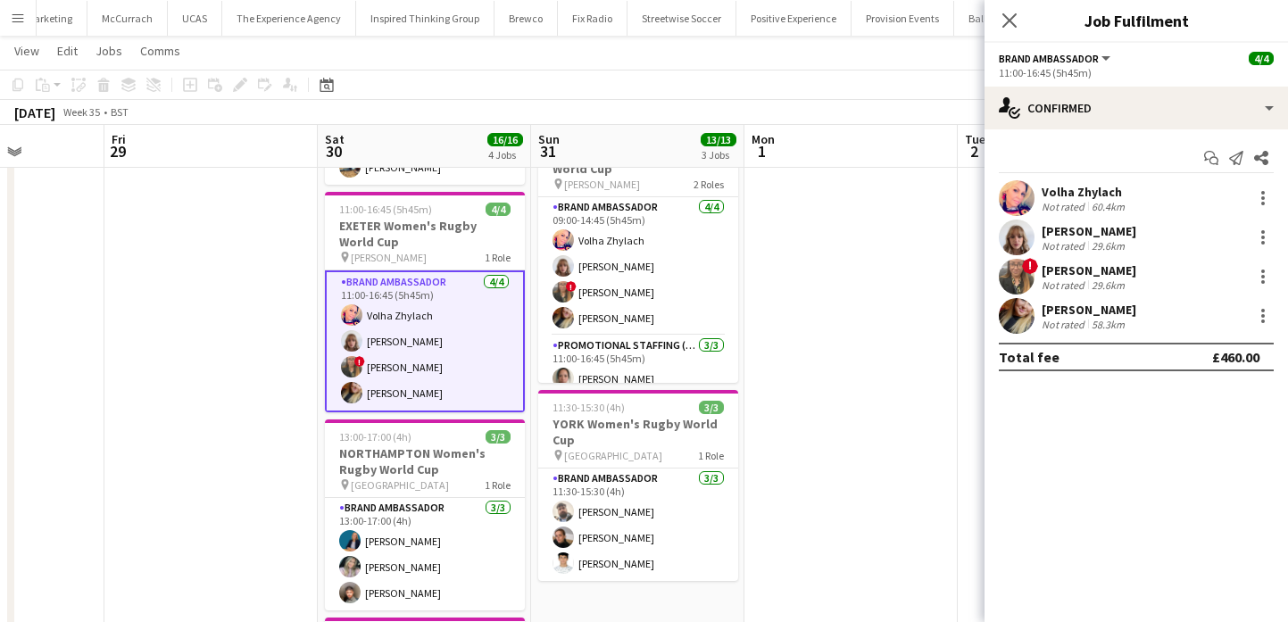
click at [1024, 191] on app-user-avatar at bounding box center [1017, 198] width 36 height 36
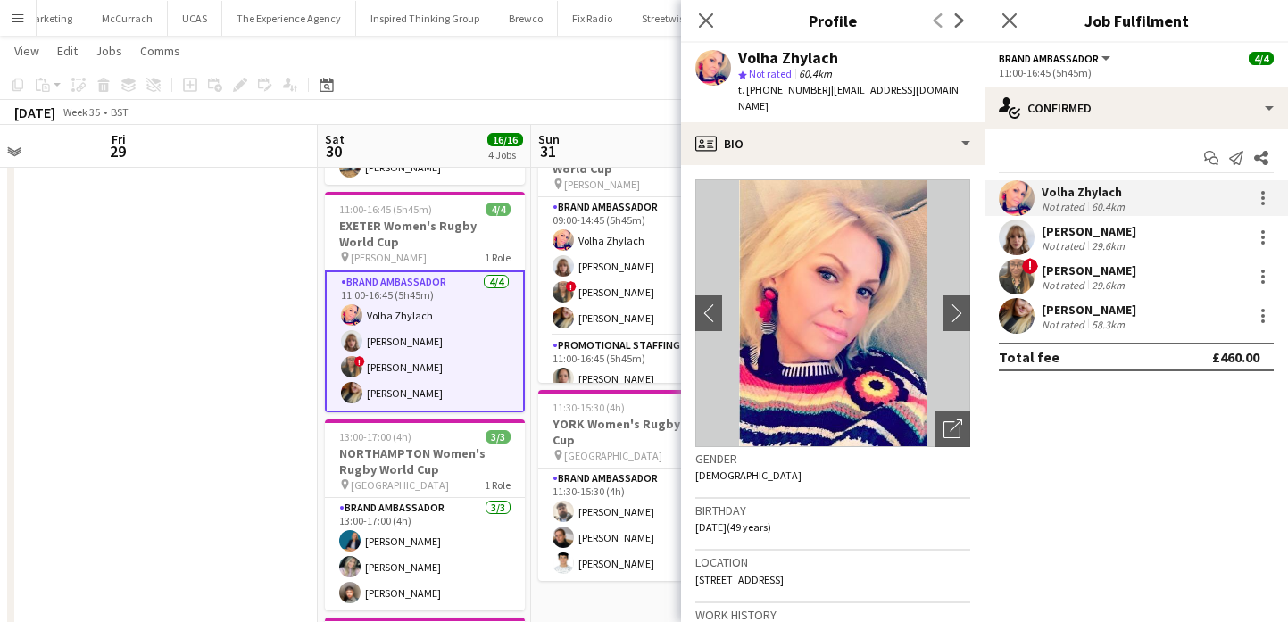
click at [266, 363] on app-date-cell at bounding box center [210, 379] width 213 height 932
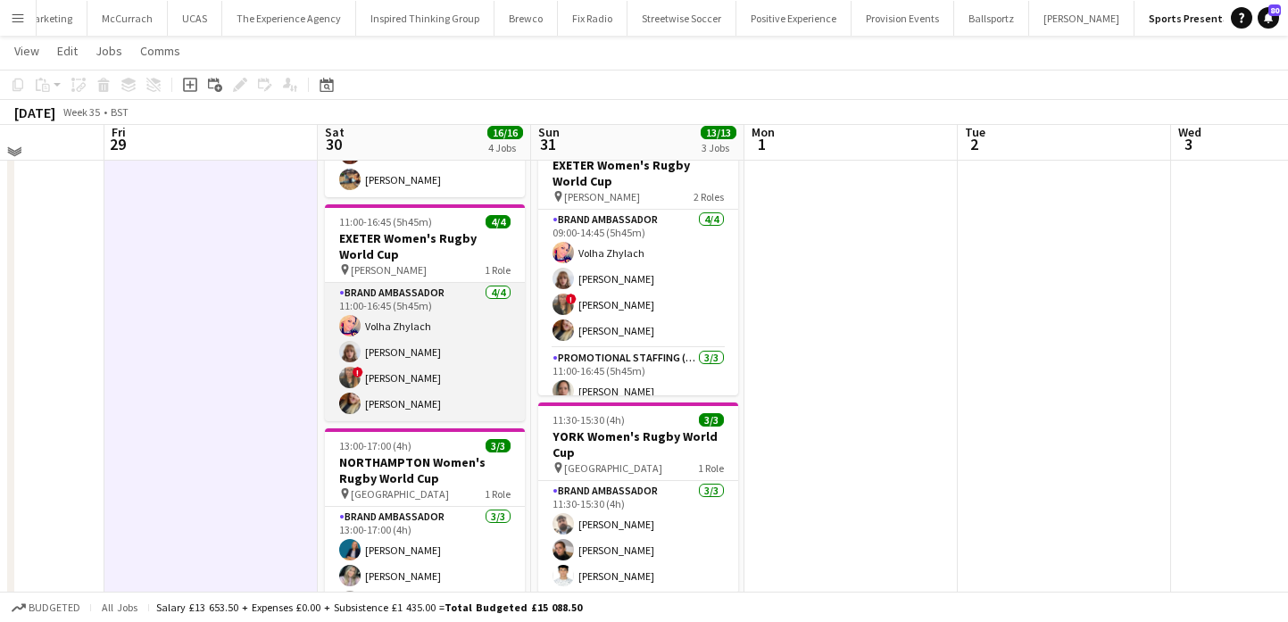
scroll to position [267, 0]
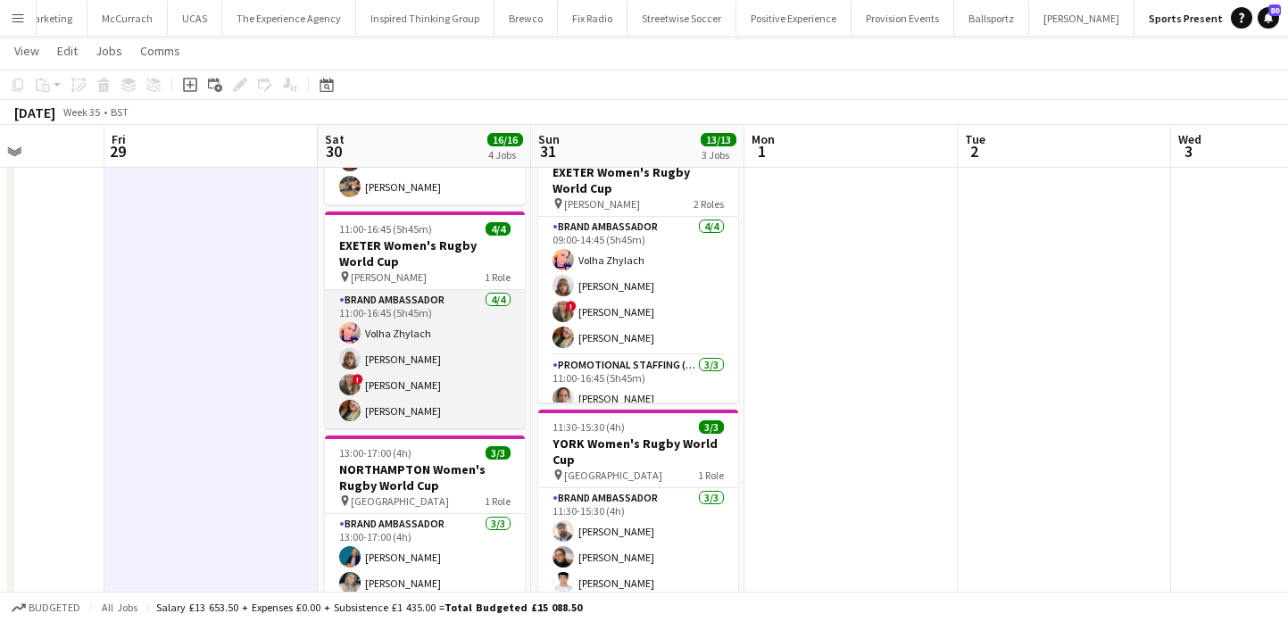
click at [498, 394] on app-card-role "Brand Ambassador 4/4 11:00-16:45 (5h45m) Volha Zhylach Caitlyn Chapman ! Stepha…" at bounding box center [425, 359] width 200 height 138
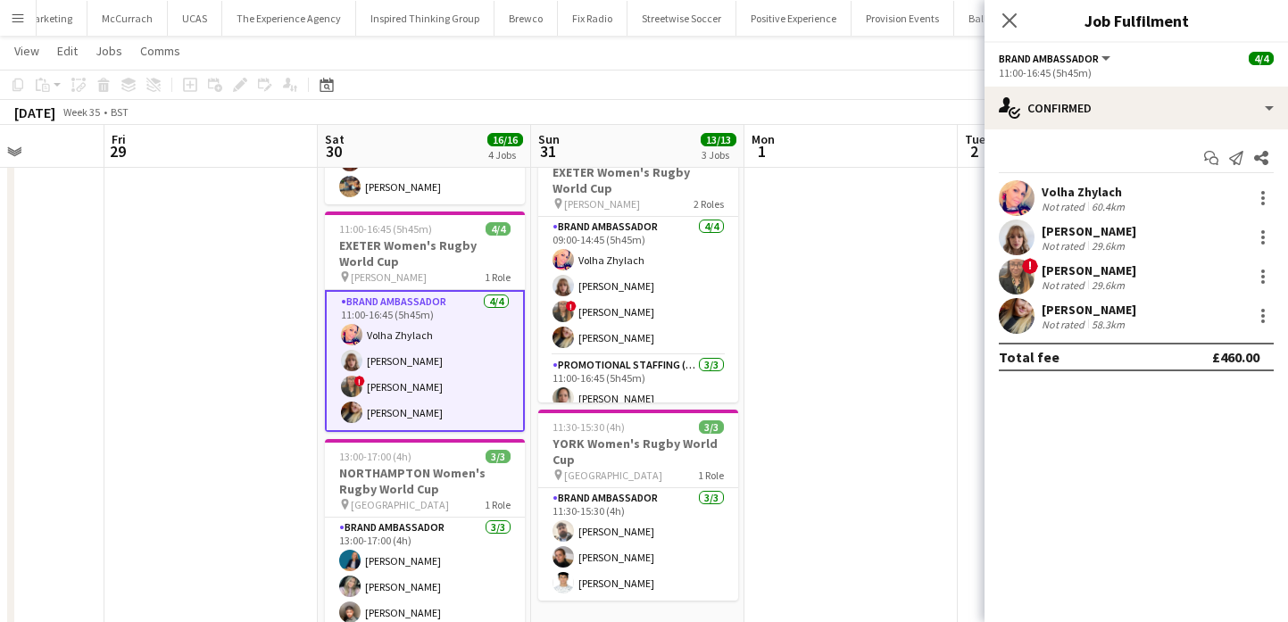
click at [1019, 206] on app-user-avatar at bounding box center [1017, 198] width 36 height 36
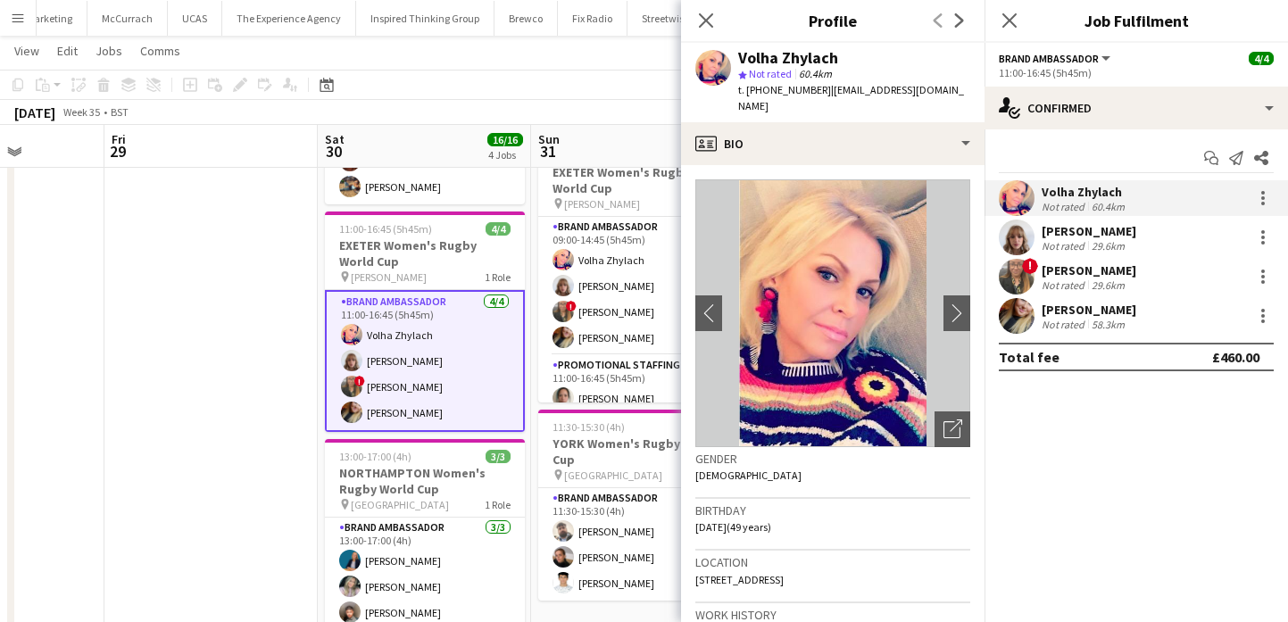
click at [829, 56] on div "Volha Zhylach" at bounding box center [788, 58] width 100 height 16
click at [1035, 245] on div "Caitlyn Chapman Not rated 29.6km" at bounding box center [1135, 238] width 303 height 36
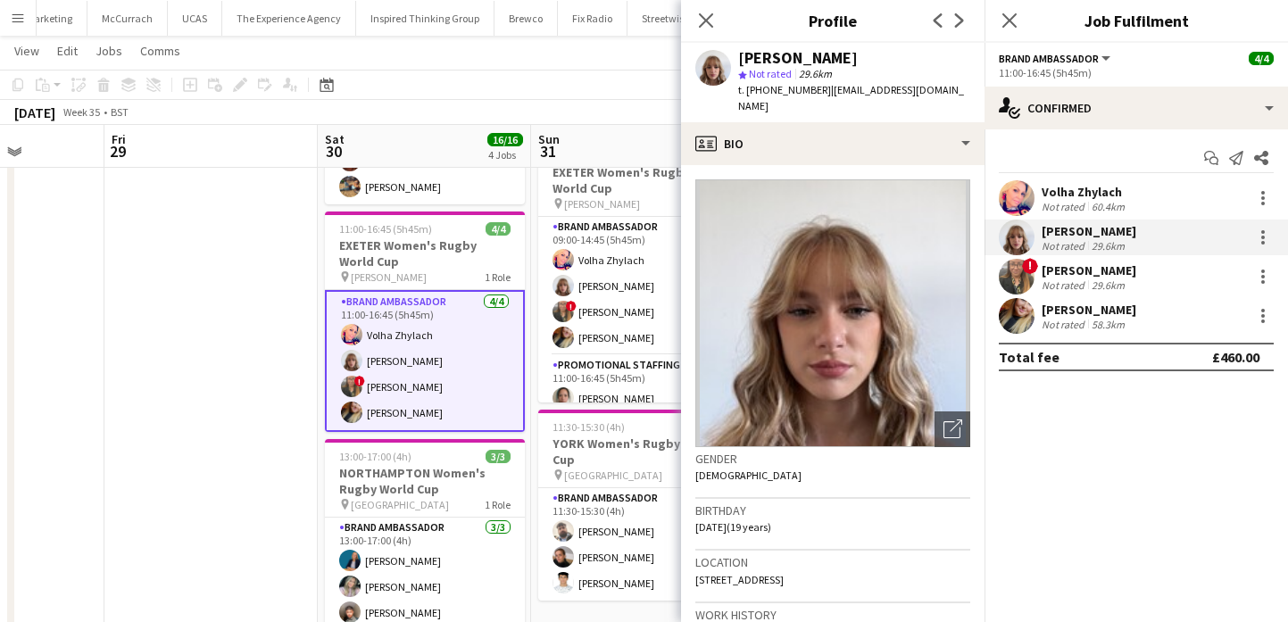
click at [813, 56] on div "[PERSON_NAME]" at bounding box center [798, 58] width 120 height 16
click at [767, 92] on span "t. +447543205473" at bounding box center [784, 89] width 93 height 13
drag, startPoint x: 767, startPoint y: 92, endPoint x: 747, endPoint y: 92, distance: 19.6
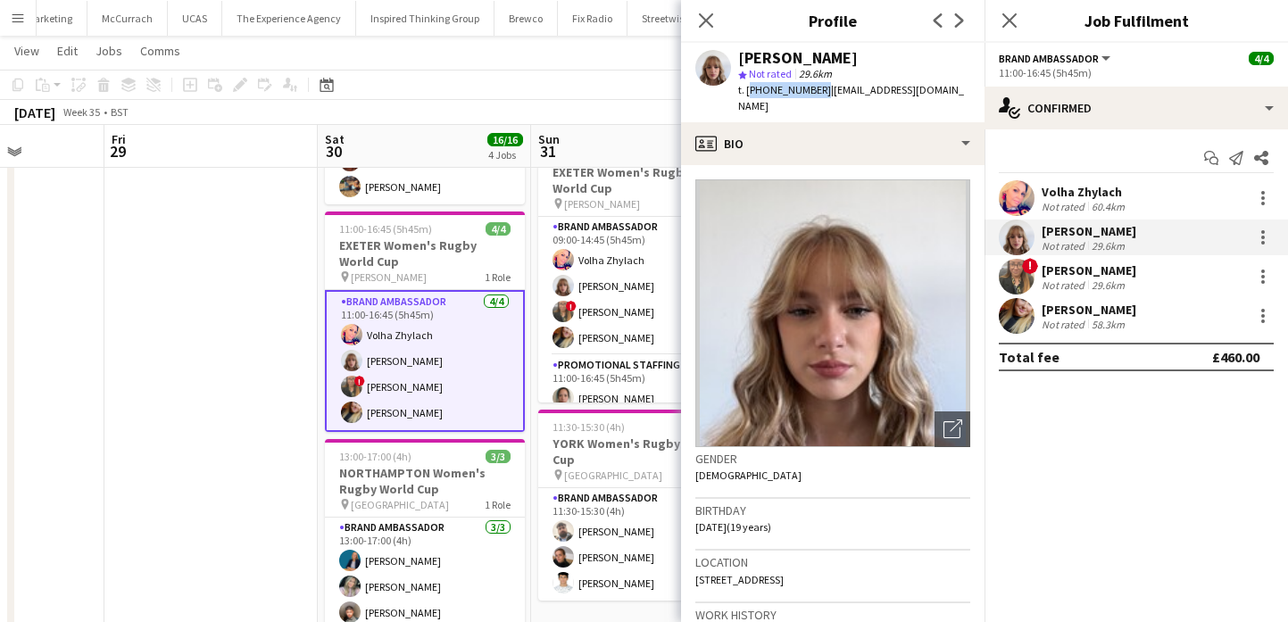
click at [747, 92] on span "t. +447543205473" at bounding box center [784, 89] width 93 height 13
drag, startPoint x: 822, startPoint y: 91, endPoint x: 941, endPoint y: 96, distance: 119.7
click at [941, 96] on div "Caitlyn Chapman star Not rated 29.6km t. +447543205473 | hellocaitlyn05@gmail.c…" at bounding box center [832, 82] width 303 height 79
click at [1024, 278] on app-user-avatar at bounding box center [1017, 277] width 36 height 36
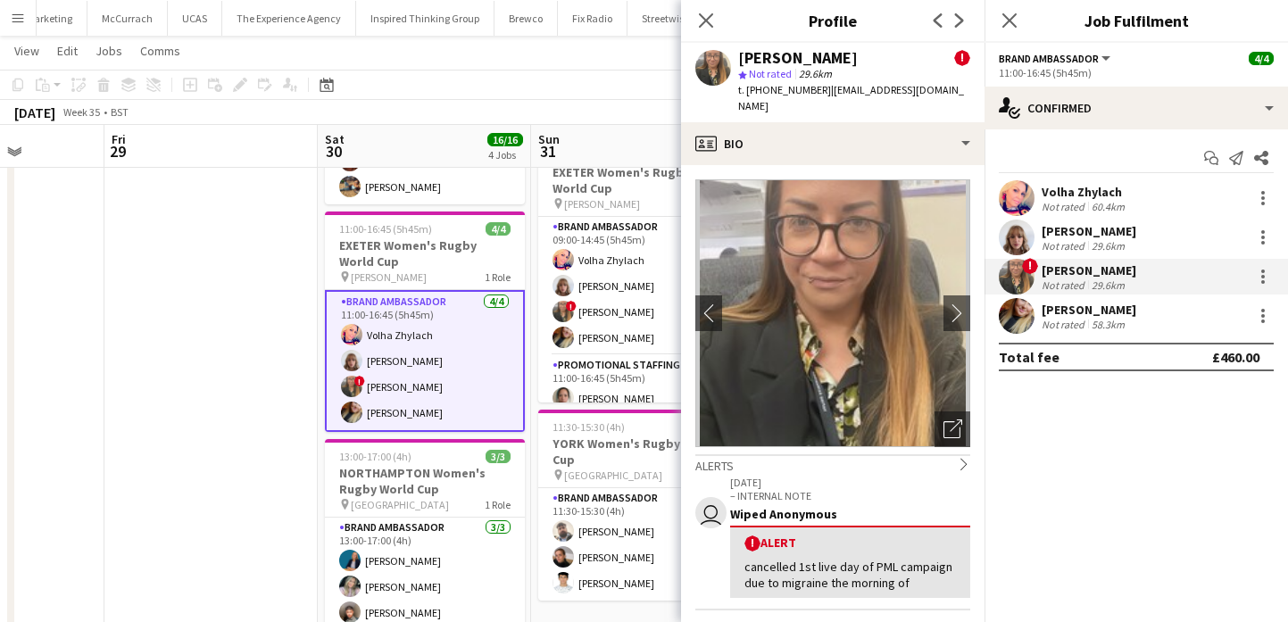
click at [858, 54] on div "[PERSON_NAME]" at bounding box center [798, 58] width 120 height 16
drag, startPoint x: 875, startPoint y: 54, endPoint x: 769, endPoint y: 63, distance: 105.8
click at [769, 63] on div "[PERSON_NAME]" at bounding box center [798, 58] width 120 height 16
click at [759, 94] on span "t. +447423646513" at bounding box center [784, 89] width 93 height 13
drag, startPoint x: 759, startPoint y: 94, endPoint x: 747, endPoint y: 93, distance: 11.6
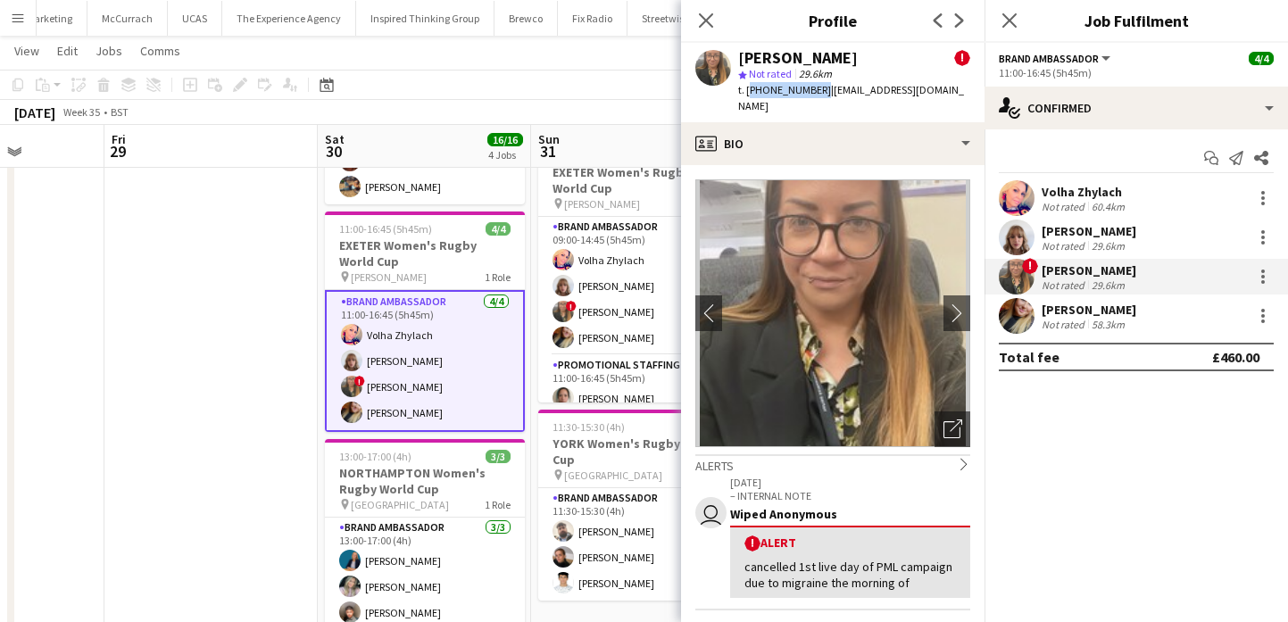
click at [747, 93] on span "t. +447423646513" at bounding box center [784, 89] width 93 height 13
drag, startPoint x: 824, startPoint y: 90, endPoint x: 951, endPoint y: 95, distance: 127.7
click at [951, 95] on div "Stephanie Louise Knight ! star Not rated 29.6km t. +447423646513 | stephdalekni…" at bounding box center [832, 82] width 303 height 79
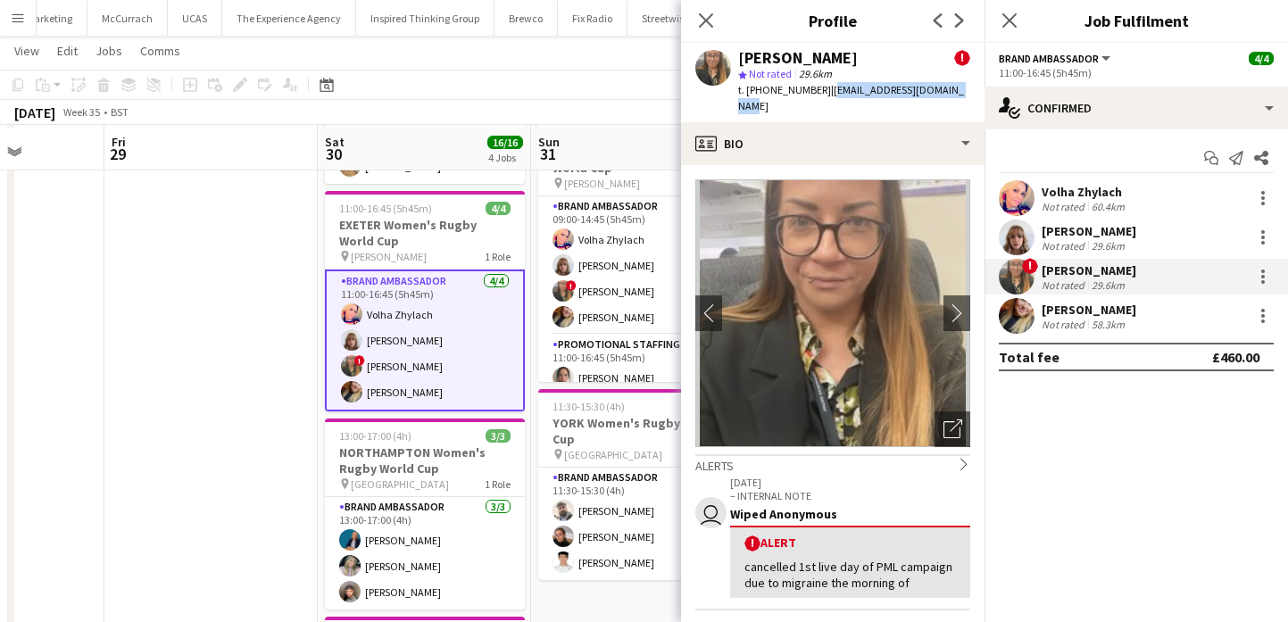
scroll to position [282, 0]
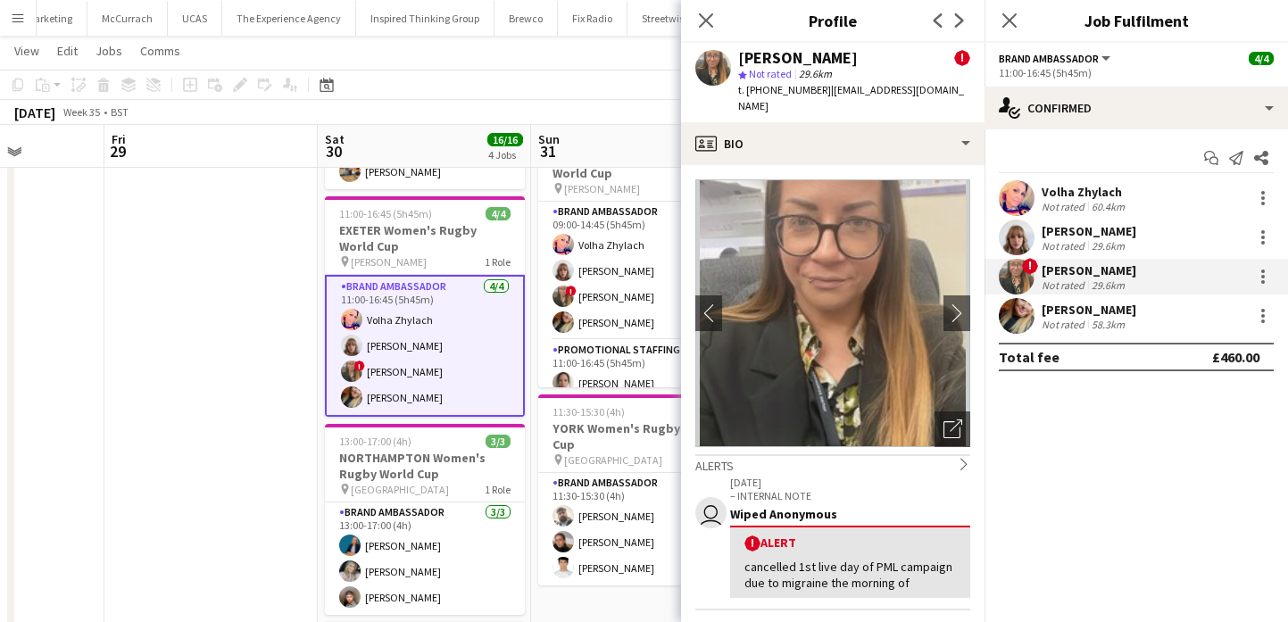
click at [1019, 314] on app-user-avatar at bounding box center [1017, 316] width 36 height 36
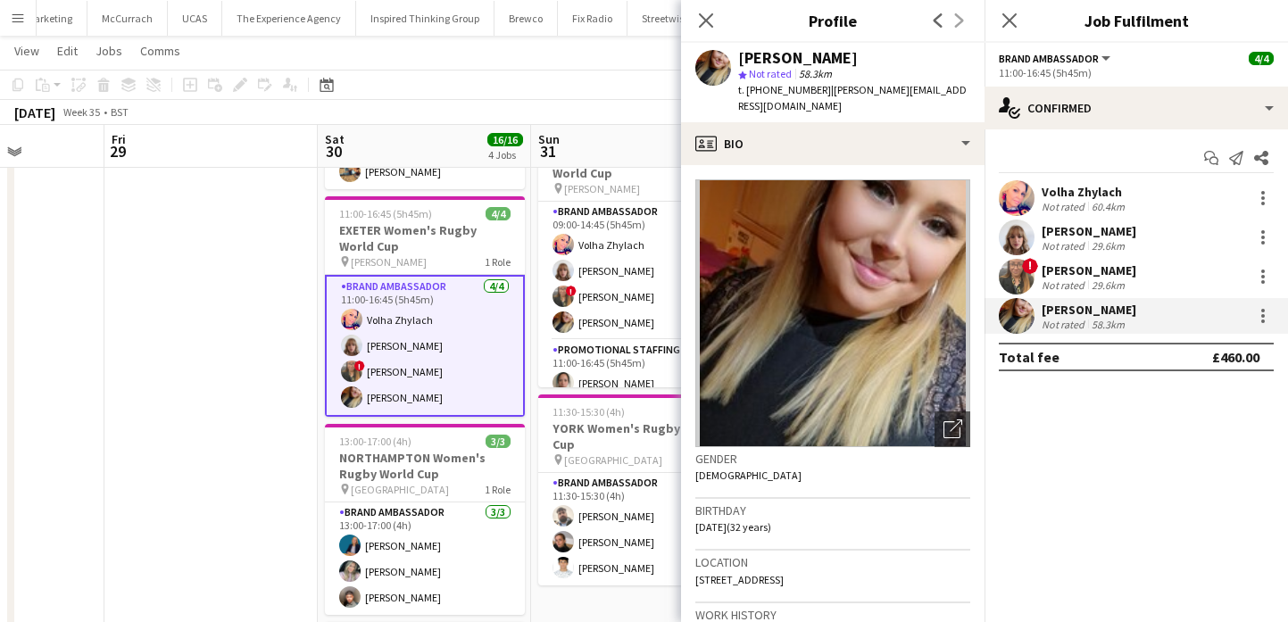
click at [814, 61] on div "[PERSON_NAME]" at bounding box center [798, 58] width 120 height 16
click at [796, 84] on span "t. +447955459121" at bounding box center [784, 89] width 93 height 13
drag, startPoint x: 796, startPoint y: 84, endPoint x: 745, endPoint y: 84, distance: 50.9
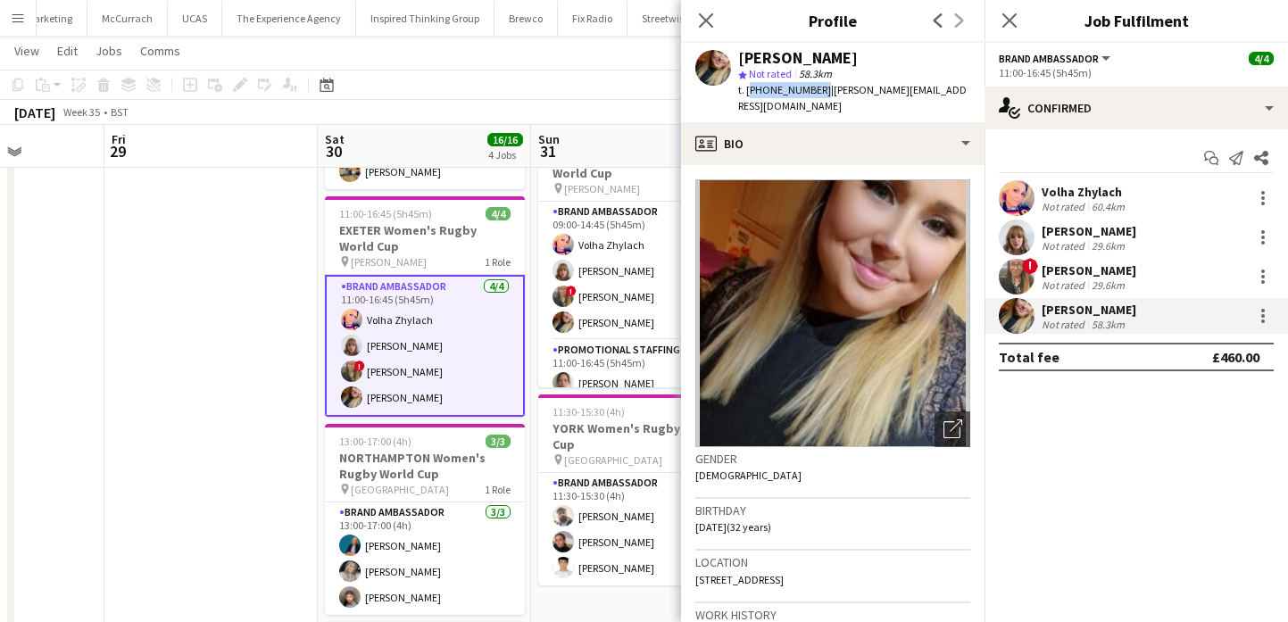
click at [745, 84] on span "t. +447955459121" at bounding box center [784, 89] width 93 height 13
drag, startPoint x: 822, startPoint y: 88, endPoint x: 966, endPoint y: 91, distance: 144.6
click at [966, 91] on div "Jodie Sanders star Not rated 58.3km t. +447955459121 | jodie.sanders4@btinterne…" at bounding box center [832, 82] width 303 height 79
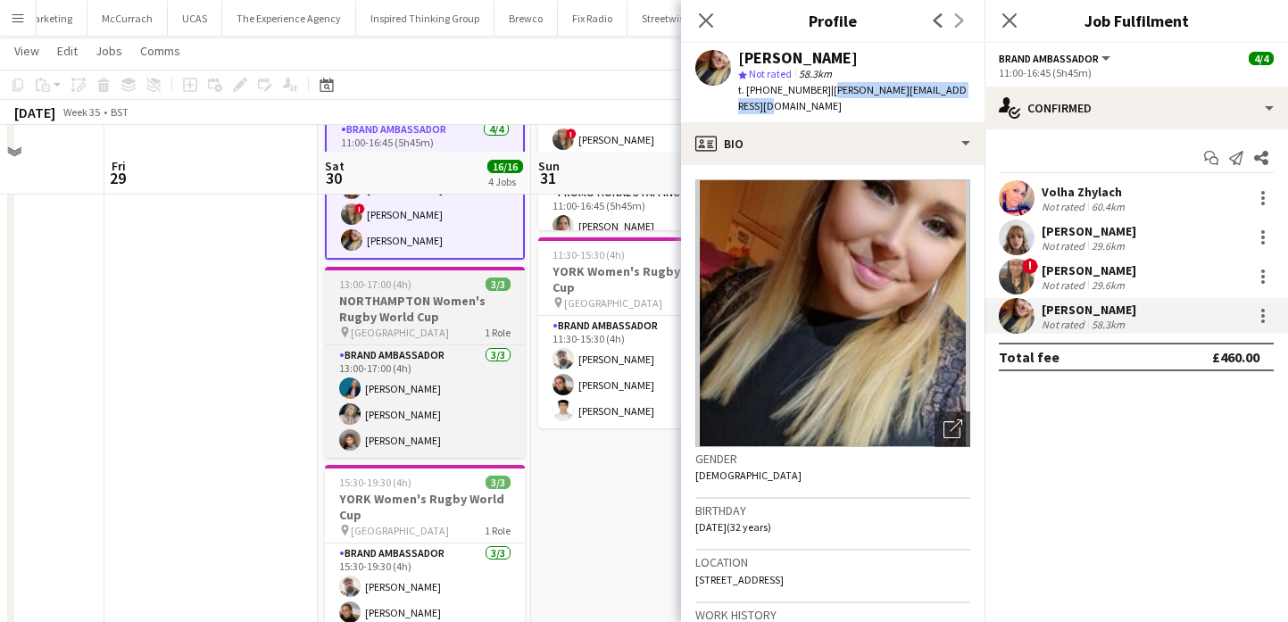
scroll to position [466, 0]
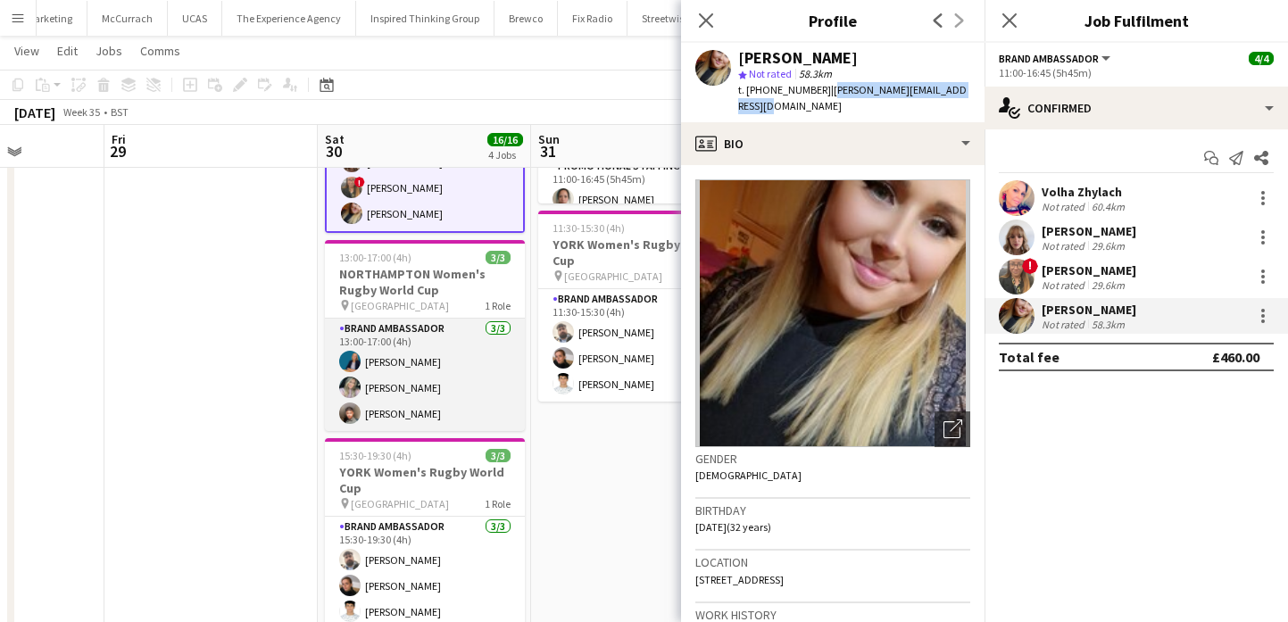
click at [444, 414] on app-card-role "Brand Ambassador 3/3 13:00-17:00 (4h) Anna Geary Sophie Fowler Kalam Mohammed" at bounding box center [425, 375] width 200 height 112
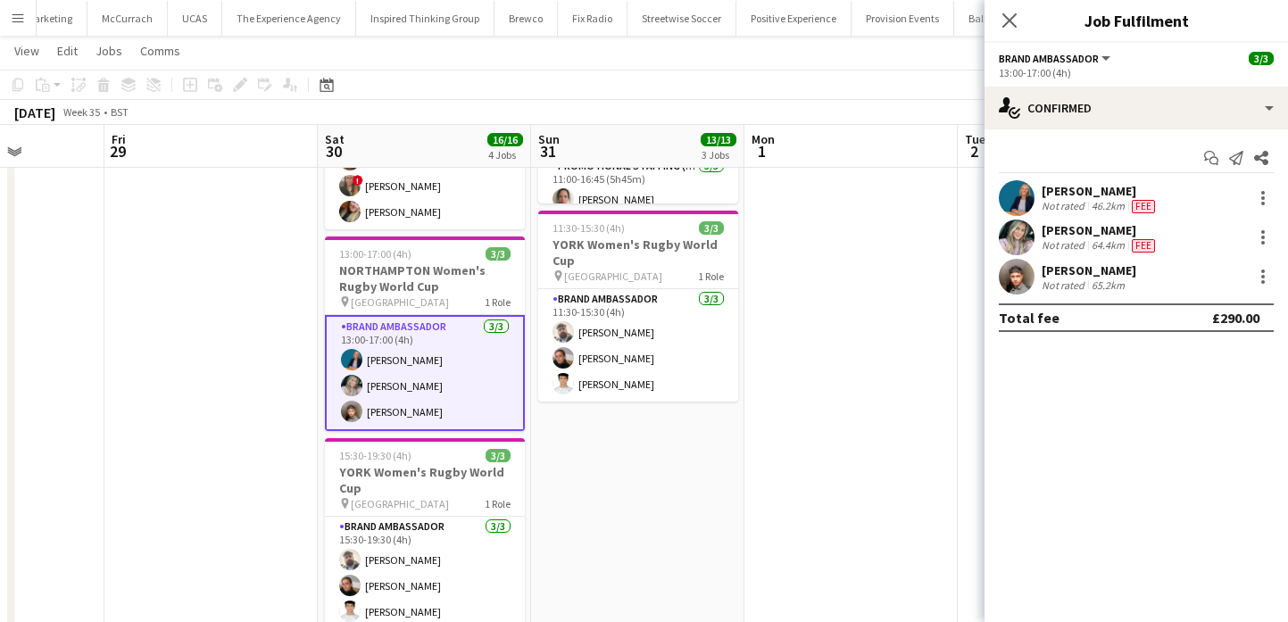
click at [1019, 207] on app-user-avatar at bounding box center [1017, 198] width 36 height 36
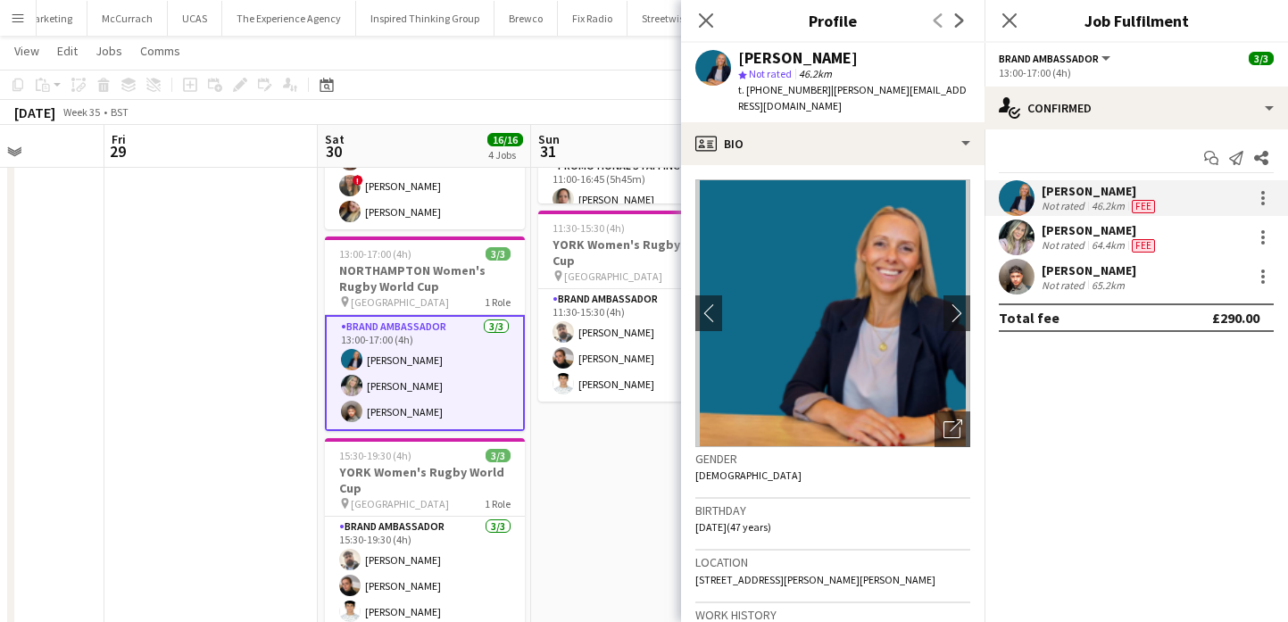
click at [1018, 241] on app-user-avatar at bounding box center [1017, 238] width 36 height 36
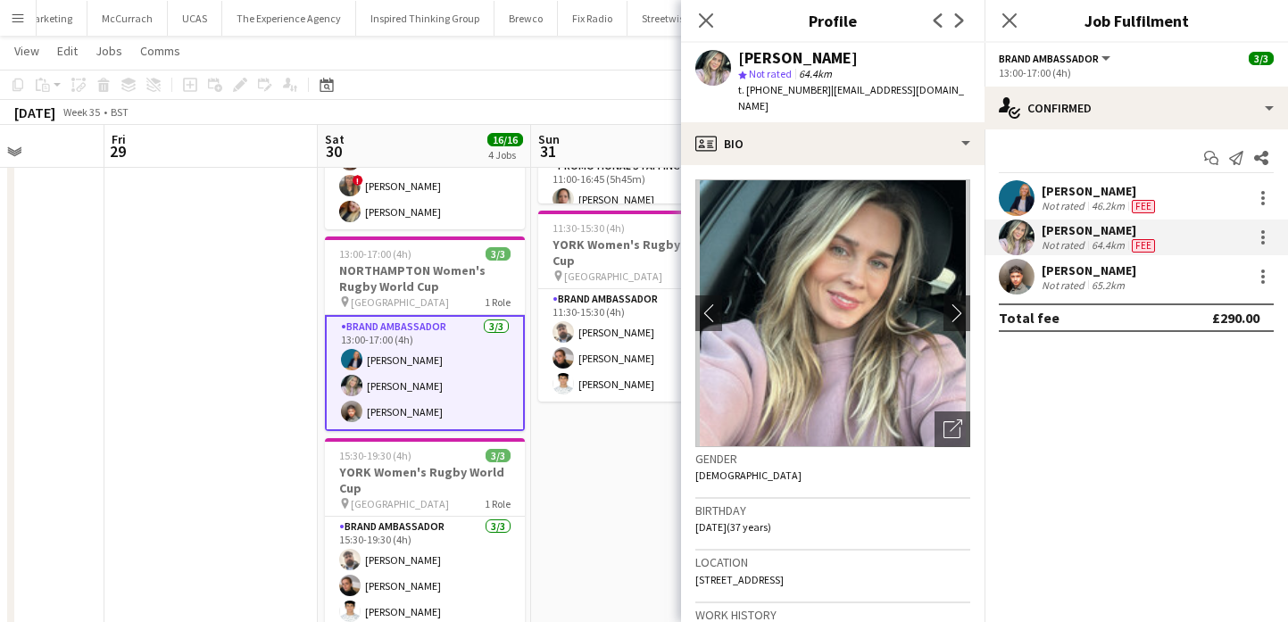
click at [815, 54] on div "[PERSON_NAME]" at bounding box center [798, 58] width 120 height 16
click at [754, 91] on span "t. +447940062725" at bounding box center [784, 89] width 93 height 13
click at [748, 91] on span "t. +447940062725" at bounding box center [784, 89] width 93 height 13
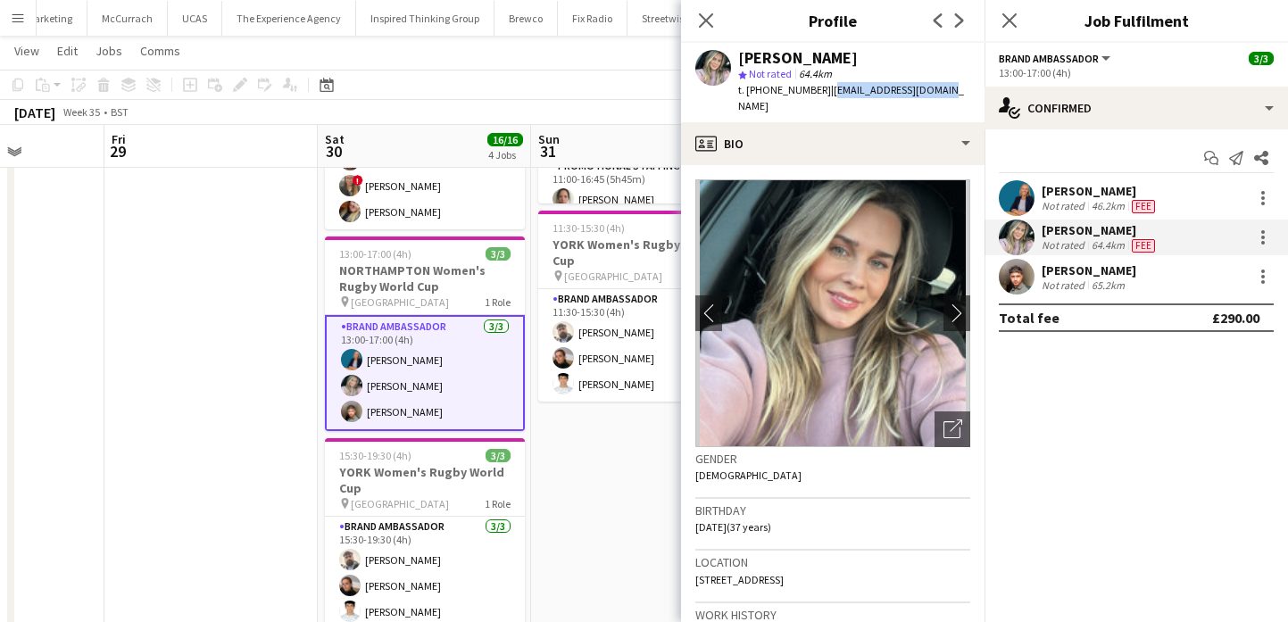
drag, startPoint x: 945, startPoint y: 83, endPoint x: 824, endPoint y: 88, distance: 121.5
click at [824, 88] on div "Sophie Fowler star Not rated 64.4km t. +447940062725 | sophiek17@hotmail.com" at bounding box center [832, 82] width 303 height 79
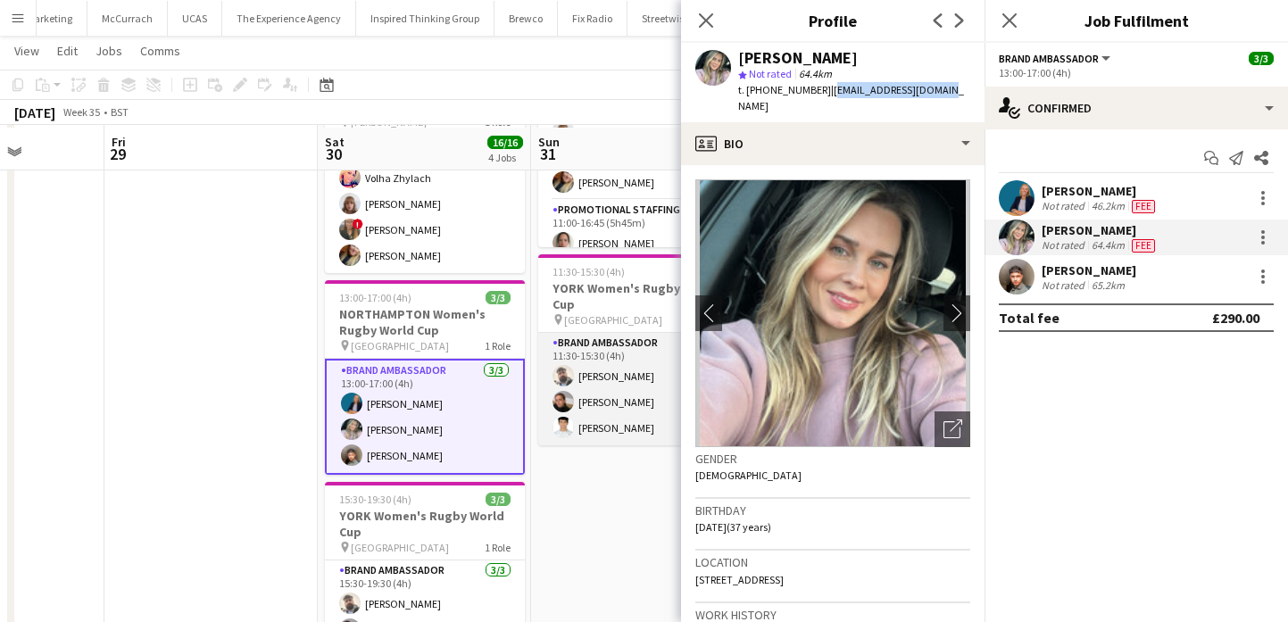
scroll to position [419, 0]
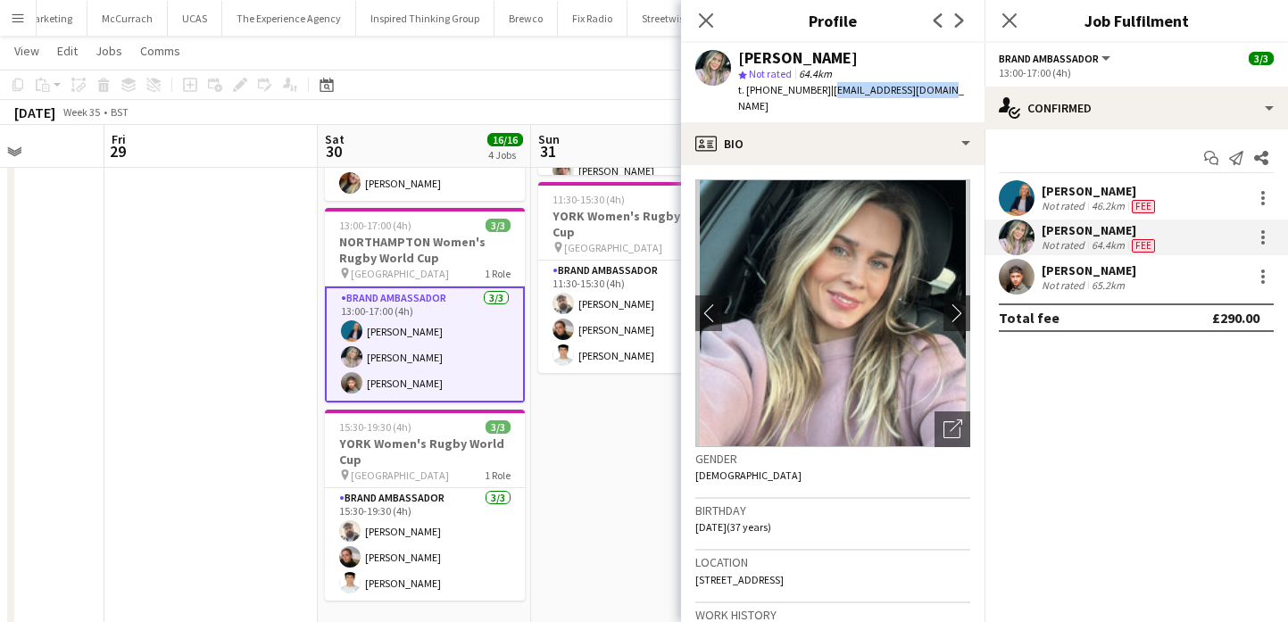
click at [601, 483] on app-date-cell "08:00-12:00 (4h) 3/3 NORTHAMPTON Women's Rugby World Cup pin Franklin’s Gardens…" at bounding box center [637, 172] width 213 height 932
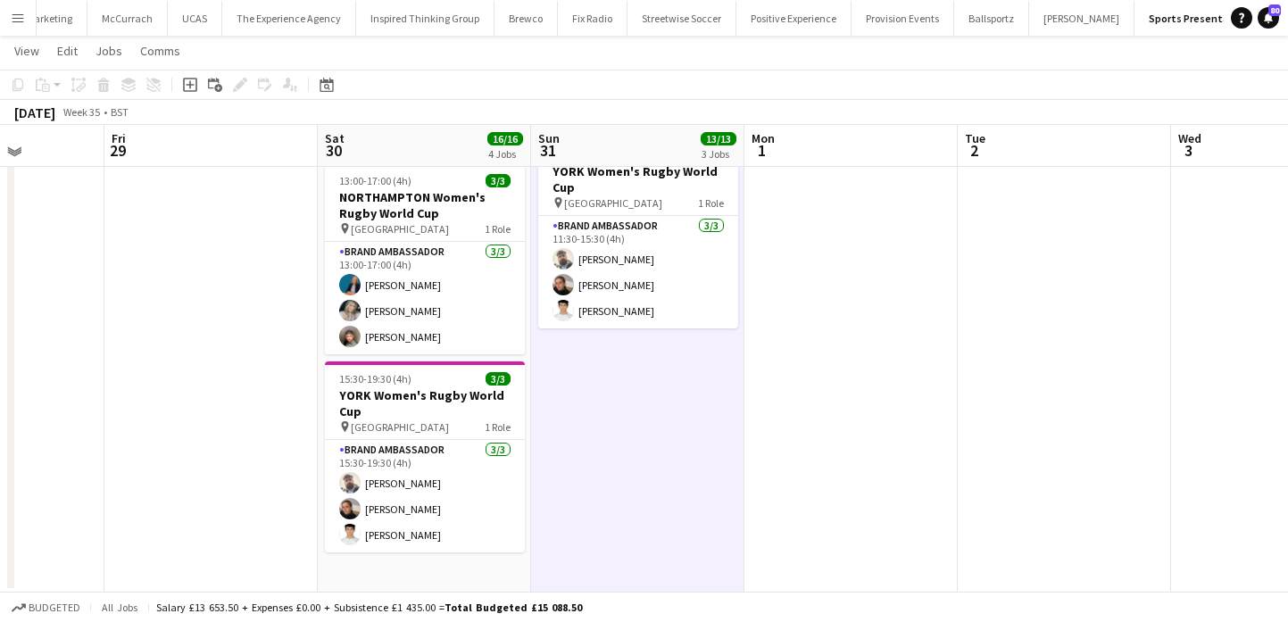
scroll to position [528, 0]
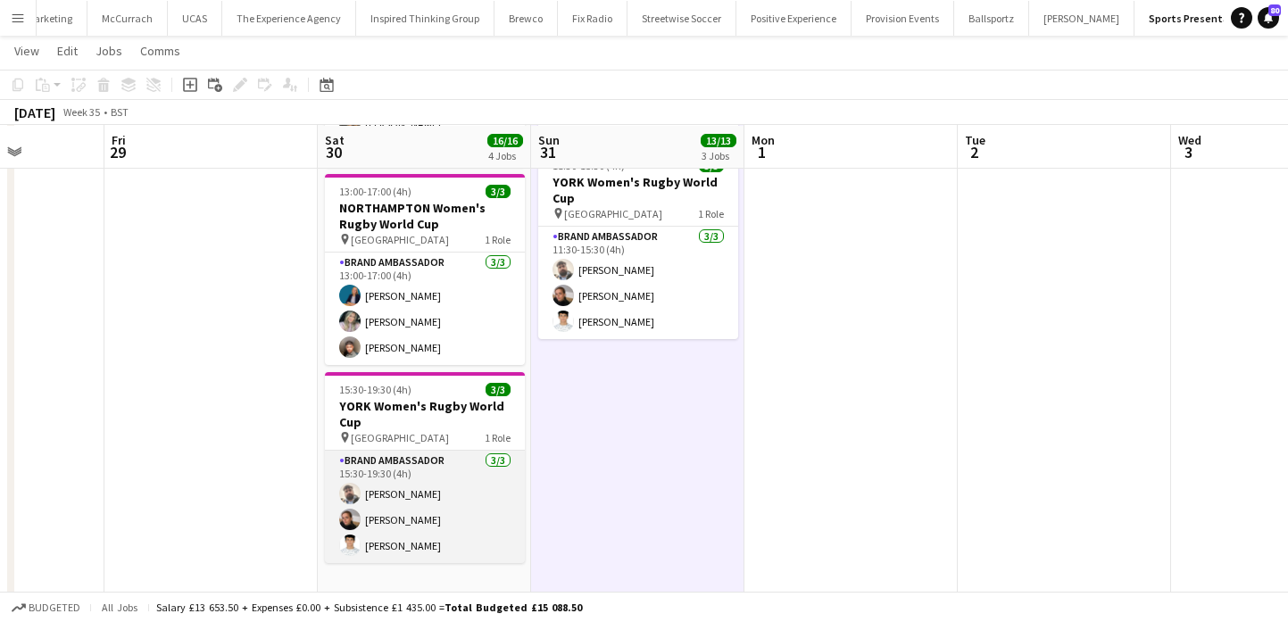
click at [446, 528] on app-card-role "Brand Ambassador 3/3 15:30-19:30 (4h) Daniel Jenkins Lizzie Greenwood Parth Cha…" at bounding box center [425, 507] width 200 height 112
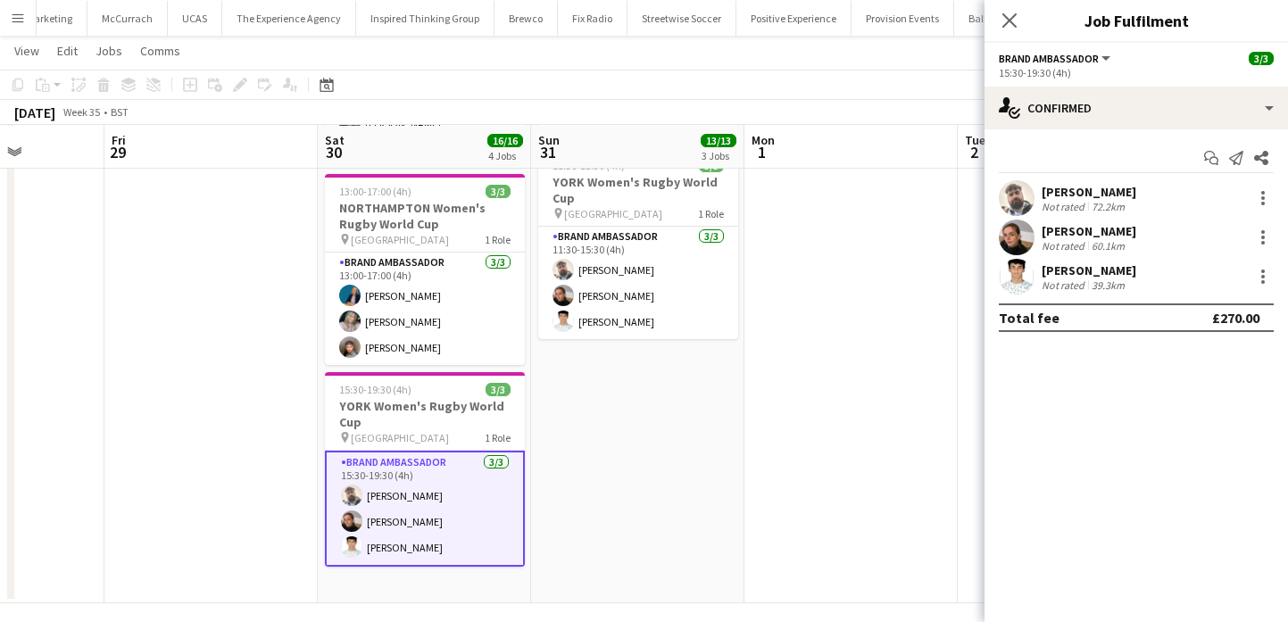
click at [1017, 245] on app-user-avatar at bounding box center [1017, 238] width 36 height 36
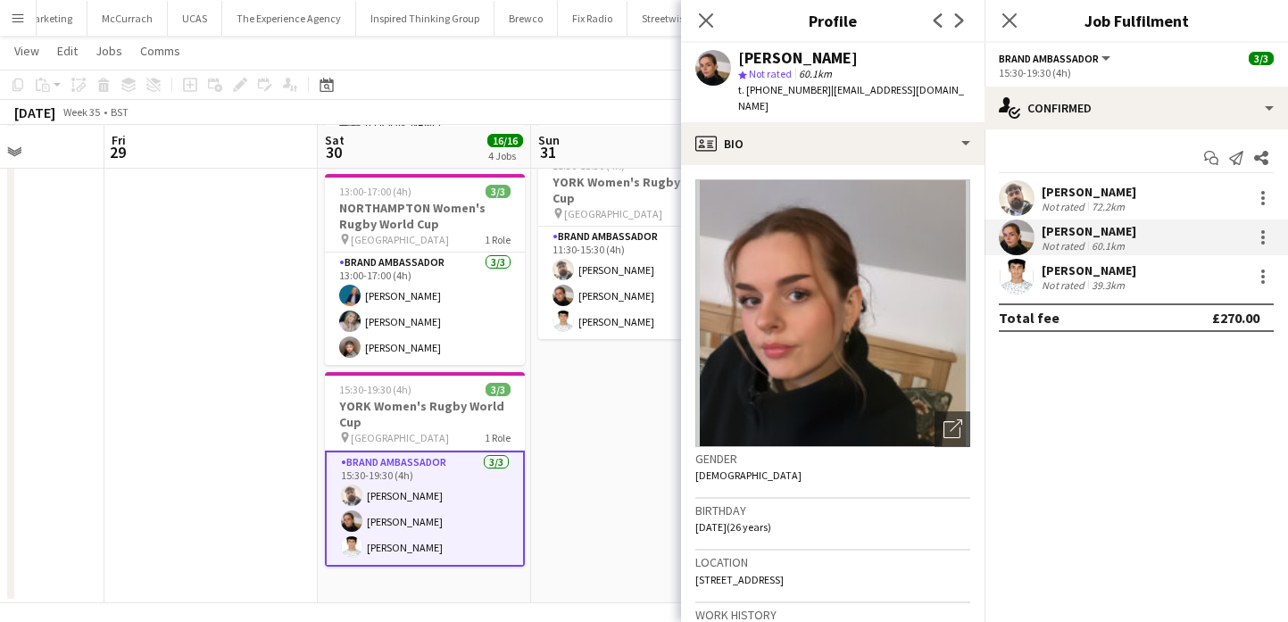
click at [829, 55] on div "[PERSON_NAME]" at bounding box center [798, 58] width 120 height 16
click at [772, 89] on span "t. [PHONE_NUMBER]" at bounding box center [784, 89] width 93 height 13
drag, startPoint x: 772, startPoint y: 89, endPoint x: 748, endPoint y: 89, distance: 24.1
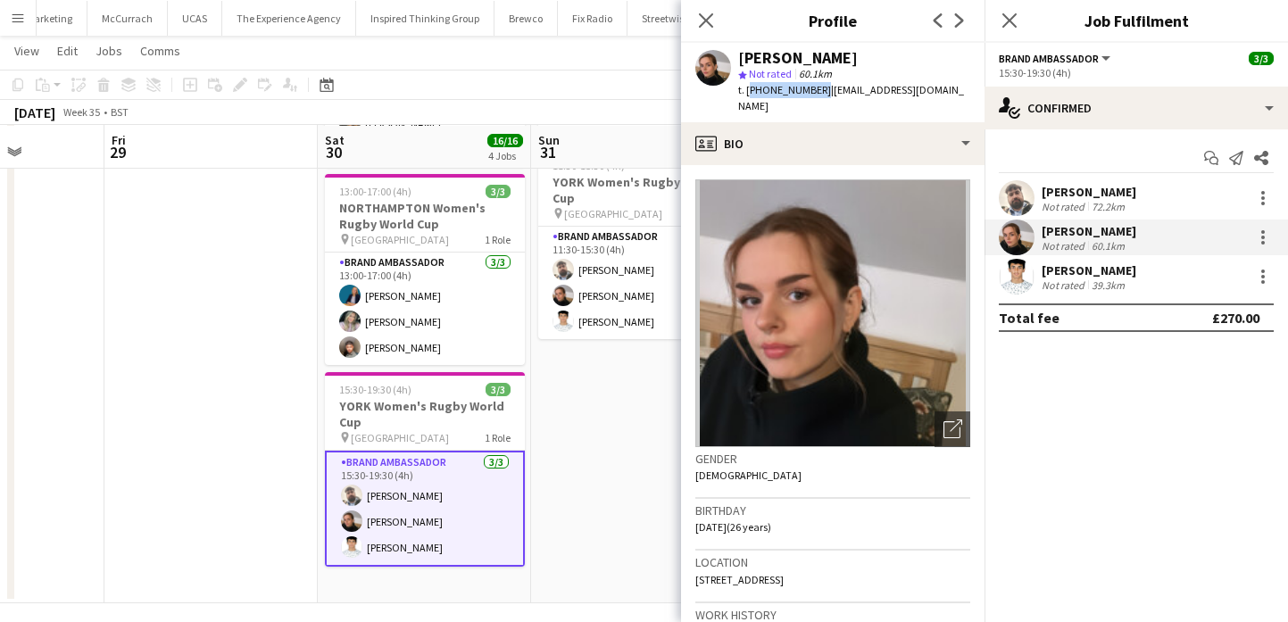
click at [748, 89] on span "t. [PHONE_NUMBER]" at bounding box center [784, 89] width 93 height 13
drag, startPoint x: 821, startPoint y: 90, endPoint x: 942, endPoint y: 96, distance: 121.5
click at [942, 96] on span "| lizziegreenwoodart@gmail.com" at bounding box center [851, 97] width 226 height 29
drag, startPoint x: 945, startPoint y: 93, endPoint x: 823, endPoint y: 88, distance: 122.3
click at [823, 88] on div "Lizzie Greenwood star Not rated 60.1km t. +447801471138 | lizziegreenwoodart@gm…" at bounding box center [832, 82] width 303 height 79
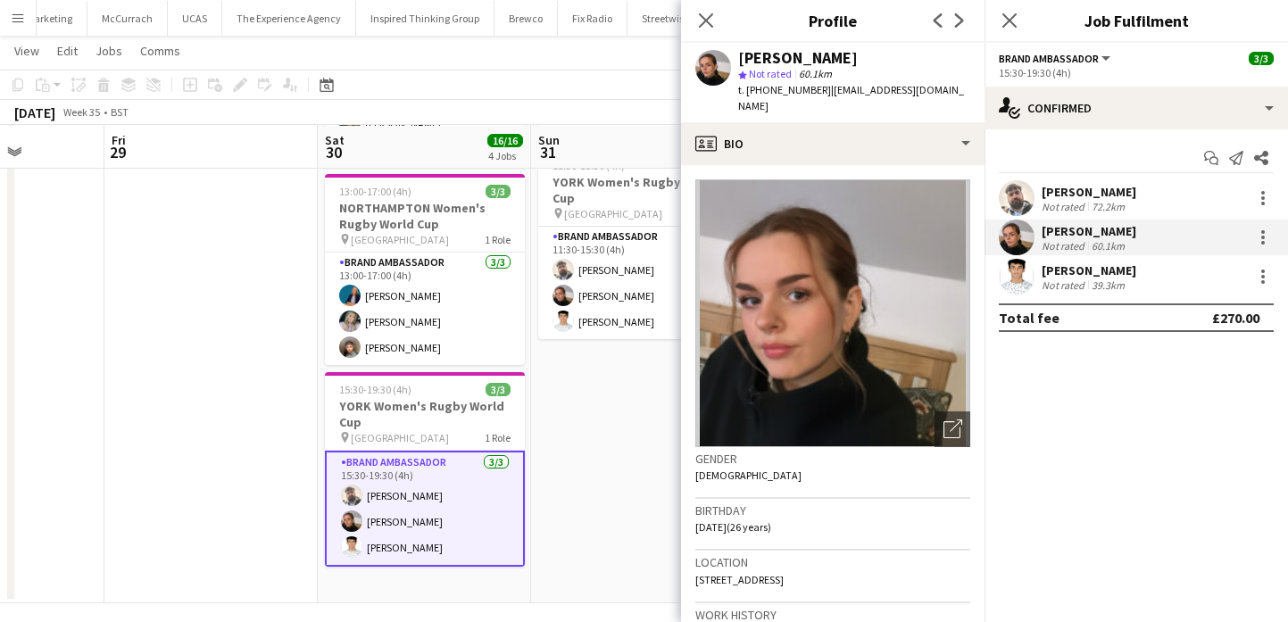
click at [1031, 281] on app-user-avatar at bounding box center [1017, 277] width 36 height 36
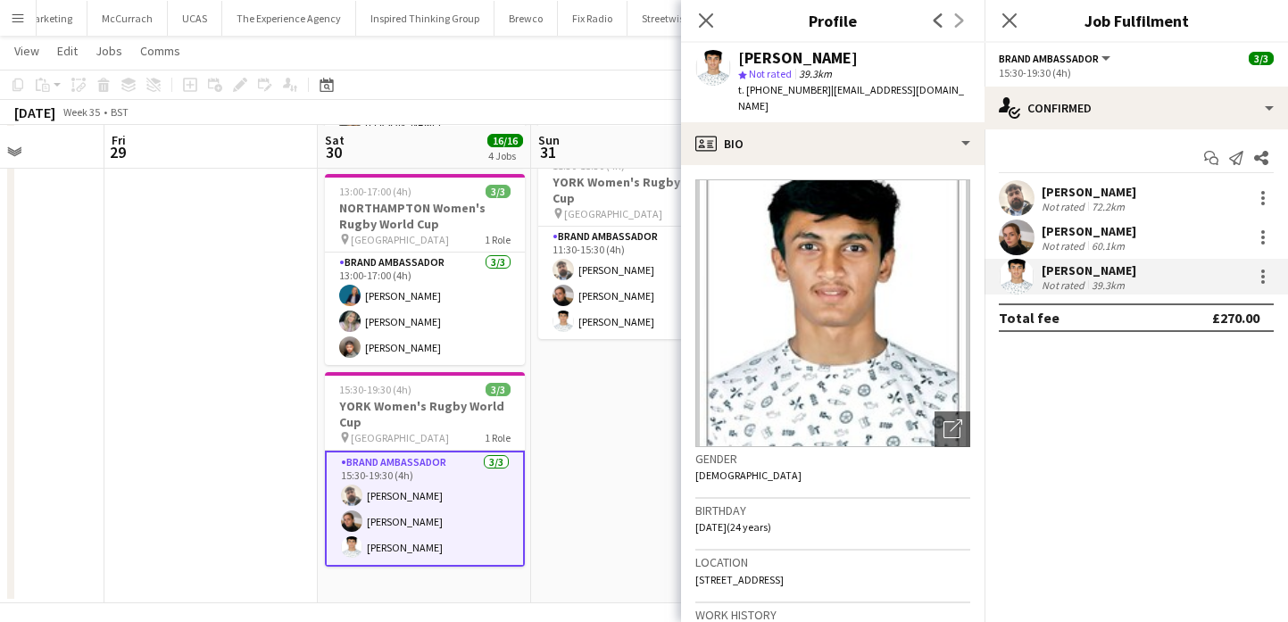
click at [837, 56] on div "[PERSON_NAME]" at bounding box center [798, 58] width 120 height 16
drag, startPoint x: 837, startPoint y: 56, endPoint x: 769, endPoint y: 55, distance: 67.8
click at [769, 55] on div "[PERSON_NAME]" at bounding box center [798, 58] width 120 height 16
click at [772, 92] on span "t. +447741857026" at bounding box center [784, 89] width 93 height 13
drag, startPoint x: 772, startPoint y: 92, endPoint x: 746, endPoint y: 92, distance: 25.9
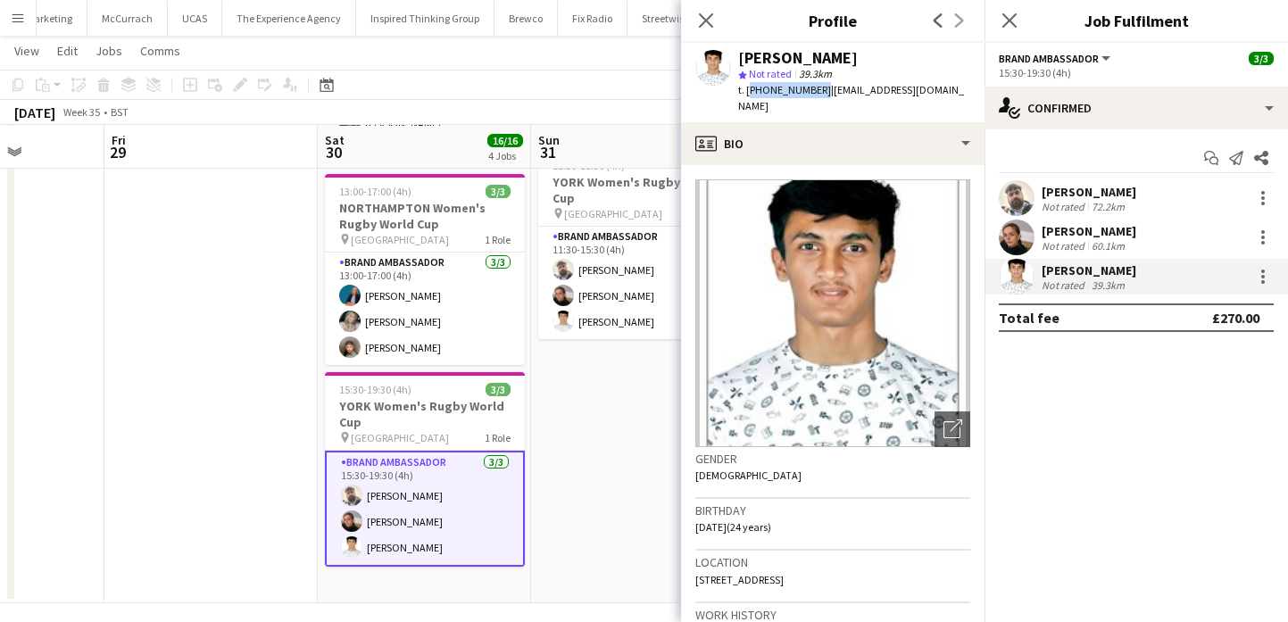
click at [746, 92] on span "t. +447741857026" at bounding box center [784, 89] width 93 height 13
drag, startPoint x: 824, startPoint y: 94, endPoint x: 933, endPoint y: 92, distance: 109.8
click at [933, 92] on span "| parthc12359@gmail.com" at bounding box center [851, 97] width 226 height 29
click at [603, 460] on app-date-cell "08:00-12:00 (4h) 3/3 NORTHAMPTON Women's Rugby World Cup pin Franklin’s Gardens…" at bounding box center [637, 138] width 213 height 932
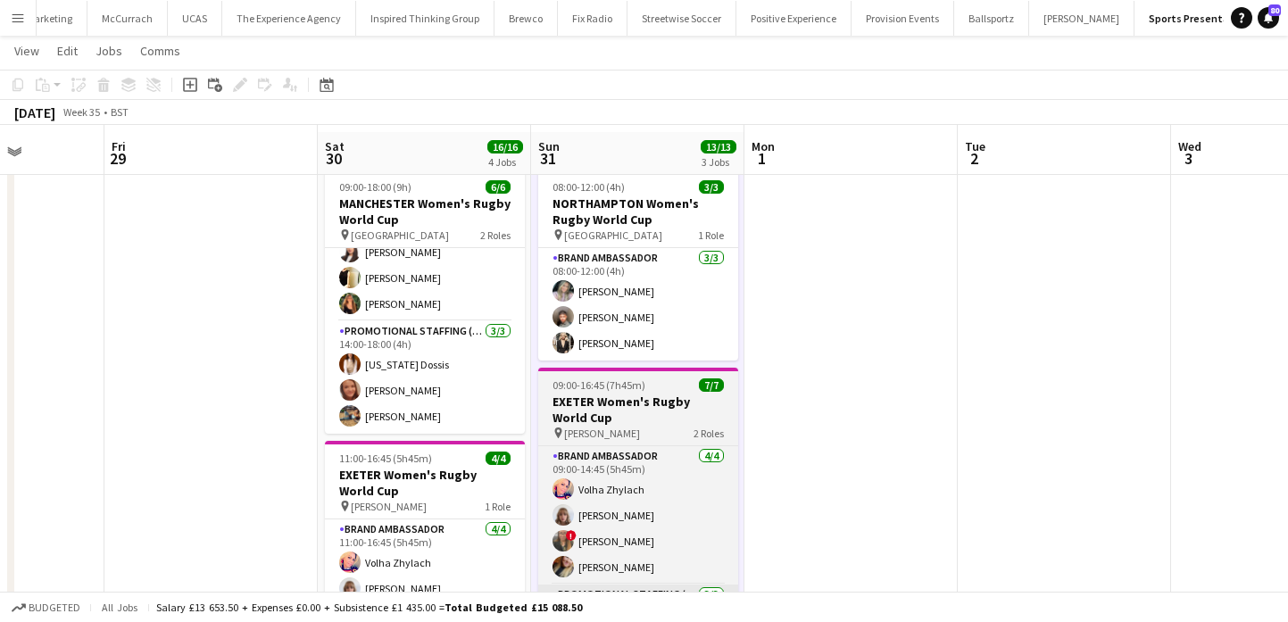
scroll to position [0, 0]
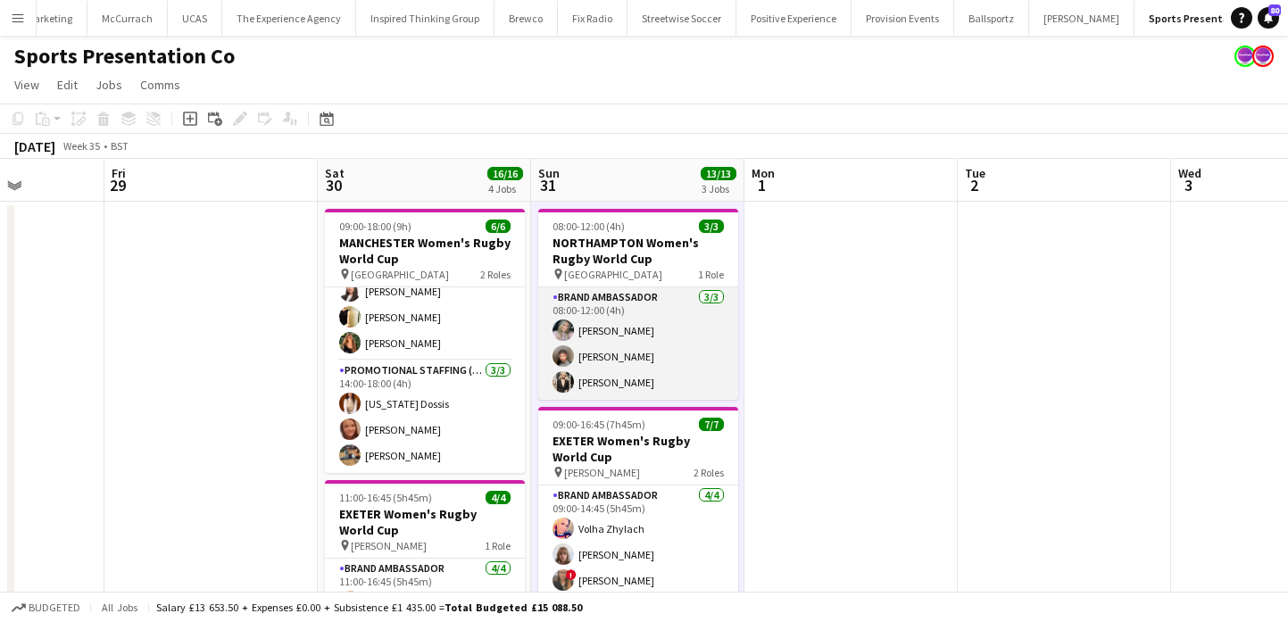
click at [642, 343] on app-card-role "Brand Ambassador 3/3 08:00-12:00 (4h) Sophie Fowler Kalam Mohammed Monika Staka…" at bounding box center [638, 343] width 200 height 112
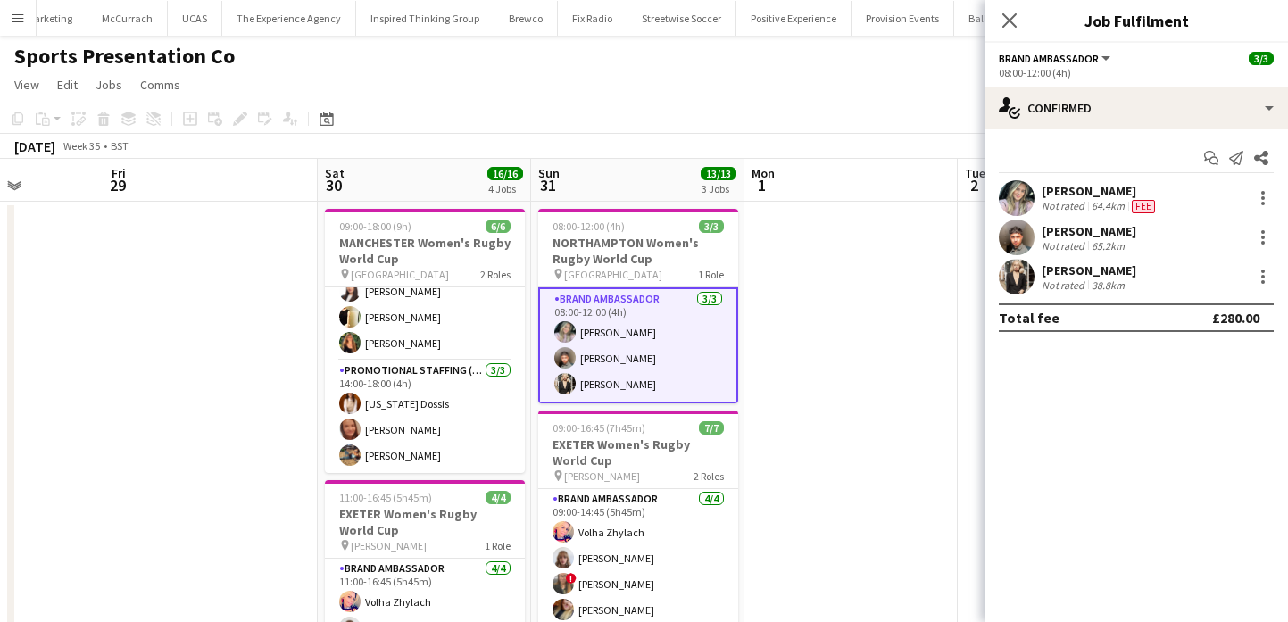
click at [1011, 240] on app-user-avatar at bounding box center [1017, 238] width 36 height 36
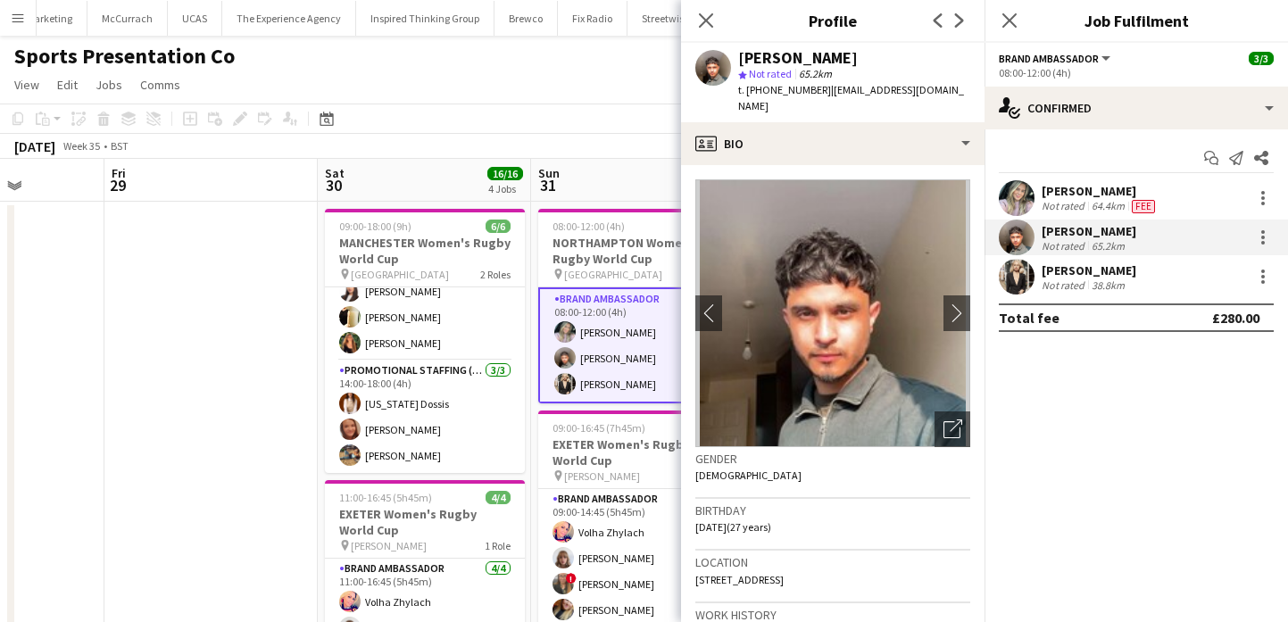
click at [813, 52] on div "[PERSON_NAME]" at bounding box center [798, 58] width 120 height 16
drag, startPoint x: 813, startPoint y: 52, endPoint x: 773, endPoint y: 52, distance: 40.2
click at [774, 52] on div "[PERSON_NAME]" at bounding box center [798, 58] width 120 height 16
click at [1061, 268] on div "[PERSON_NAME]" at bounding box center [1088, 270] width 95 height 16
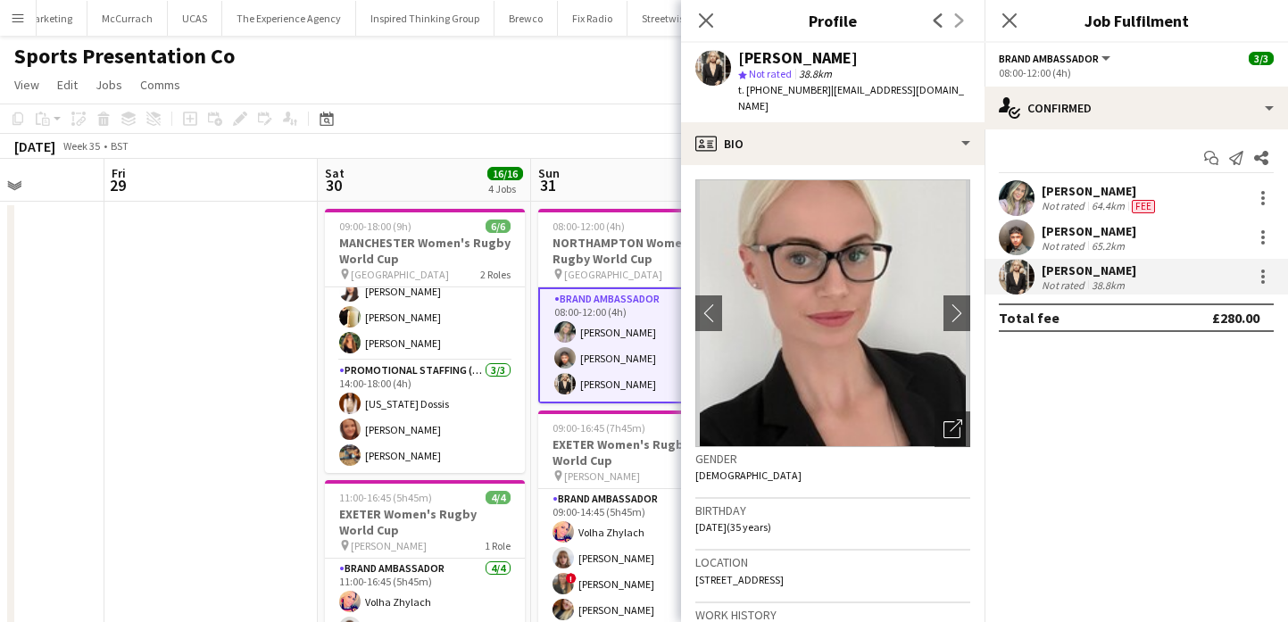
click at [854, 69] on div "star Not rated 38.8km" at bounding box center [854, 74] width 232 height 16
click at [854, 60] on div "[PERSON_NAME]" at bounding box center [798, 58] width 120 height 16
drag, startPoint x: 854, startPoint y: 60, endPoint x: 770, endPoint y: 57, distance: 83.9
click at [771, 57] on div "[PERSON_NAME]" at bounding box center [798, 58] width 120 height 16
drag, startPoint x: 824, startPoint y: 89, endPoint x: 944, endPoint y: 92, distance: 120.5
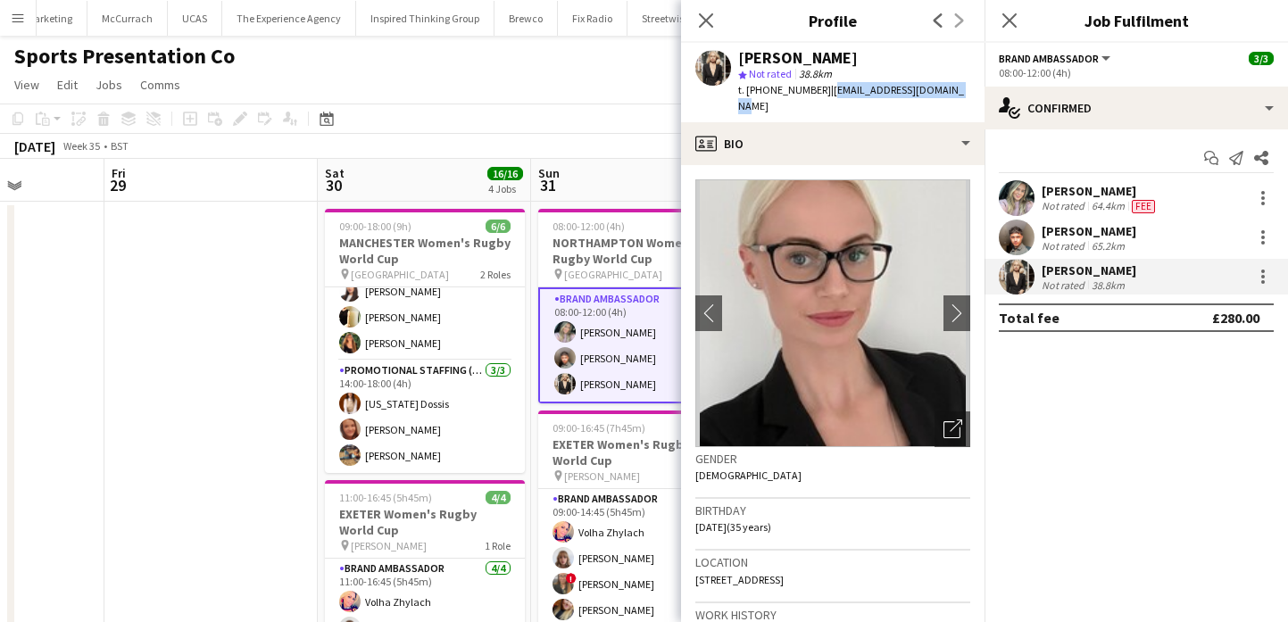
click at [944, 92] on span "| m.stakauskaite@gmail.com" at bounding box center [851, 97] width 226 height 29
click at [759, 88] on span "t. +447311060750" at bounding box center [784, 89] width 93 height 13
drag, startPoint x: 759, startPoint y: 88, endPoint x: 748, endPoint y: 88, distance: 10.7
click at [748, 88] on span "t. +447311060750" at bounding box center [784, 89] width 93 height 13
click at [603, 159] on app-board-header-date "Sun 31 13/13 3 Jobs" at bounding box center [637, 180] width 213 height 43
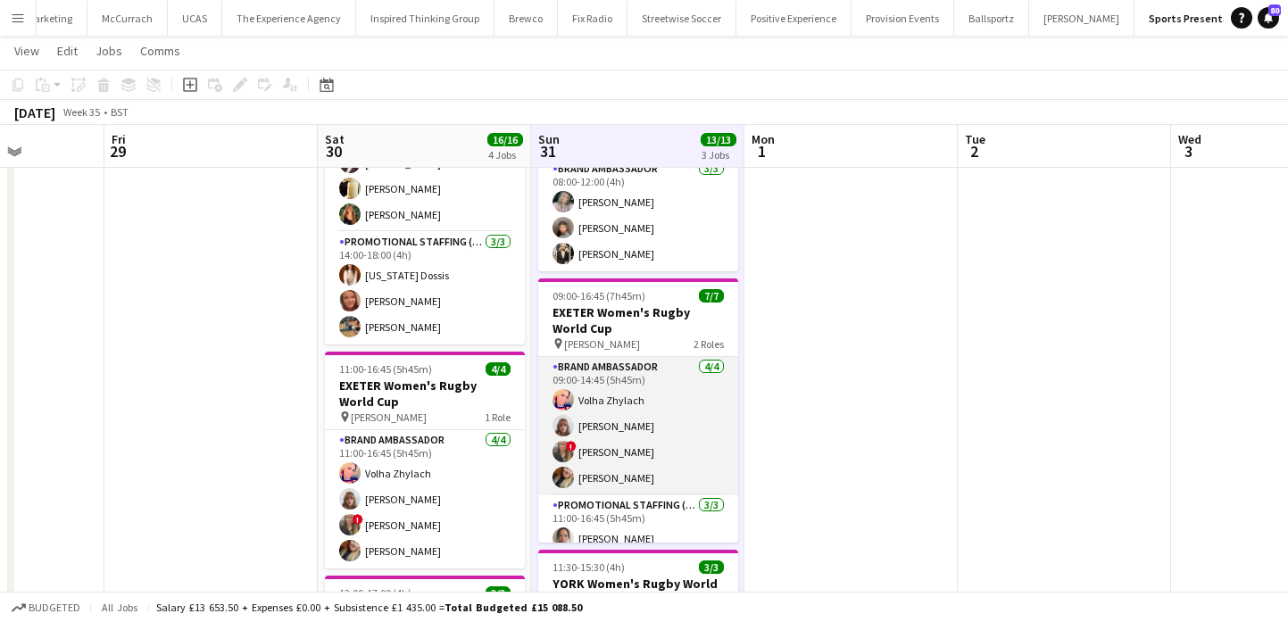
click at [710, 404] on app-card-role "Brand Ambassador 4/4 09:00-14:45 (5h45m) Volha Zhylach Caitlyn Chapman ! Stepha…" at bounding box center [638, 426] width 200 height 138
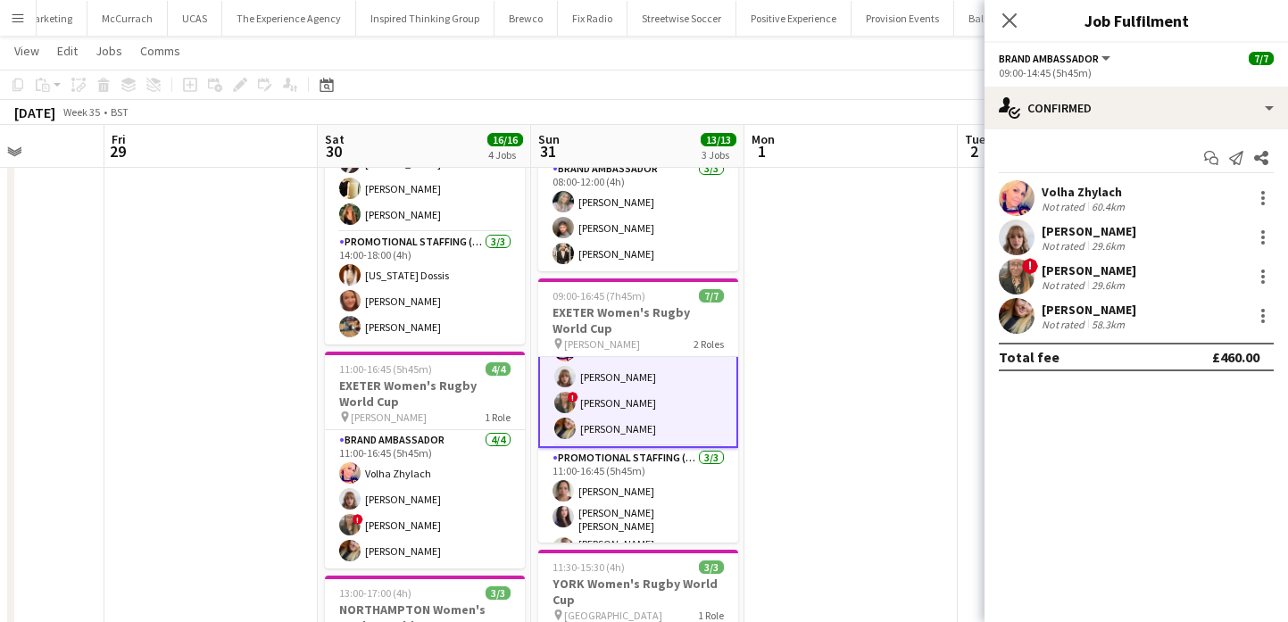
scroll to position [69, 0]
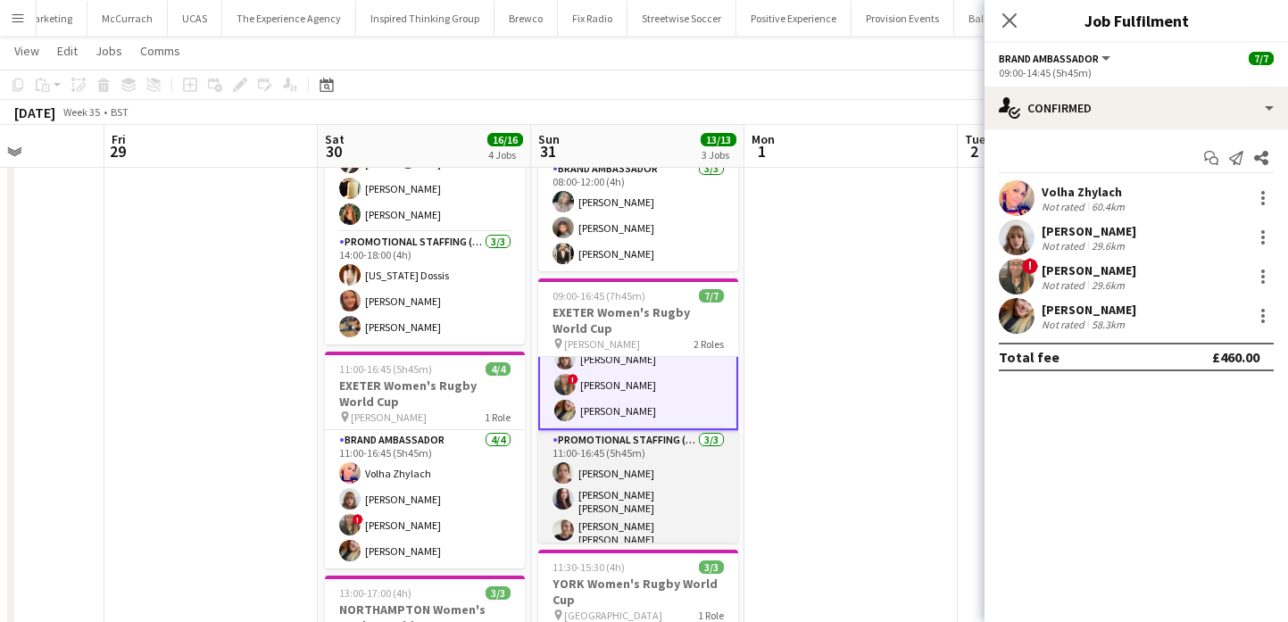
click at [701, 476] on app-card-role "Promotional Staffing (Brand Ambassadors) 3/3 11:00-16:45 (5h45m) Amy Lee Mireia…" at bounding box center [638, 491] width 200 height 123
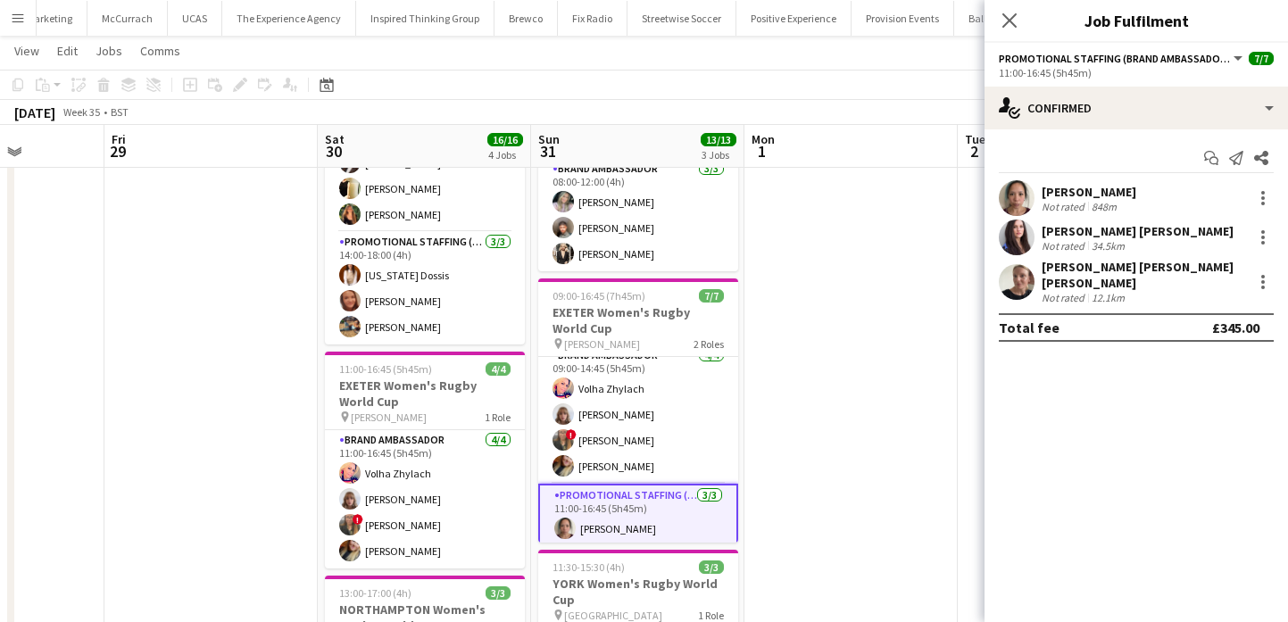
scroll to position [0, 0]
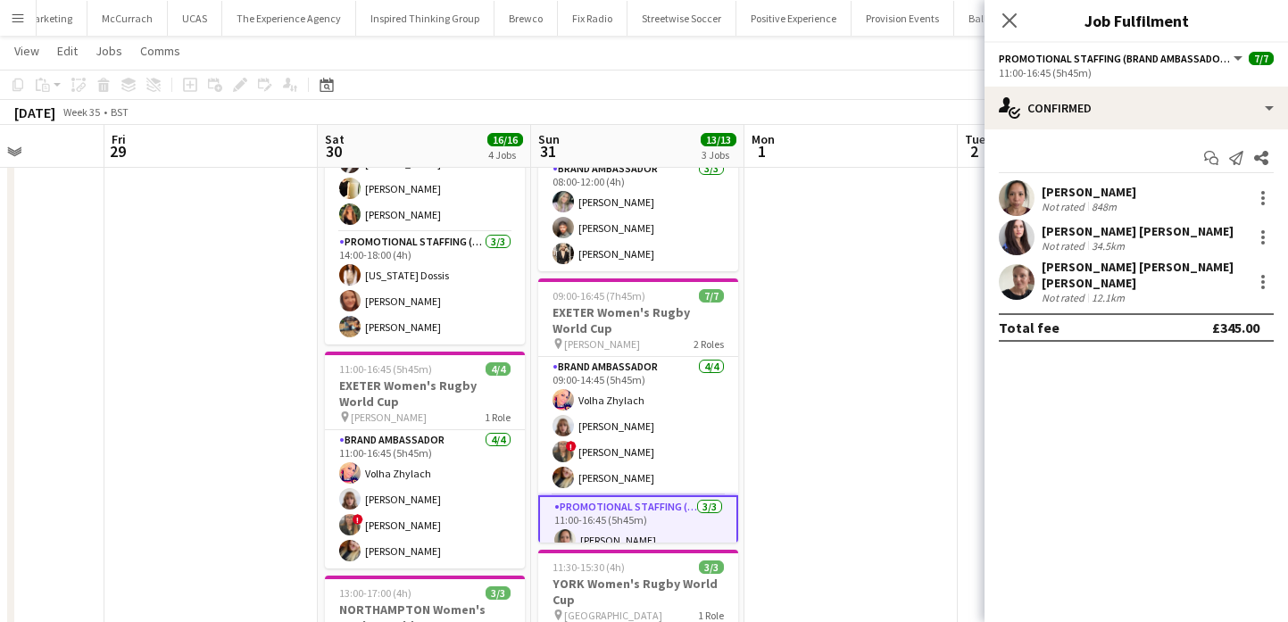
click at [701, 476] on app-card-role "Brand Ambassador 4/4 09:00-14:45 (5h45m) Volha Zhylach Caitlyn Chapman ! Stepha…" at bounding box center [638, 426] width 200 height 138
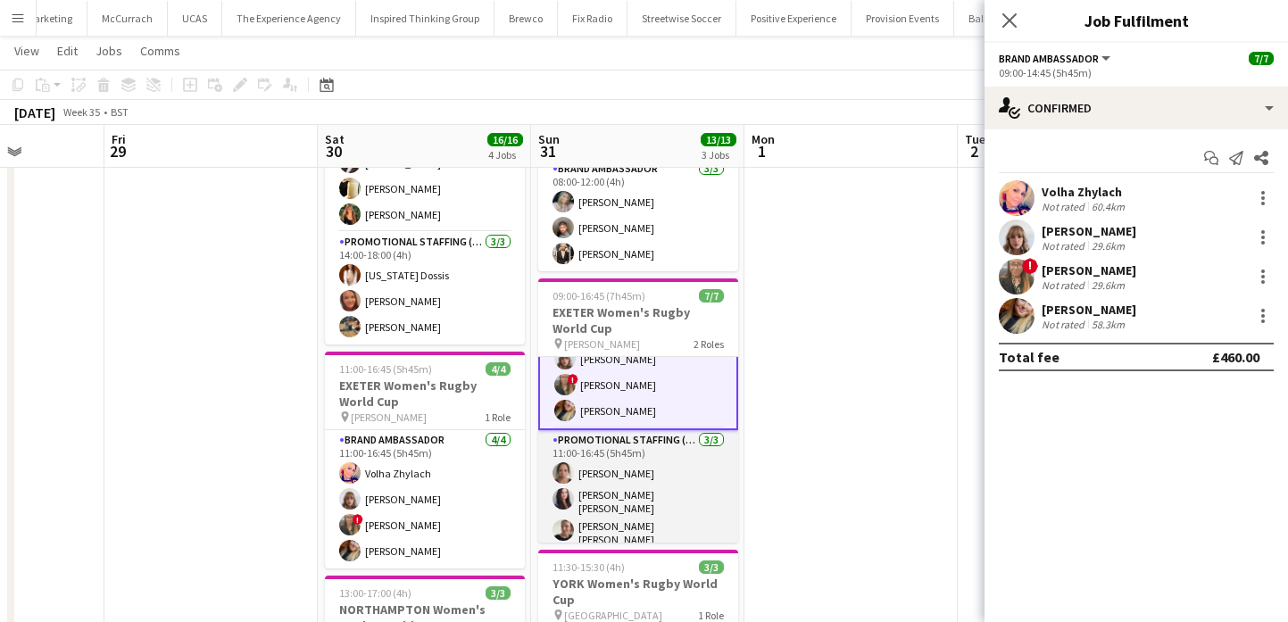
click at [701, 476] on app-card-role "Promotional Staffing (Brand Ambassadors) 3/3 11:00-16:45 (5h45m) Amy Lee Mireia…" at bounding box center [638, 491] width 200 height 123
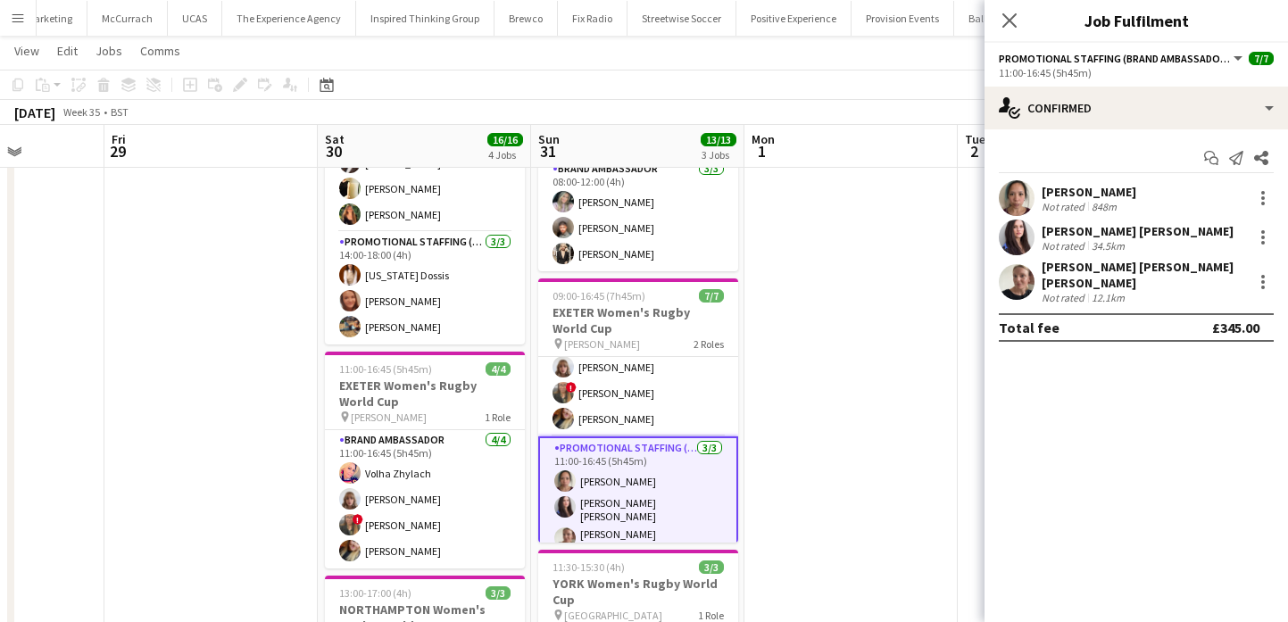
scroll to position [54, 0]
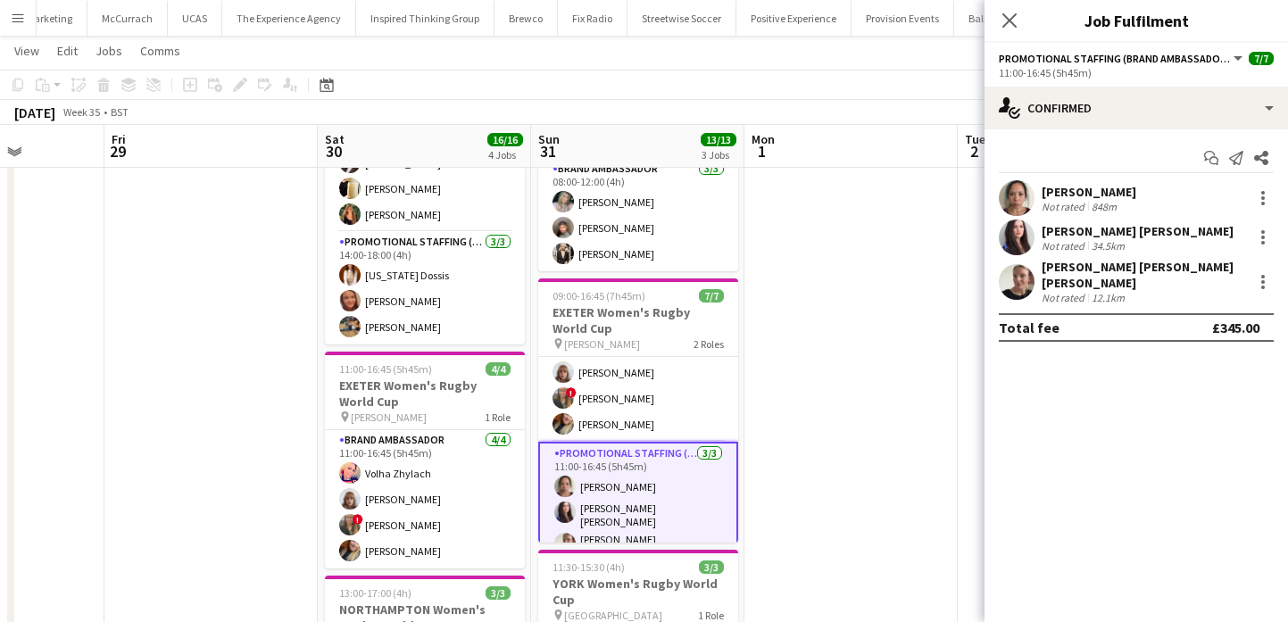
click at [1016, 207] on app-user-avatar at bounding box center [1017, 198] width 36 height 36
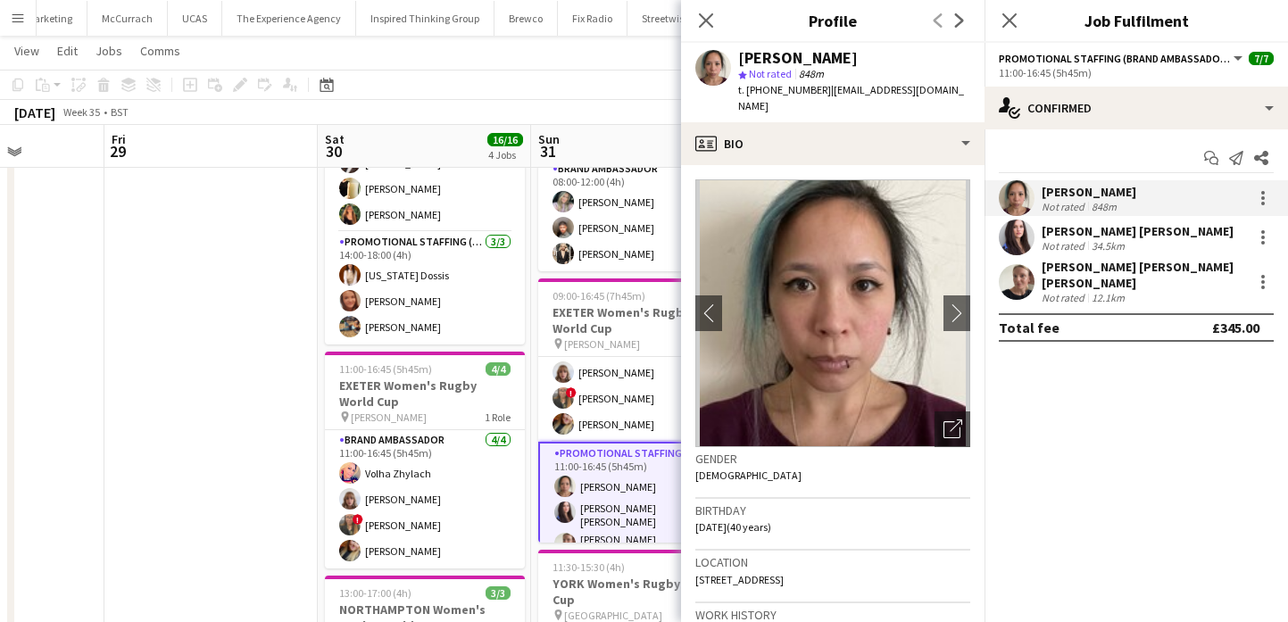
click at [777, 62] on div "[PERSON_NAME]" at bounding box center [798, 58] width 120 height 16
drag, startPoint x: 777, startPoint y: 62, endPoint x: 758, endPoint y: 62, distance: 19.7
click at [759, 62] on div "[PERSON_NAME]" at bounding box center [798, 58] width 120 height 16
drag, startPoint x: 825, startPoint y: 91, endPoint x: 949, endPoint y: 88, distance: 124.1
click at [949, 88] on div "[PERSON_NAME] star Not rated 848m t. [PHONE_NUMBER] | [EMAIL_ADDRESS][DOMAIN_NA…" at bounding box center [832, 82] width 303 height 79
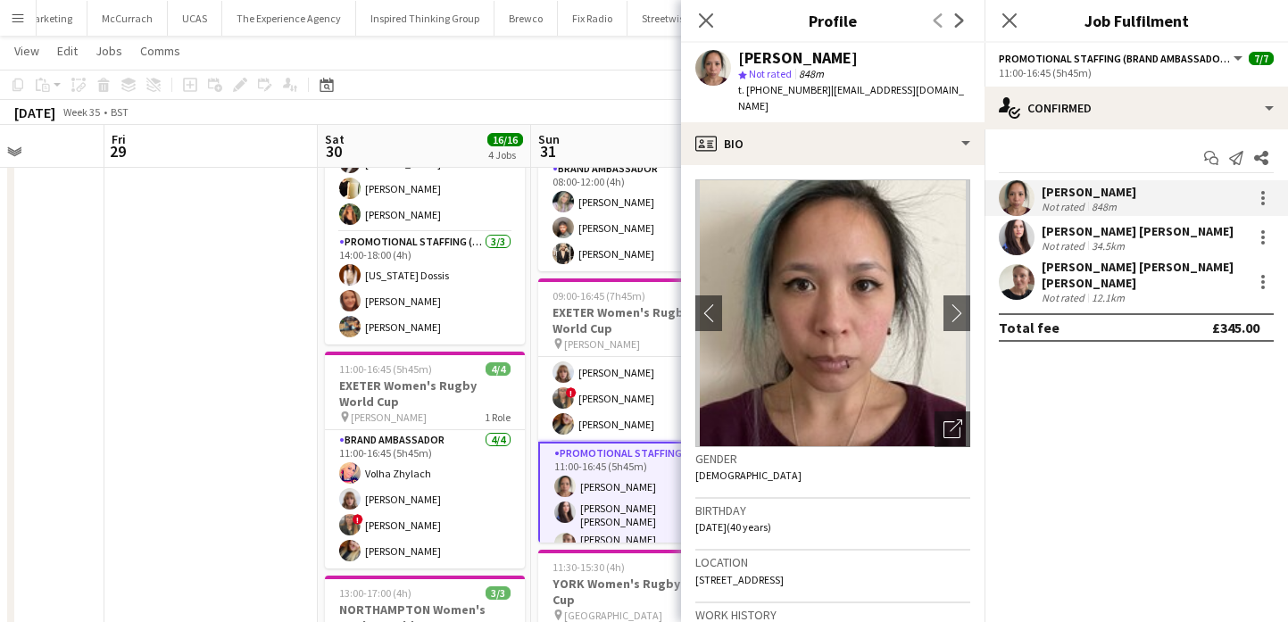
click at [759, 93] on span "t. [PHONE_NUMBER]" at bounding box center [784, 89] width 93 height 13
drag, startPoint x: 759, startPoint y: 93, endPoint x: 747, endPoint y: 93, distance: 11.6
click at [747, 93] on span "t. [PHONE_NUMBER]" at bounding box center [784, 89] width 93 height 13
click at [1024, 225] on app-user-avatar at bounding box center [1017, 238] width 36 height 36
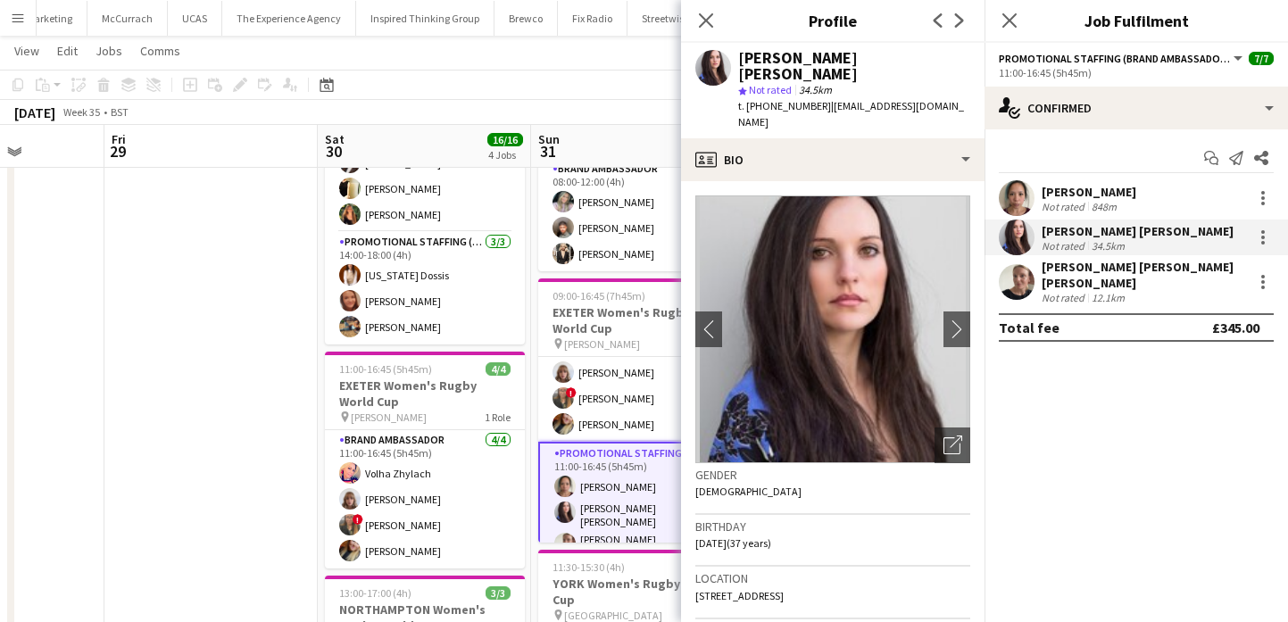
click at [803, 82] on div "star Not rated 34.5km" at bounding box center [854, 90] width 232 height 16
click at [803, 55] on div "[PERSON_NAME] [PERSON_NAME]" at bounding box center [854, 66] width 232 height 32
click at [804, 55] on div "[PERSON_NAME] [PERSON_NAME]" at bounding box center [854, 66] width 232 height 32
click at [774, 99] on span "t. +447505067384" at bounding box center [784, 105] width 93 height 13
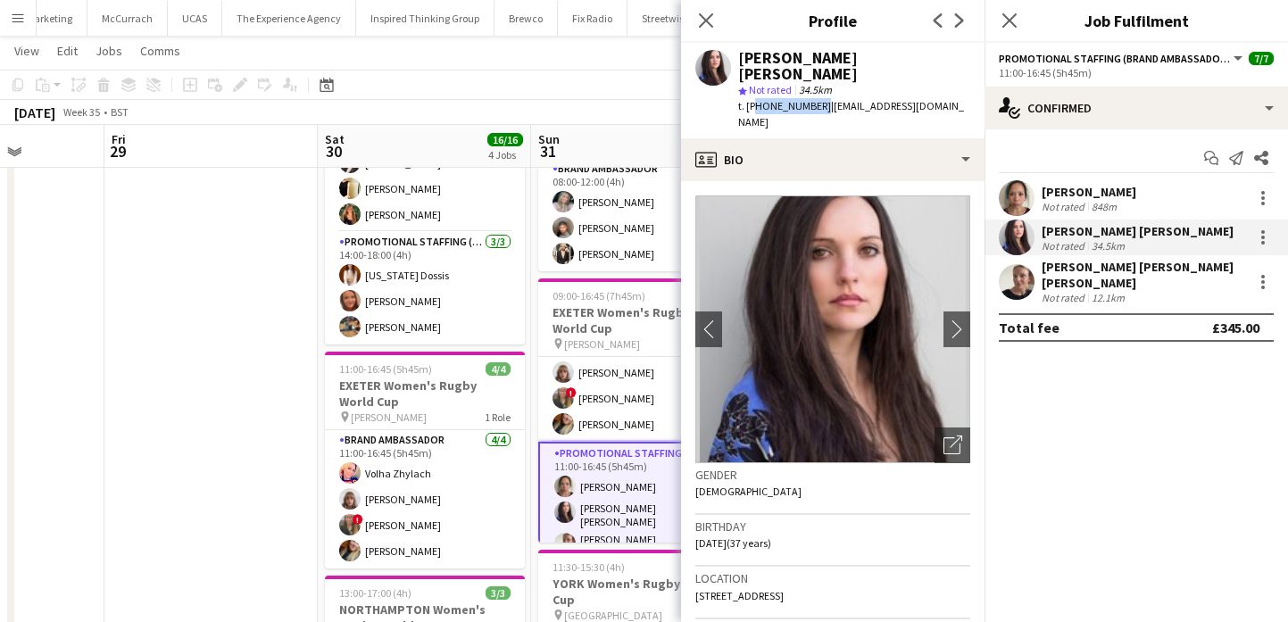
drag, startPoint x: 774, startPoint y: 89, endPoint x: 749, endPoint y: 90, distance: 25.0
click at [749, 99] on span "t. +447505067384" at bounding box center [784, 105] width 93 height 13
drag, startPoint x: 748, startPoint y: 87, endPoint x: 813, endPoint y: 87, distance: 65.1
click at [813, 99] on span "t. +447505067384" at bounding box center [784, 105] width 93 height 13
drag, startPoint x: 825, startPoint y: 93, endPoint x: 944, endPoint y: 86, distance: 119.8
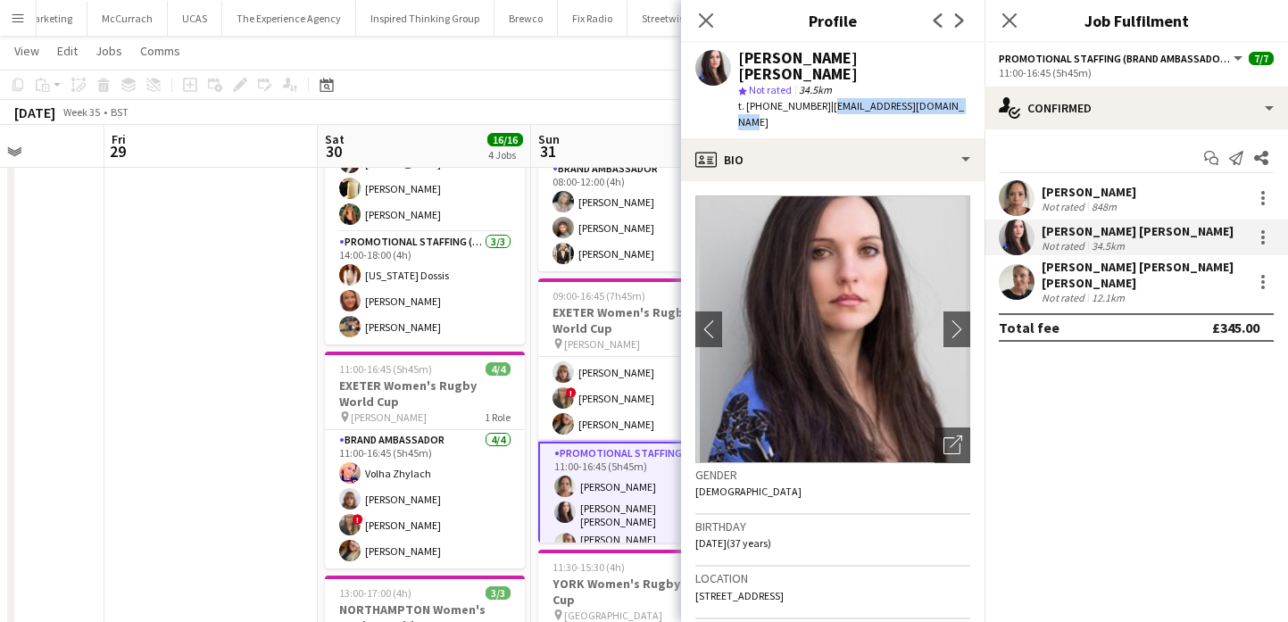
click at [945, 99] on span "| mireia.quingles@gmail.com" at bounding box center [851, 113] width 226 height 29
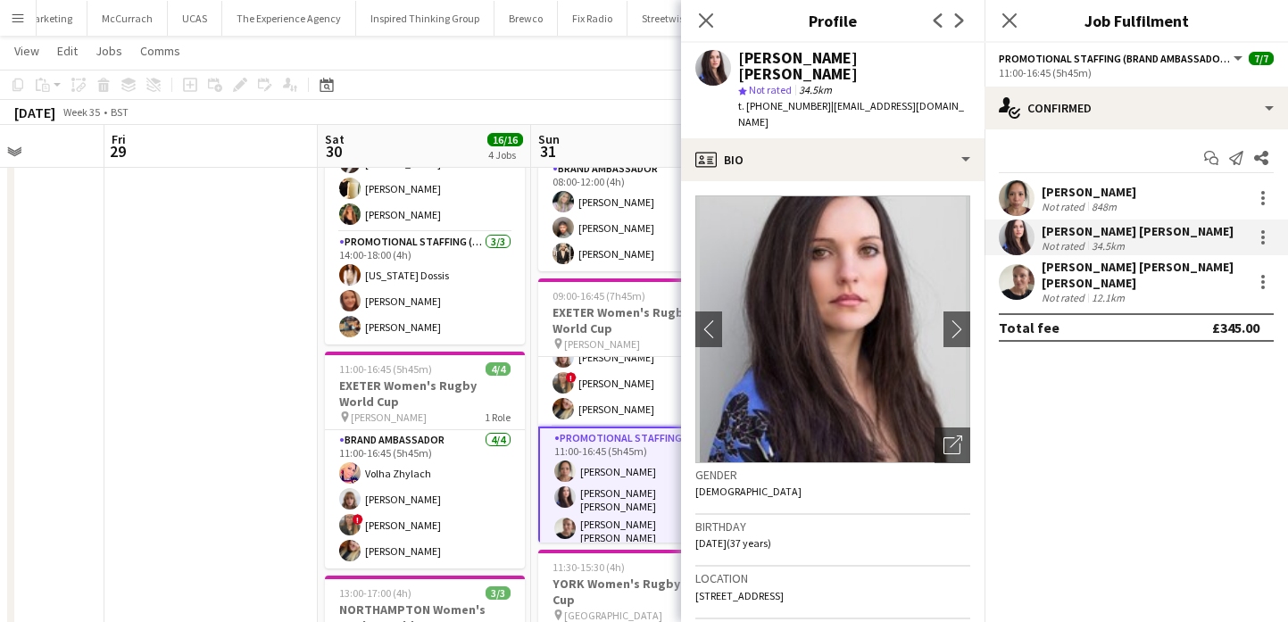
click at [1041, 273] on div "[PERSON_NAME] [PERSON_NAME] [PERSON_NAME]" at bounding box center [1142, 275] width 203 height 32
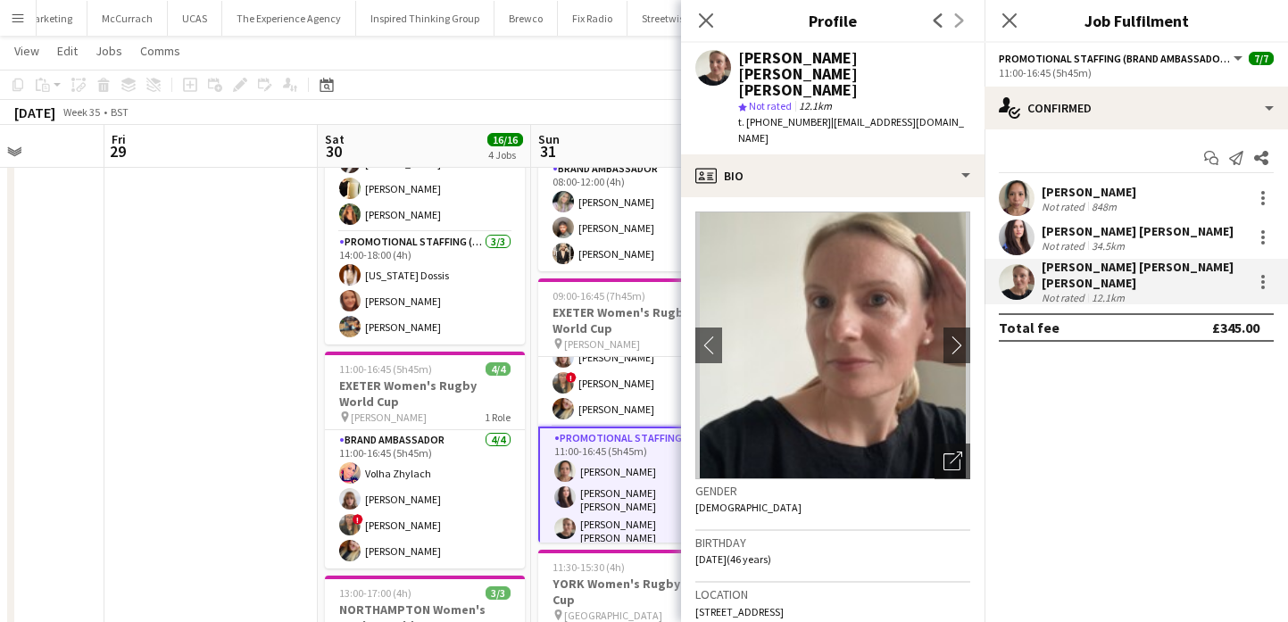
click at [863, 53] on div "[PERSON_NAME] [PERSON_NAME] [PERSON_NAME]" at bounding box center [854, 74] width 232 height 48
click at [771, 115] on span "t. [PHONE_NUMBER]" at bounding box center [784, 121] width 93 height 13
drag, startPoint x: 771, startPoint y: 87, endPoint x: 749, endPoint y: 87, distance: 22.3
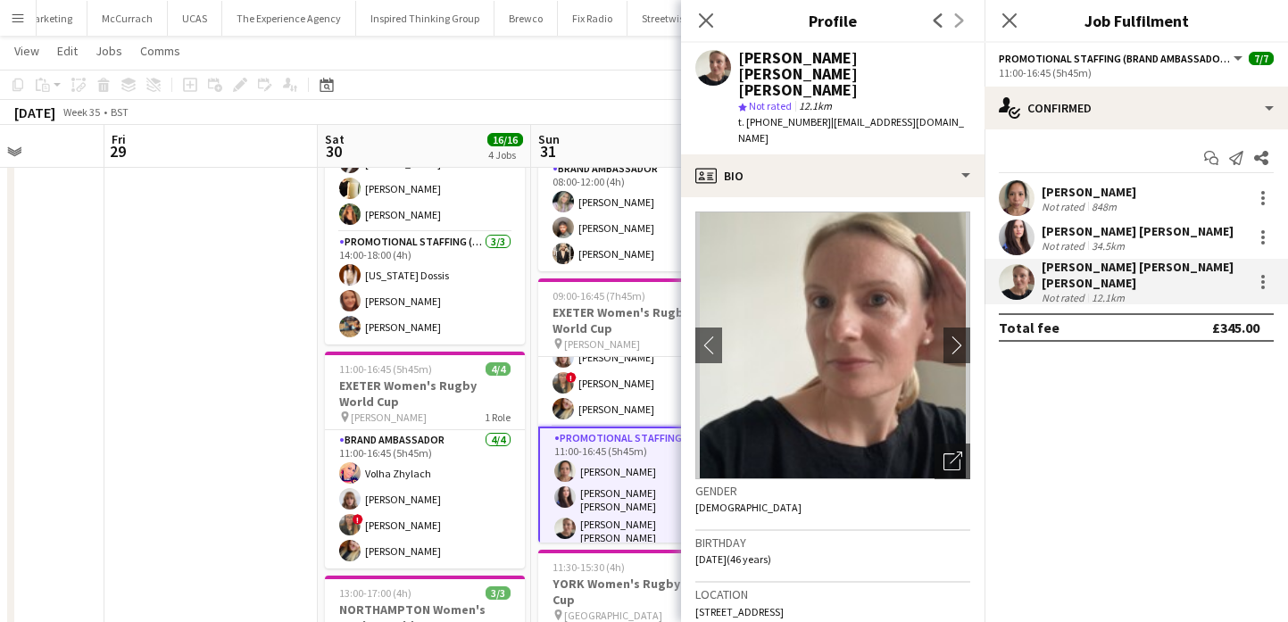
click at [749, 115] on span "t. [PHONE_NUMBER]" at bounding box center [784, 121] width 93 height 13
drag, startPoint x: 857, startPoint y: 109, endPoint x: 828, endPoint y: 92, distance: 33.2
click at [829, 114] on div "t. [PHONE_NUMBER] | [EMAIL_ADDRESS][DOMAIN_NAME]" at bounding box center [854, 130] width 232 height 32
click at [255, 437] on app-date-cell at bounding box center [210, 539] width 213 height 932
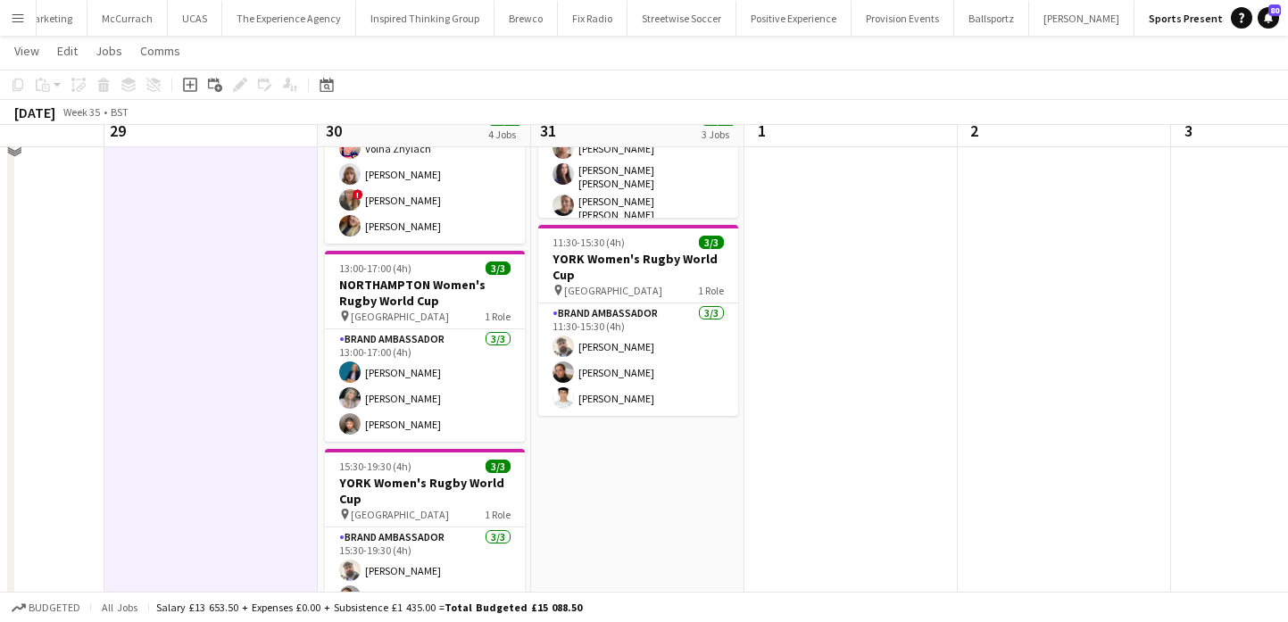
scroll to position [429, 0]
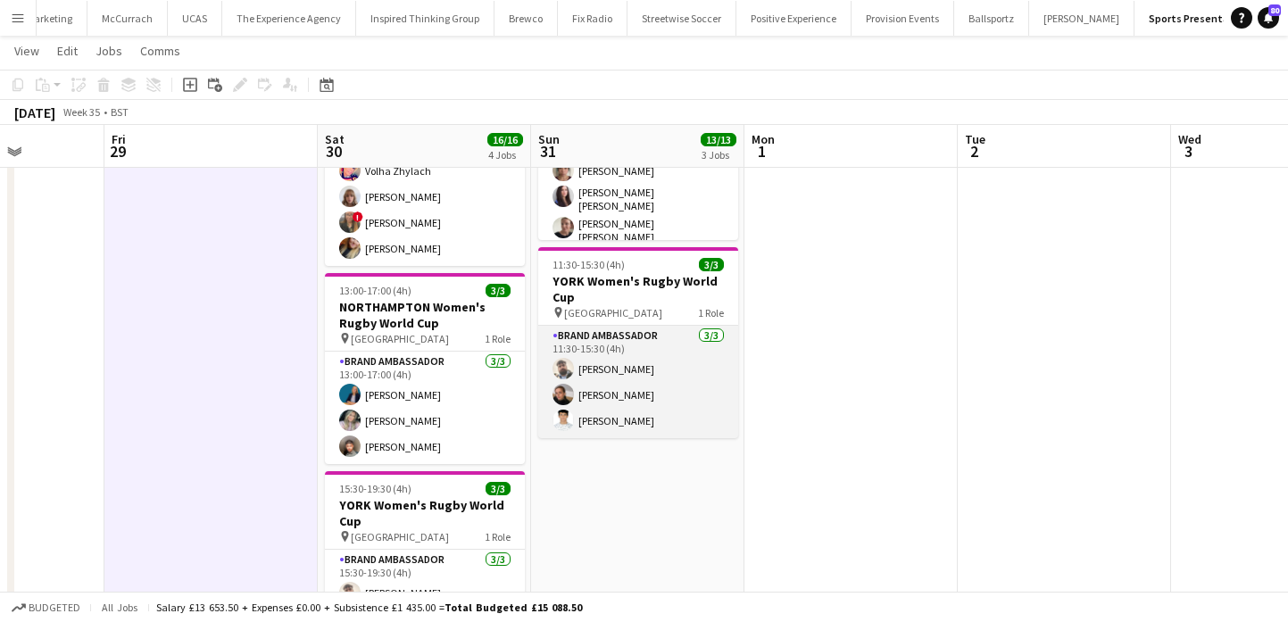
click at [589, 420] on app-card-role "Brand Ambassador 3/3 11:30-15:30 (4h) Daniel Jenkins Lizzie Greenwood Parth Cha…" at bounding box center [638, 382] width 200 height 112
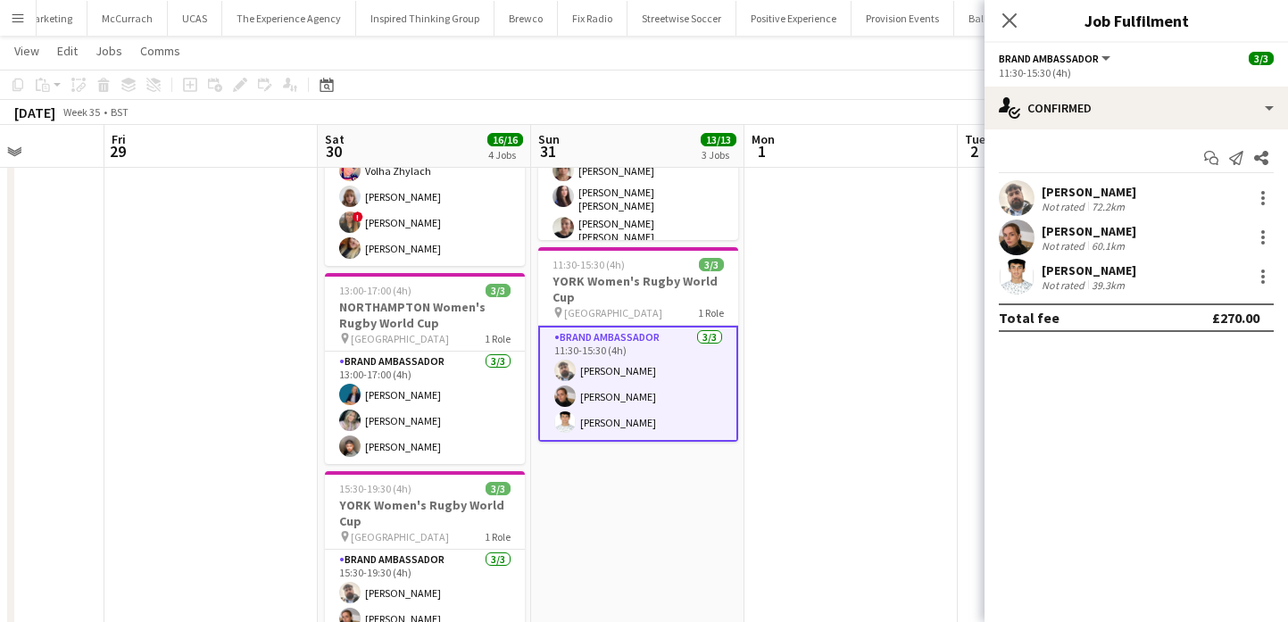
click at [681, 326] on app-card-role "Brand Ambassador 3/3 11:30-15:30 (4h) Daniel Jenkins Lizzie Greenwood Parth Cha…" at bounding box center [638, 384] width 200 height 116
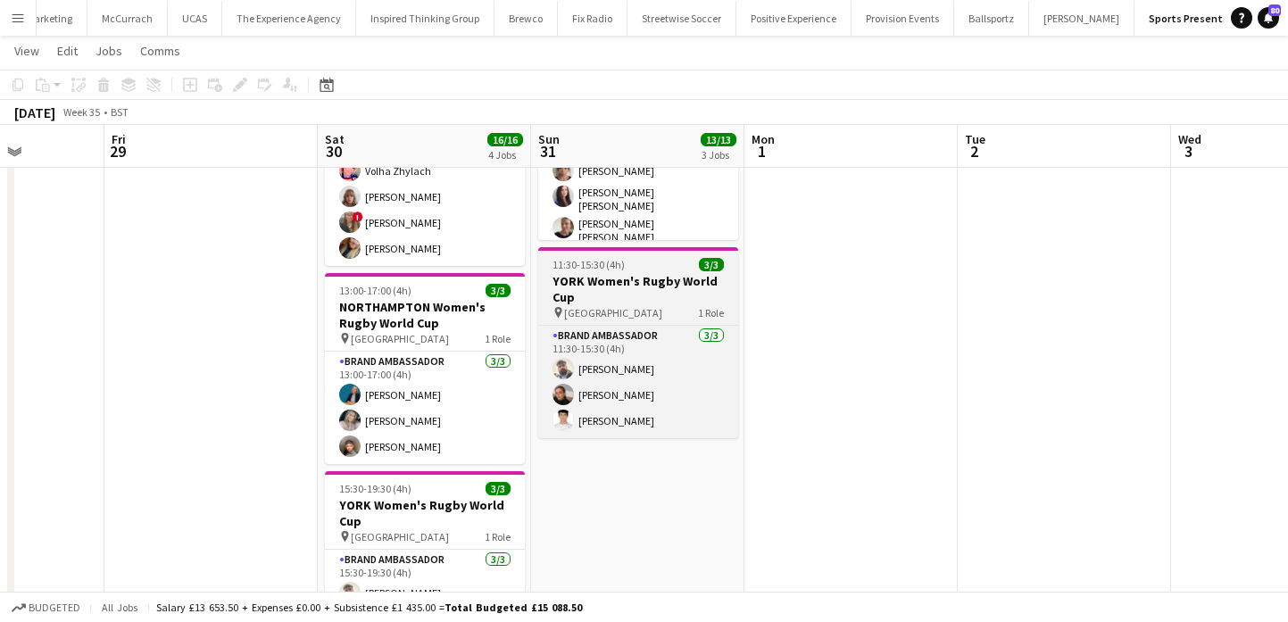
click at [685, 301] on h3 "YORK Women's Rugby World Cup" at bounding box center [638, 289] width 200 height 32
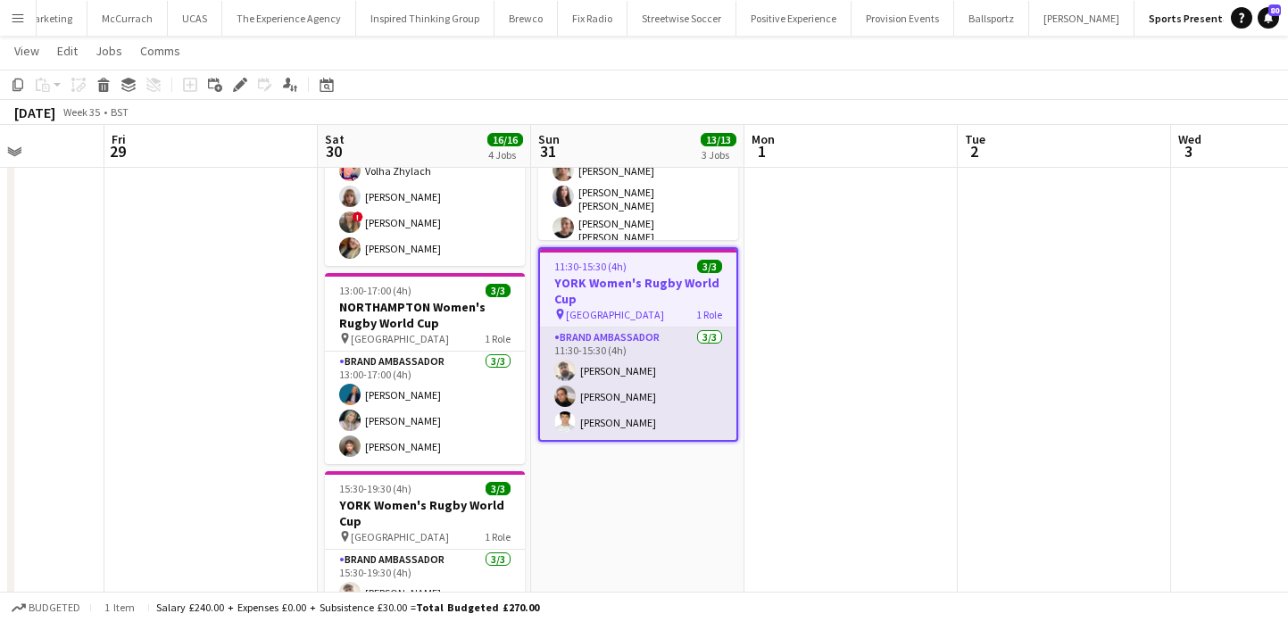
click at [681, 379] on app-card-role "Brand Ambassador 3/3 11:30-15:30 (4h) Daniel Jenkins Lizzie Greenwood Parth Cha…" at bounding box center [638, 383] width 196 height 112
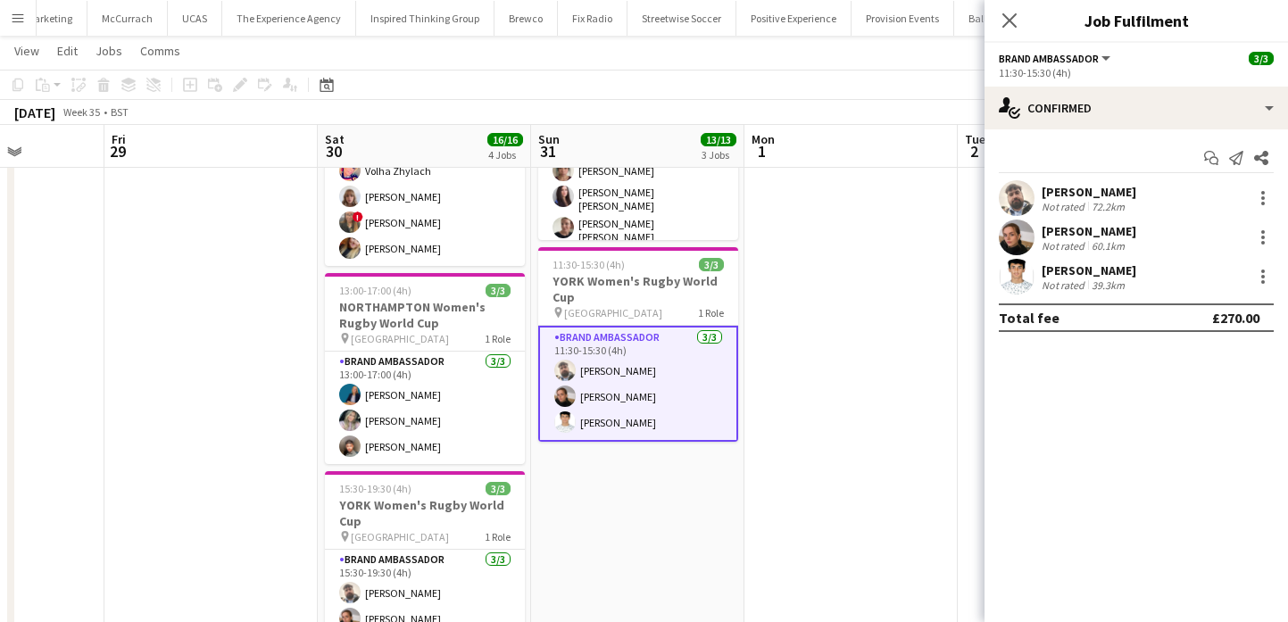
click at [1098, 184] on div "[PERSON_NAME]" at bounding box center [1088, 192] width 95 height 16
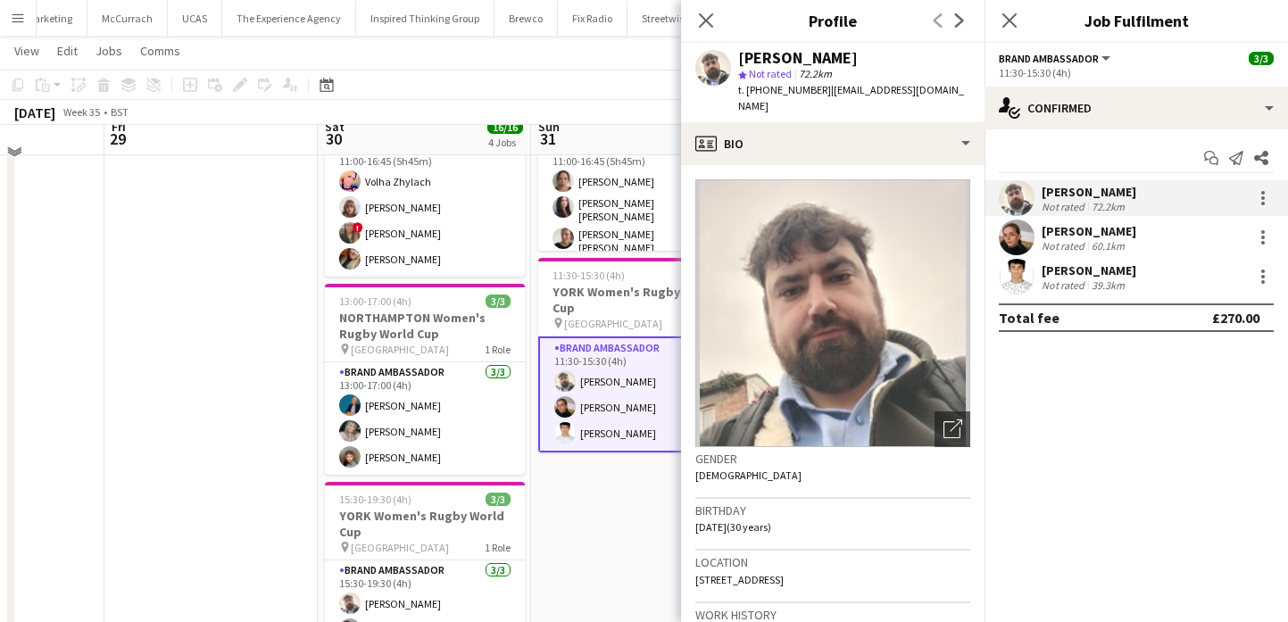
scroll to position [404, 0]
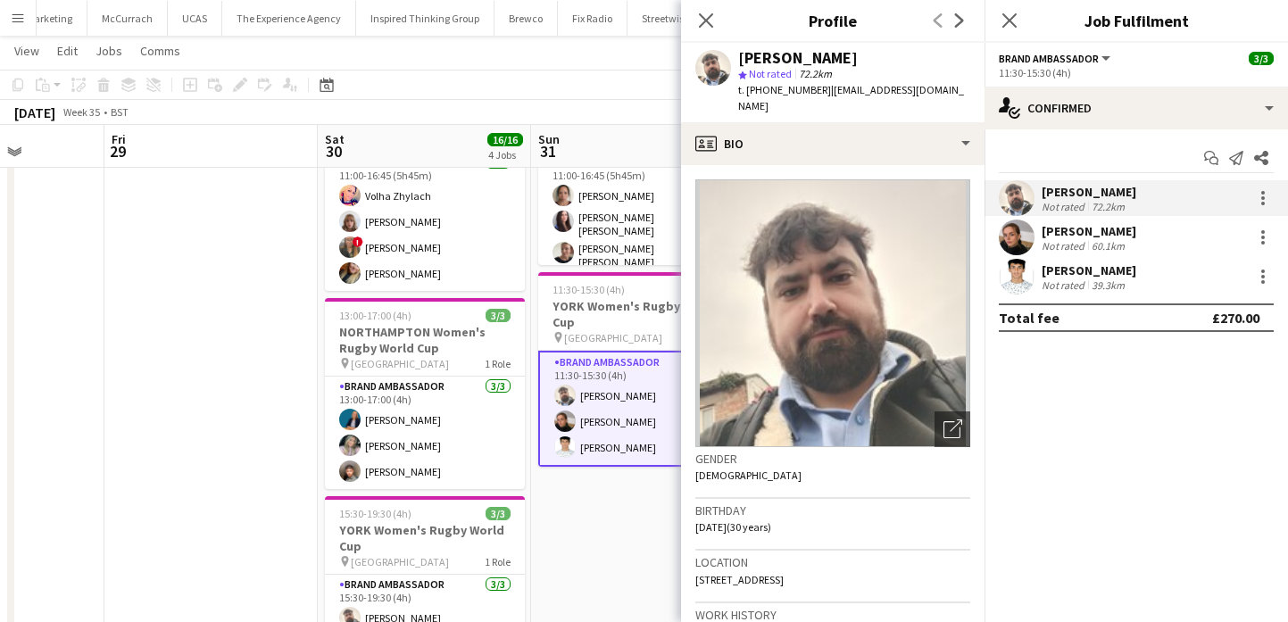
click at [1050, 231] on div "[PERSON_NAME]" at bounding box center [1088, 231] width 95 height 16
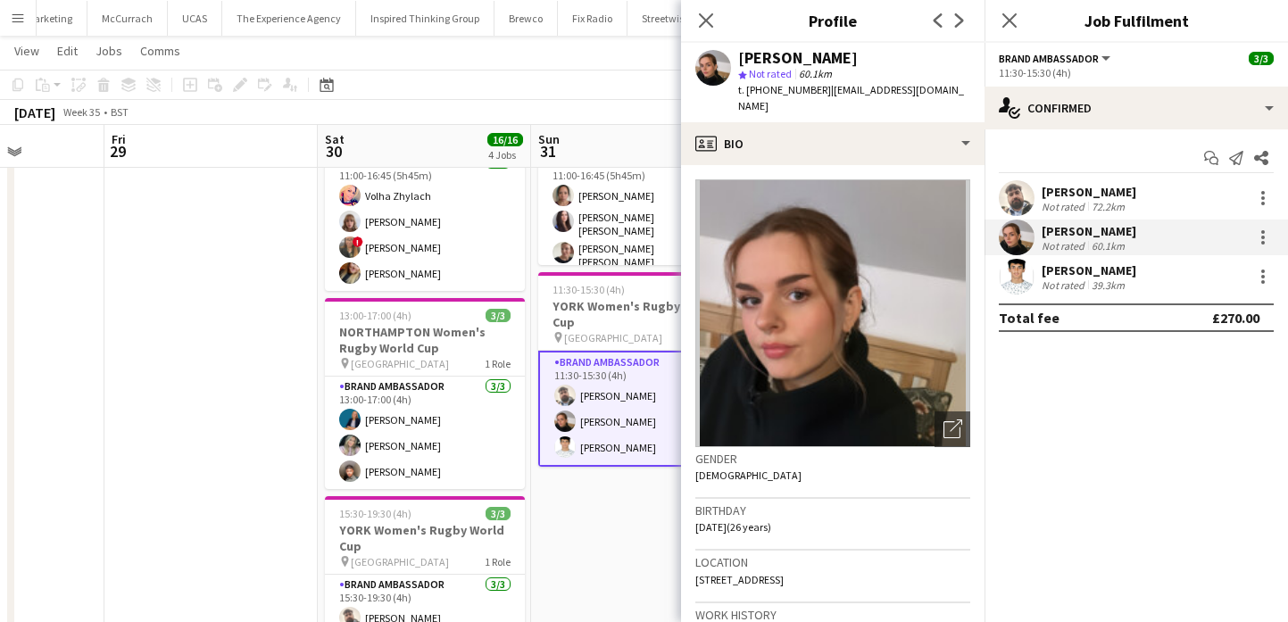
click at [795, 59] on div "[PERSON_NAME]" at bounding box center [798, 58] width 120 height 16
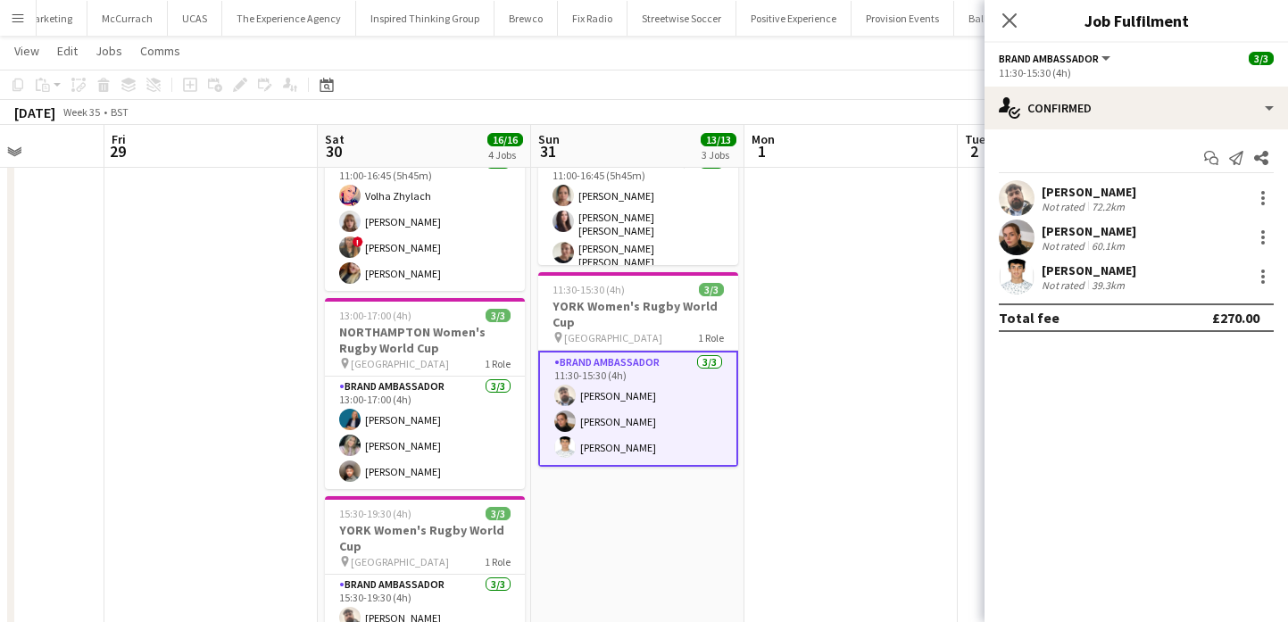
click at [817, 353] on app-date-cell at bounding box center [850, 262] width 213 height 932
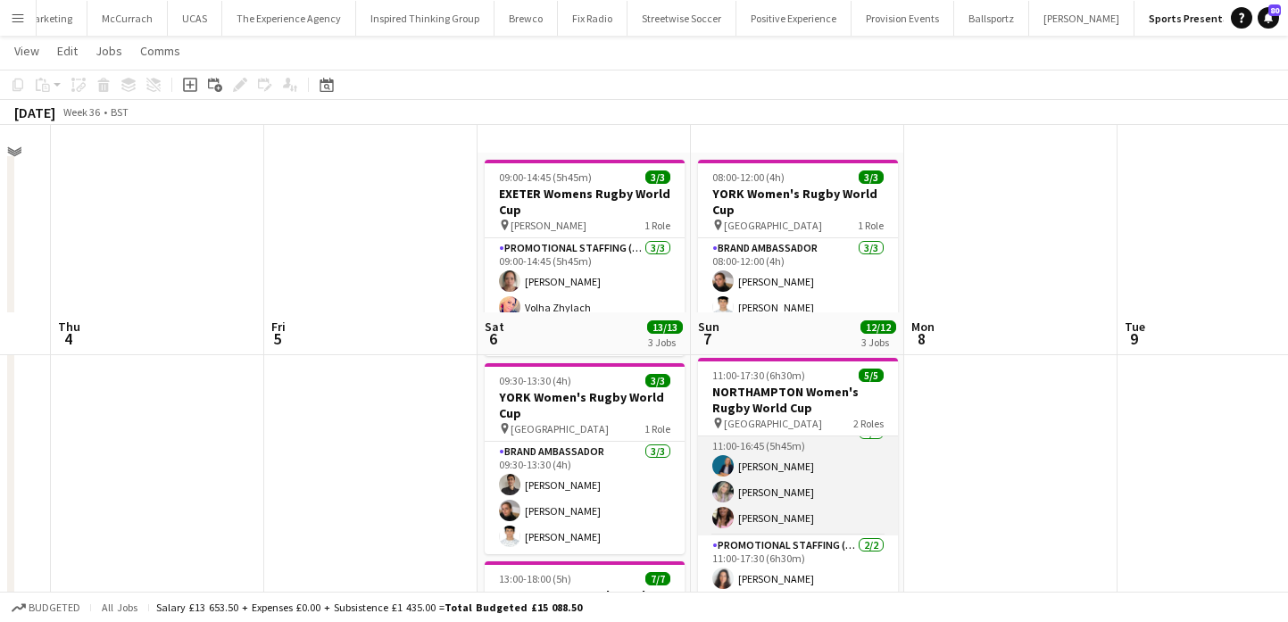
scroll to position [0, 0]
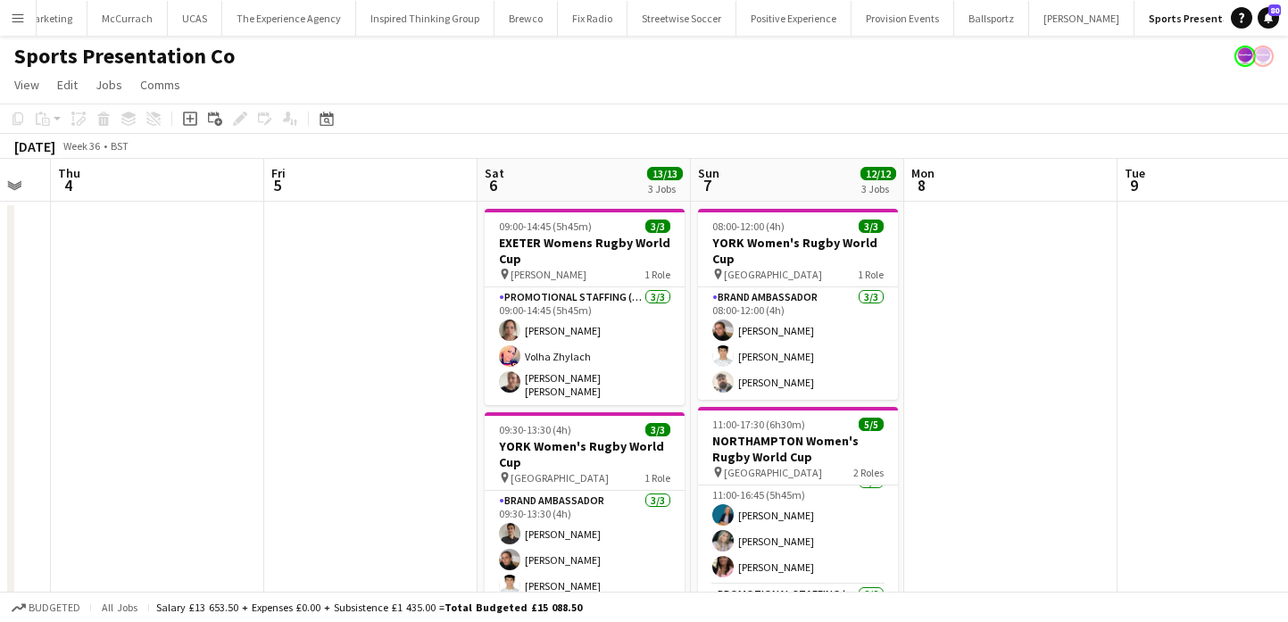
click at [883, 83] on app-page-menu "View Day view expanded Day view collapsed Month view Date picker Jump to today …" at bounding box center [644, 87] width 1288 height 34
click at [908, 79] on app-page-menu "View Day view expanded Day view collapsed Month view Date picker Jump to today …" at bounding box center [644, 87] width 1288 height 34
click at [908, 114] on app-toolbar "Copy Paste Paste Command V Paste with crew Command Shift V Paste linked Job Del…" at bounding box center [644, 119] width 1288 height 30
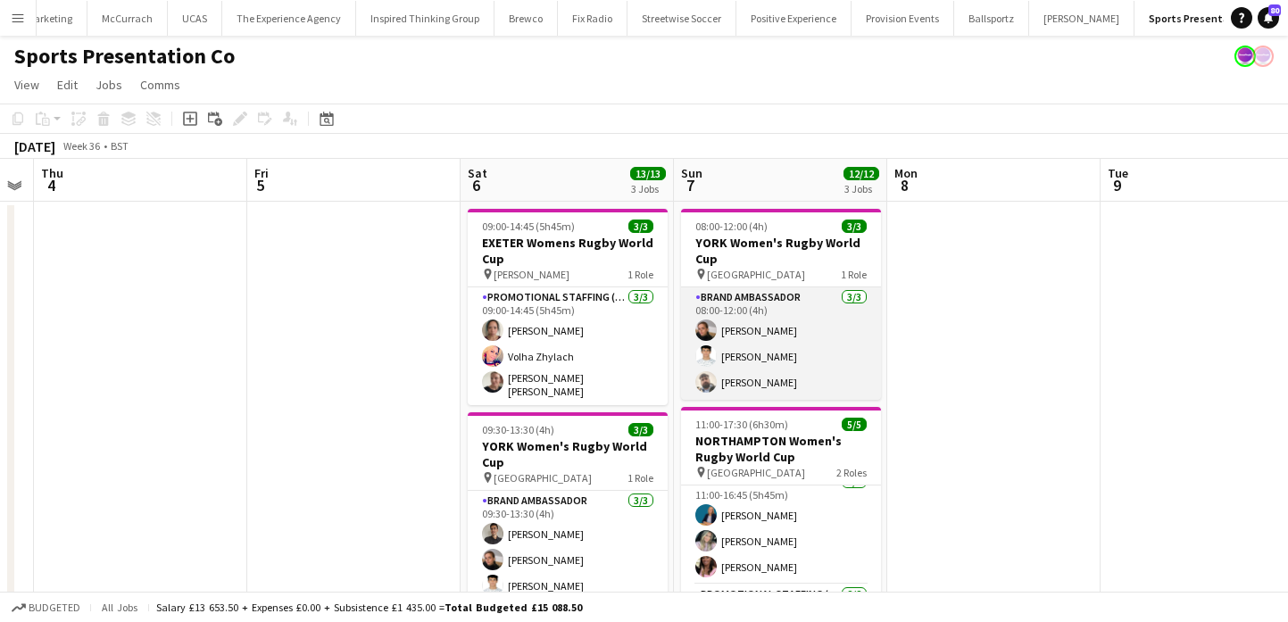
scroll to position [0, 828]
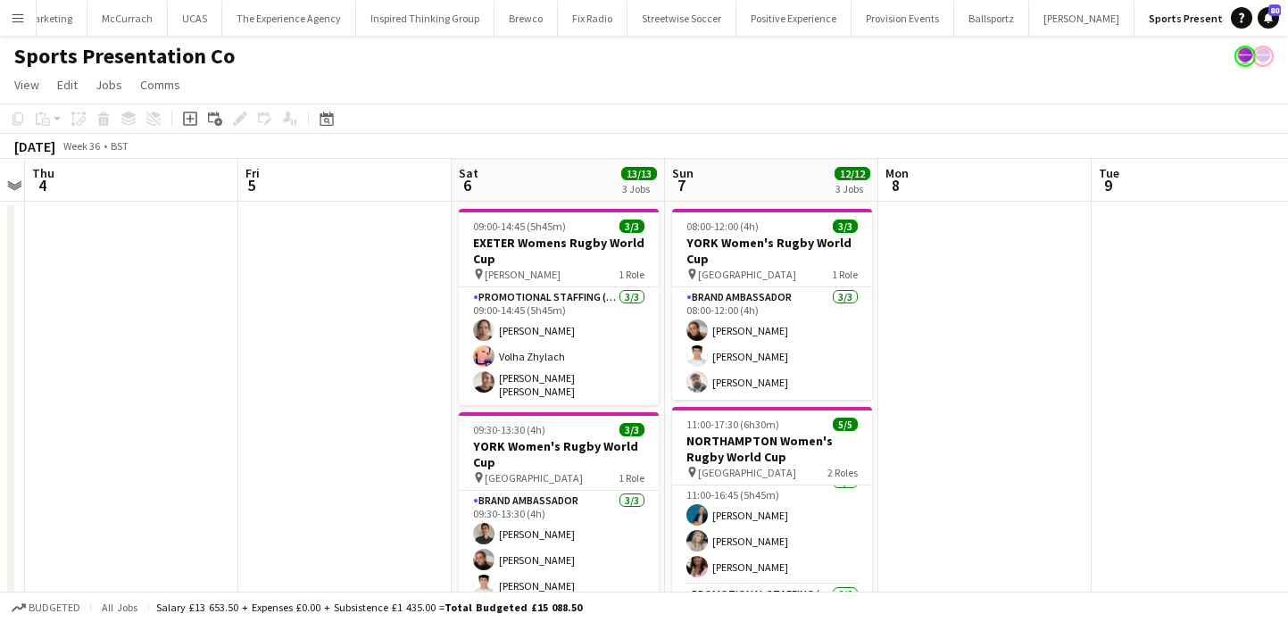
click at [911, 324] on app-date-cell at bounding box center [984, 568] width 213 height 732
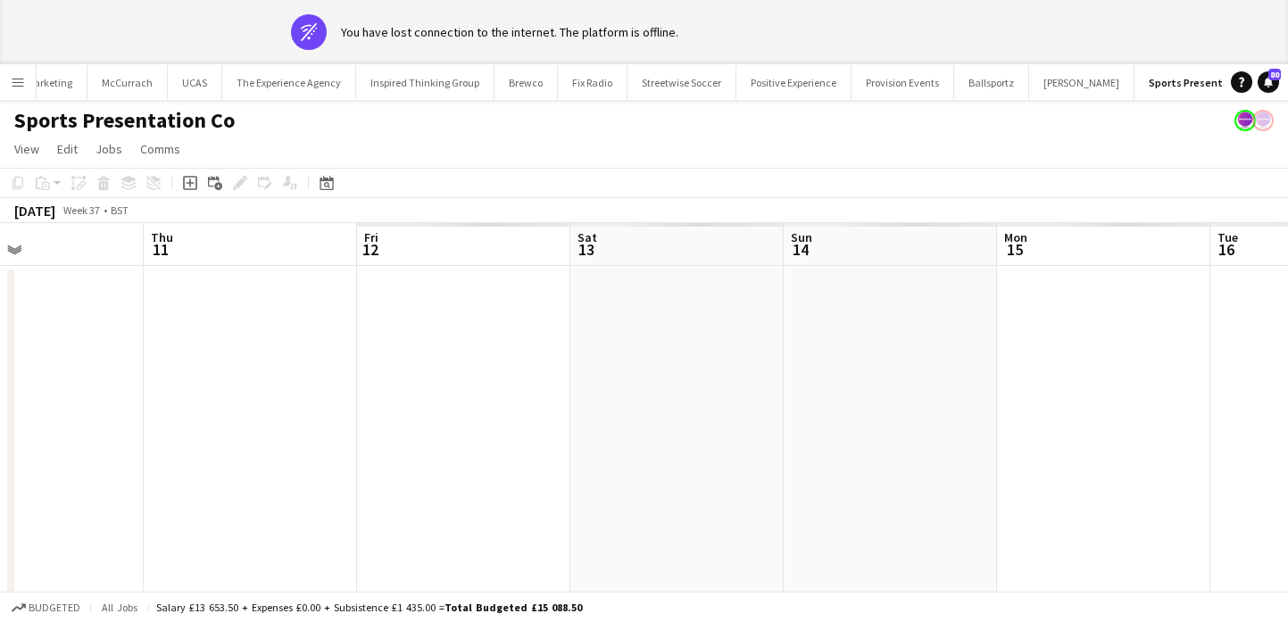
scroll to position [0, 558]
click at [892, 395] on app-date-cell at bounding box center [828, 632] width 213 height 732
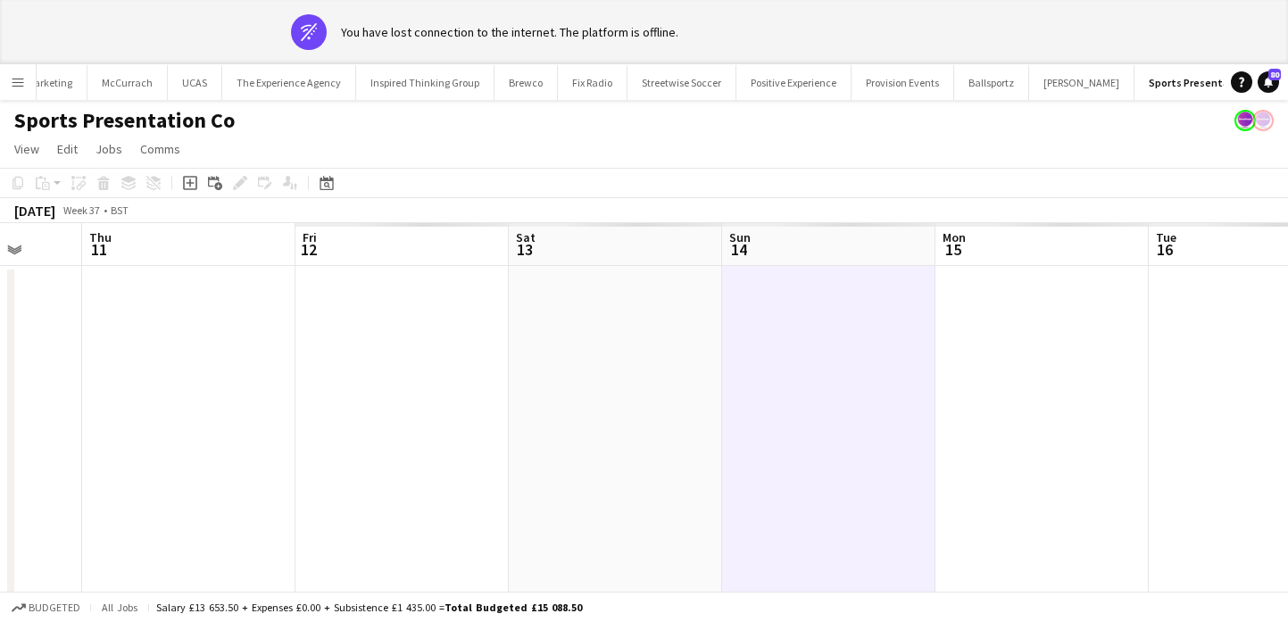
scroll to position [0, 608]
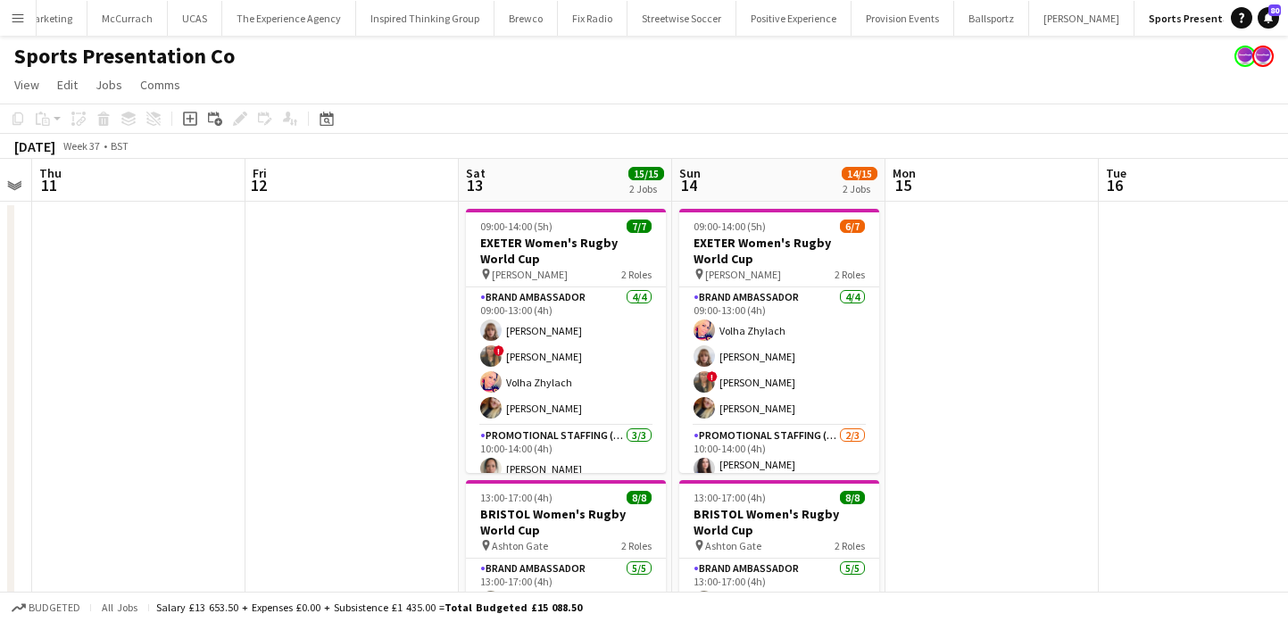
click at [1007, 327] on app-date-cell at bounding box center [991, 491] width 213 height 578
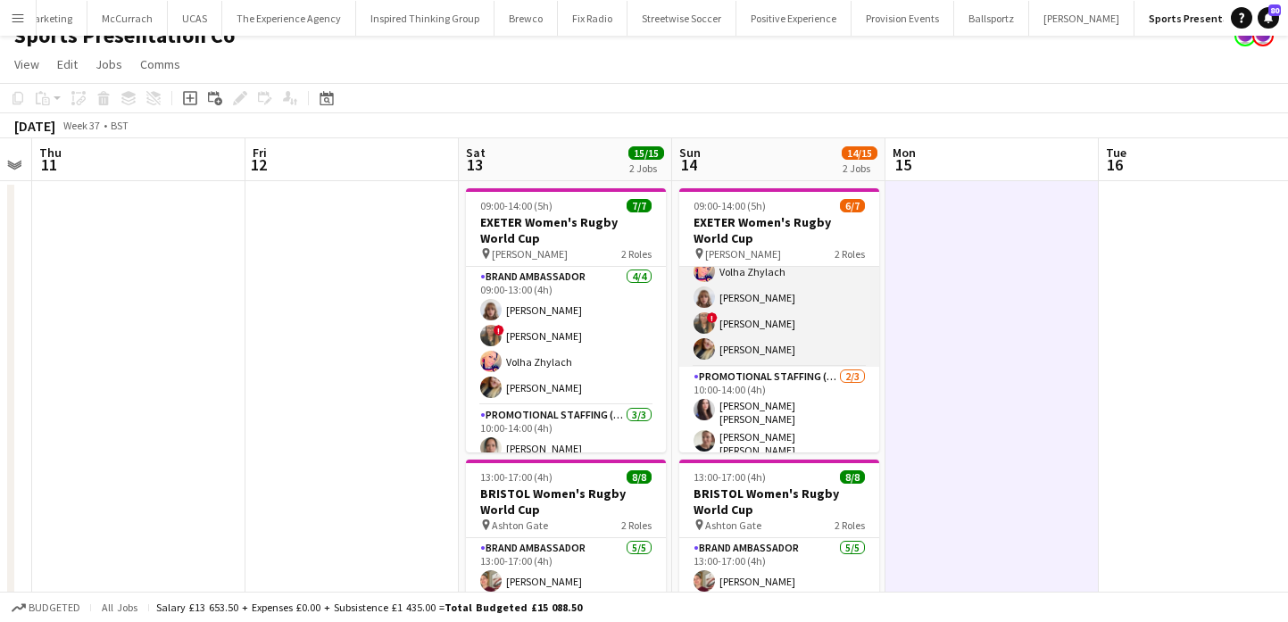
scroll to position [65, 0]
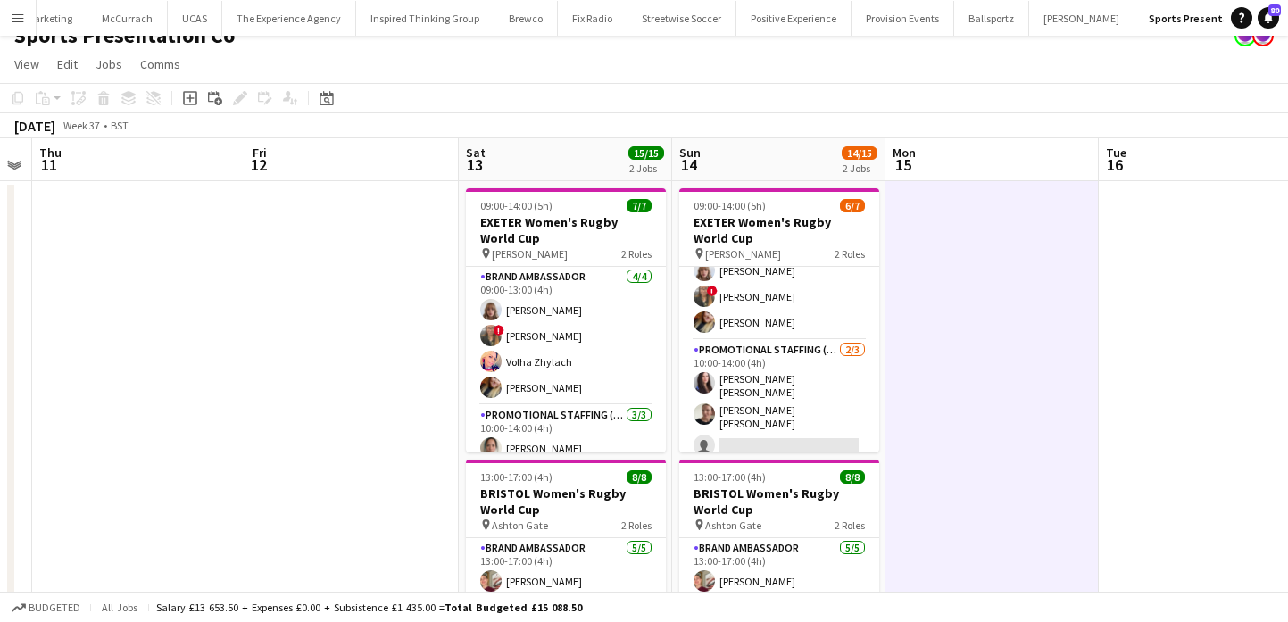
click at [911, 349] on app-date-cell at bounding box center [991, 470] width 213 height 578
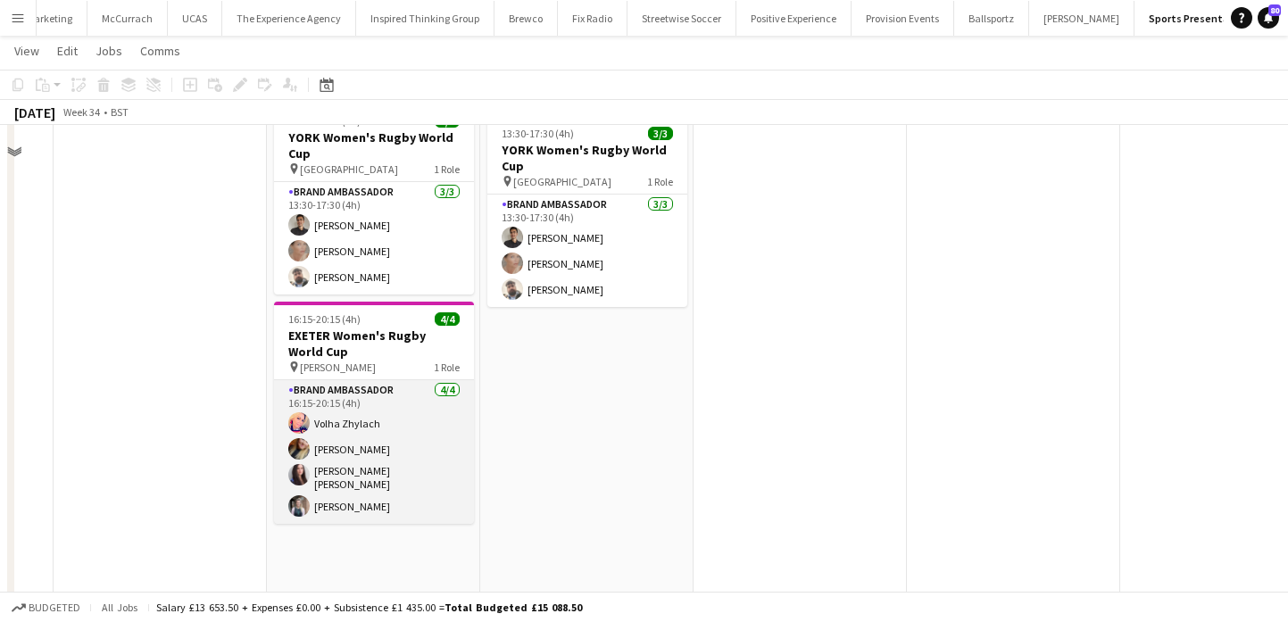
scroll to position [0, 0]
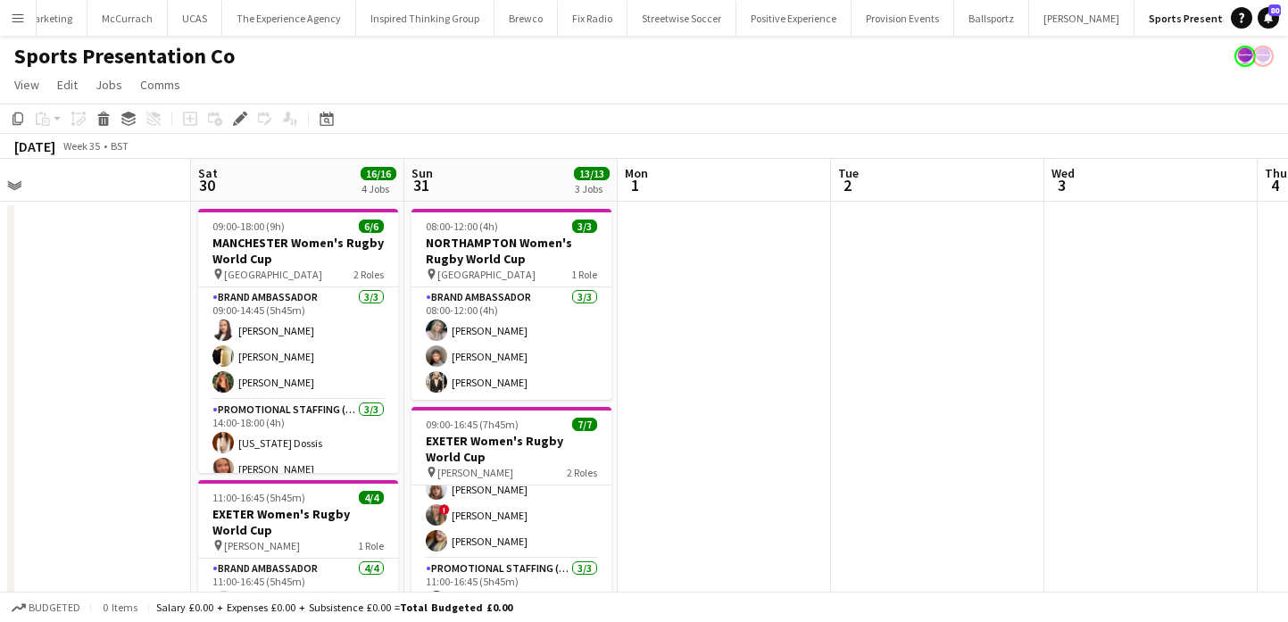
click at [27, 20] on button "Menu" at bounding box center [18, 18] width 36 height 36
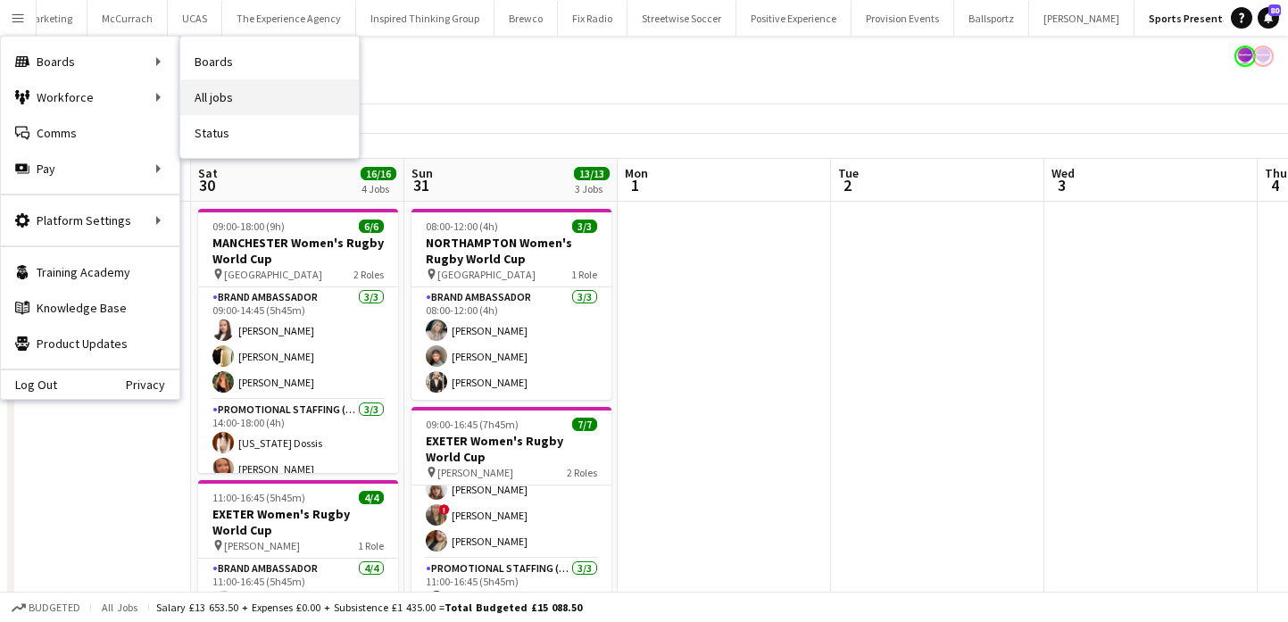
click at [225, 85] on link "All jobs" at bounding box center [269, 97] width 178 height 36
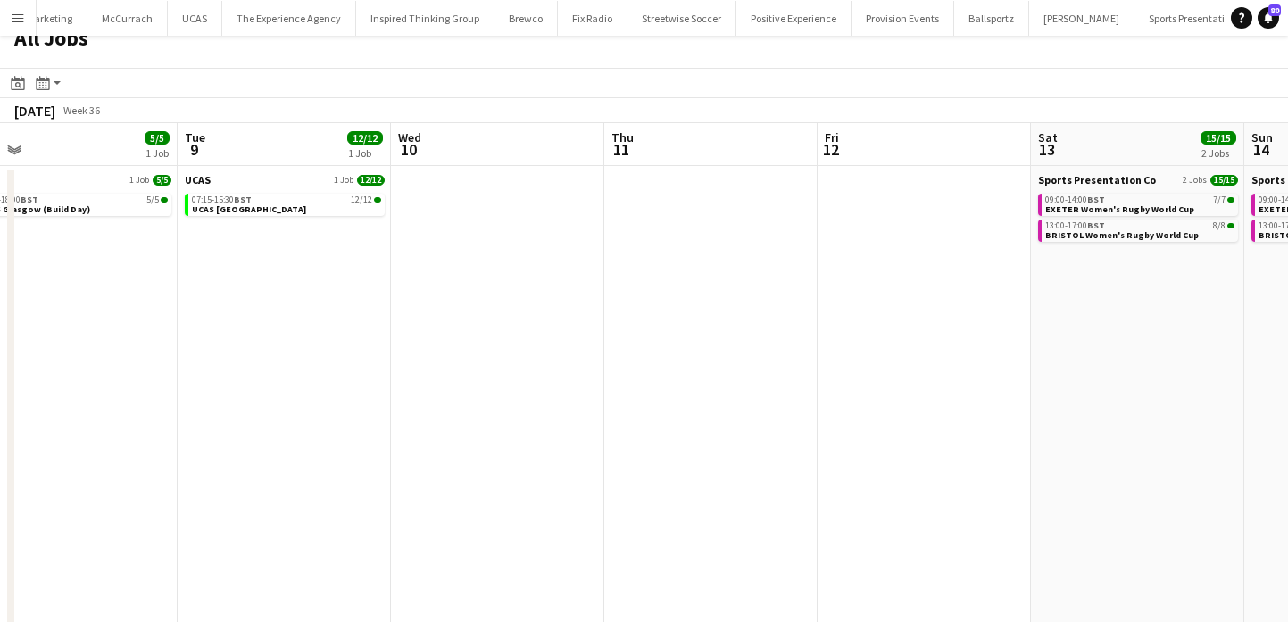
scroll to position [0, 441]
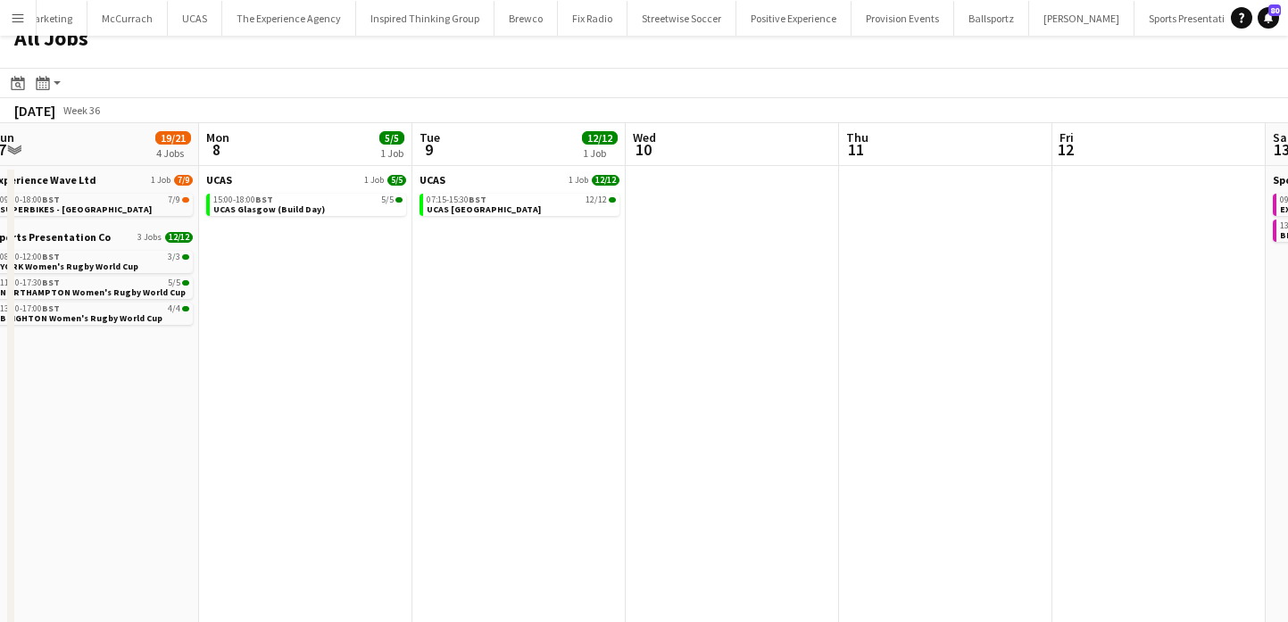
click at [12, 21] on app-icon "Menu" at bounding box center [18, 18] width 14 height 14
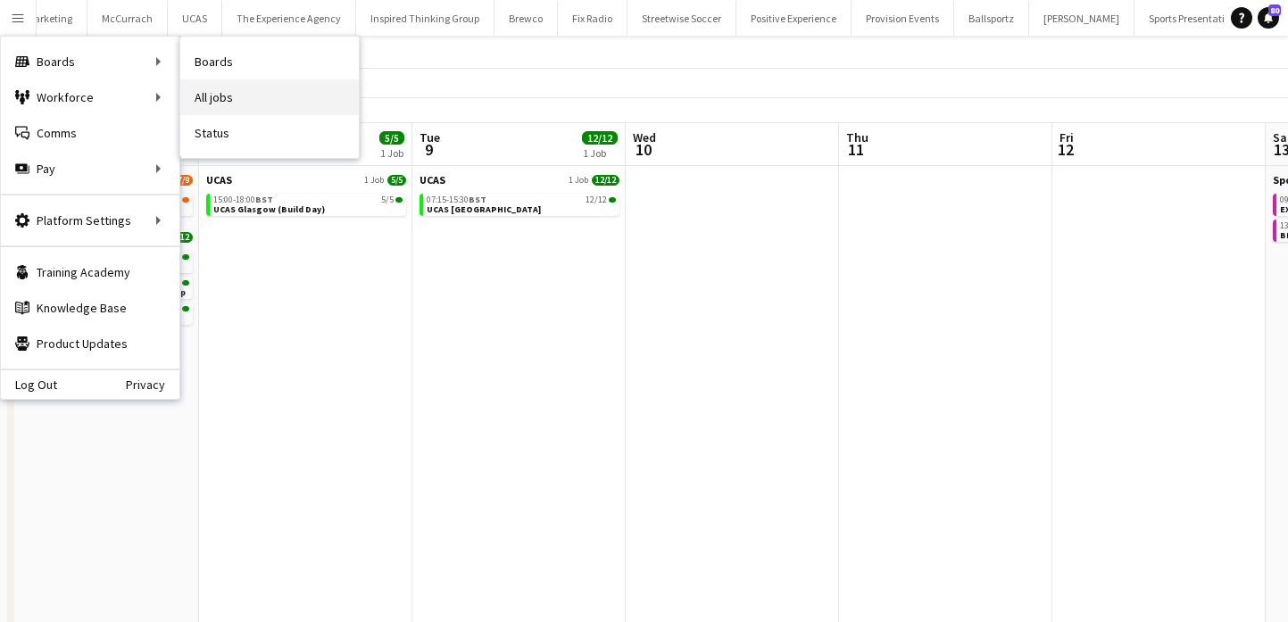
click at [256, 104] on link "All jobs" at bounding box center [269, 97] width 178 height 36
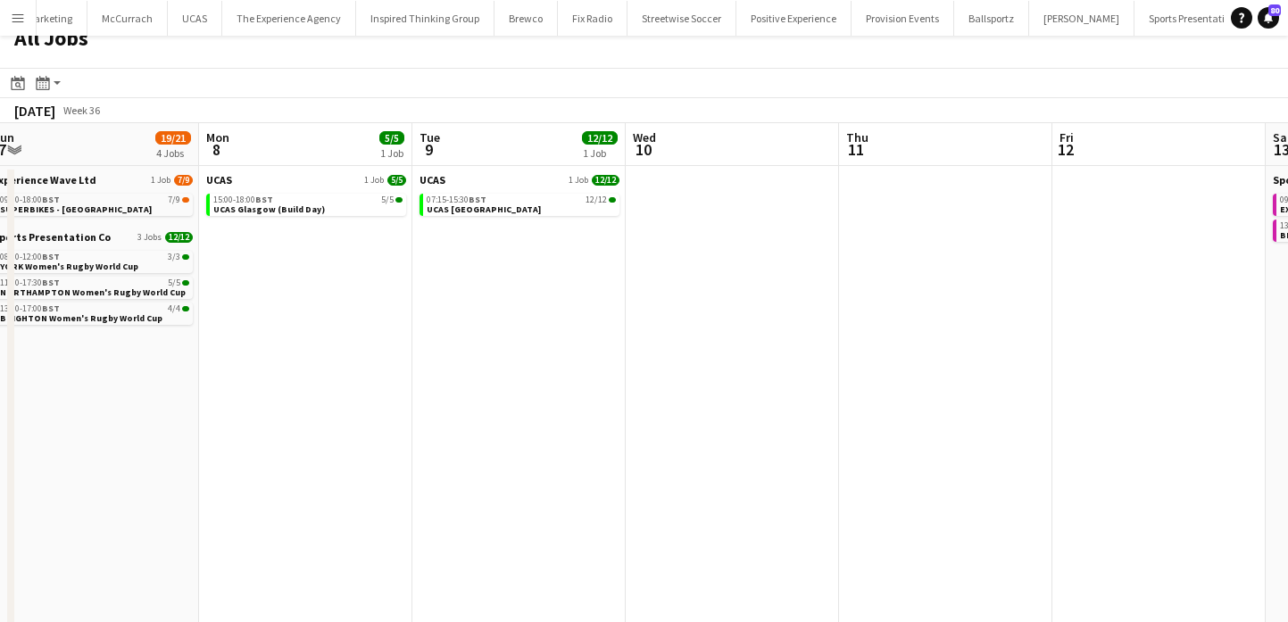
scroll to position [0, 0]
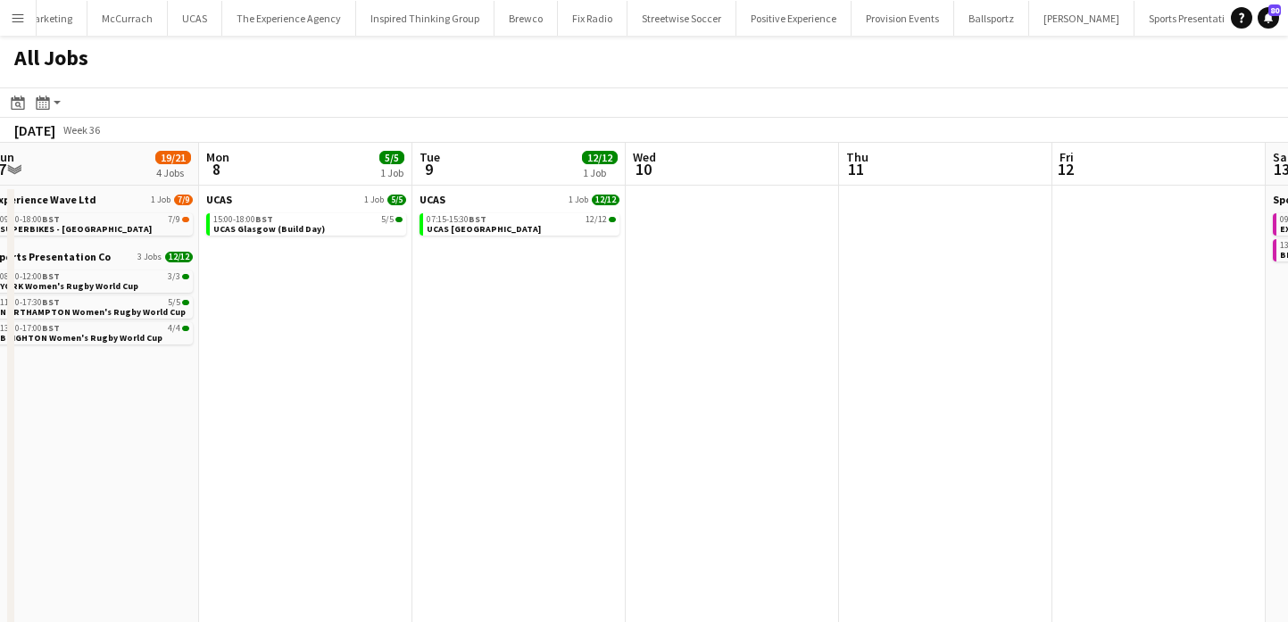
click at [17, 17] on app-icon "Menu" at bounding box center [18, 18] width 14 height 14
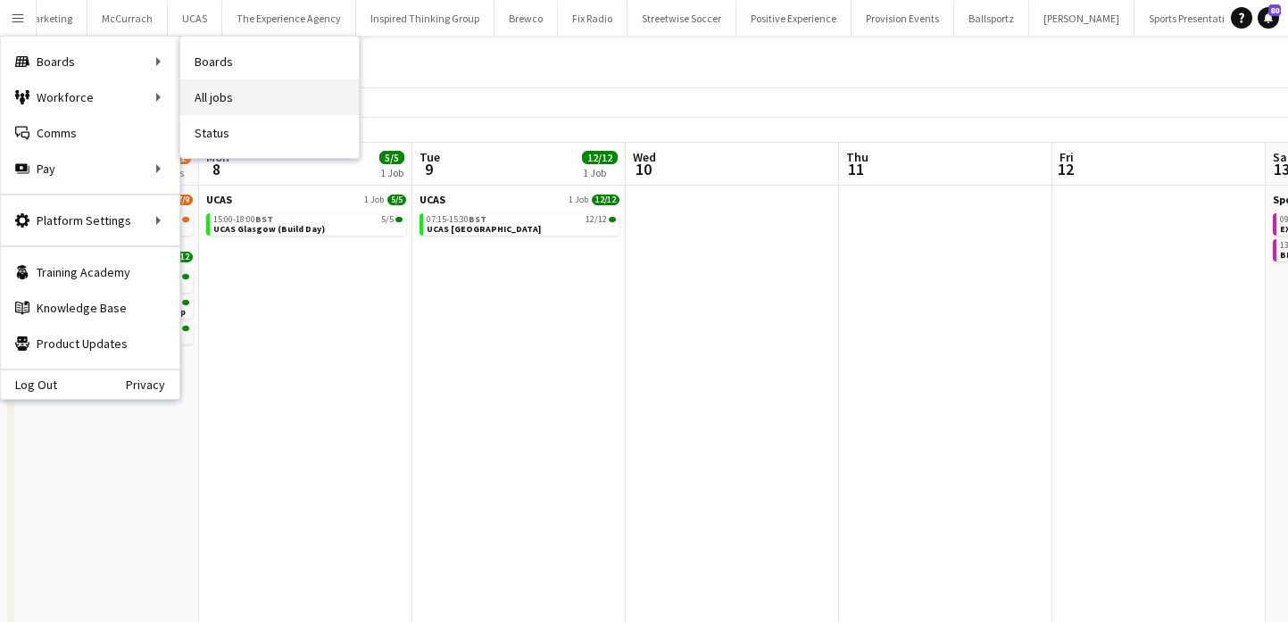
click at [253, 95] on link "All jobs" at bounding box center [269, 97] width 178 height 36
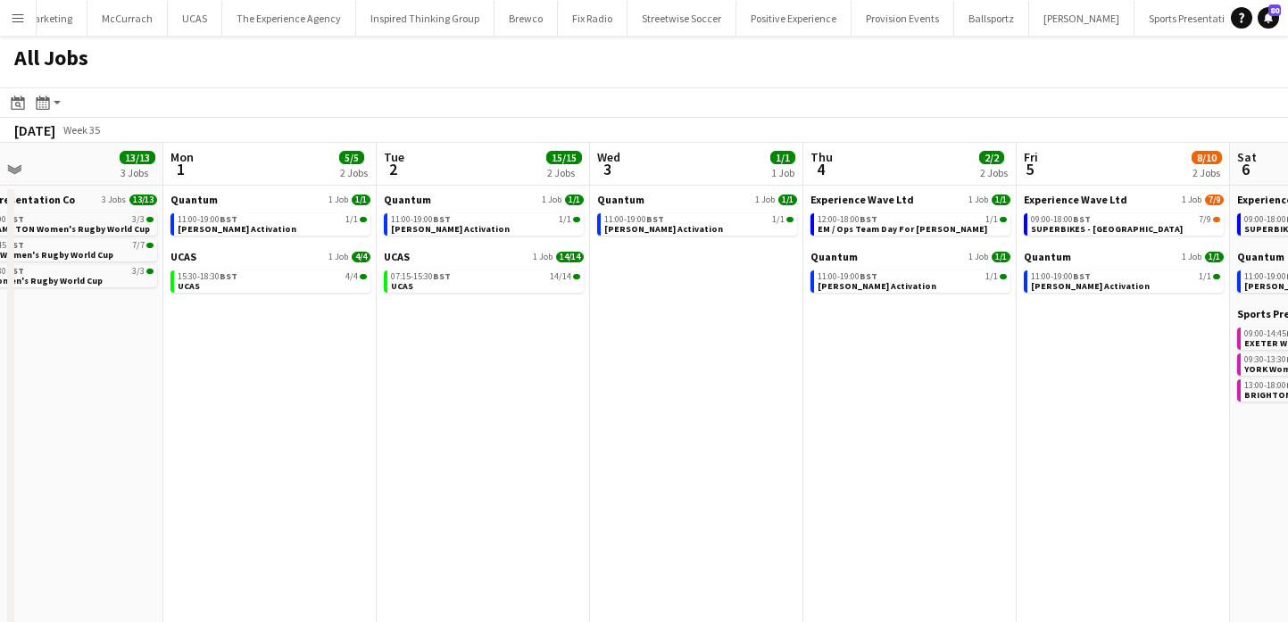
scroll to position [0, 536]
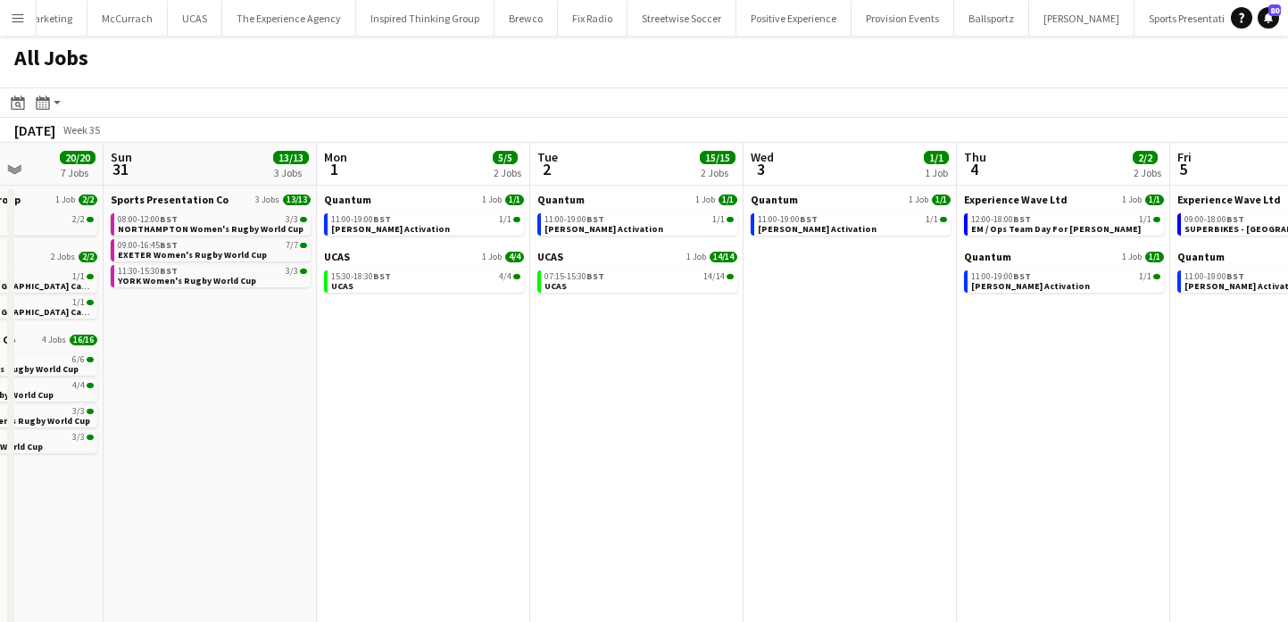
click at [16, 21] on app-icon "Menu" at bounding box center [18, 18] width 14 height 14
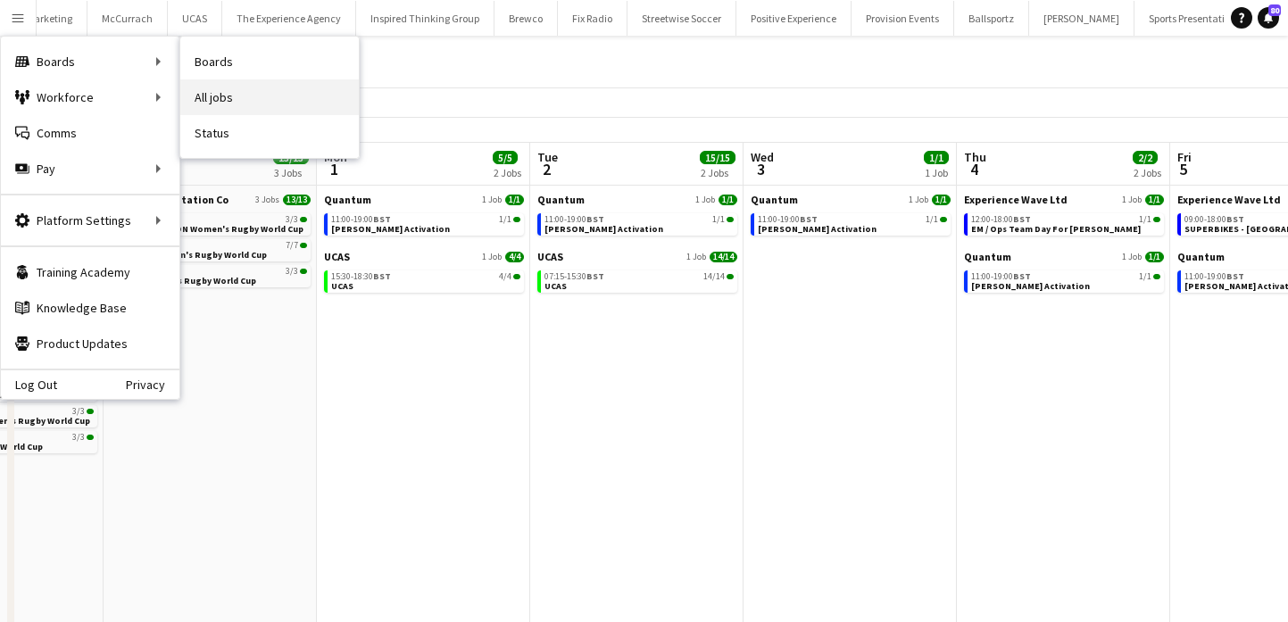
click at [242, 84] on link "All jobs" at bounding box center [269, 97] width 178 height 36
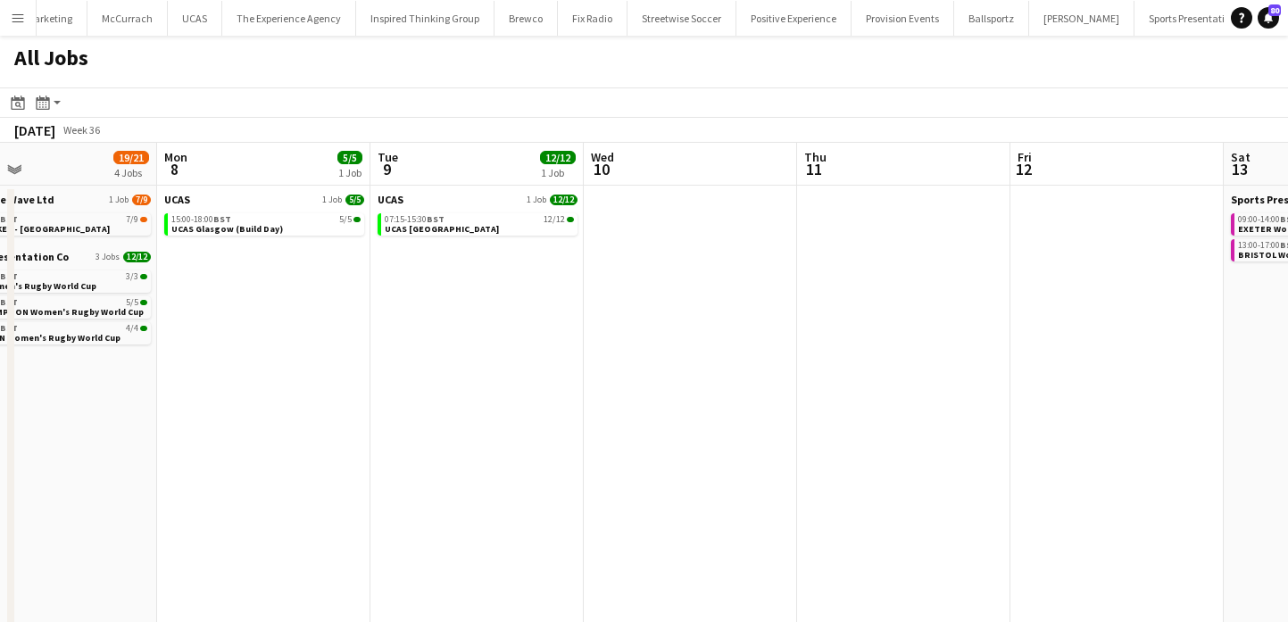
scroll to position [0, 500]
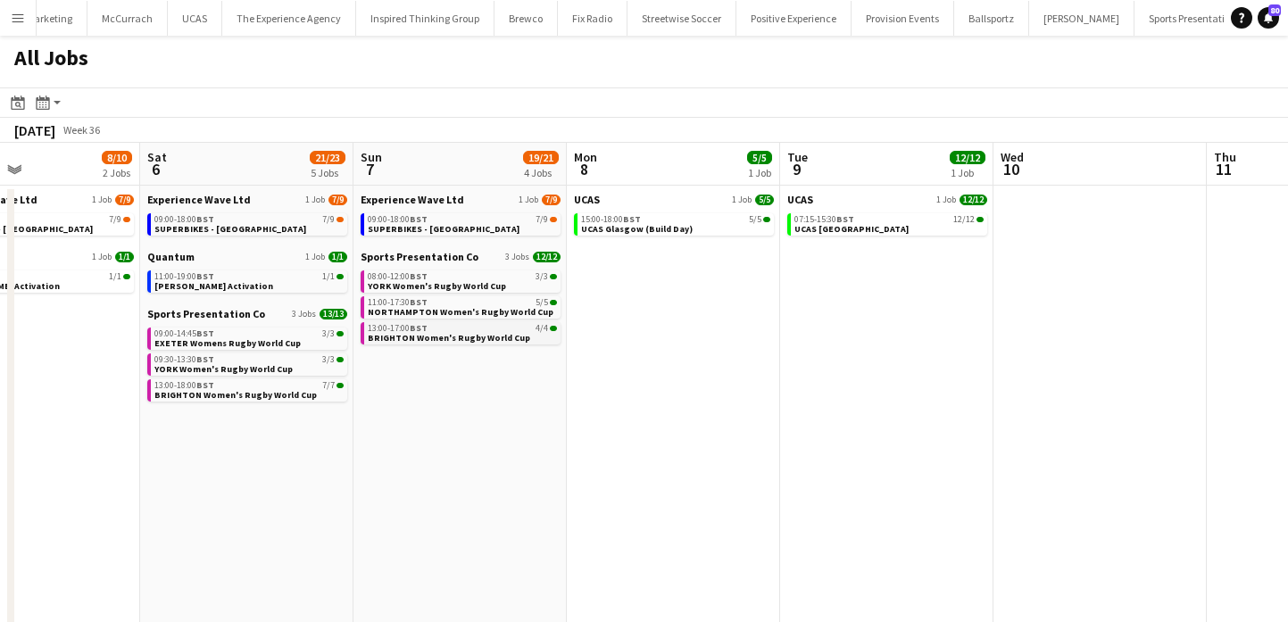
click at [468, 337] on span "BRIGHTON Women's Rugby World Cup" at bounding box center [449, 338] width 162 height 12
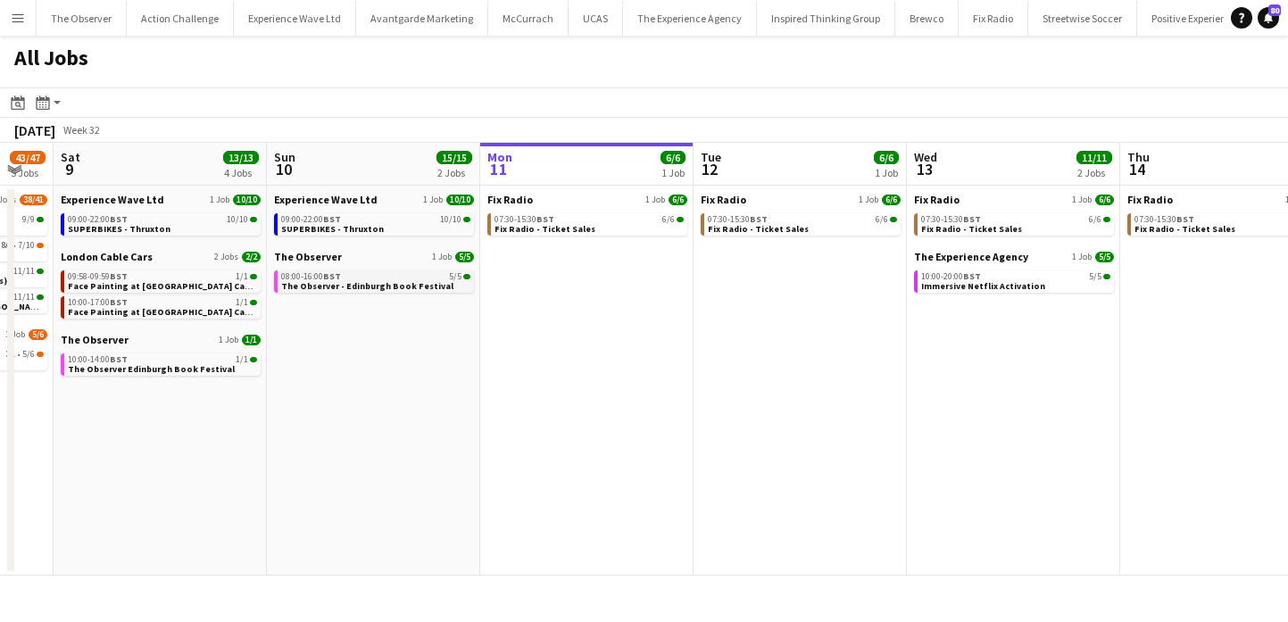
scroll to position [0, 865]
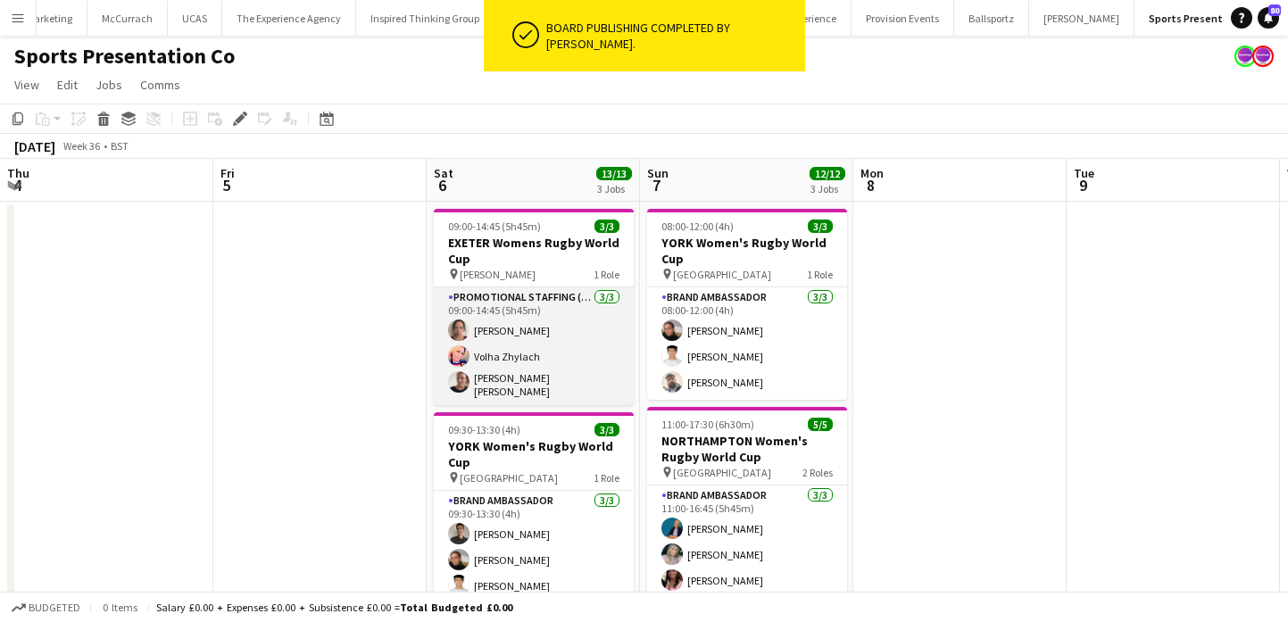
scroll to position [0, 648]
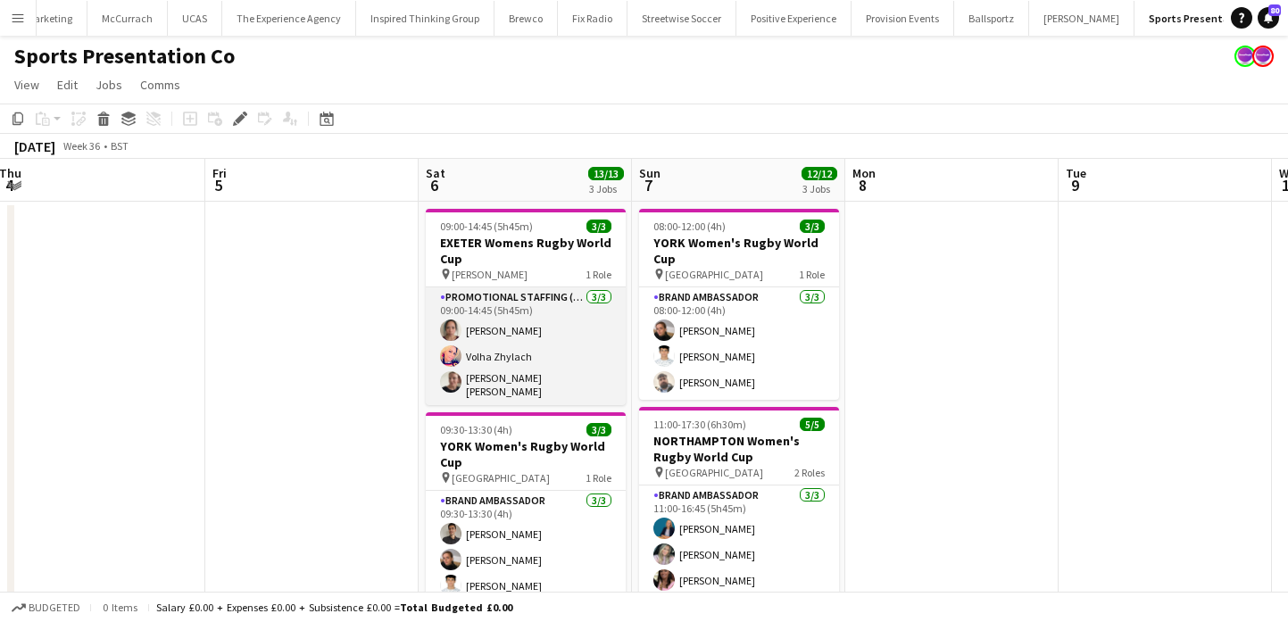
click at [554, 340] on app-card-role "Promotional Staffing (Brand Ambassadors) [DATE] 09:00-14:45 (5h45m) [PERSON_NAM…" at bounding box center [526, 346] width 200 height 118
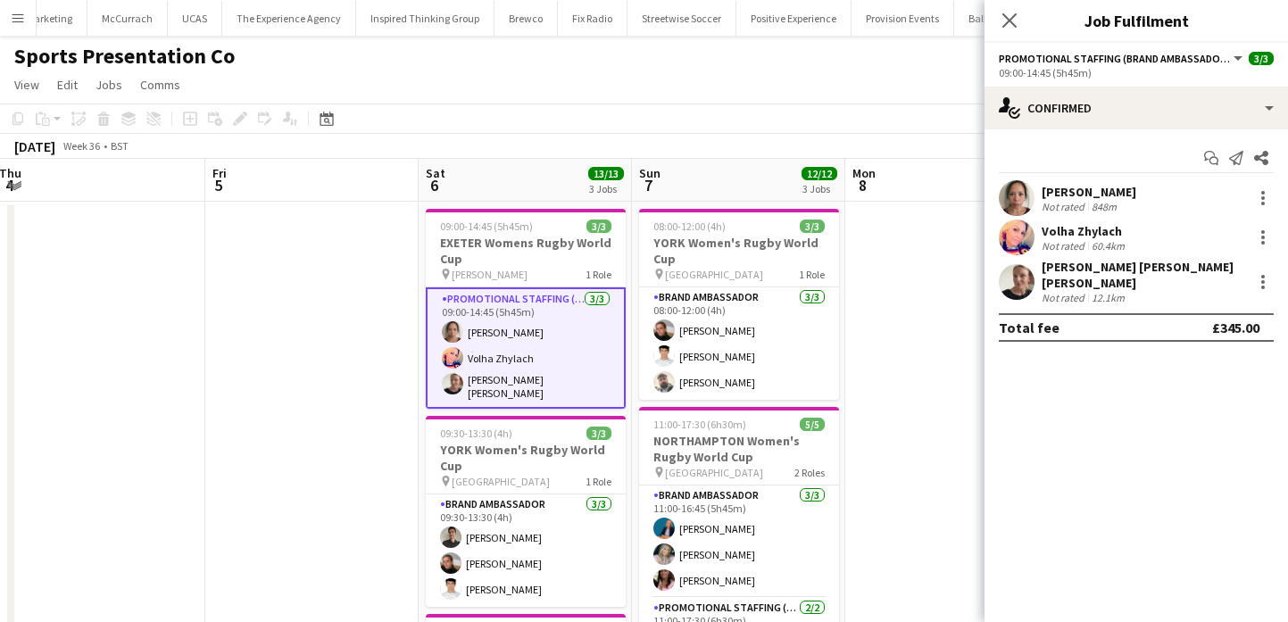
click at [1033, 183] on div at bounding box center [1017, 198] width 36 height 36
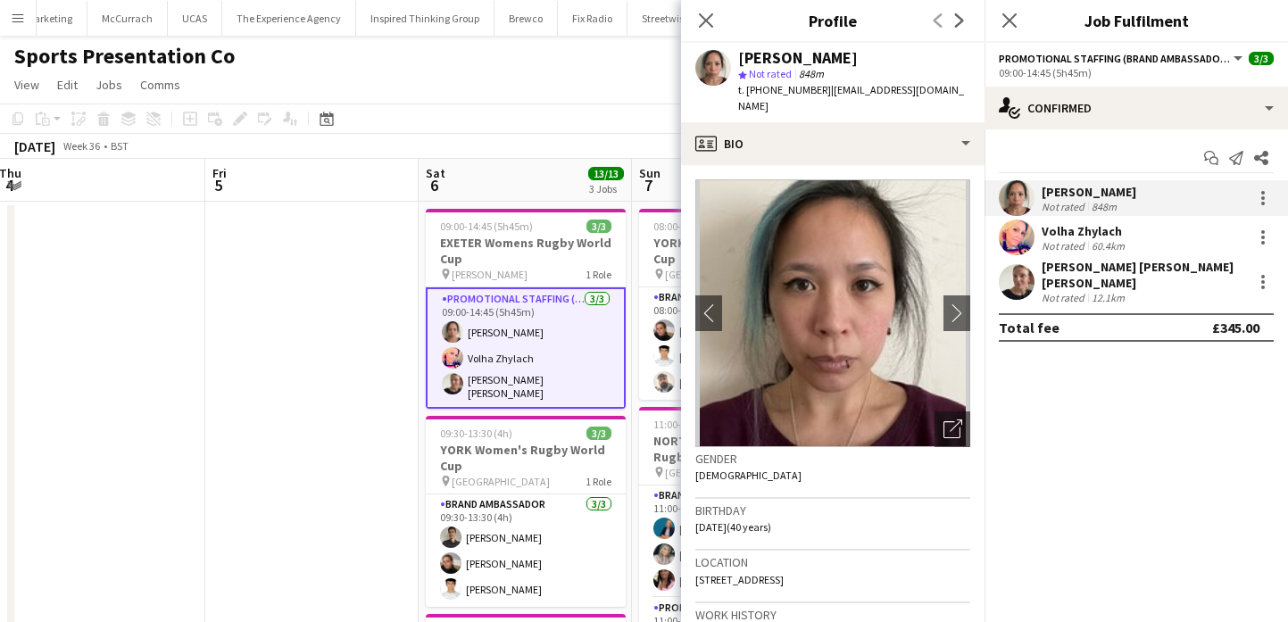
click at [780, 50] on div "[PERSON_NAME]" at bounding box center [798, 58] width 120 height 16
drag, startPoint x: 780, startPoint y: 47, endPoint x: 756, endPoint y: 49, distance: 24.2
click at [756, 50] on div "[PERSON_NAME]" at bounding box center [798, 58] width 120 height 16
copy div "[PERSON_NAME]"
click at [775, 92] on span "t. [PHONE_NUMBER]" at bounding box center [784, 89] width 93 height 13
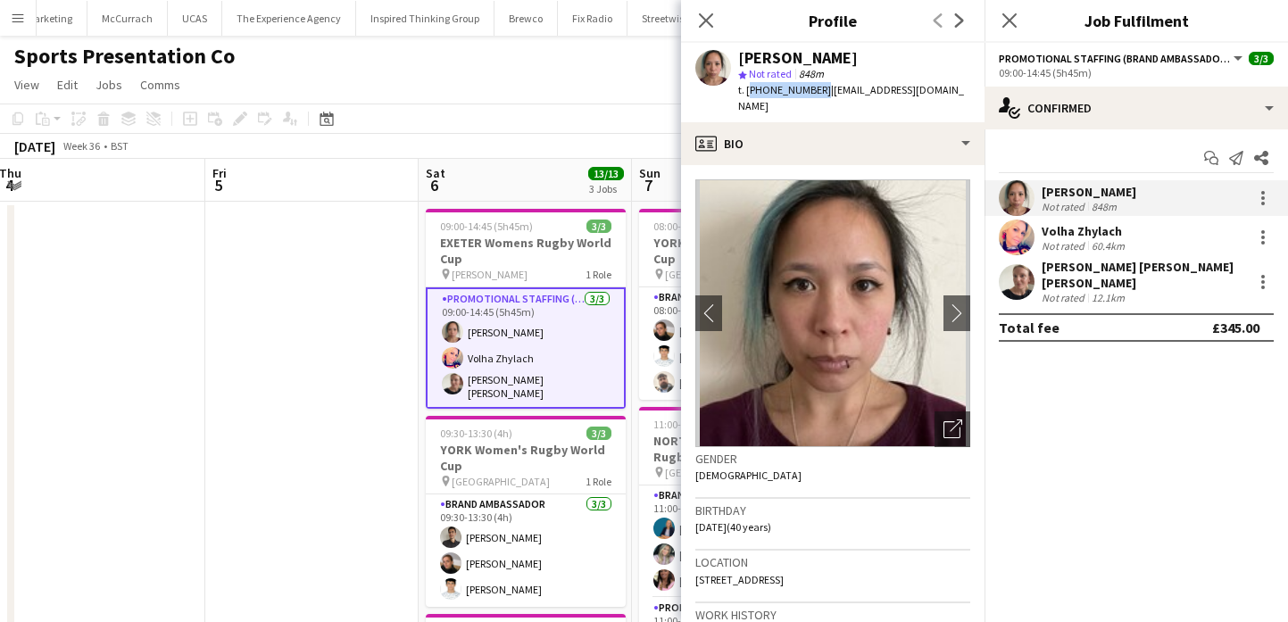
drag, startPoint x: 775, startPoint y: 92, endPoint x: 747, endPoint y: 92, distance: 27.7
click at [747, 92] on span "t. [PHONE_NUMBER]" at bounding box center [784, 89] width 93 height 13
copy span "[PHONE_NUMBER]"
click at [828, 91] on span "| [EMAIL_ADDRESS][DOMAIN_NAME]" at bounding box center [851, 97] width 226 height 29
drag, startPoint x: 825, startPoint y: 91, endPoint x: 959, endPoint y: 90, distance: 134.7
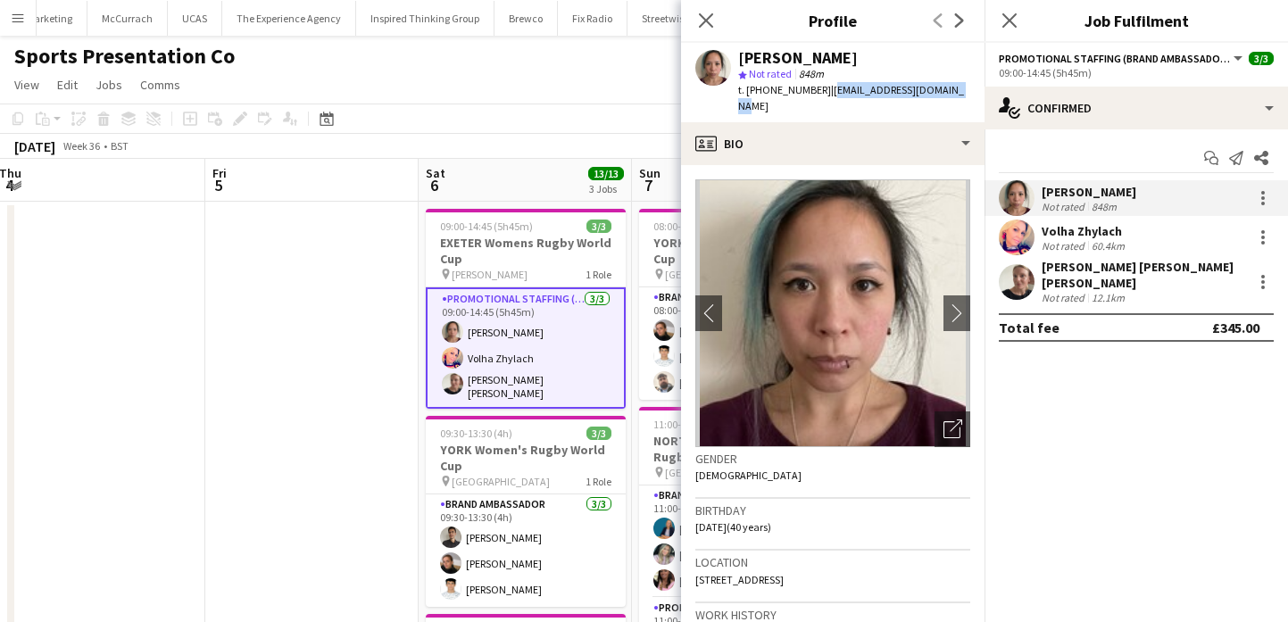
click at [959, 90] on div "[PERSON_NAME] star Not rated 848m t. [PHONE_NUMBER] | [EMAIL_ADDRESS][DOMAIN_NA…" at bounding box center [832, 82] width 303 height 79
copy span "[EMAIL_ADDRESS][DOMAIN_NAME]"
click at [1037, 236] on div "Volha Zhylach Not rated 60.4km" at bounding box center [1135, 238] width 303 height 36
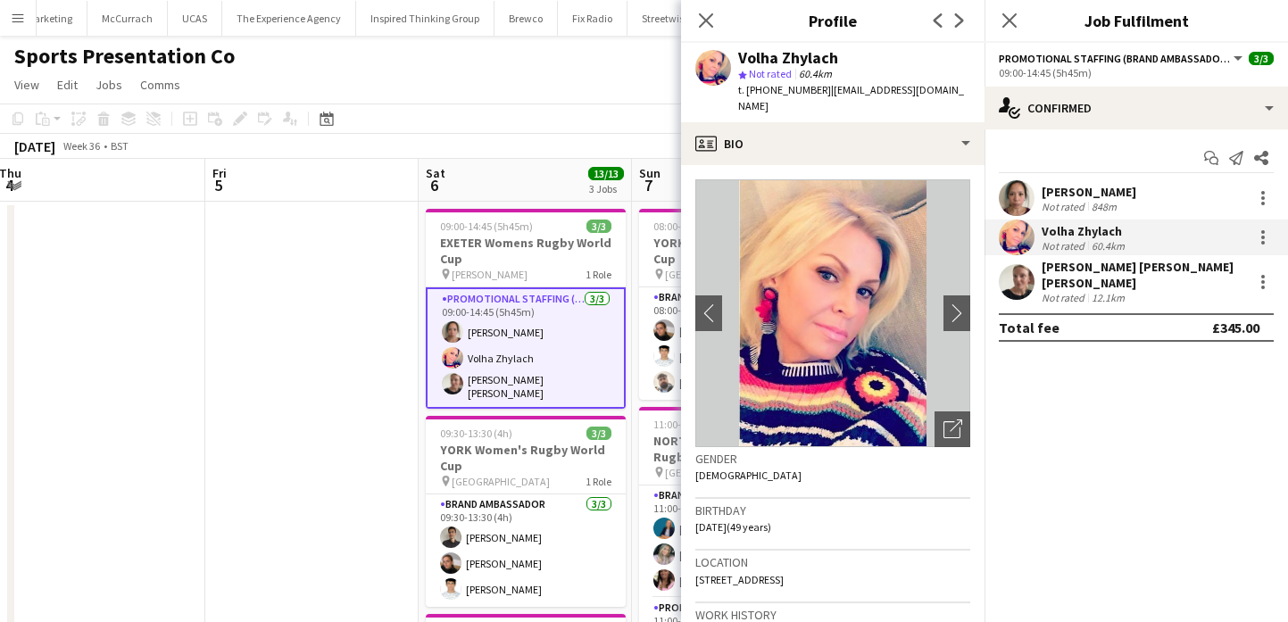
click at [798, 55] on div "Volha Zhylach" at bounding box center [788, 58] width 100 height 16
copy div "Volha Zhylach"
click at [774, 88] on span "t. [PHONE_NUMBER]" at bounding box center [784, 89] width 93 height 13
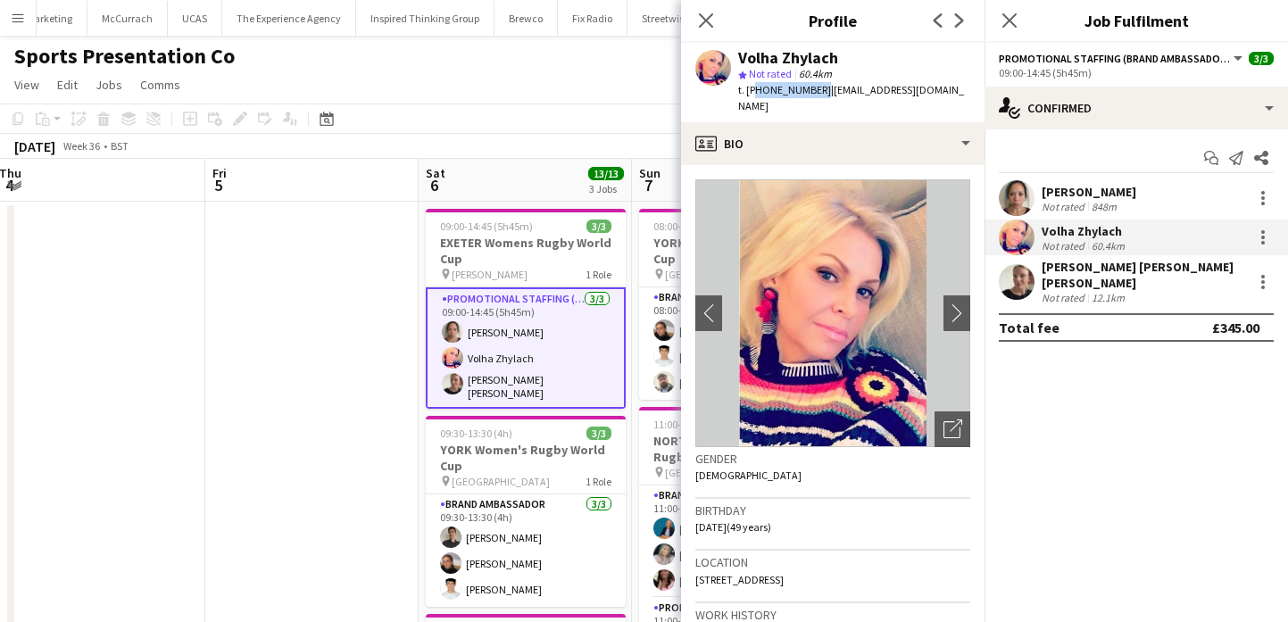
drag, startPoint x: 774, startPoint y: 88, endPoint x: 750, endPoint y: 89, distance: 24.1
click at [750, 89] on span "t. [PHONE_NUMBER]" at bounding box center [784, 89] width 93 height 13
drag, startPoint x: 746, startPoint y: 89, endPoint x: 812, endPoint y: 92, distance: 66.1
click at [812, 92] on span "t. [PHONE_NUMBER]" at bounding box center [784, 89] width 93 height 13
drag, startPoint x: 817, startPoint y: 89, endPoint x: 747, endPoint y: 89, distance: 69.6
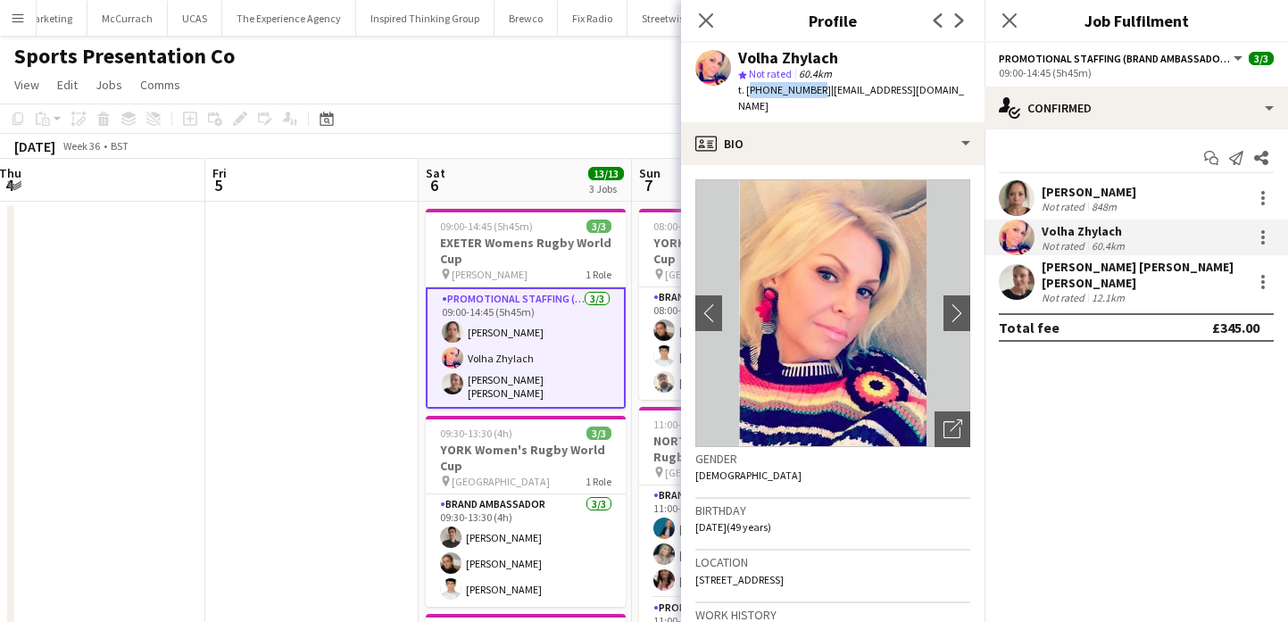
click at [747, 89] on span "t. [PHONE_NUMBER]" at bounding box center [784, 89] width 93 height 13
copy span "[PHONE_NUMBER]"
drag, startPoint x: 823, startPoint y: 91, endPoint x: 937, endPoint y: 92, distance: 114.2
click at [937, 92] on span "| [EMAIL_ADDRESS][DOMAIN_NAME]" at bounding box center [851, 97] width 226 height 29
drag, startPoint x: 941, startPoint y: 92, endPoint x: 823, endPoint y: 88, distance: 117.8
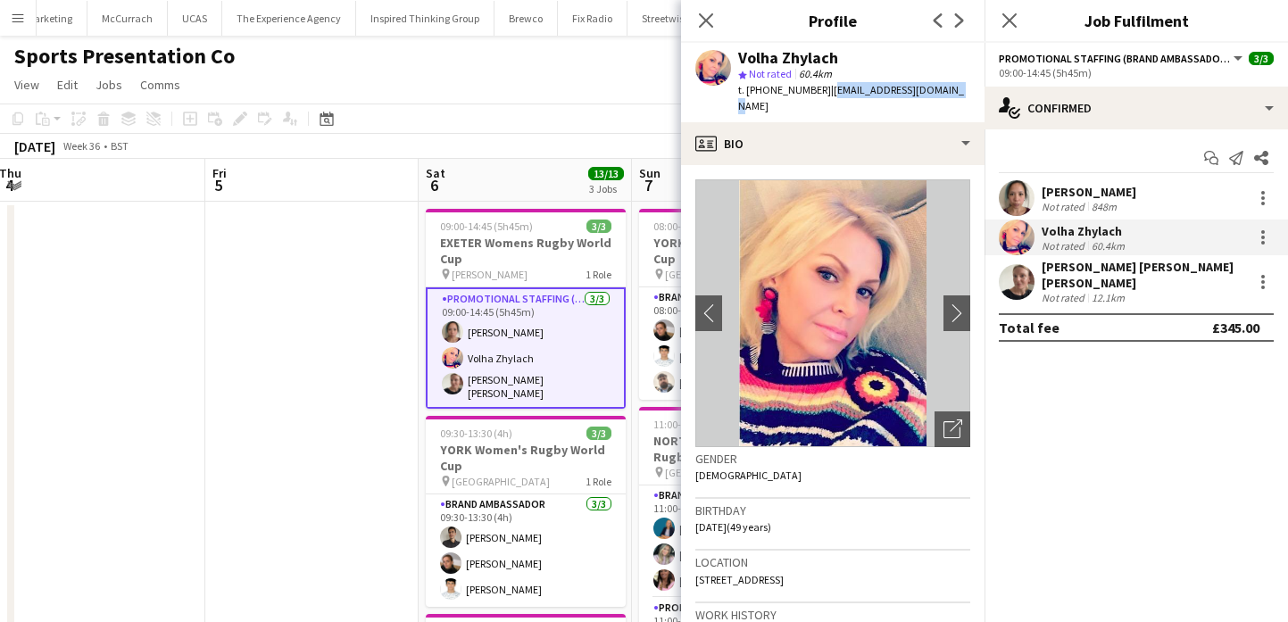
click at [823, 88] on span "| [EMAIL_ADDRESS][DOMAIN_NAME]" at bounding box center [851, 97] width 226 height 29
copy span "[EMAIL_ADDRESS][DOMAIN_NAME]"
click at [1006, 279] on app-user-avatar at bounding box center [1017, 282] width 36 height 36
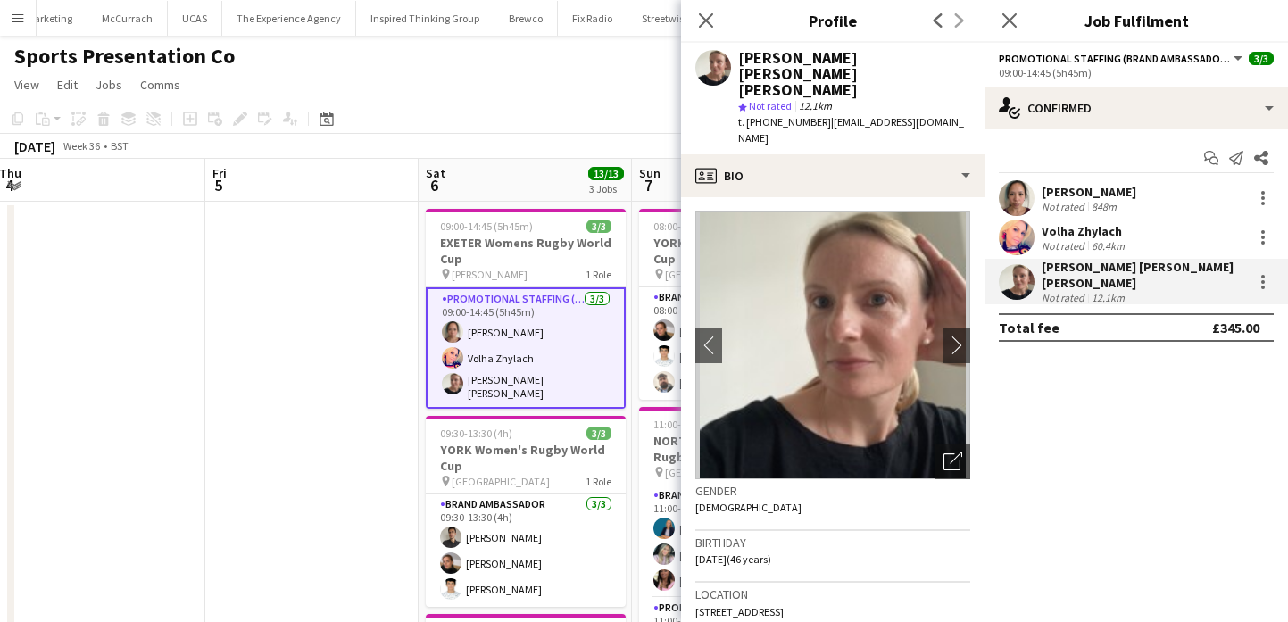
click at [844, 55] on div "[PERSON_NAME] [PERSON_NAME] [PERSON_NAME]" at bounding box center [854, 74] width 232 height 48
copy div "[PERSON_NAME] [PERSON_NAME] [PERSON_NAME]"
click at [786, 115] on span "t. [PHONE_NUMBER]" at bounding box center [784, 121] width 93 height 13
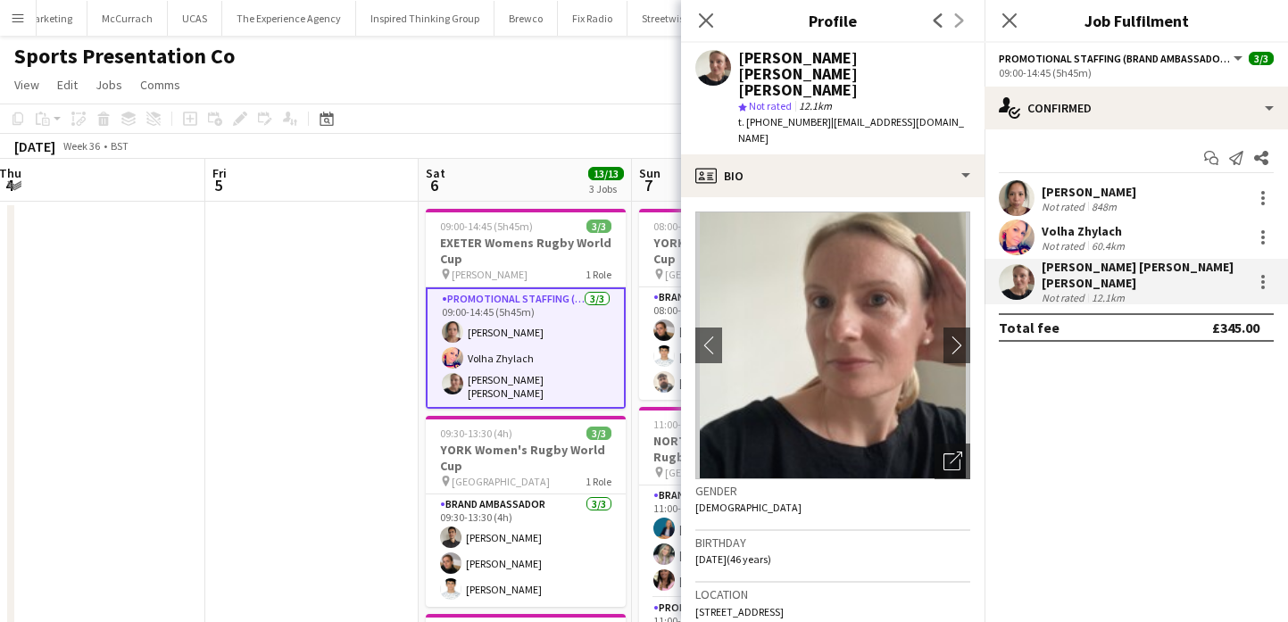
drag, startPoint x: 786, startPoint y: 92, endPoint x: 747, endPoint y: 92, distance: 39.3
click at [747, 115] on span "t. [PHONE_NUMBER]" at bounding box center [784, 121] width 93 height 13
copy span "[PHONE_NUMBER]"
drag, startPoint x: 849, startPoint y: 96, endPoint x: 829, endPoint y: 89, distance: 20.9
click at [829, 114] on div "t. [PHONE_NUMBER] | [EMAIL_ADDRESS][DOMAIN_NAME]" at bounding box center [854, 130] width 232 height 32
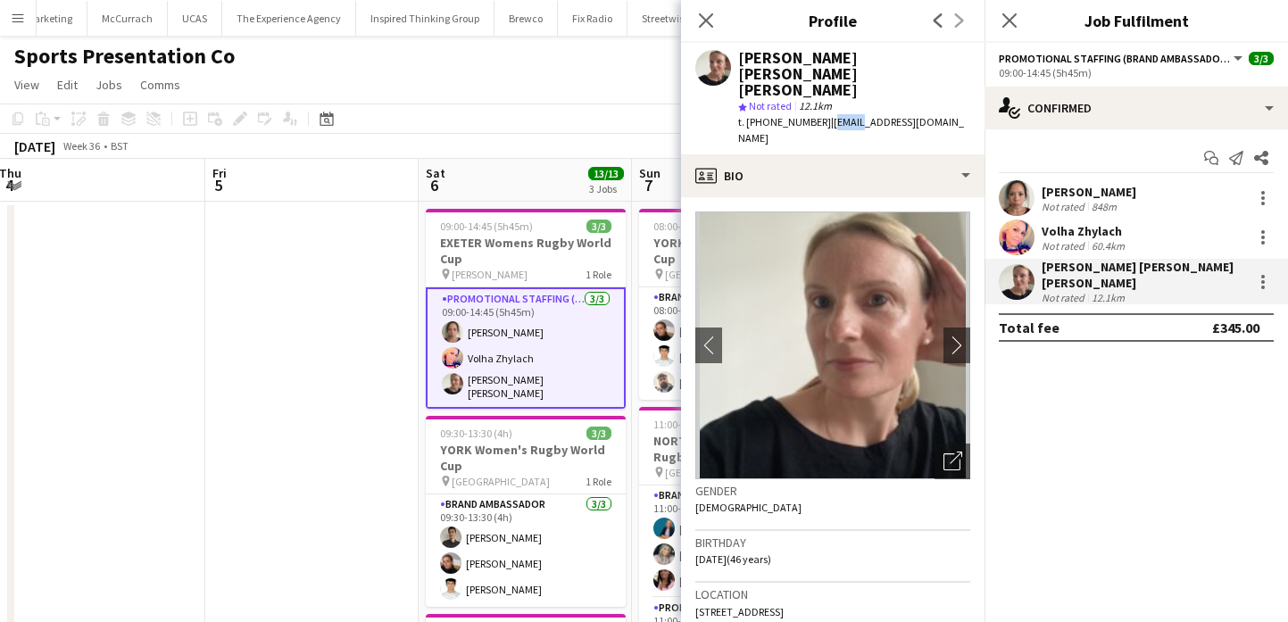
click at [829, 115] on span "| [EMAIL_ADDRESS][DOMAIN_NAME]" at bounding box center [851, 129] width 226 height 29
drag, startPoint x: 829, startPoint y: 89, endPoint x: 844, endPoint y: 103, distance: 20.2
click at [844, 114] on div "t. [PHONE_NUMBER] | [EMAIL_ADDRESS][DOMAIN_NAME]" at bounding box center [854, 130] width 232 height 32
click at [544, 340] on app-card-role "Promotional Staffing (Brand Ambassadors) [DATE] 09:00-14:45 (5h45m) [PERSON_NAM…" at bounding box center [526, 347] width 200 height 121
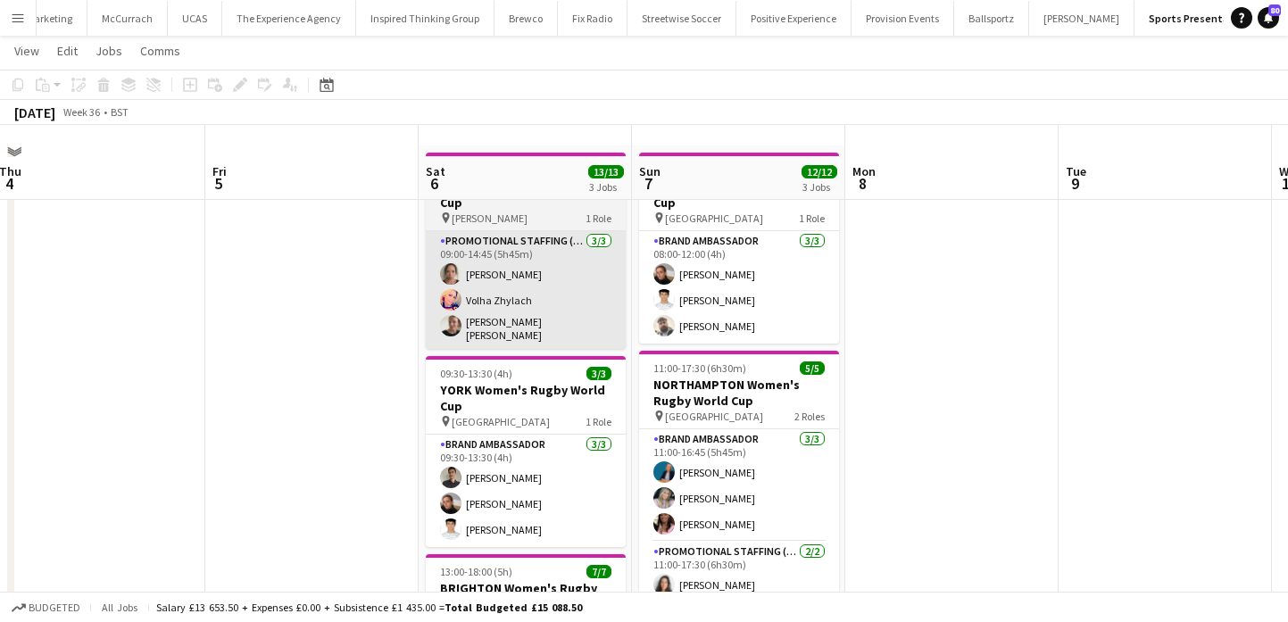
scroll to position [94, 0]
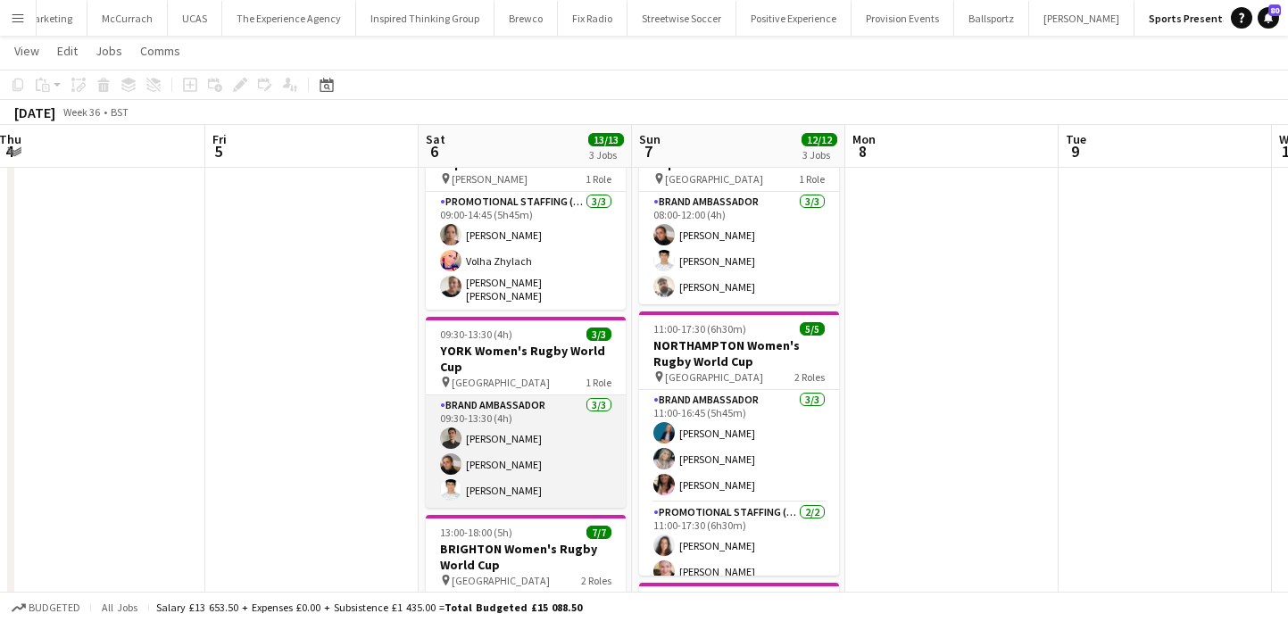
click at [543, 437] on app-card-role "Brand Ambassador [DATE] 09:30-13:30 (4h) [PERSON_NAME] [PERSON_NAME] [PERSON_NA…" at bounding box center [526, 451] width 200 height 112
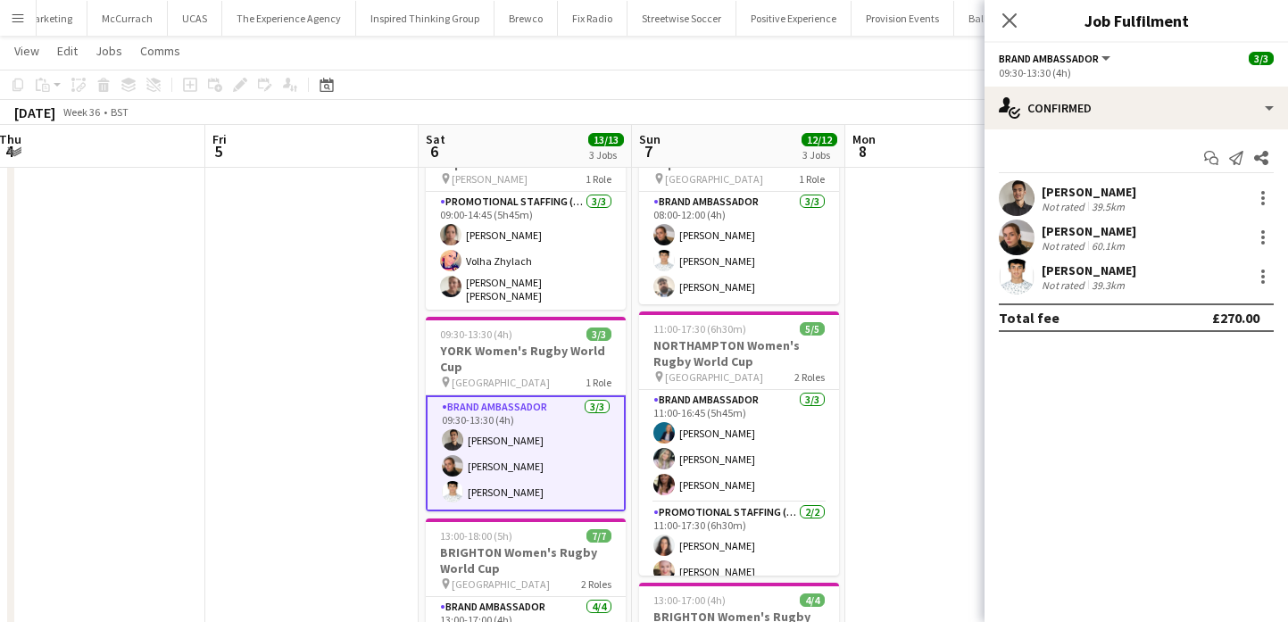
click at [1040, 199] on div "[PERSON_NAME] Not rated 39.5km" at bounding box center [1135, 198] width 303 height 36
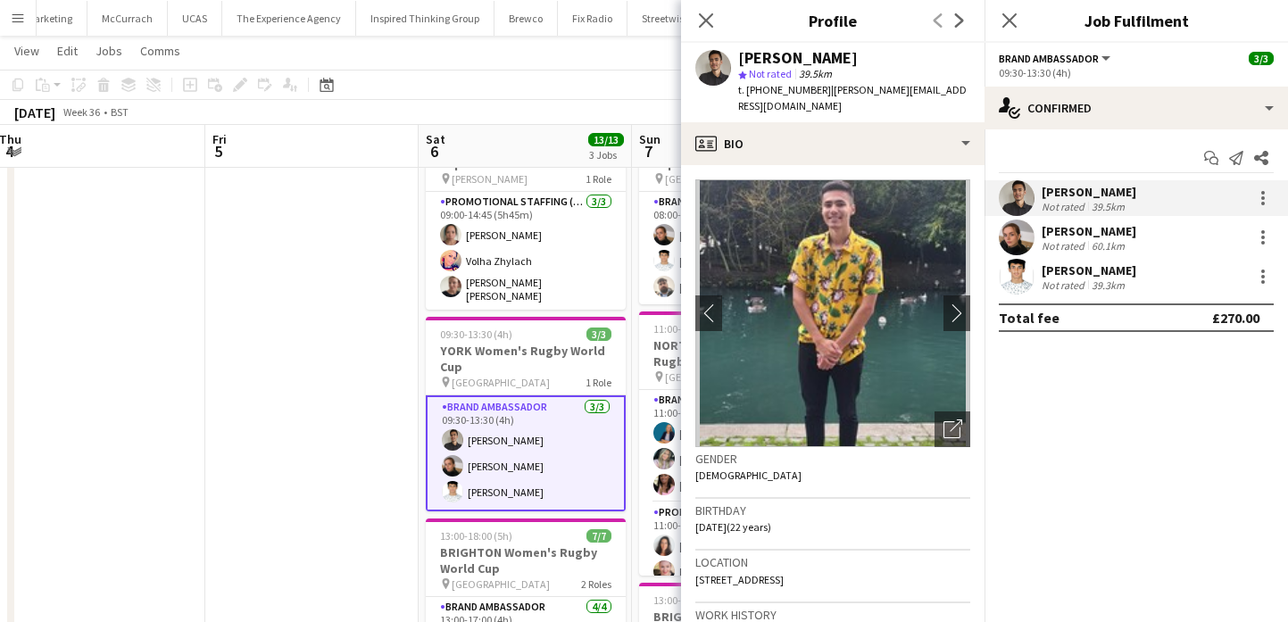
click at [818, 69] on span "39.5km" at bounding box center [815, 73] width 40 height 13
click at [815, 60] on div "[PERSON_NAME]" at bounding box center [798, 58] width 120 height 16
copy div "[PERSON_NAME]"
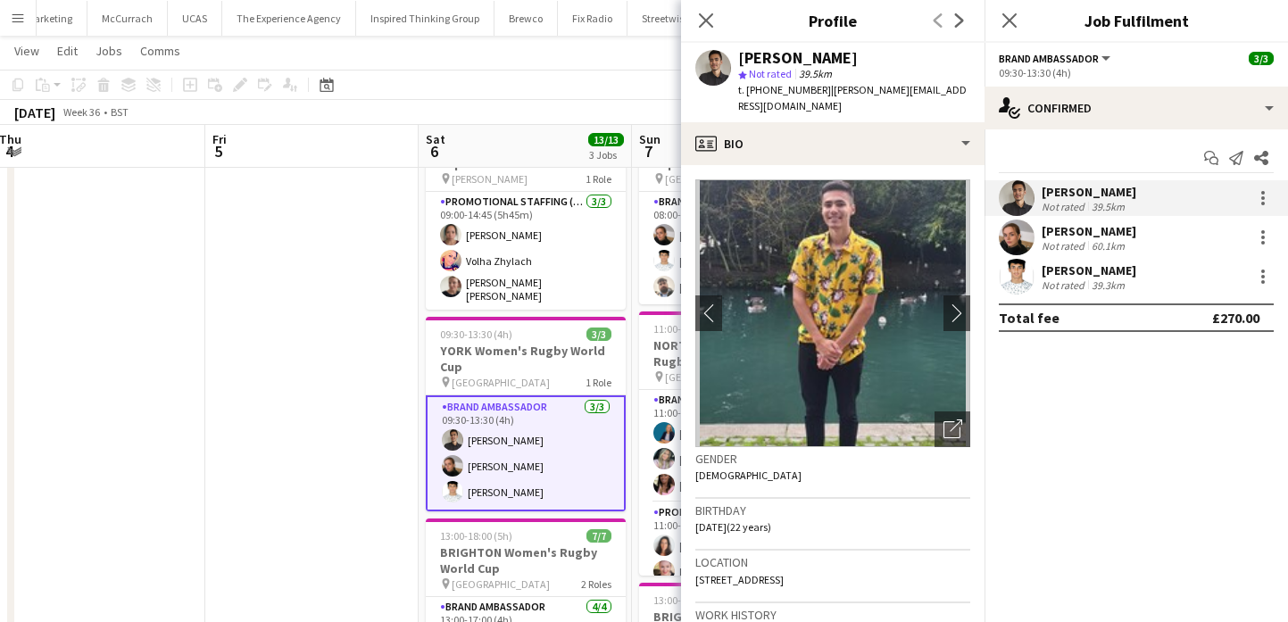
click at [761, 94] on span "t. [PHONE_NUMBER]" at bounding box center [784, 89] width 93 height 13
drag, startPoint x: 761, startPoint y: 94, endPoint x: 747, endPoint y: 94, distance: 14.3
click at [747, 94] on span "t. [PHONE_NUMBER]" at bounding box center [784, 89] width 93 height 13
copy span "[PHONE_NUMBER]"
drag, startPoint x: 829, startPoint y: 91, endPoint x: 947, endPoint y: 96, distance: 117.9
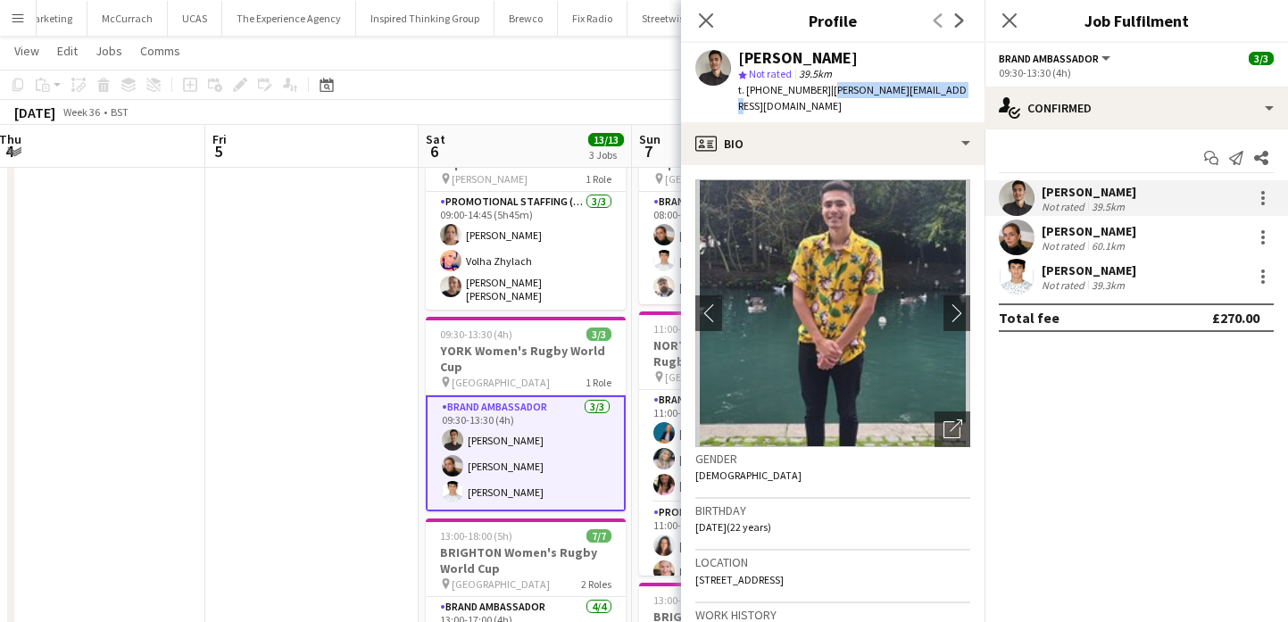
click at [947, 96] on span "| [PERSON_NAME][EMAIL_ADDRESS][DOMAIN_NAME]" at bounding box center [852, 97] width 228 height 29
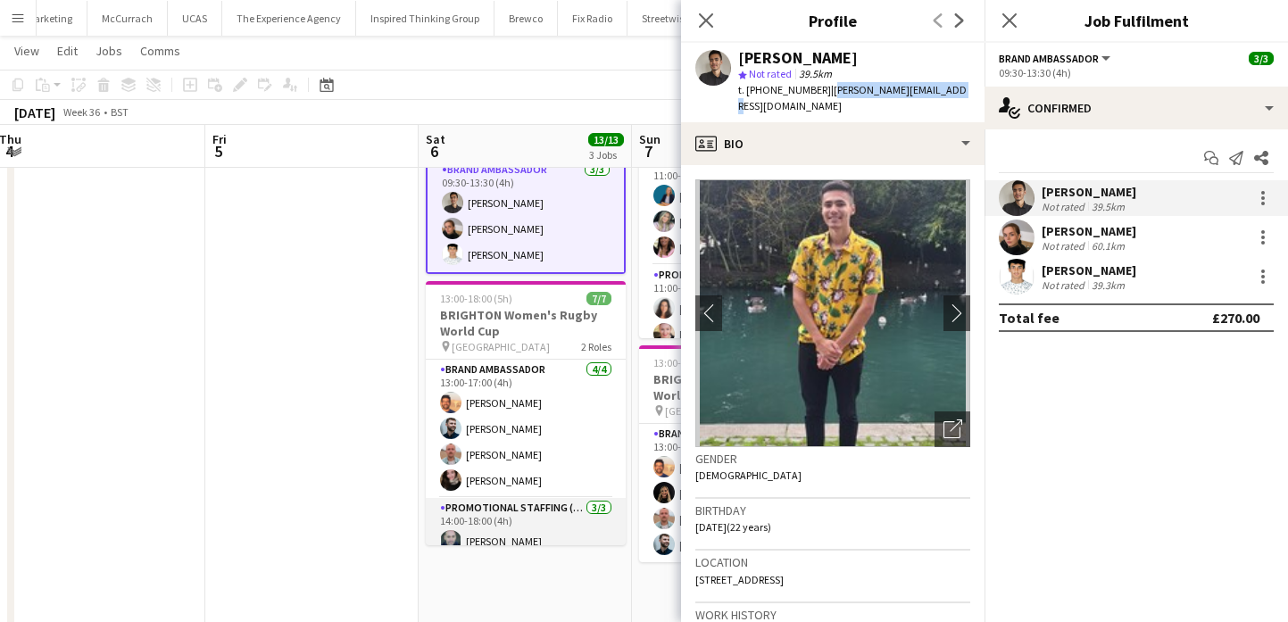
scroll to position [65, 0]
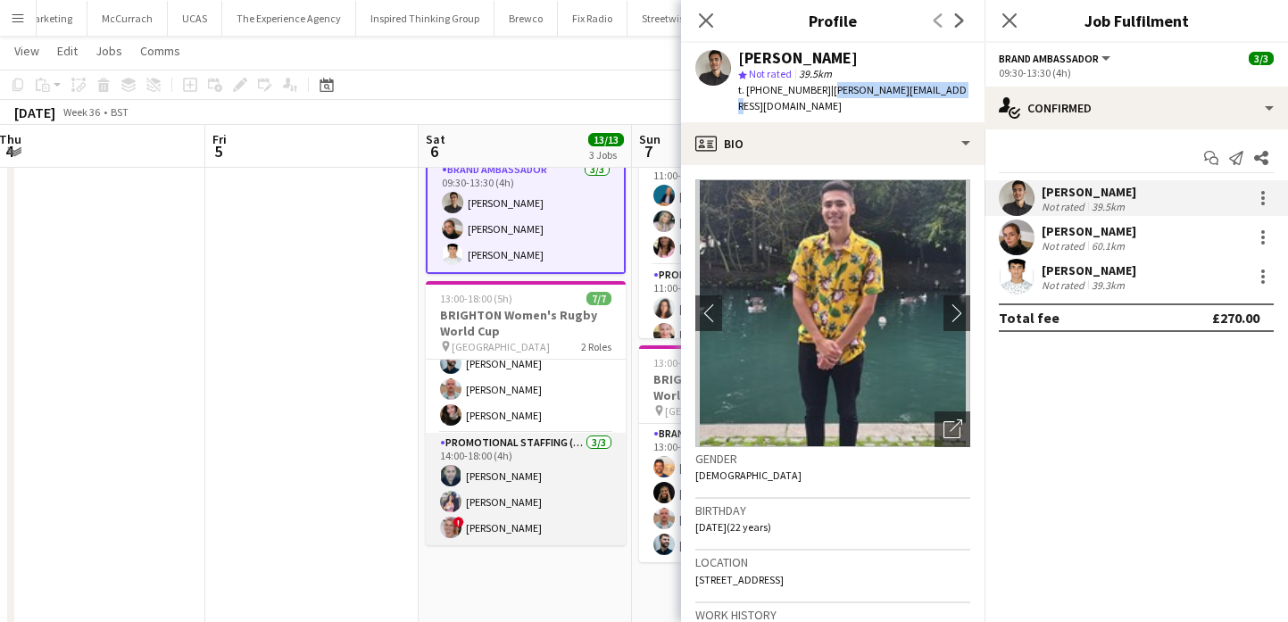
click at [502, 510] on app-card-role "Promotional Staffing (Promotional Staff) [DATE] 14:00-18:00 (4h) [PERSON_NAME] …" at bounding box center [526, 489] width 200 height 112
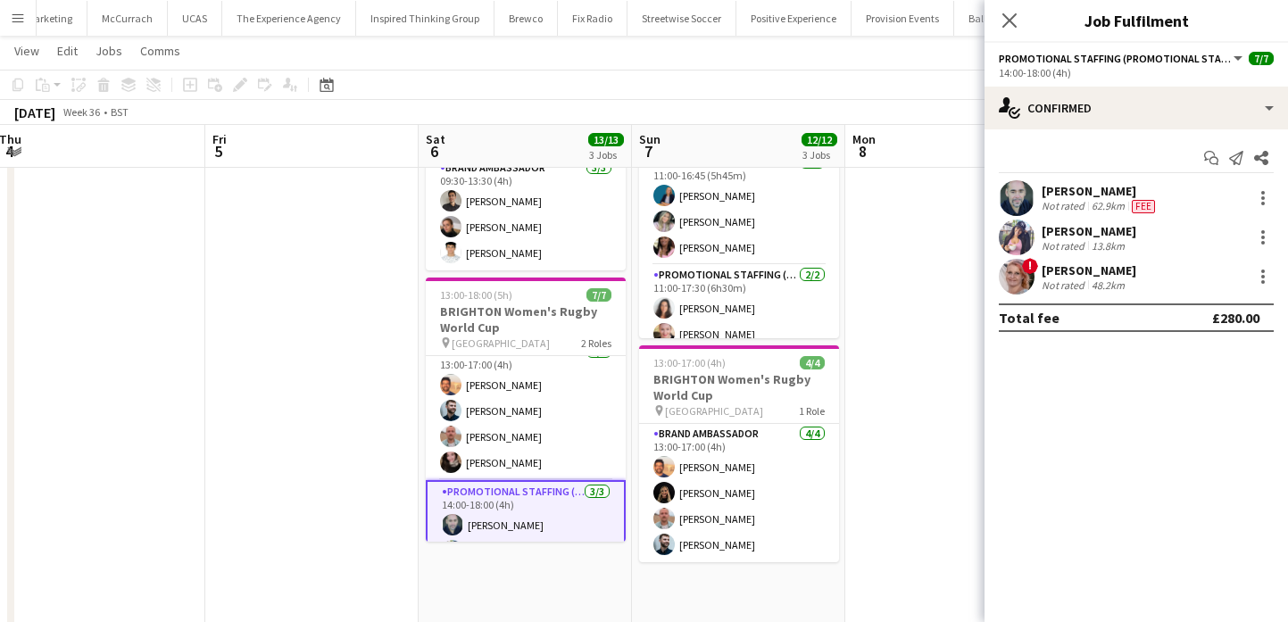
scroll to position [0, 0]
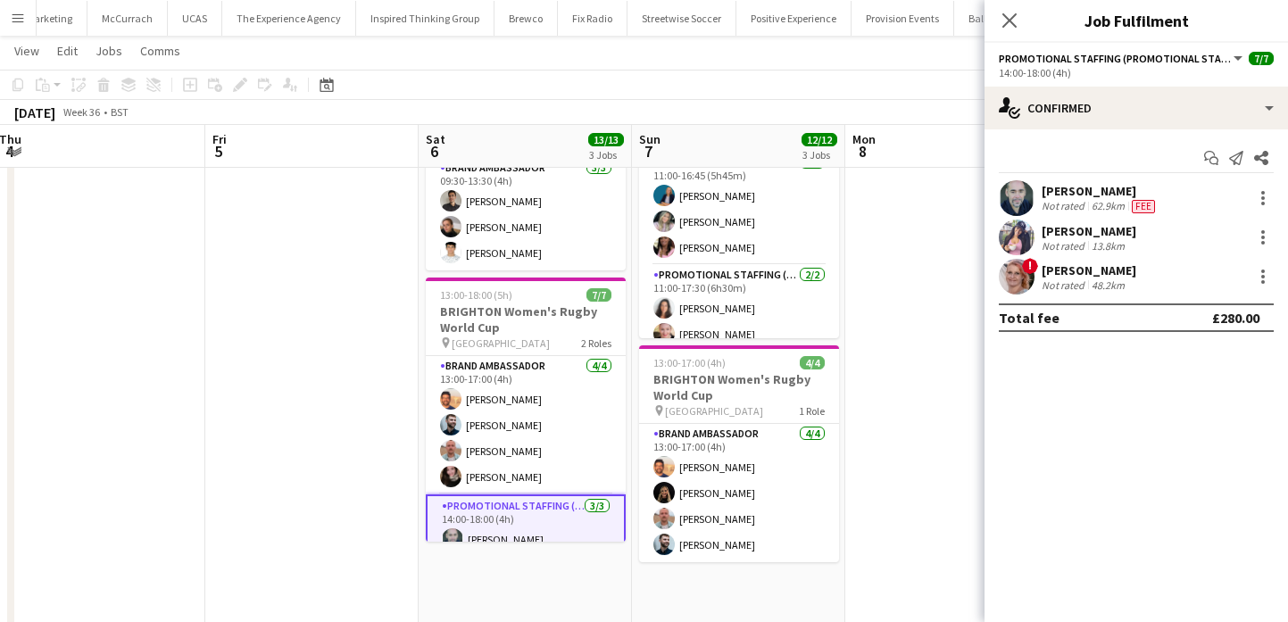
click at [537, 428] on app-card-role "Brand Ambassador [DATE] 13:00-17:00 (4h) [PERSON_NAME] [PERSON_NAME] [PERSON_NA…" at bounding box center [526, 425] width 200 height 138
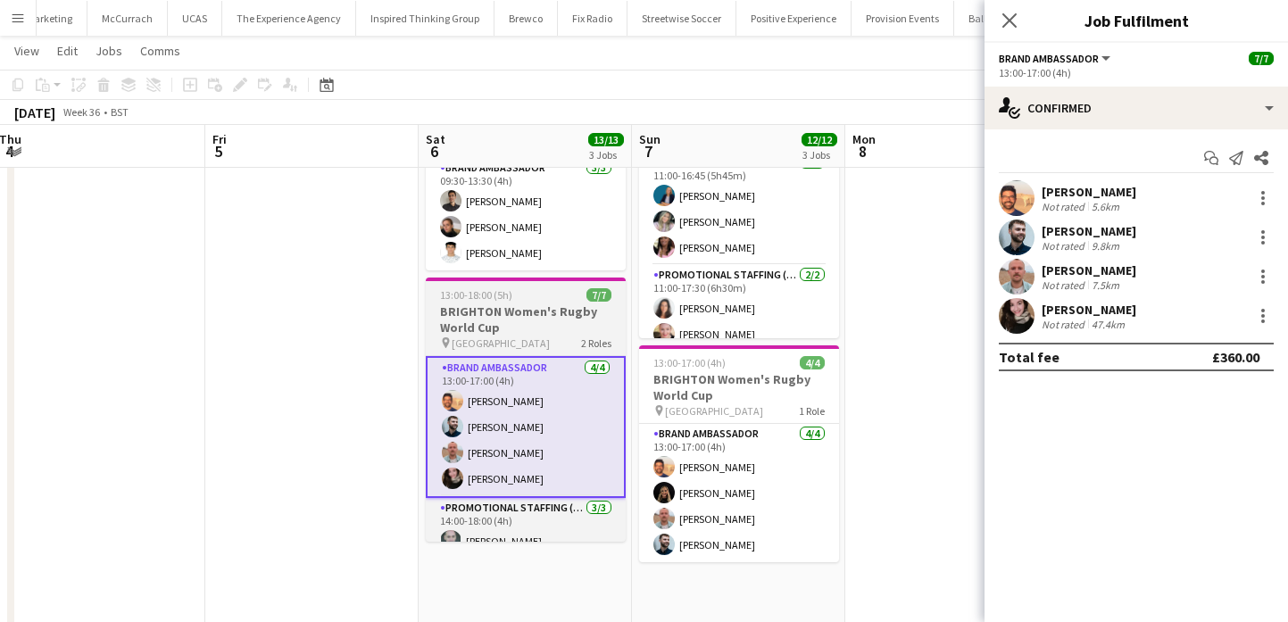
click at [564, 325] on h3 "BRIGHTON Women's Rugby World Cup" at bounding box center [526, 319] width 200 height 32
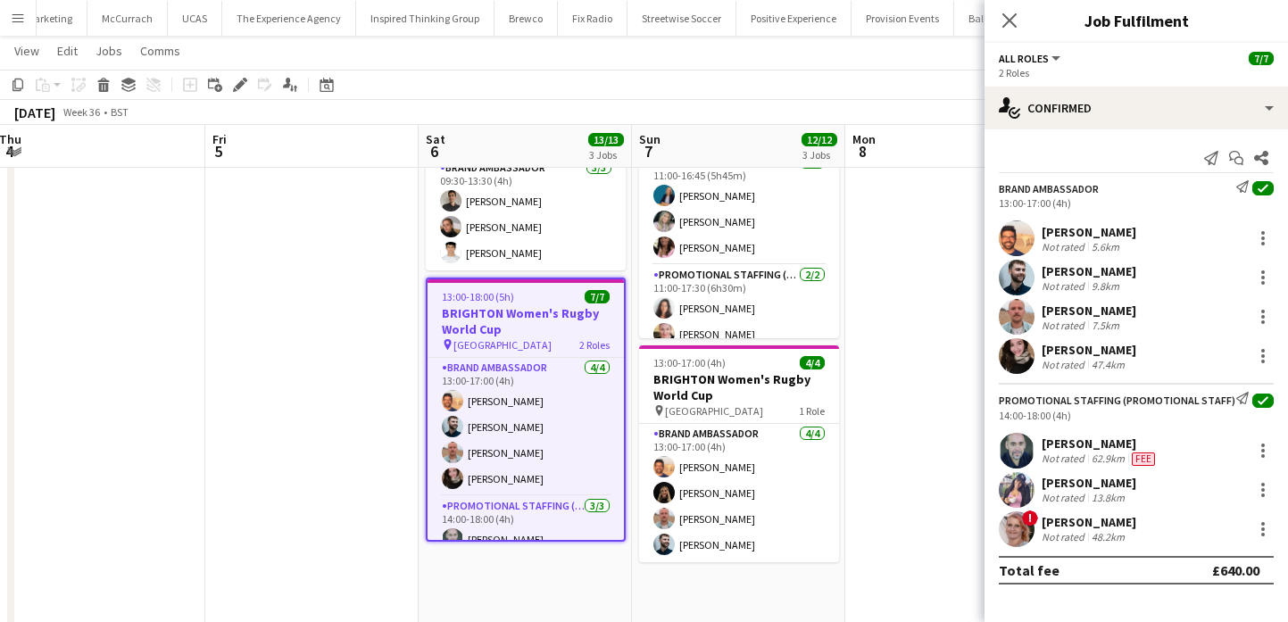
click at [360, 390] on app-date-cell at bounding box center [311, 335] width 213 height 932
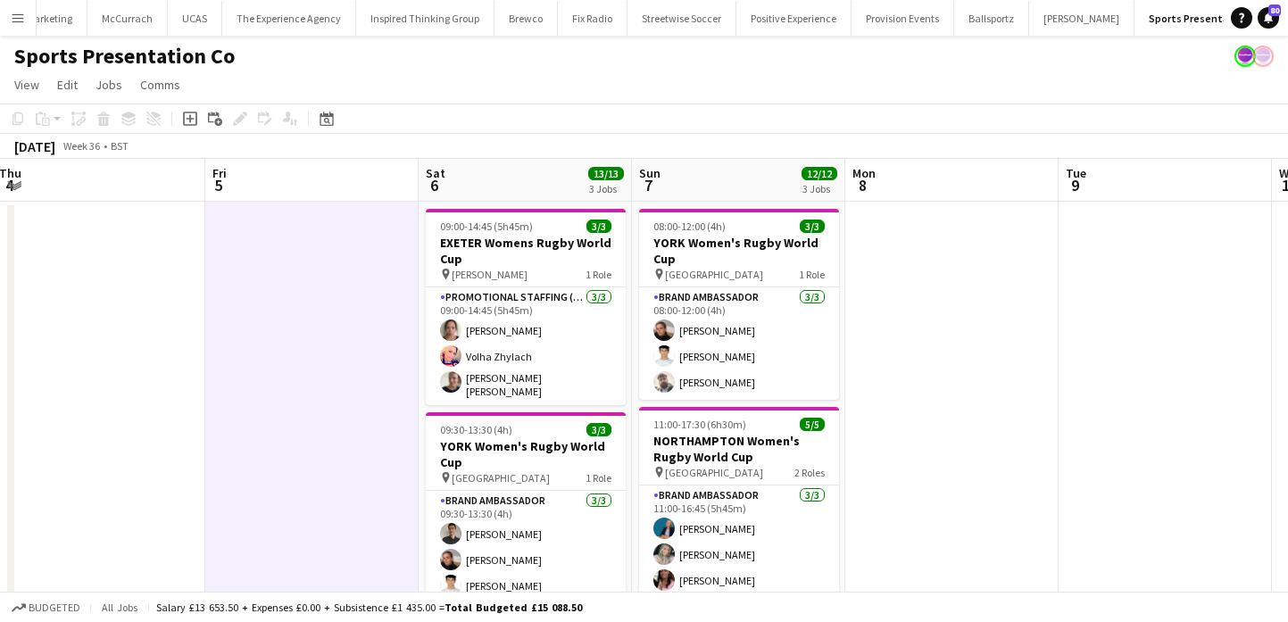
click at [565, 326] on app-card-role "Promotional Staffing (Brand Ambassadors) [DATE] 09:00-14:45 (5h45m) [PERSON_NAM…" at bounding box center [526, 346] width 200 height 118
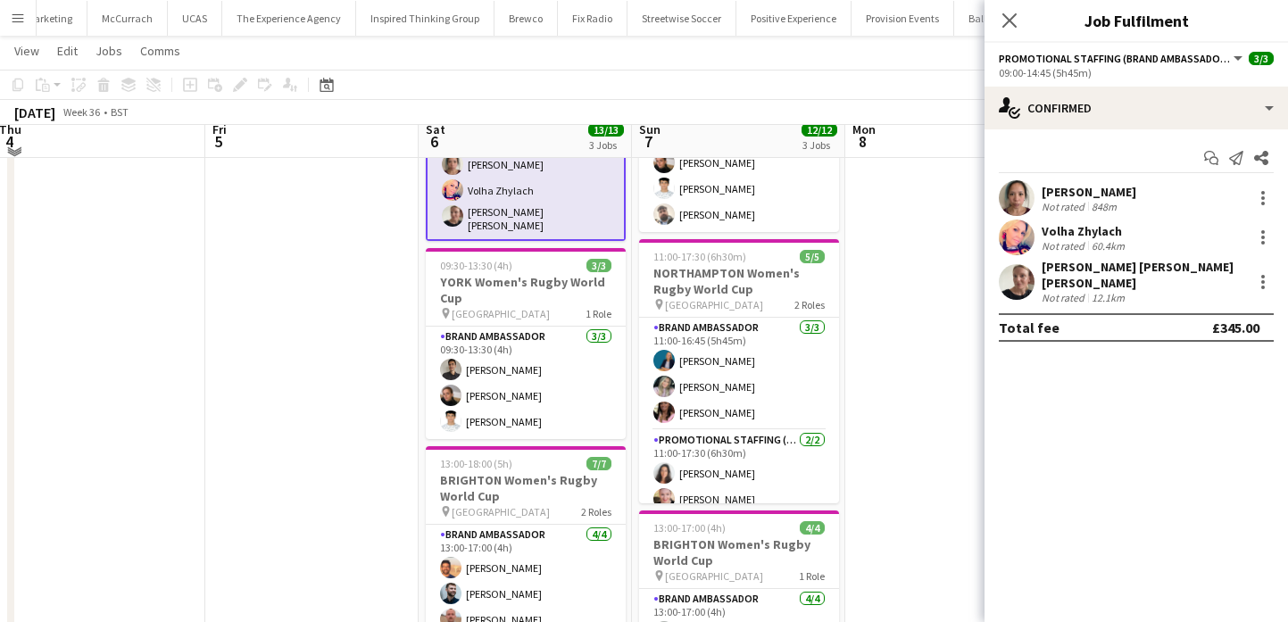
scroll to position [173, 0]
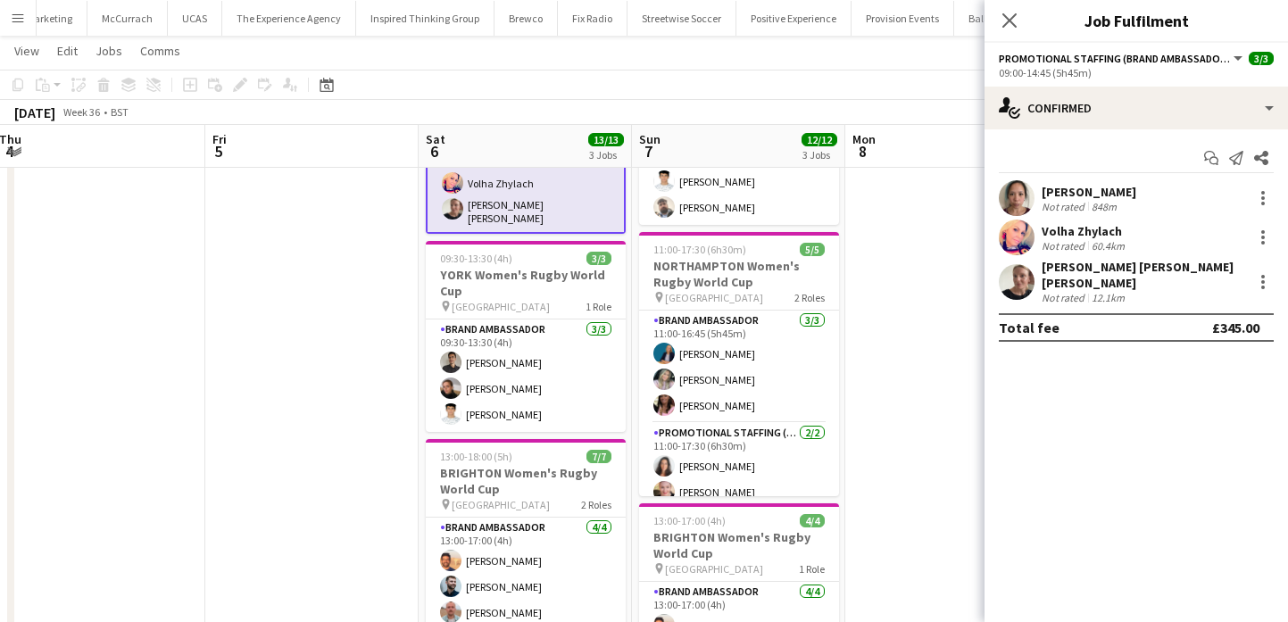
click at [615, 369] on app-card-role "Brand Ambassador [DATE] 09:30-13:30 (4h) [PERSON_NAME] [PERSON_NAME] [PERSON_NA…" at bounding box center [526, 375] width 200 height 112
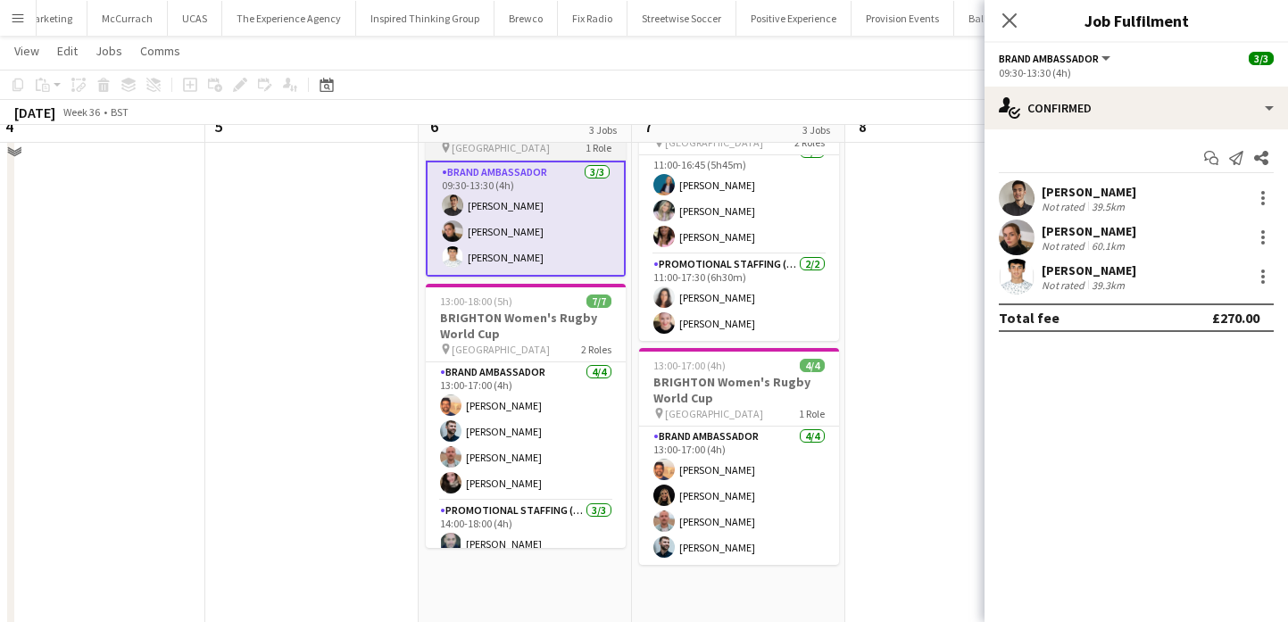
scroll to position [334, 0]
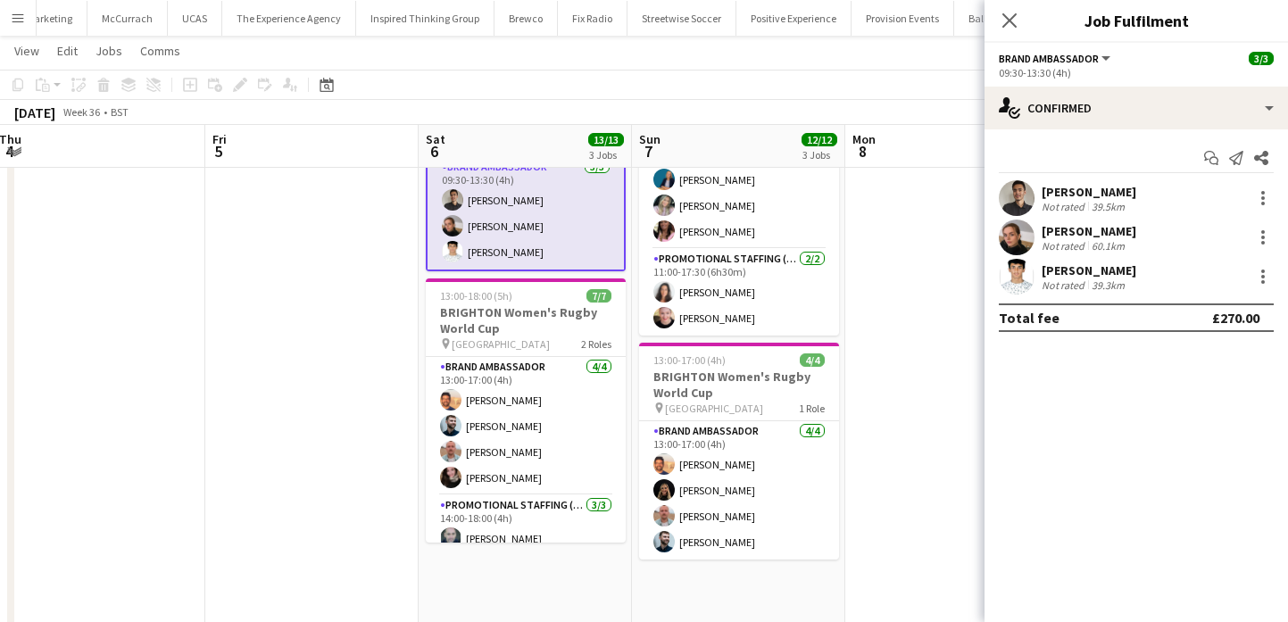
click at [559, 419] on app-card-role "Brand Ambassador [DATE] 13:00-17:00 (4h) [PERSON_NAME] [PERSON_NAME] [PERSON_NA…" at bounding box center [526, 426] width 200 height 138
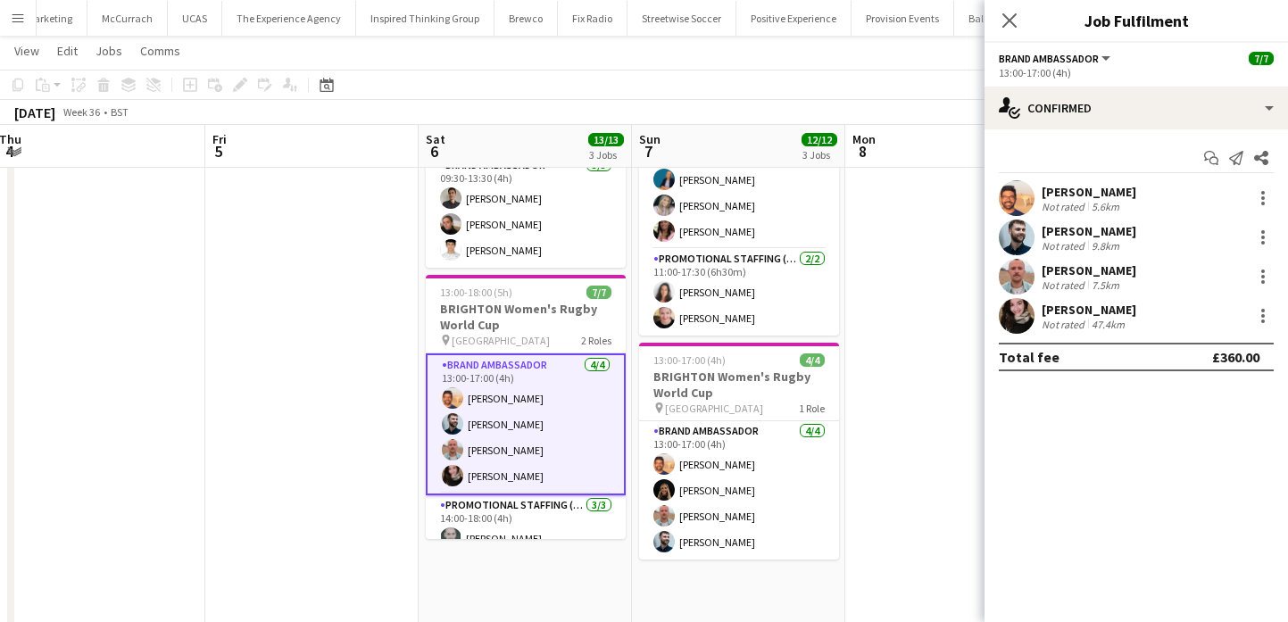
click at [1054, 197] on div "[PERSON_NAME]" at bounding box center [1088, 192] width 95 height 16
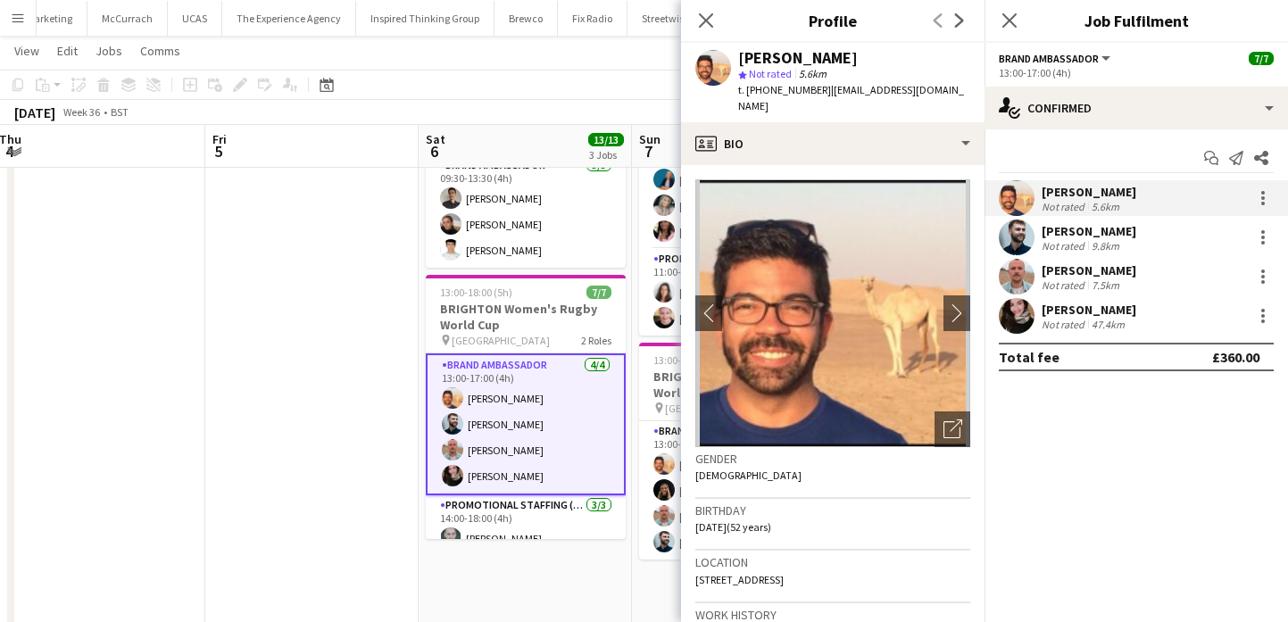
click at [808, 53] on div "[PERSON_NAME]" at bounding box center [798, 58] width 120 height 16
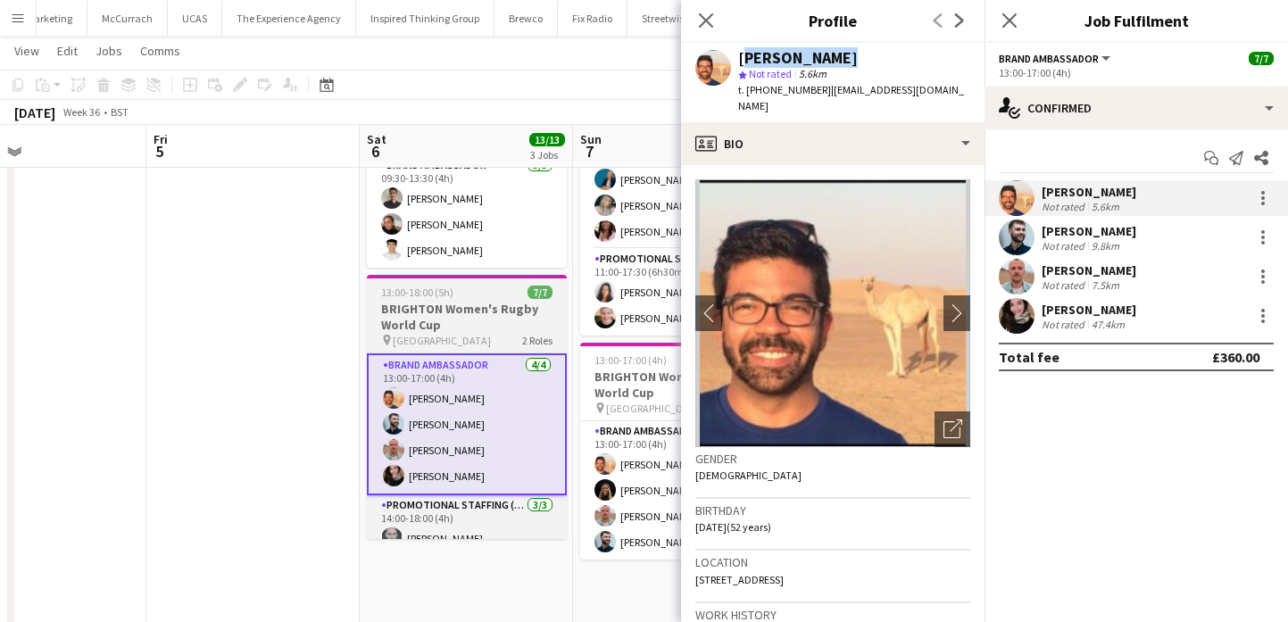
scroll to position [0, 708]
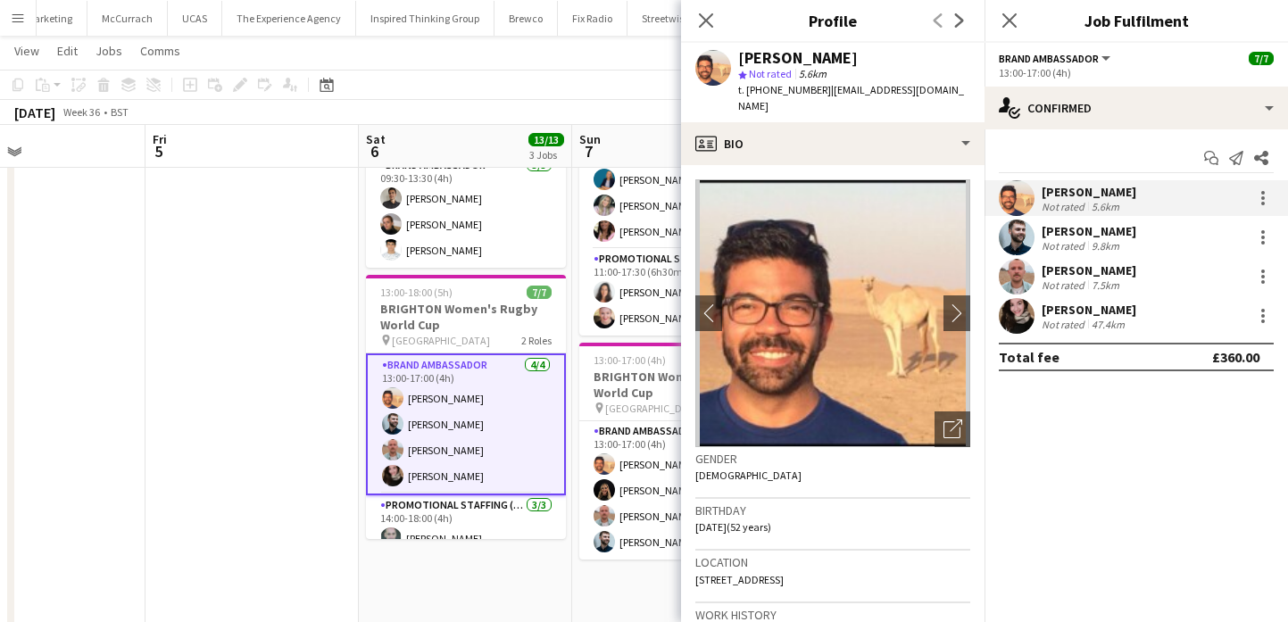
click at [789, 88] on span "t. [PHONE_NUMBER]" at bounding box center [784, 89] width 93 height 13
drag, startPoint x: 789, startPoint y: 88, endPoint x: 748, endPoint y: 88, distance: 41.0
click at [748, 88] on span "t. [PHONE_NUMBER]" at bounding box center [784, 89] width 93 height 13
drag, startPoint x: 828, startPoint y: 94, endPoint x: 950, endPoint y: 95, distance: 122.3
click at [950, 95] on div "[PERSON_NAME] star Not rated 5.6km t. [PHONE_NUMBER] | [EMAIL_ADDRESS][DOMAIN_N…" at bounding box center [832, 82] width 303 height 79
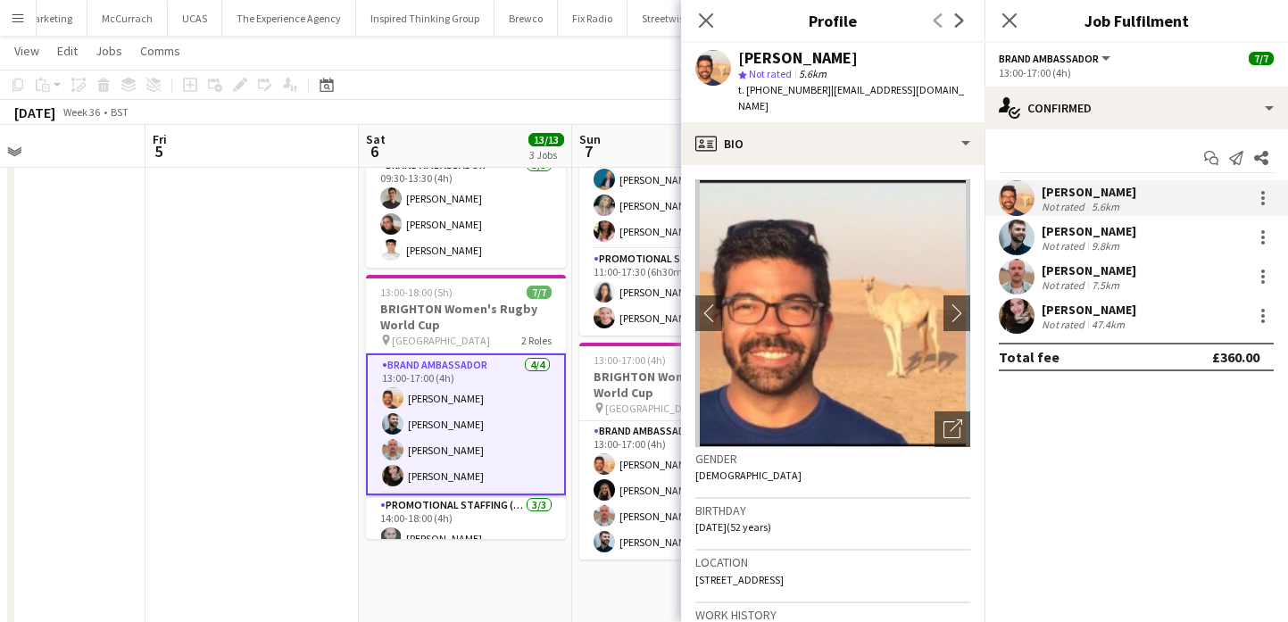
click at [1025, 235] on app-user-avatar at bounding box center [1017, 238] width 36 height 36
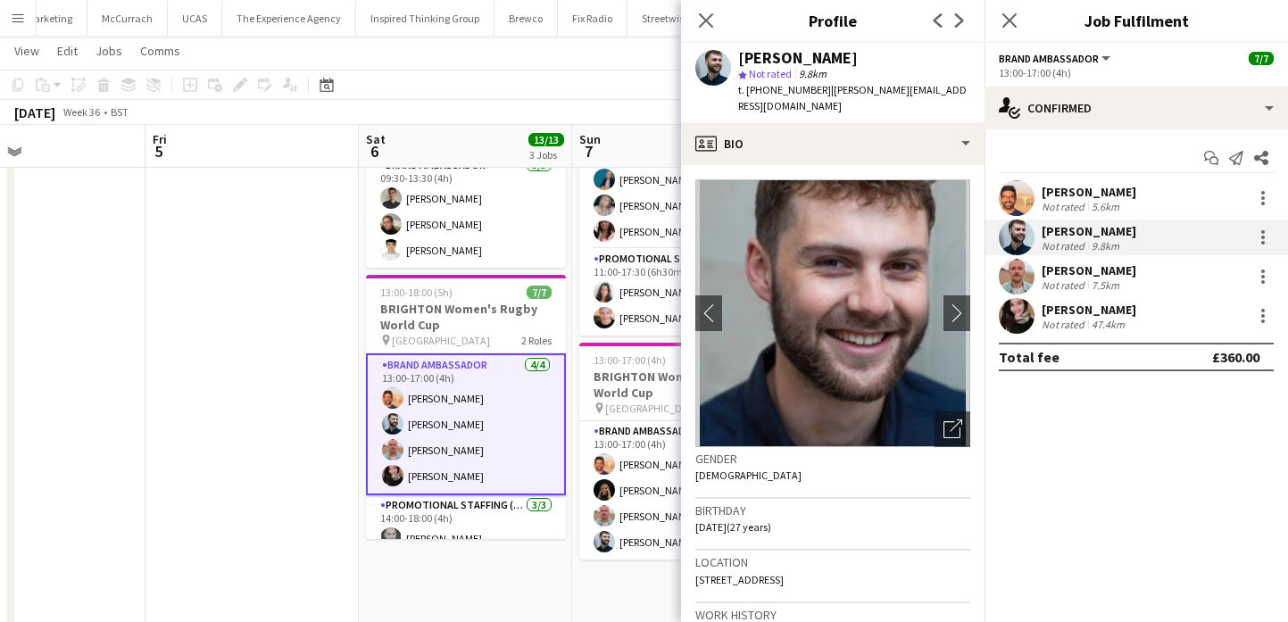
click at [806, 68] on span "9.8km" at bounding box center [812, 73] width 35 height 13
click at [806, 59] on div "[PERSON_NAME]" at bounding box center [798, 58] width 120 height 16
click at [789, 91] on span "t. [PHONE_NUMBER]" at bounding box center [784, 89] width 93 height 13
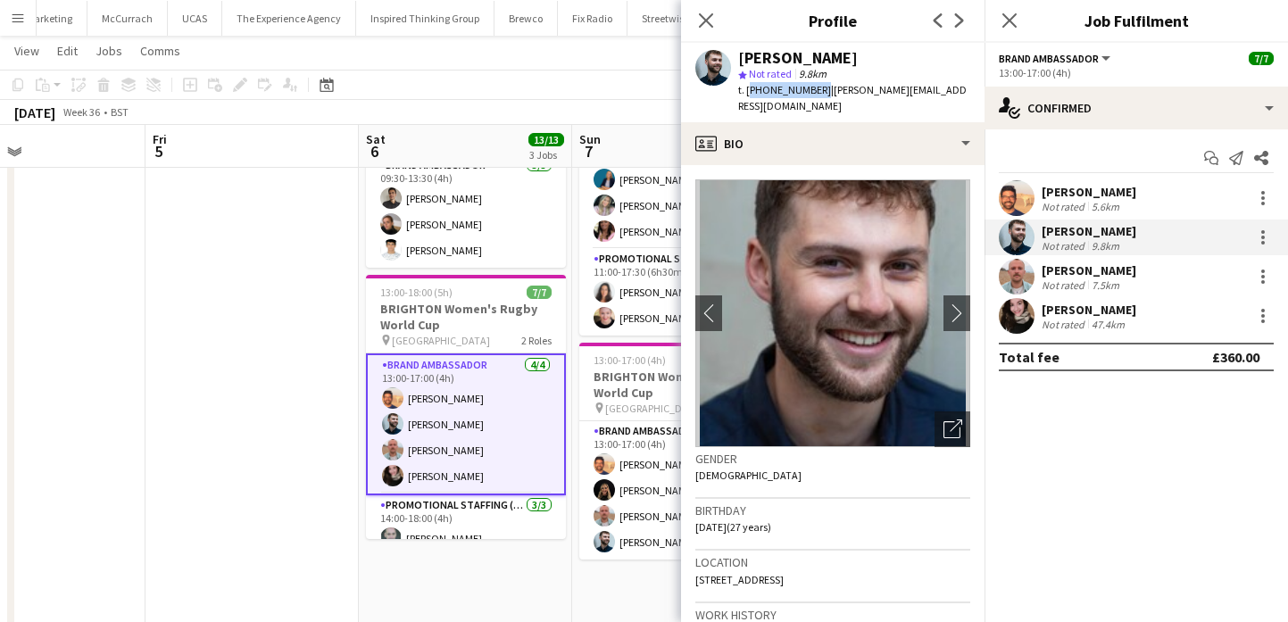
drag, startPoint x: 788, startPoint y: 91, endPoint x: 747, endPoint y: 91, distance: 41.0
click at [747, 91] on span "t. [PHONE_NUMBER]" at bounding box center [784, 89] width 93 height 13
drag, startPoint x: 824, startPoint y: 93, endPoint x: 941, endPoint y: 99, distance: 117.1
click at [941, 99] on div "[PERSON_NAME] star Not rated 9.8km t. [PHONE_NUMBER] | [PERSON_NAME][EMAIL_ADDR…" at bounding box center [832, 82] width 303 height 79
click at [1056, 290] on div "Not rated" at bounding box center [1064, 284] width 46 height 13
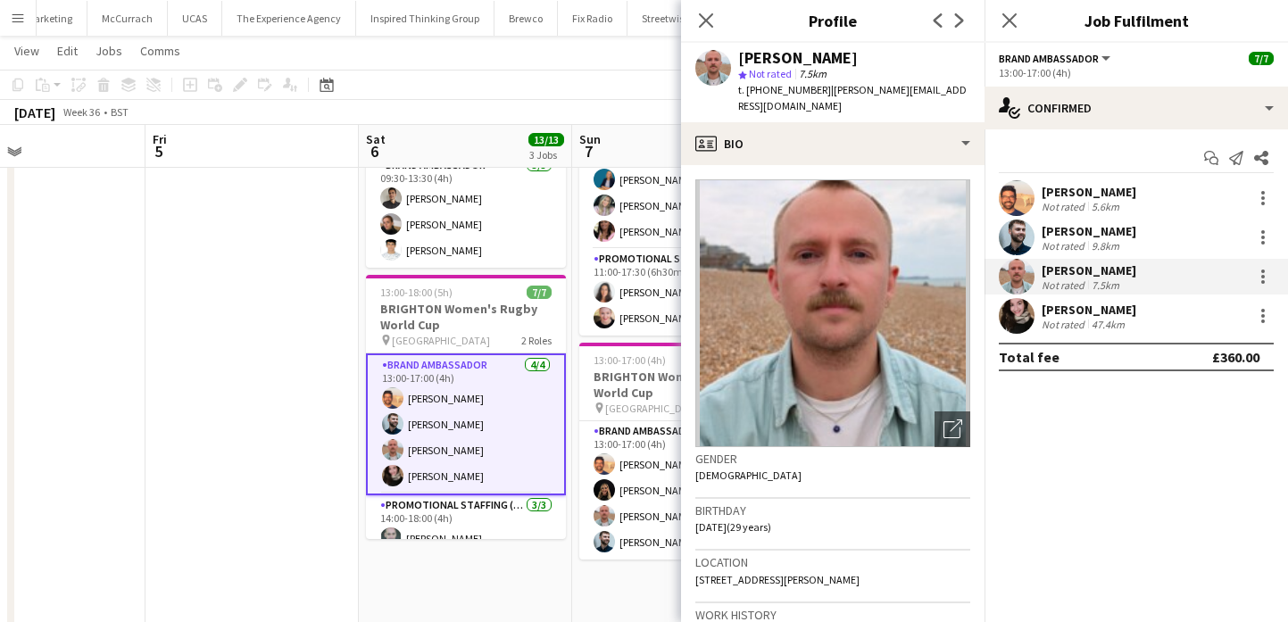
click at [834, 64] on div "[PERSON_NAME]" at bounding box center [798, 58] width 120 height 16
click at [774, 86] on span "t. [PHONE_NUMBER]" at bounding box center [784, 89] width 93 height 13
drag, startPoint x: 774, startPoint y: 86, endPoint x: 749, endPoint y: 86, distance: 25.0
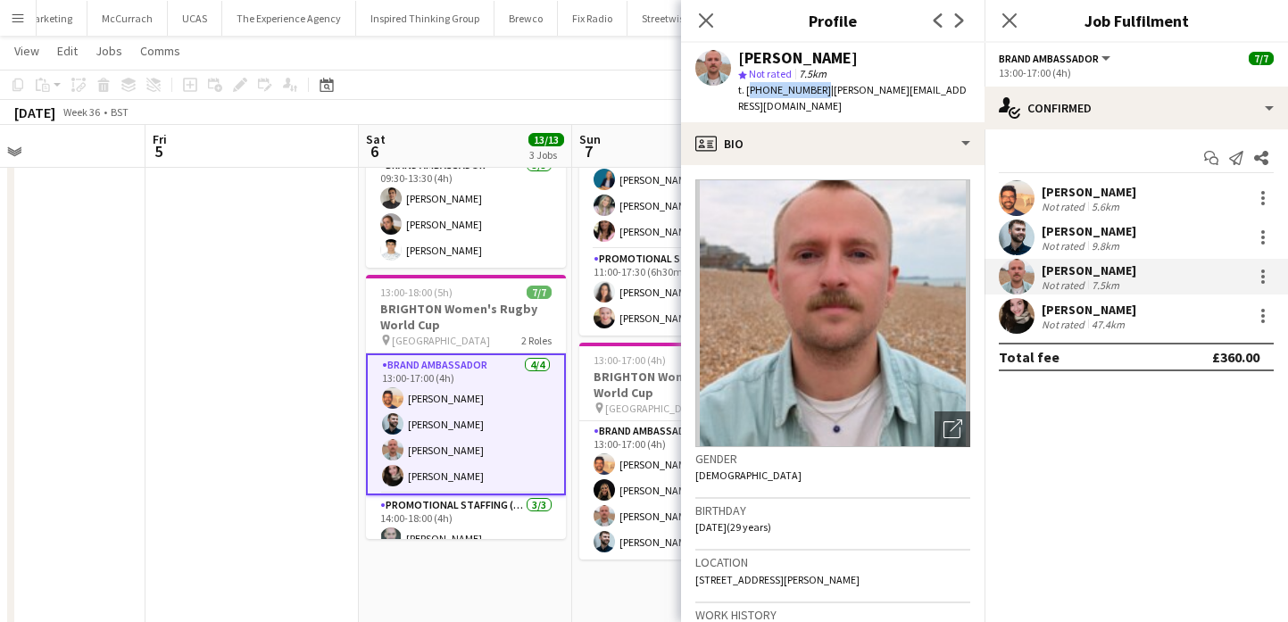
click at [749, 86] on span "t. [PHONE_NUMBER]" at bounding box center [784, 89] width 93 height 13
drag, startPoint x: 834, startPoint y: 105, endPoint x: 823, endPoint y: 95, distance: 15.2
click at [823, 95] on div "t. [PHONE_NUMBER] | [PERSON_NAME][EMAIL_ADDRESS][DOMAIN_NAME]" at bounding box center [854, 98] width 232 height 32
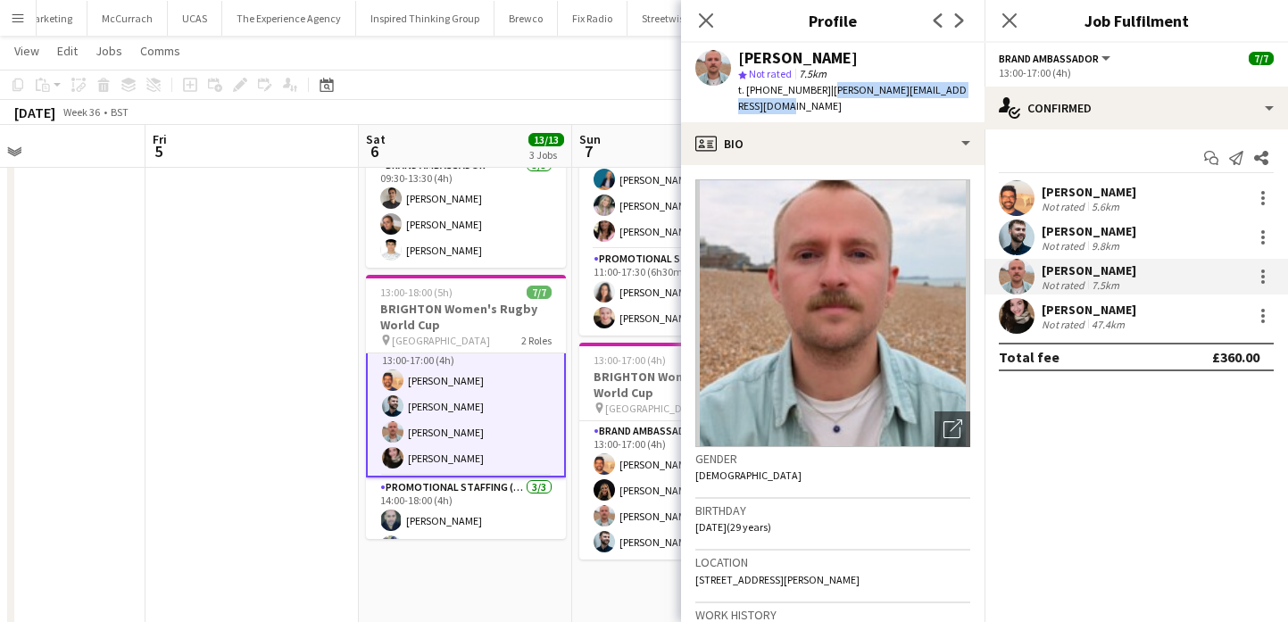
scroll to position [17, 0]
click at [1094, 309] on div "[PERSON_NAME]" at bounding box center [1088, 310] width 95 height 16
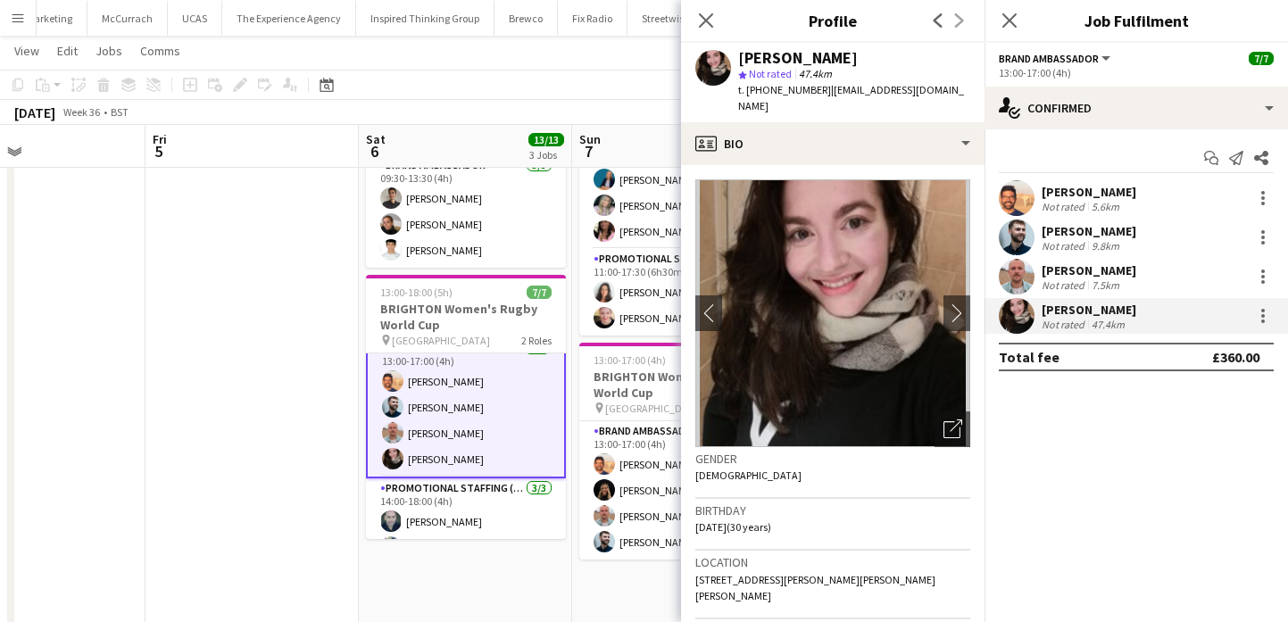
click at [787, 92] on span "t. [PHONE_NUMBER]" at bounding box center [784, 89] width 93 height 13
drag, startPoint x: 787, startPoint y: 92, endPoint x: 748, endPoint y: 92, distance: 39.3
click at [748, 92] on span "t. [PHONE_NUMBER]" at bounding box center [784, 89] width 93 height 13
click at [844, 94] on span "| [EMAIL_ADDRESS][DOMAIN_NAME]" at bounding box center [851, 97] width 226 height 29
drag, startPoint x: 844, startPoint y: 94, endPoint x: 928, endPoint y: 98, distance: 84.0
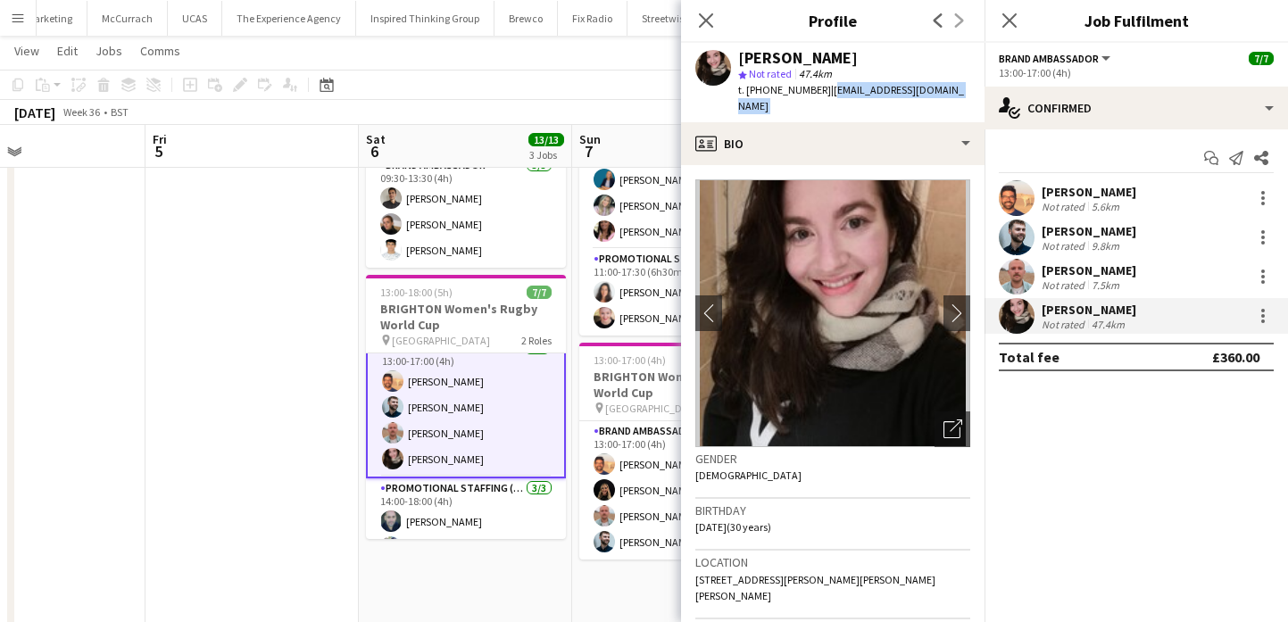
click at [928, 98] on div "[PERSON_NAME] star Not rated 47.4km t. [PHONE_NUMBER] | [EMAIL_ADDRESS][DOMAIN_…" at bounding box center [832, 82] width 303 height 79
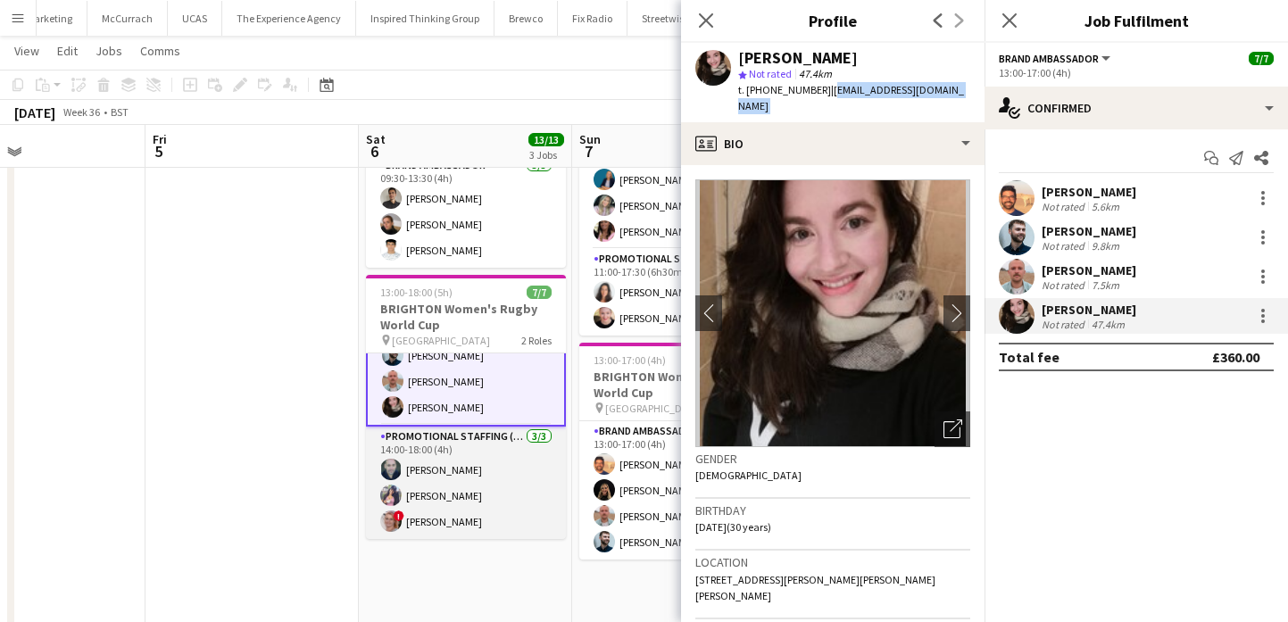
click at [508, 463] on app-card-role "Promotional Staffing (Promotional Staff) [DATE] 14:00-18:00 (4h) [PERSON_NAME] …" at bounding box center [466, 483] width 200 height 112
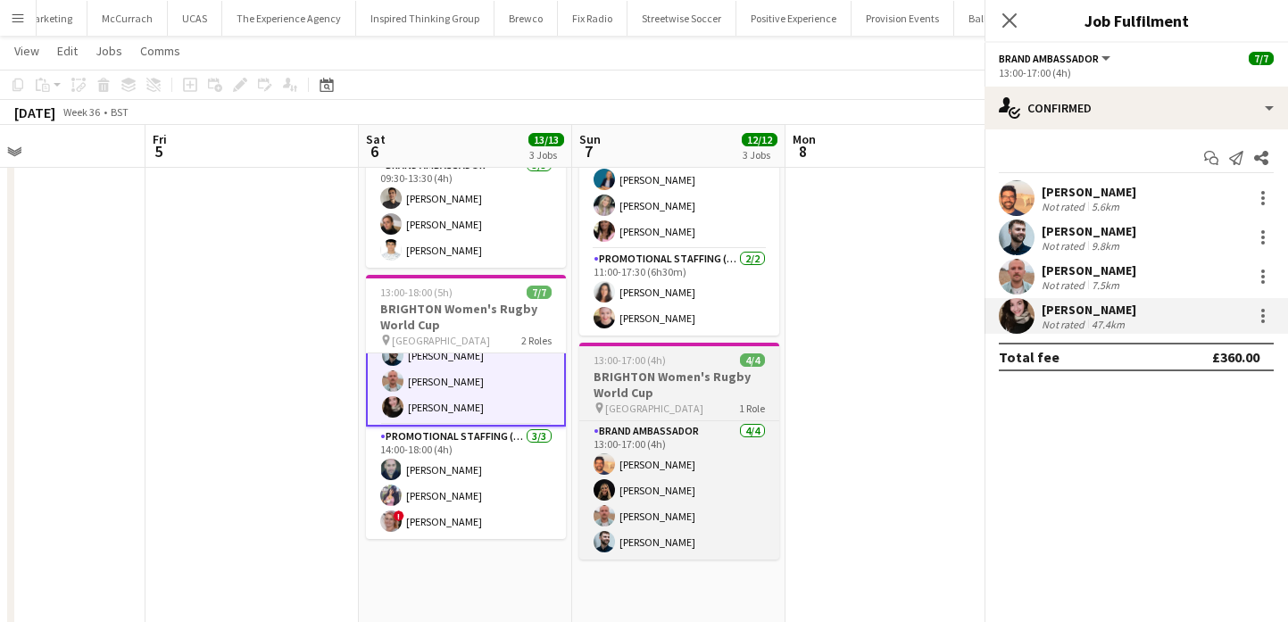
scroll to position [67, 0]
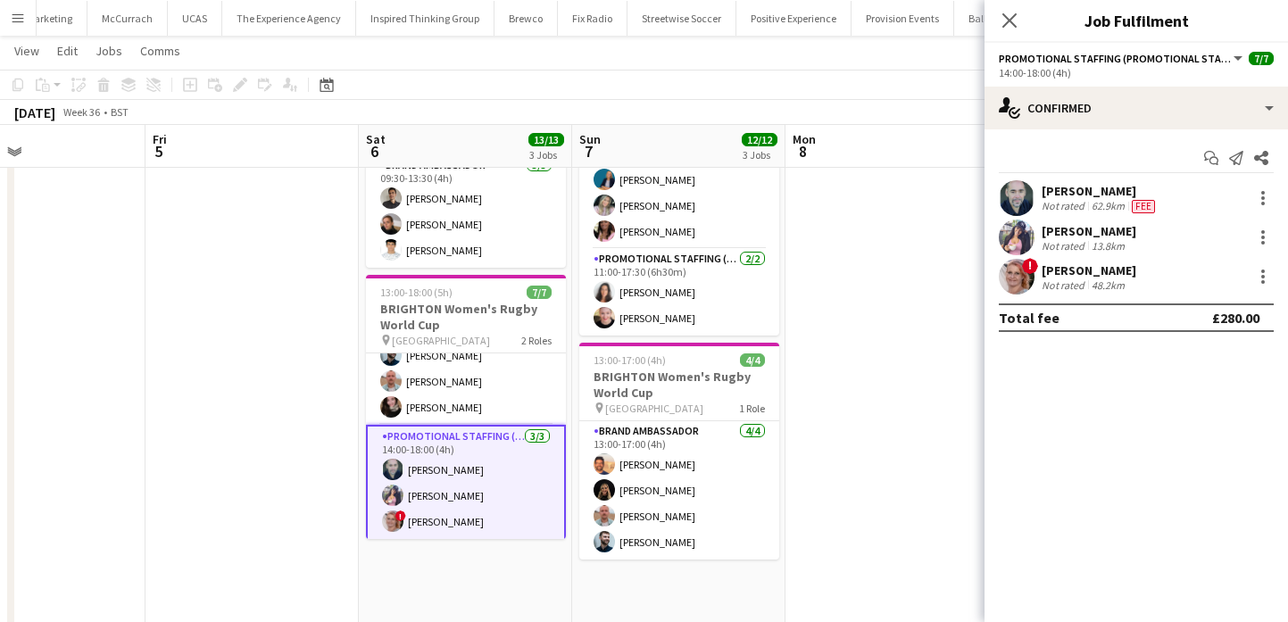
click at [1031, 191] on app-user-avatar at bounding box center [1017, 198] width 36 height 36
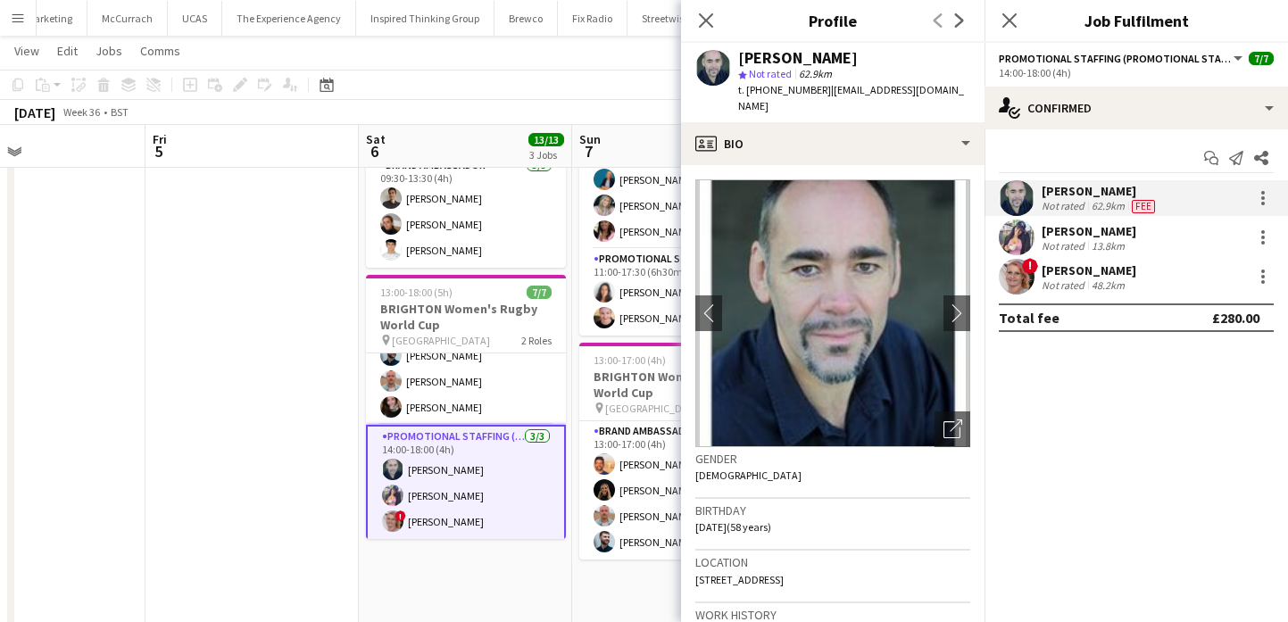
click at [816, 66] on div "star Not rated 62.9km" at bounding box center [854, 74] width 232 height 16
click at [816, 54] on div "[PERSON_NAME]" at bounding box center [798, 58] width 120 height 16
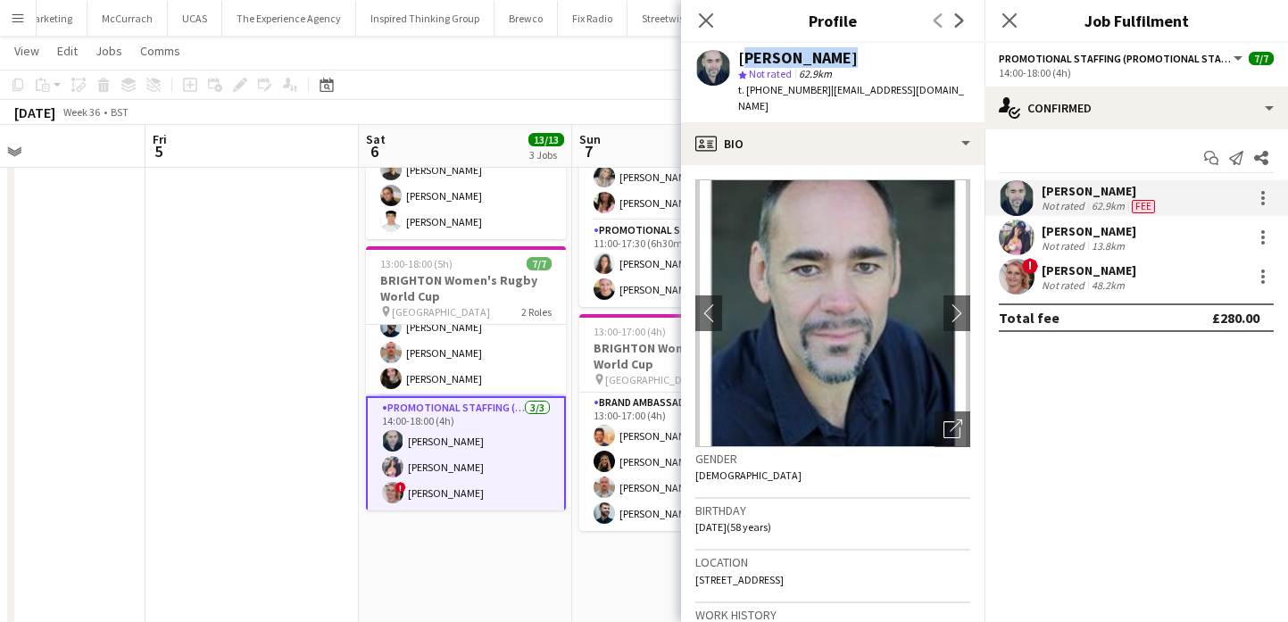
scroll to position [69, 0]
click at [777, 95] on span "t. [PHONE_NUMBER]" at bounding box center [784, 89] width 93 height 13
drag, startPoint x: 777, startPoint y: 95, endPoint x: 747, endPoint y: 95, distance: 30.3
click at [747, 95] on span "t. [PHONE_NUMBER]" at bounding box center [784, 89] width 93 height 13
click at [837, 85] on span "| [EMAIL_ADDRESS][DOMAIN_NAME]" at bounding box center [851, 97] width 226 height 29
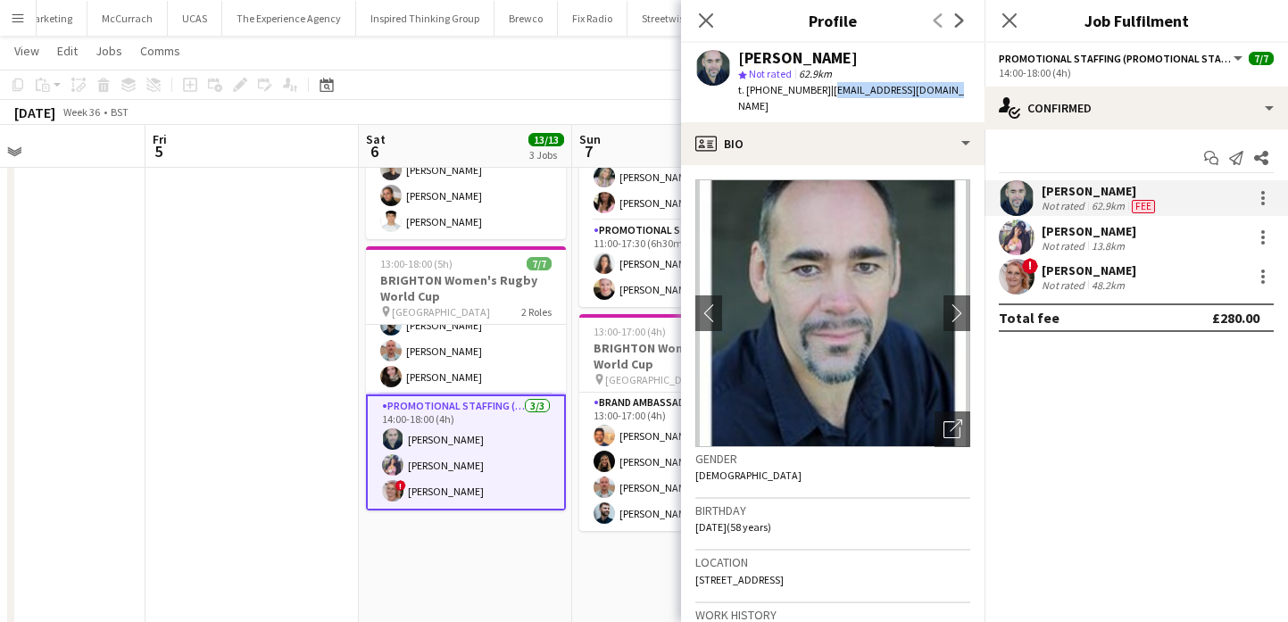
drag, startPoint x: 837, startPoint y: 85, endPoint x: 915, endPoint y: 87, distance: 77.7
click at [915, 87] on span "| [EMAIL_ADDRESS][DOMAIN_NAME]" at bounding box center [851, 97] width 226 height 29
click at [779, 89] on span "t. [PHONE_NUMBER]" at bounding box center [784, 89] width 93 height 13
drag, startPoint x: 779, startPoint y: 89, endPoint x: 745, endPoint y: 89, distance: 33.9
click at [745, 89] on span "t. [PHONE_NUMBER]" at bounding box center [784, 89] width 93 height 13
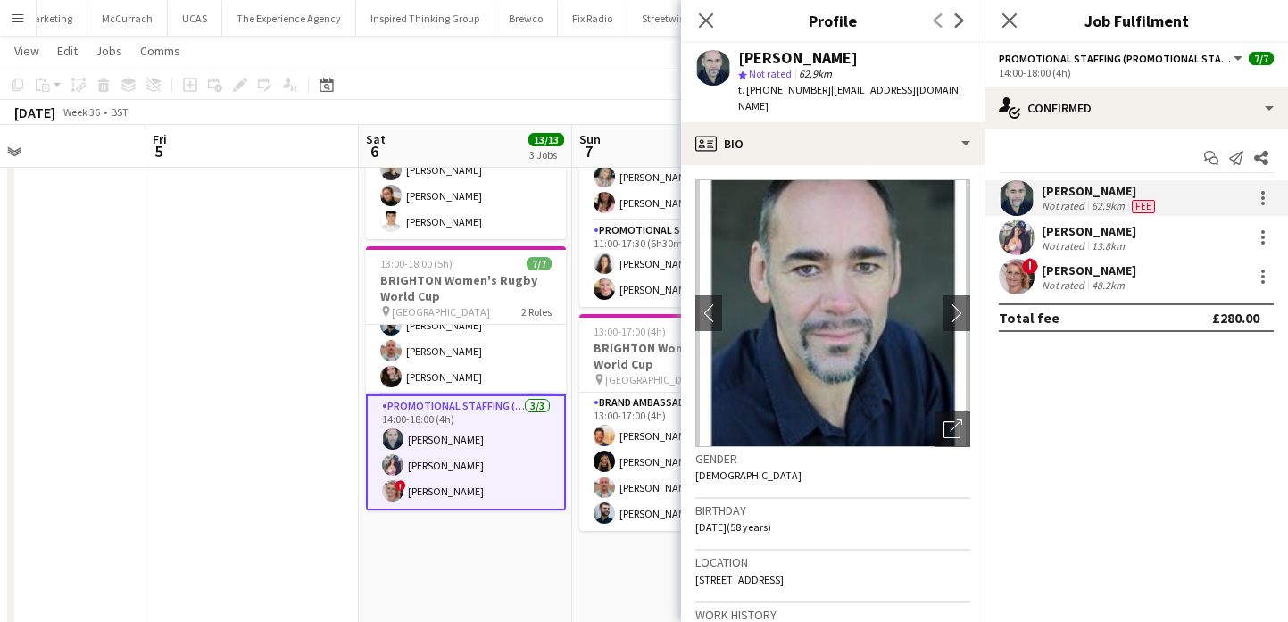
click at [1032, 236] on app-user-avatar at bounding box center [1017, 238] width 36 height 36
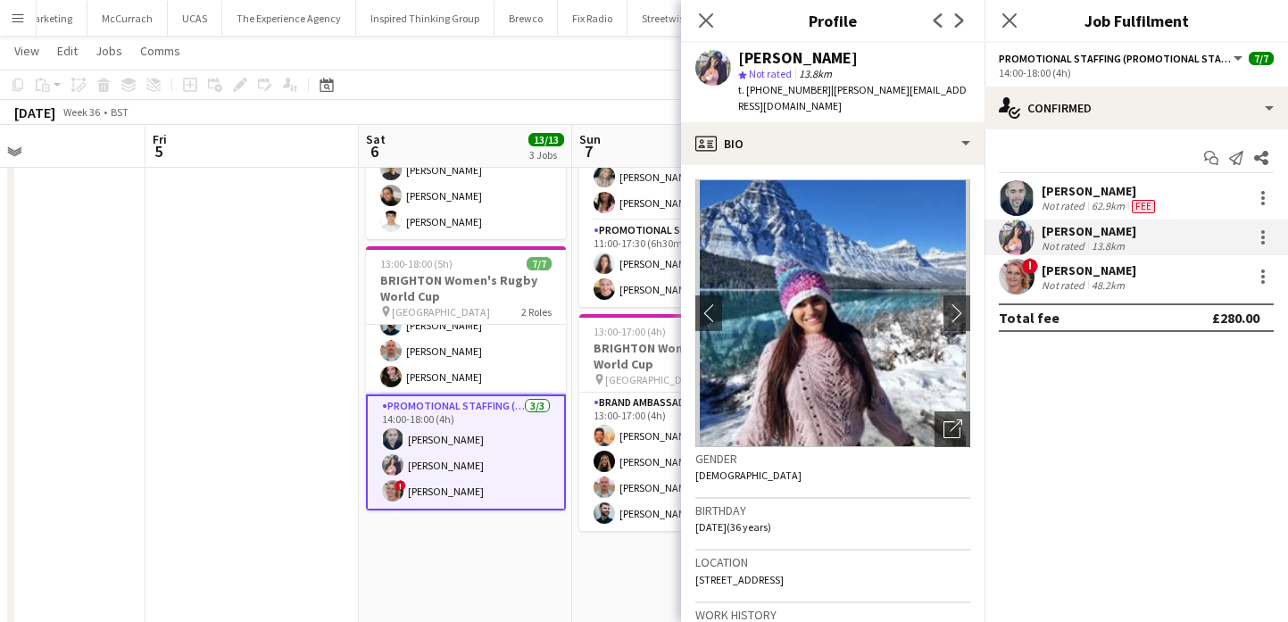
click at [808, 62] on div "[PERSON_NAME]" at bounding box center [798, 58] width 120 height 16
click at [783, 93] on span "t. [PHONE_NUMBER]" at bounding box center [784, 89] width 93 height 13
drag, startPoint x: 783, startPoint y: 92, endPoint x: 745, endPoint y: 91, distance: 38.4
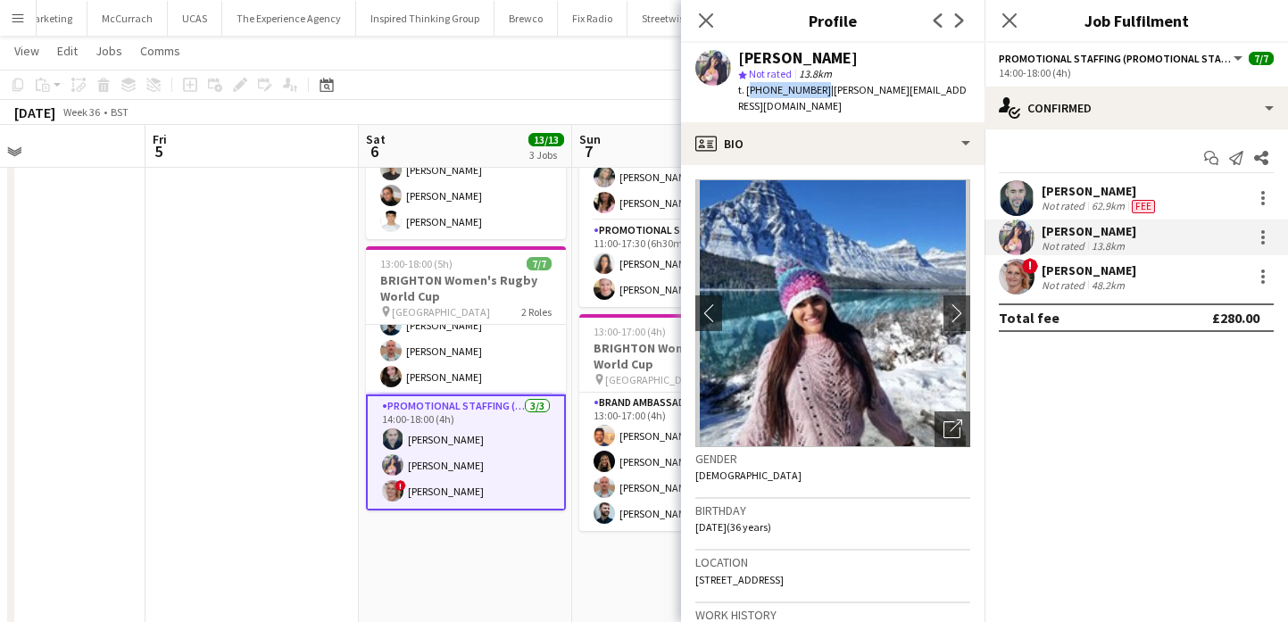
click at [745, 91] on span "t. [PHONE_NUMBER]" at bounding box center [784, 89] width 93 height 13
drag, startPoint x: 822, startPoint y: 87, endPoint x: 941, endPoint y: 94, distance: 119.7
click at [942, 94] on div "[PERSON_NAME] star Not rated 13.8km t. [PHONE_NUMBER] | [PERSON_NAME][EMAIL_ADD…" at bounding box center [832, 82] width 303 height 79
click at [1056, 264] on div "[PERSON_NAME]" at bounding box center [1088, 270] width 95 height 16
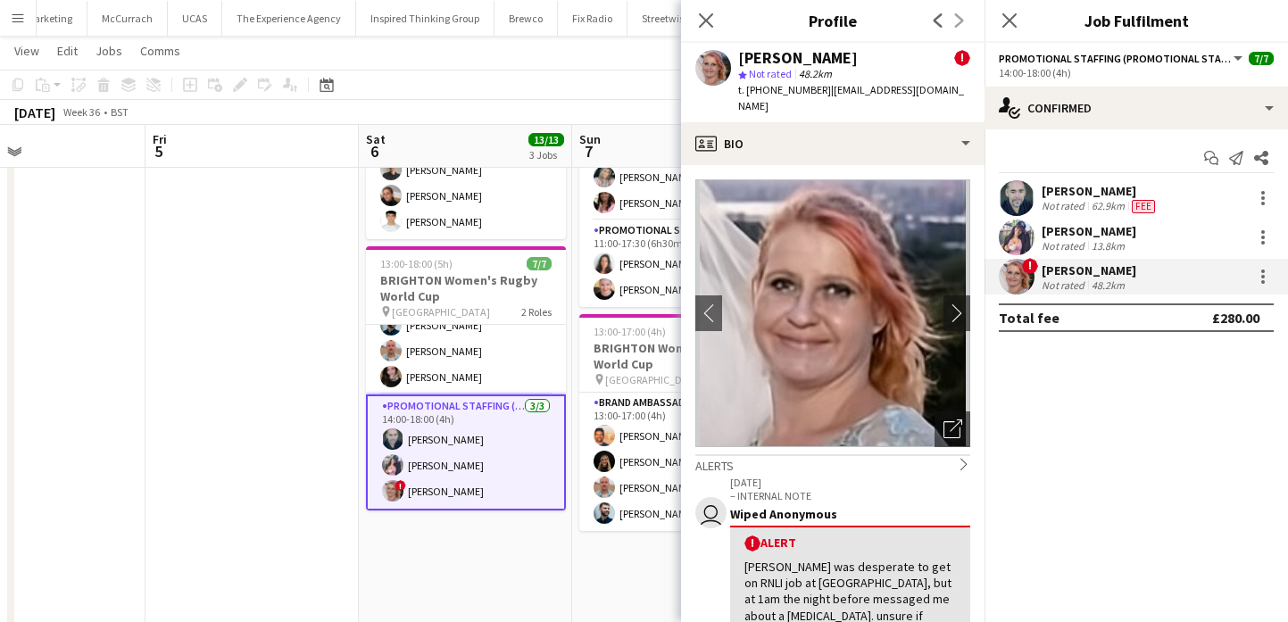
click at [808, 53] on div "[PERSON_NAME]" at bounding box center [798, 58] width 120 height 16
click at [778, 89] on span "t. [PHONE_NUMBER]" at bounding box center [784, 89] width 93 height 13
drag, startPoint x: 778, startPoint y: 89, endPoint x: 748, endPoint y: 89, distance: 30.3
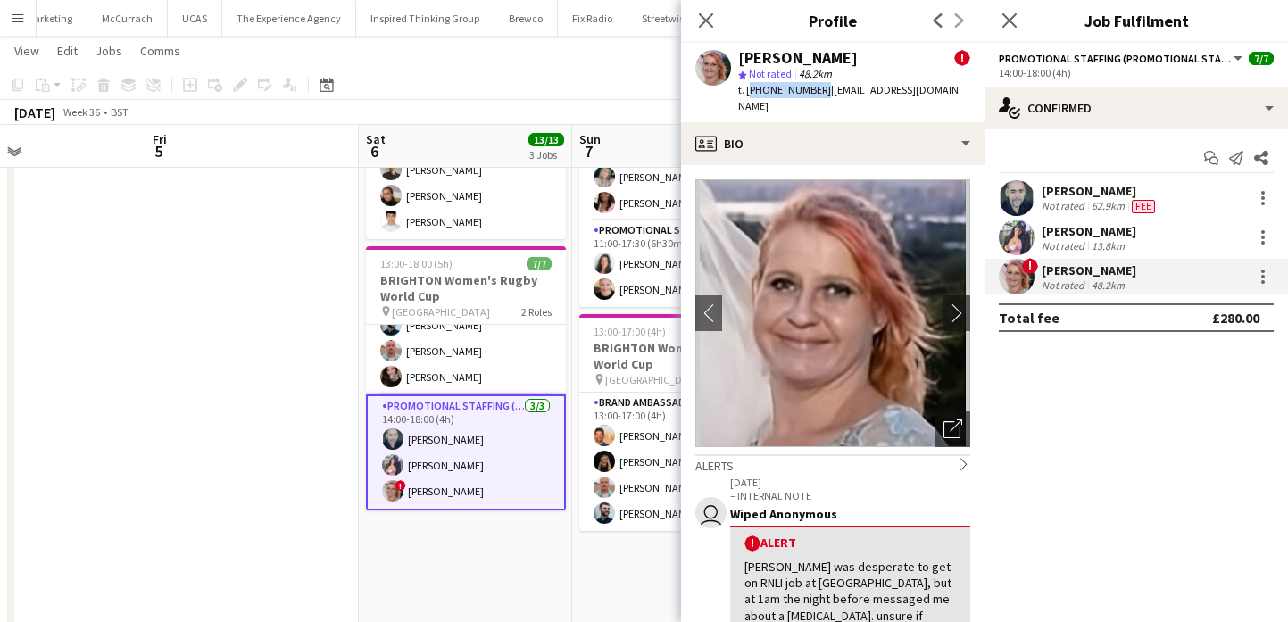
click at [748, 89] on span "t. [PHONE_NUMBER]" at bounding box center [784, 89] width 93 height 13
click at [834, 91] on span "| [EMAIL_ADDRESS][DOMAIN_NAME]" at bounding box center [851, 97] width 226 height 29
drag, startPoint x: 834, startPoint y: 91, endPoint x: 931, endPoint y: 89, distance: 96.4
click at [931, 89] on span "| [EMAIL_ADDRESS][DOMAIN_NAME]" at bounding box center [851, 97] width 226 height 29
click at [568, 564] on app-date-cell "09:00-14:45 (5h45m) 3/3 EXETER Womens Rugby World Cup pin [PERSON_NAME] 1 Role …" at bounding box center [465, 304] width 213 height 932
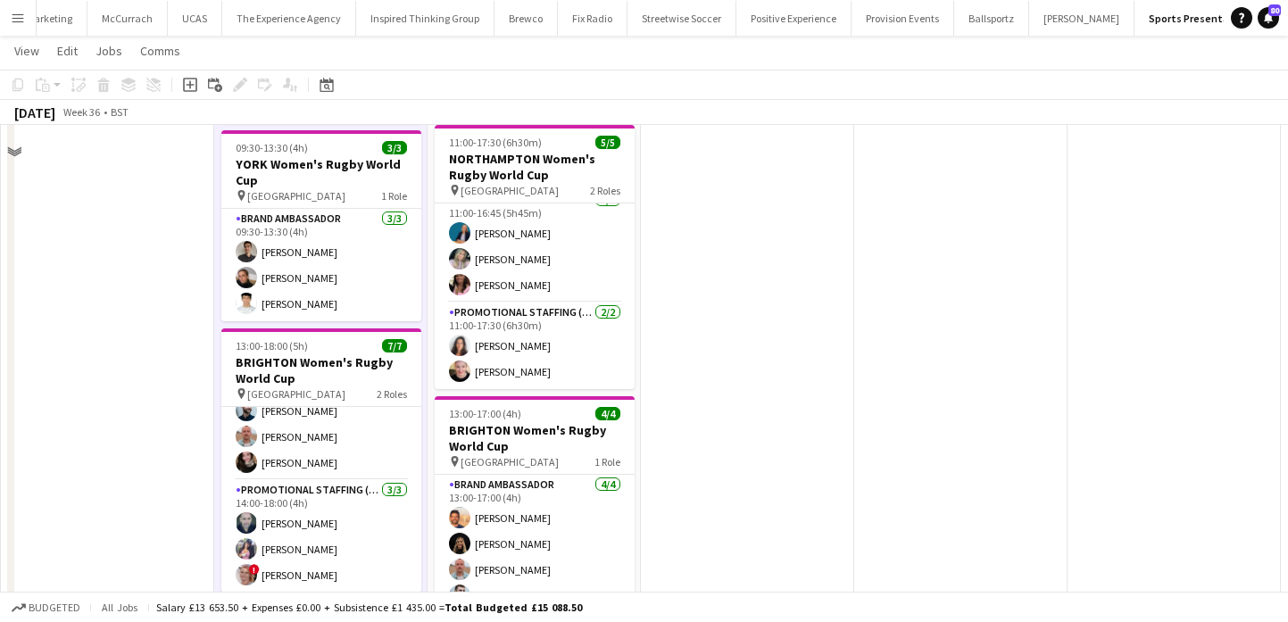
scroll to position [0, 0]
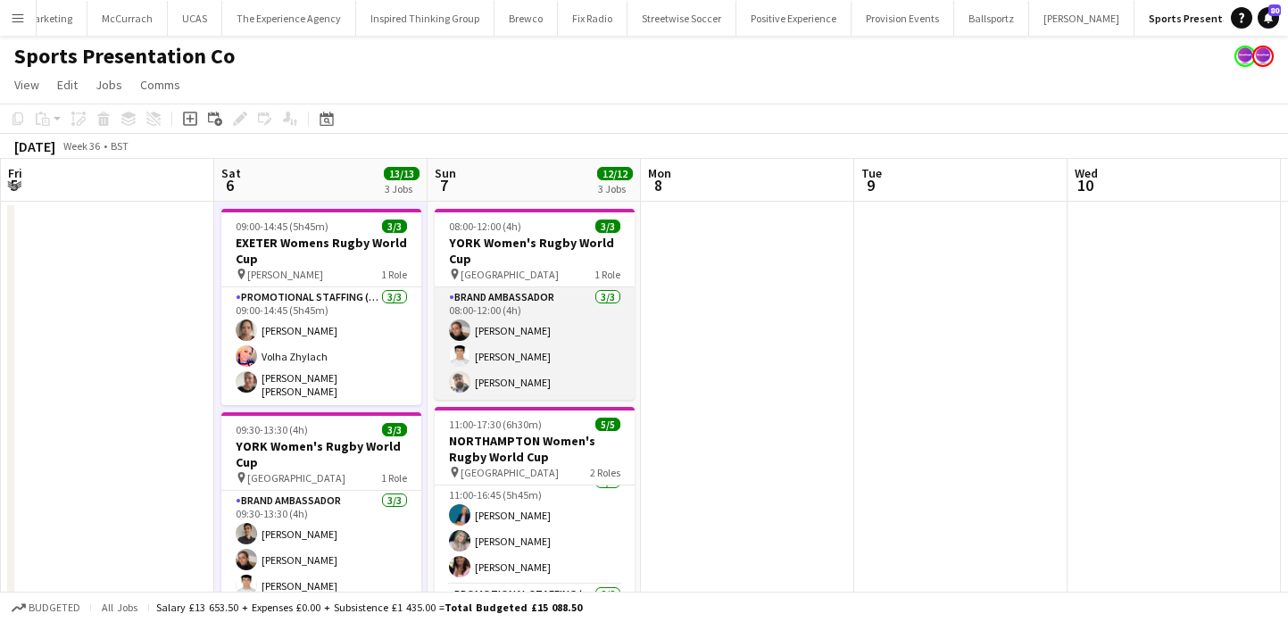
click at [576, 352] on app-card-role "Brand Ambassador [DATE] 08:00-12:00 (4h) [PERSON_NAME] [PERSON_NAME] [PERSON_NA…" at bounding box center [535, 343] width 200 height 112
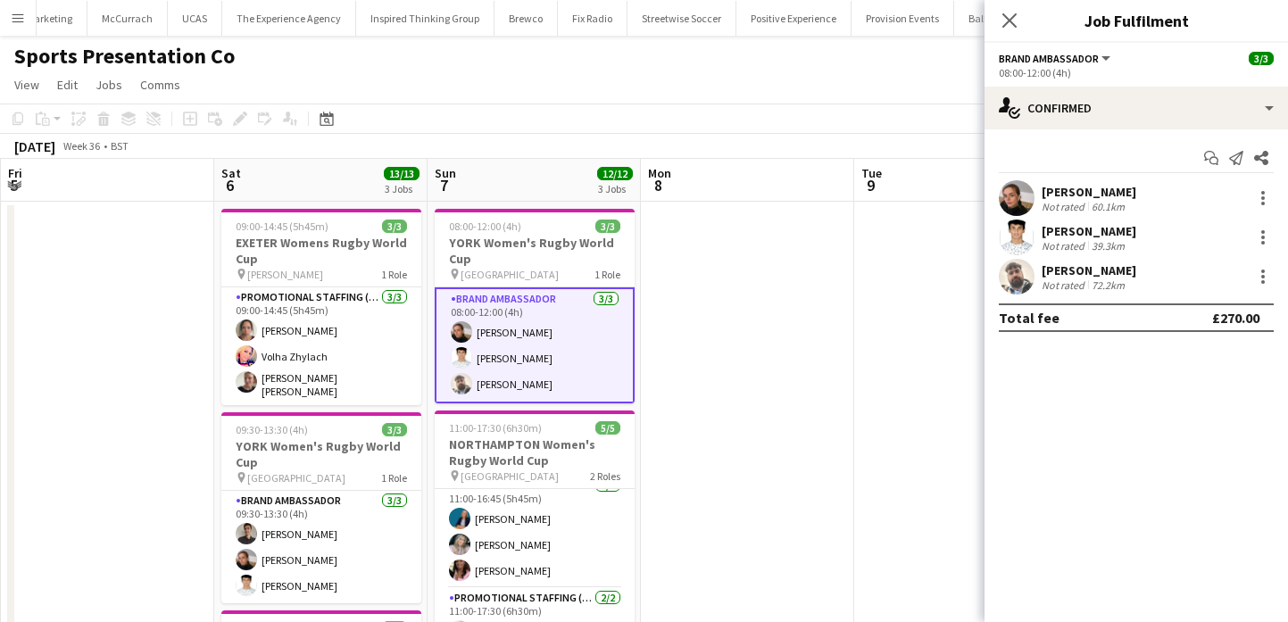
click at [1031, 182] on div at bounding box center [1017, 198] width 36 height 36
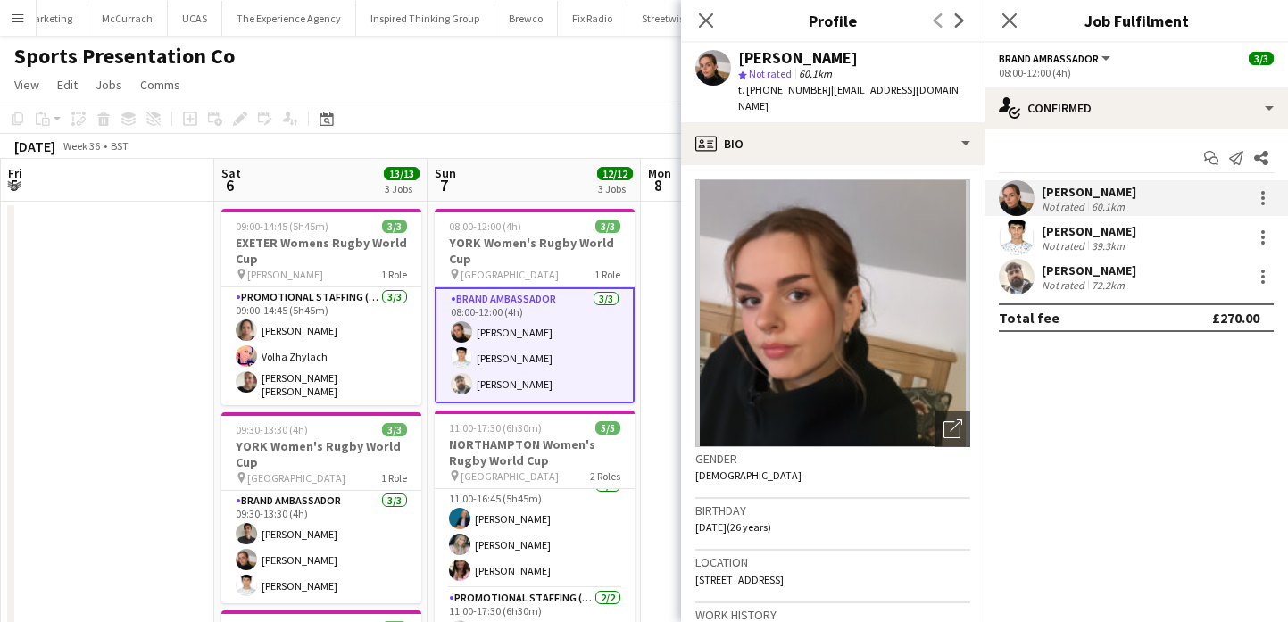
click at [791, 58] on div "[PERSON_NAME]" at bounding box center [798, 58] width 120 height 16
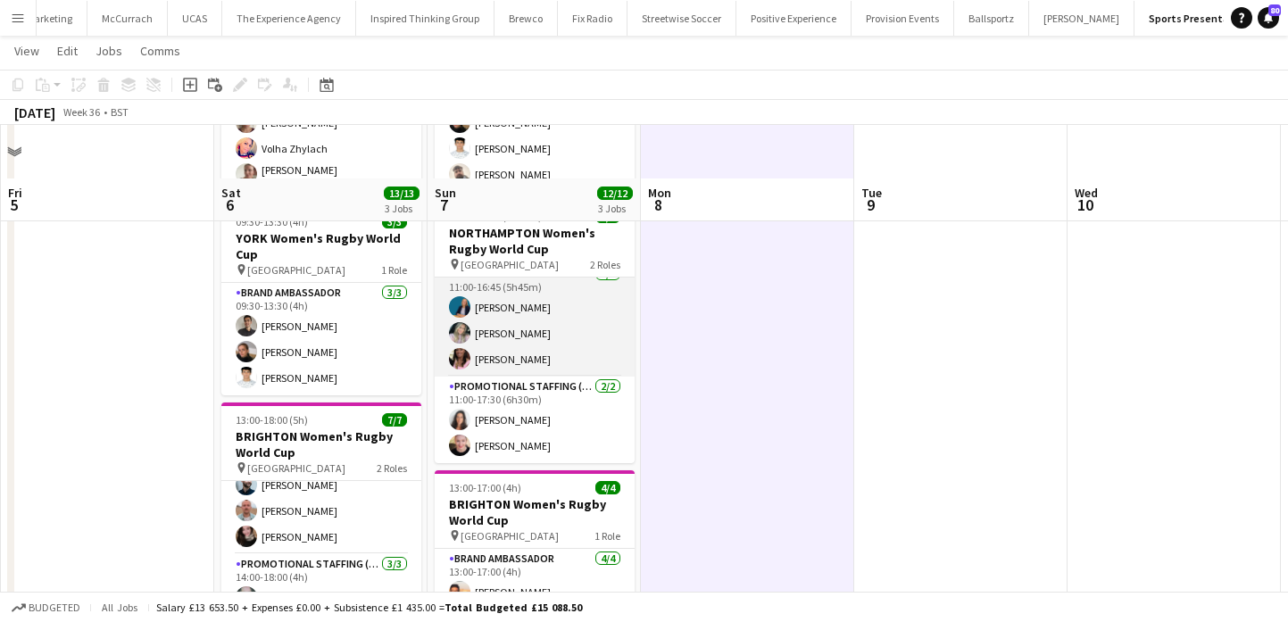
scroll to position [190, 0]
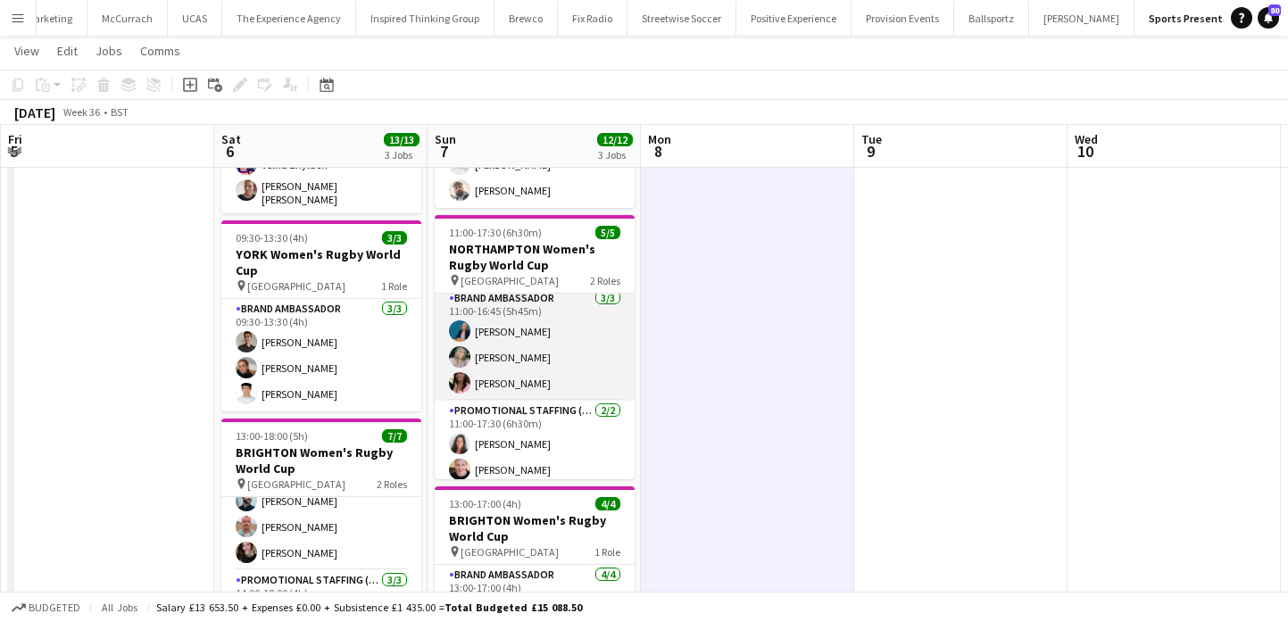
click at [553, 369] on app-card-role "Brand Ambassador [DATE] 11:00-16:45 (5h45m) [PERSON_NAME] [PERSON_NAME] [PERSON…" at bounding box center [535, 344] width 200 height 112
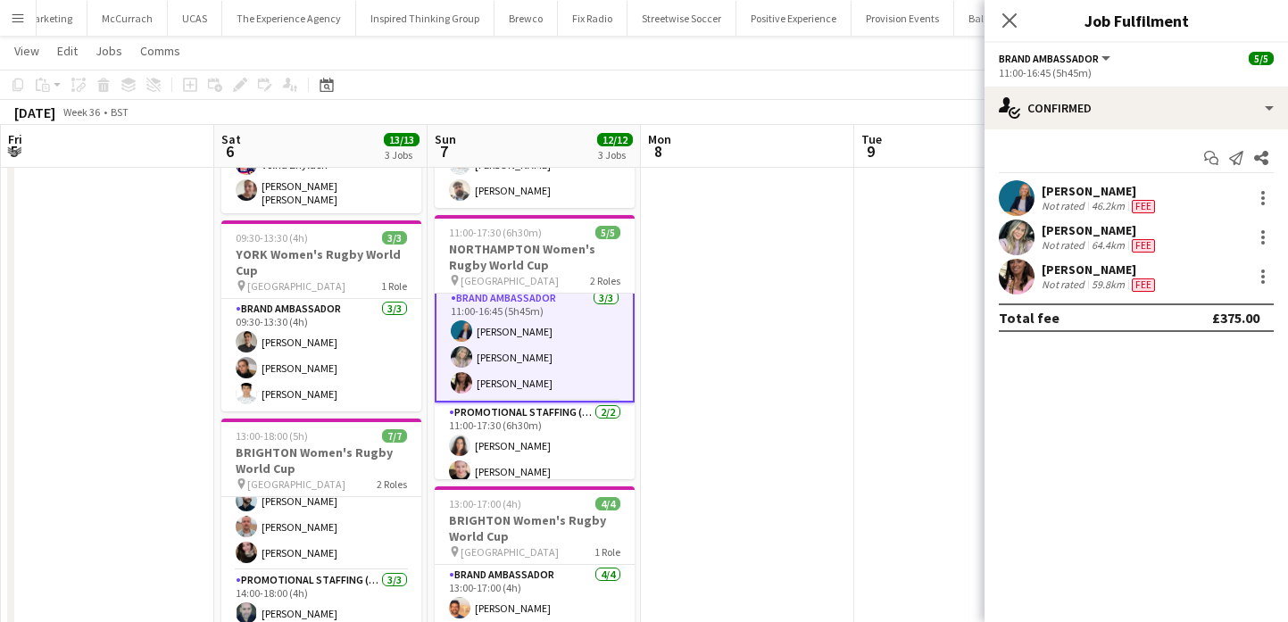
click at [1049, 187] on div "[PERSON_NAME]" at bounding box center [1099, 191] width 117 height 16
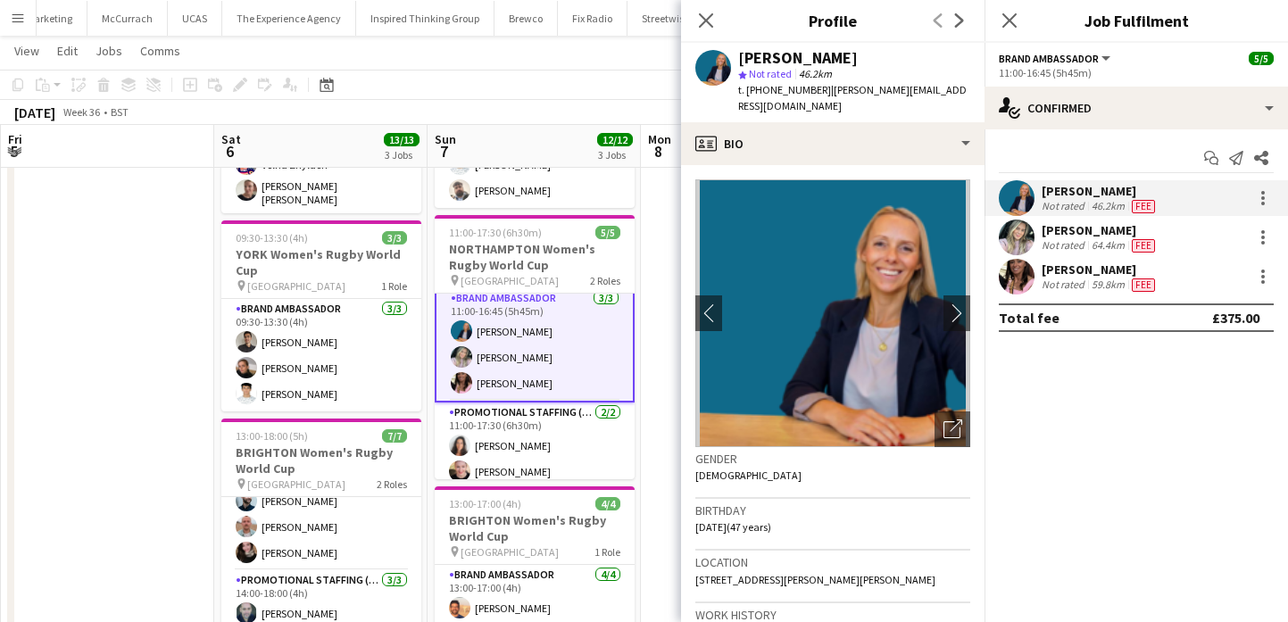
click at [805, 54] on div "[PERSON_NAME]" at bounding box center [798, 58] width 120 height 16
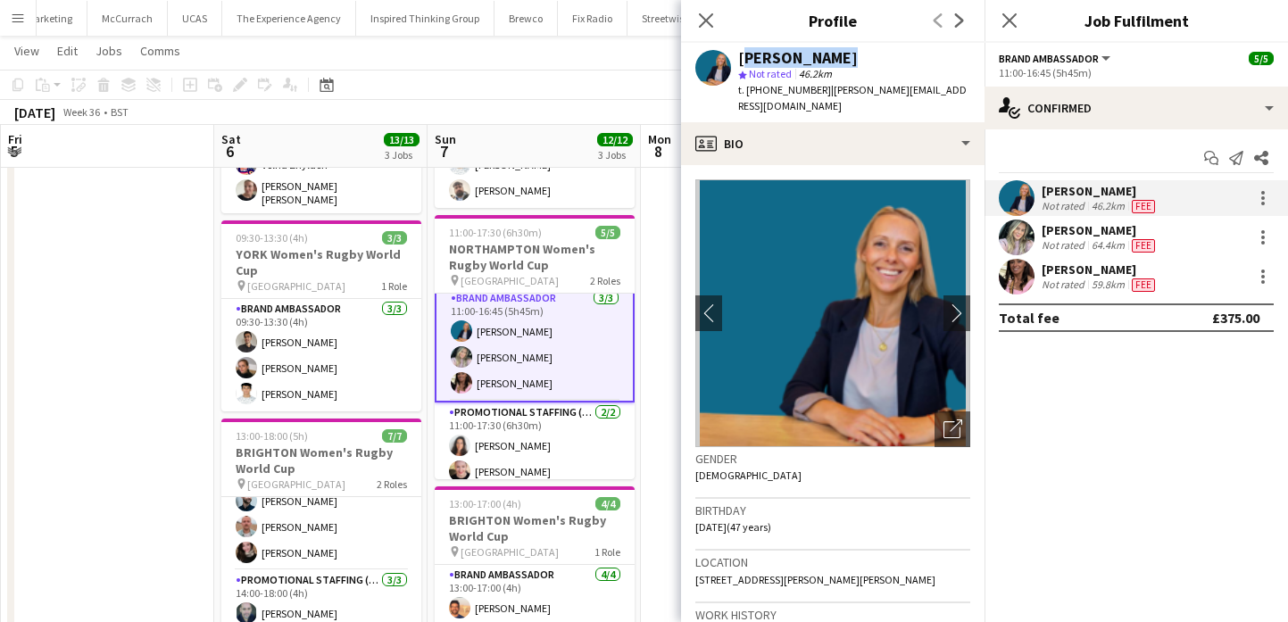
click at [805, 54] on div "[PERSON_NAME]" at bounding box center [798, 58] width 120 height 16
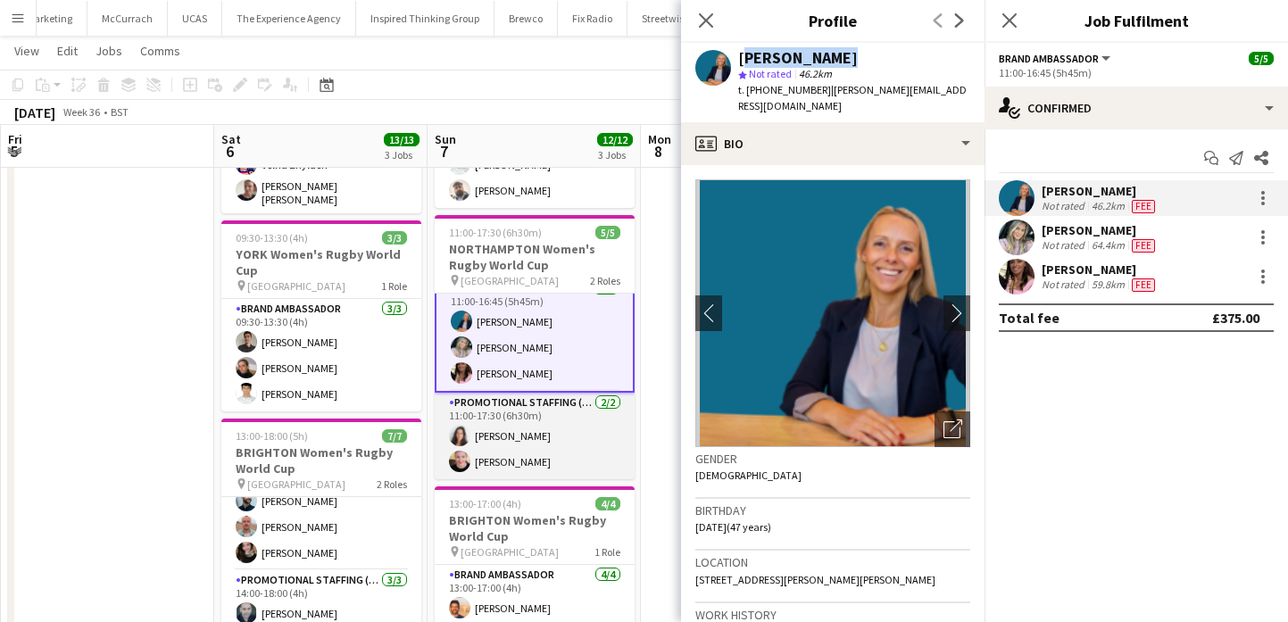
click at [576, 453] on app-card-role "Promotional Staffing (Brand Ambassadors) [DATE] 11:00-17:30 (6h30m) [PERSON_NAM…" at bounding box center [535, 436] width 200 height 87
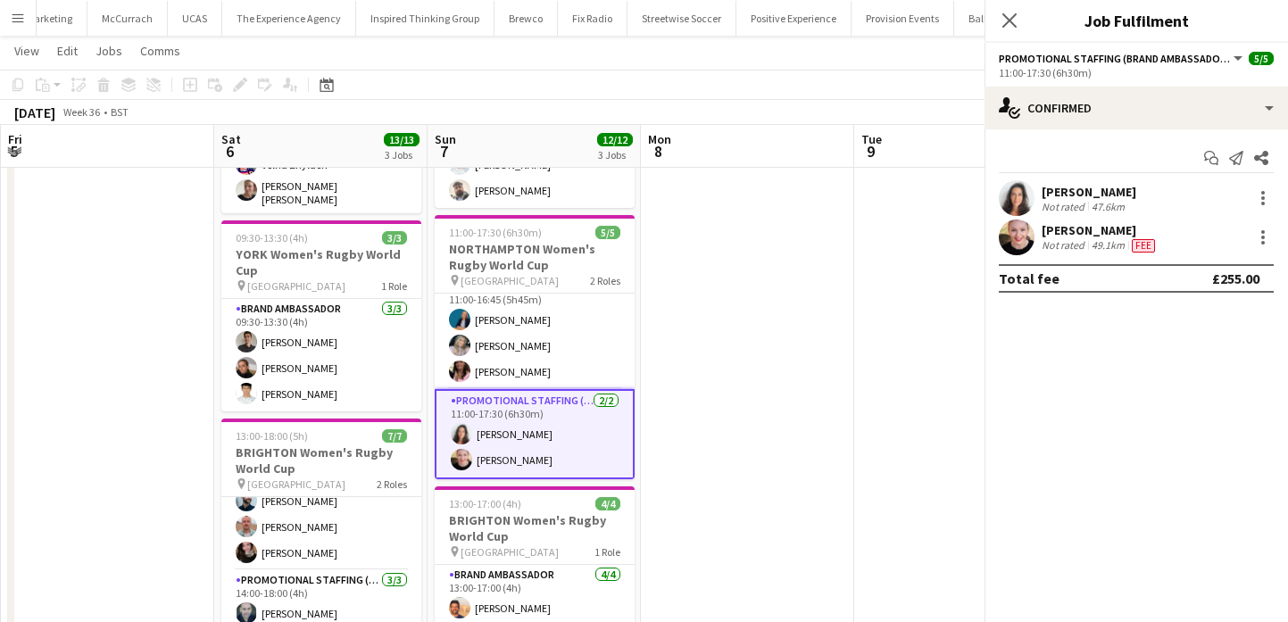
scroll to position [15, 0]
click at [1056, 193] on div "[PERSON_NAME]" at bounding box center [1088, 192] width 95 height 16
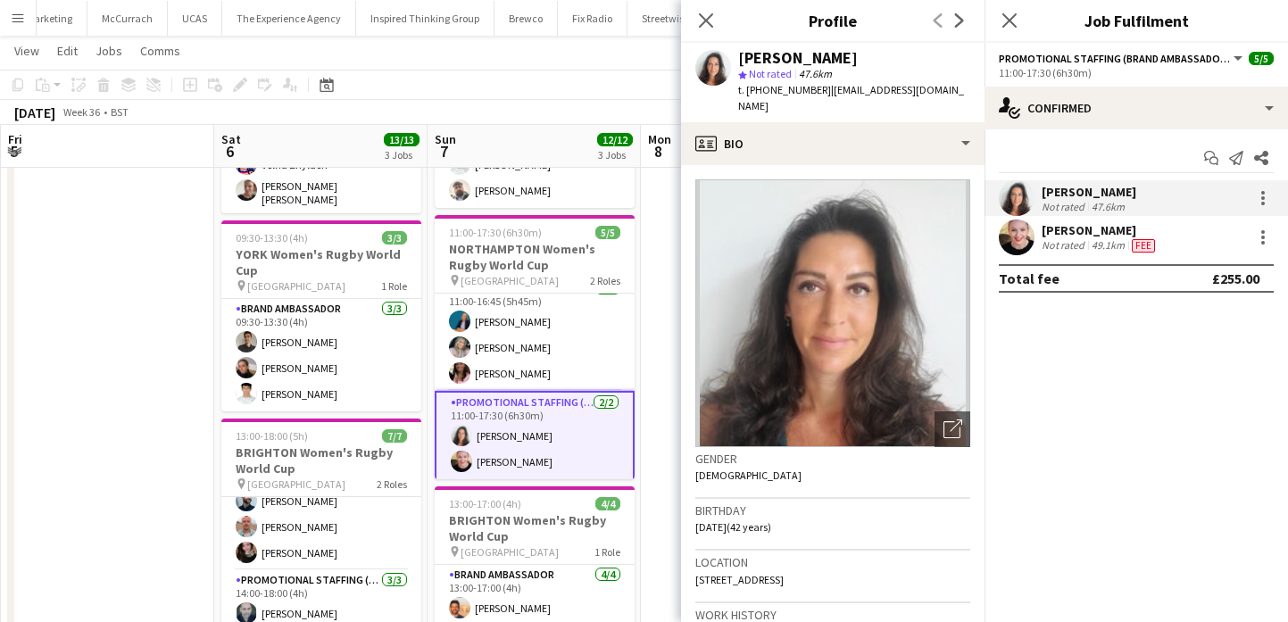
click at [1061, 242] on div "Not rated" at bounding box center [1064, 245] width 46 height 14
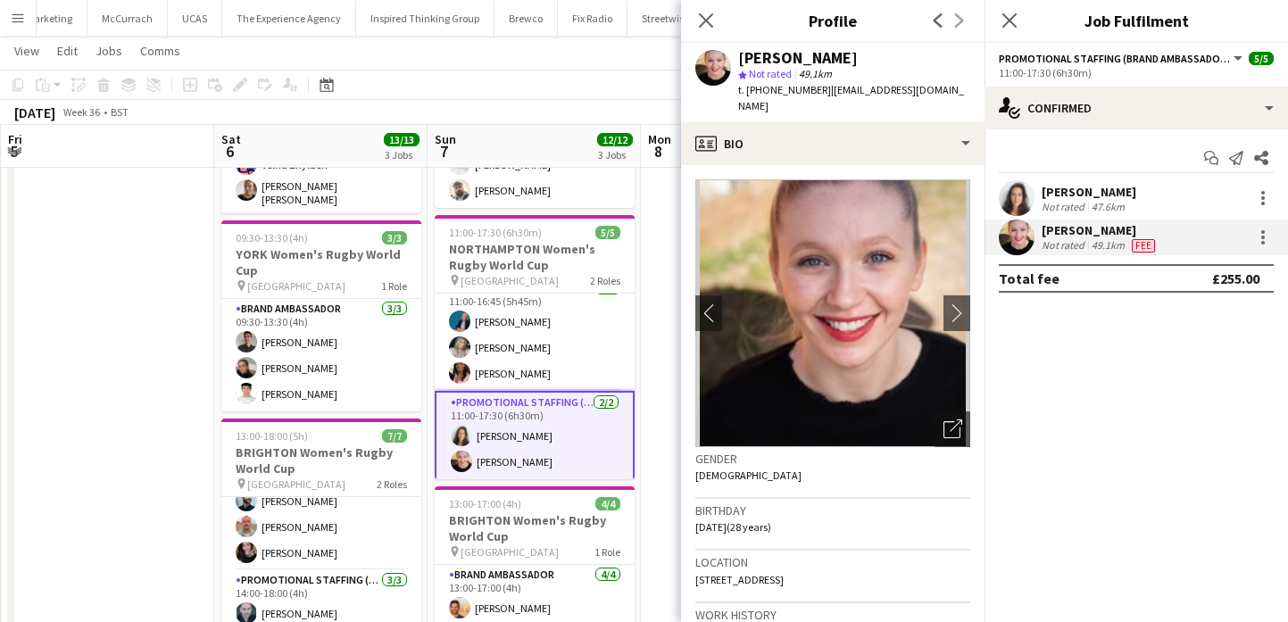
click at [752, 57] on div "[PERSON_NAME]" at bounding box center [798, 58] width 120 height 16
drag, startPoint x: 752, startPoint y: 57, endPoint x: 818, endPoint y: 58, distance: 66.0
click at [819, 58] on div "[PERSON_NAME]" at bounding box center [798, 58] width 120 height 16
click at [767, 89] on span "t. [PHONE_NUMBER]" at bounding box center [784, 89] width 93 height 13
drag, startPoint x: 767, startPoint y: 89, endPoint x: 744, endPoint y: 89, distance: 22.3
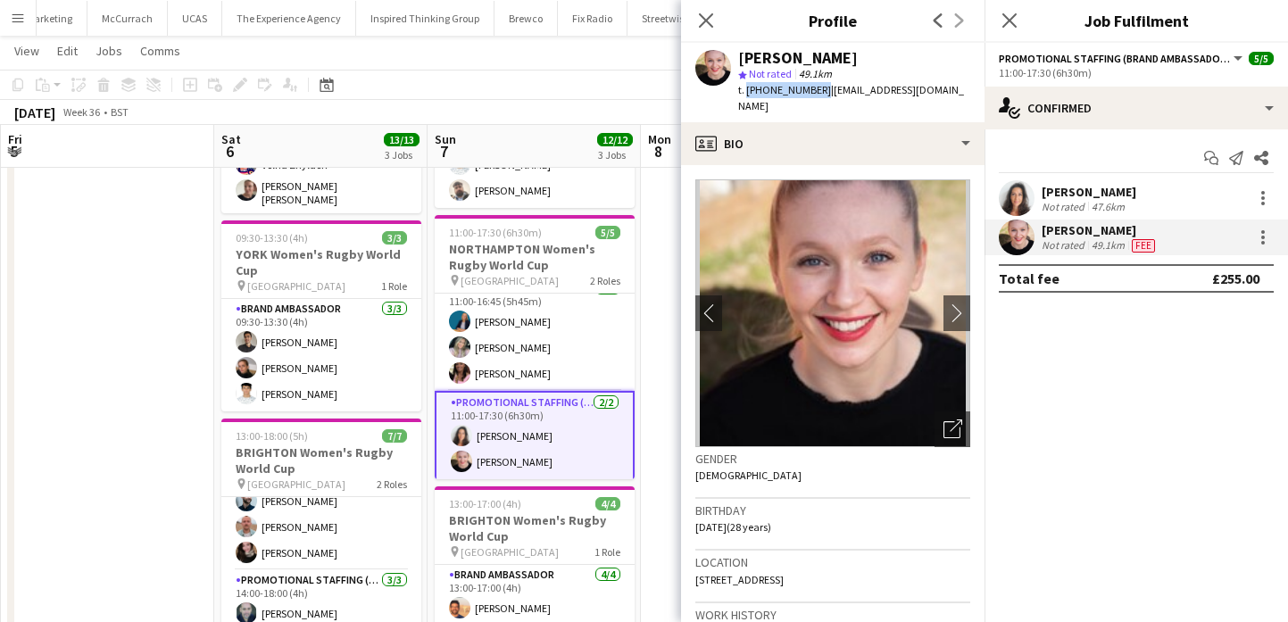
click at [744, 89] on span "t. [PHONE_NUMBER]" at bounding box center [784, 89] width 93 height 13
drag, startPoint x: 823, startPoint y: 89, endPoint x: 961, endPoint y: 95, distance: 138.5
click at [961, 95] on div "[PERSON_NAME] star Not rated 49.1km t. [PHONE_NUMBER] | [EMAIL_ADDRESS][DOMAIN_…" at bounding box center [832, 82] width 303 height 79
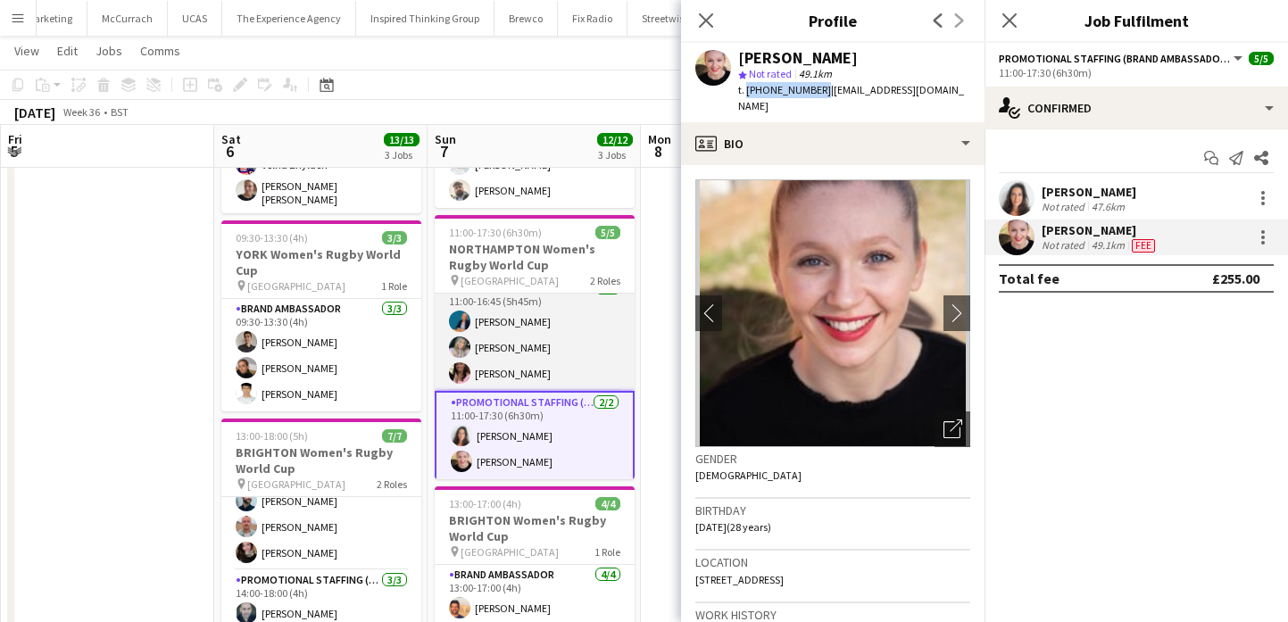
scroll to position [17, 0]
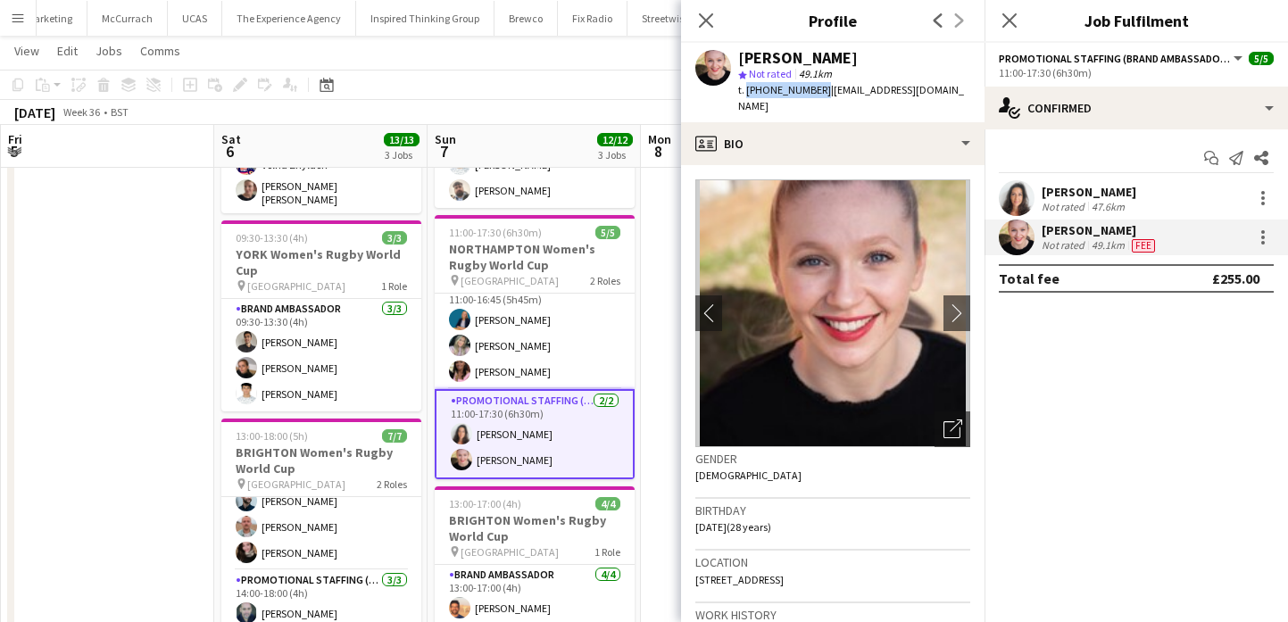
click at [658, 414] on app-date-cell at bounding box center [747, 476] width 213 height 932
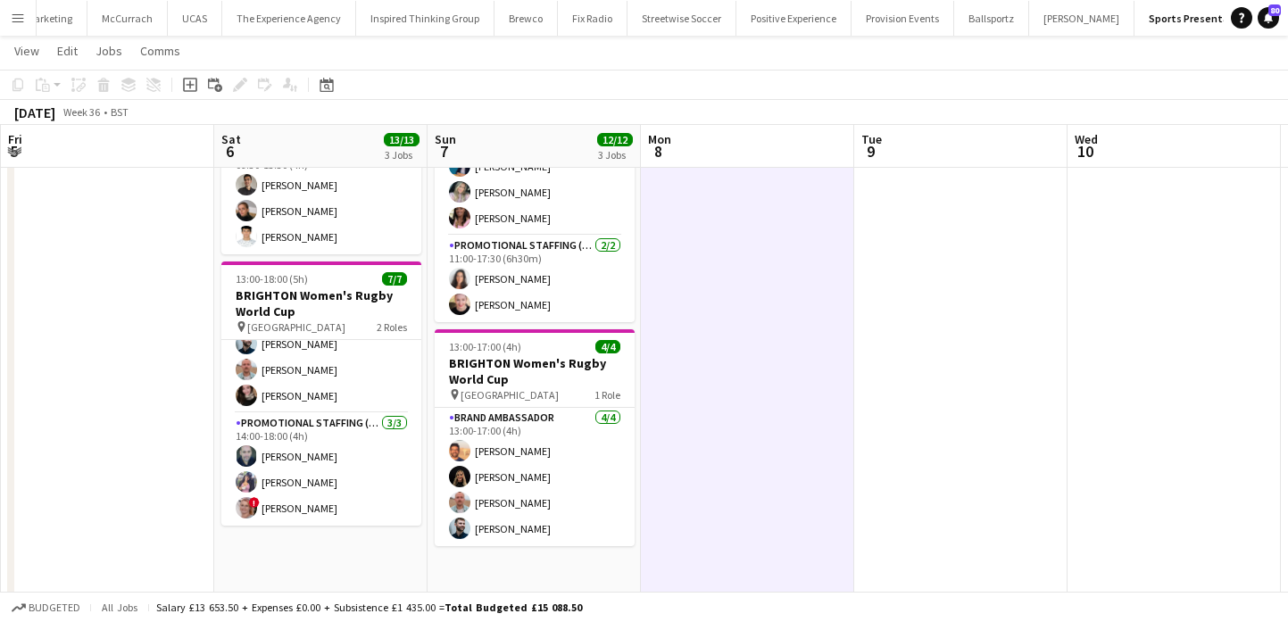
scroll to position [356, 0]
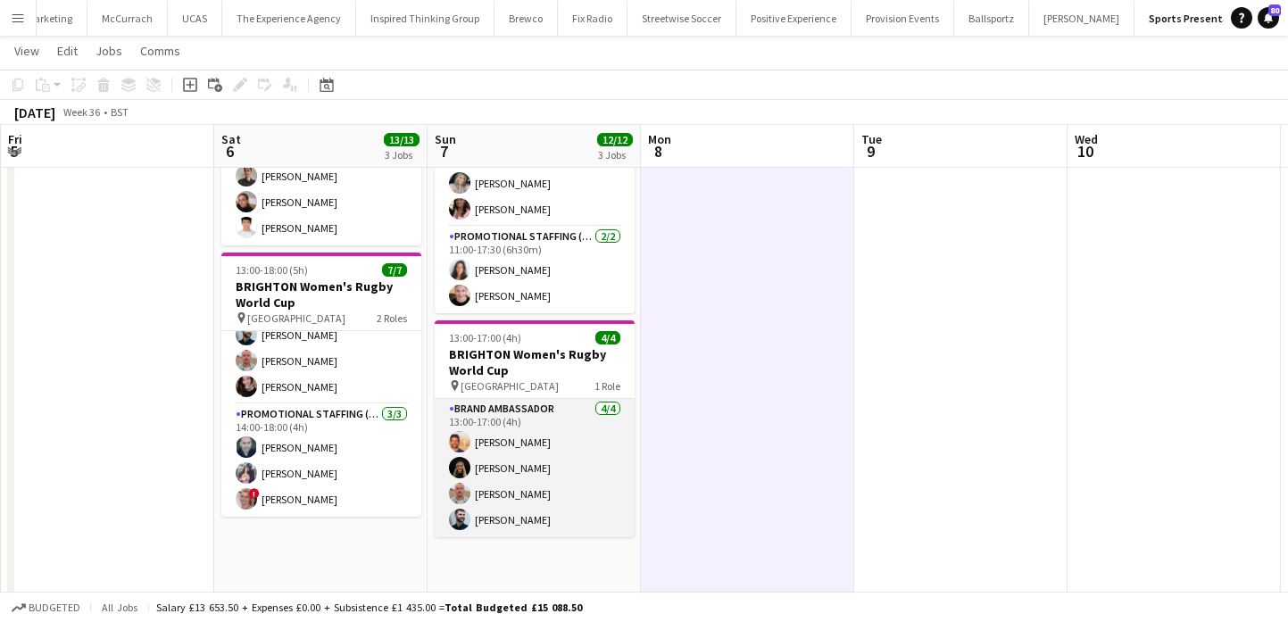
click at [597, 455] on app-card-role "Brand Ambassador [DATE] 13:00-17:00 (4h) [PERSON_NAME] [PERSON_NAME] [PERSON_NA…" at bounding box center [535, 468] width 200 height 138
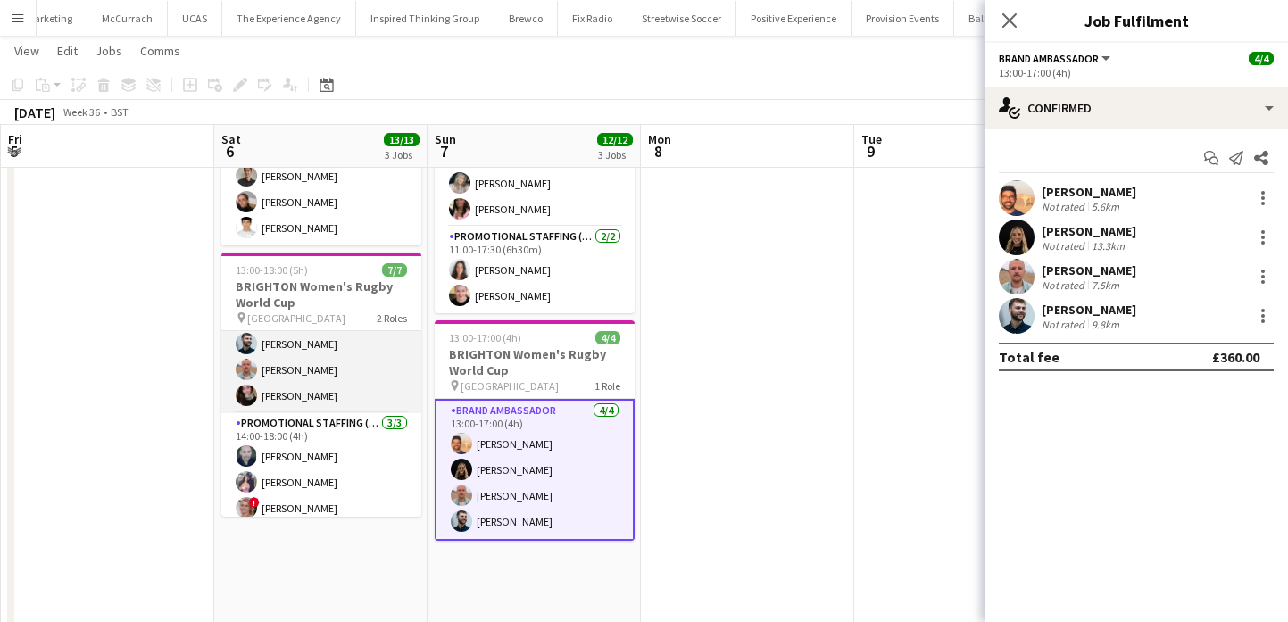
scroll to position [65, 0]
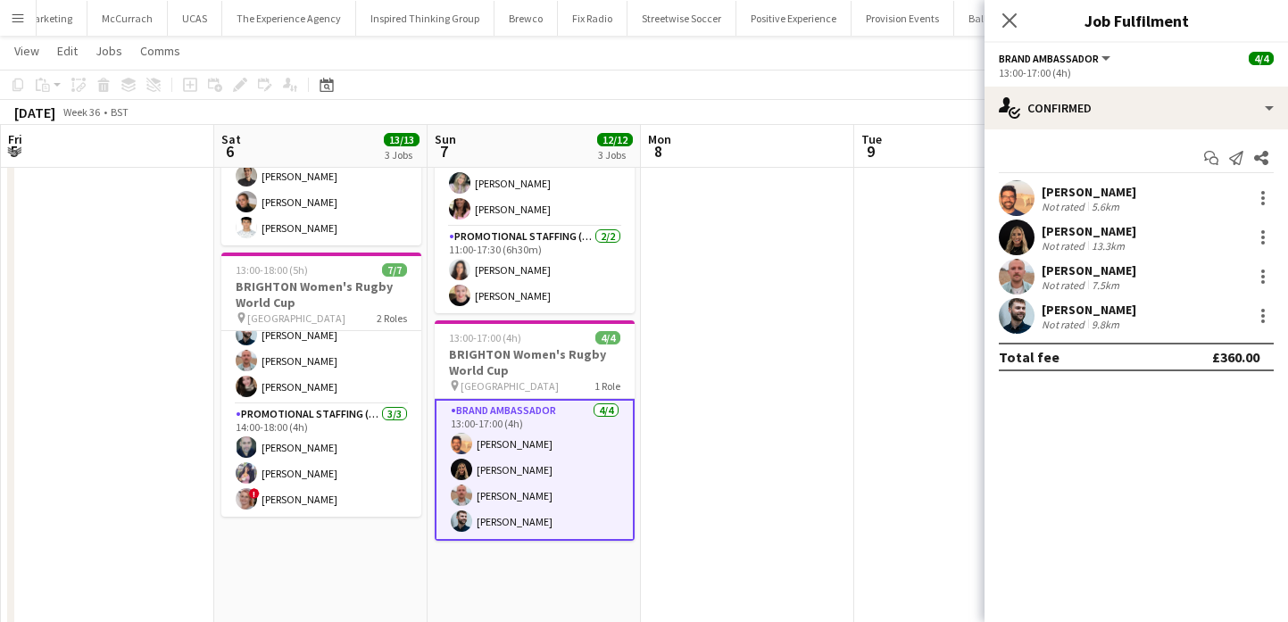
click at [1046, 235] on div "[PERSON_NAME]" at bounding box center [1088, 231] width 95 height 16
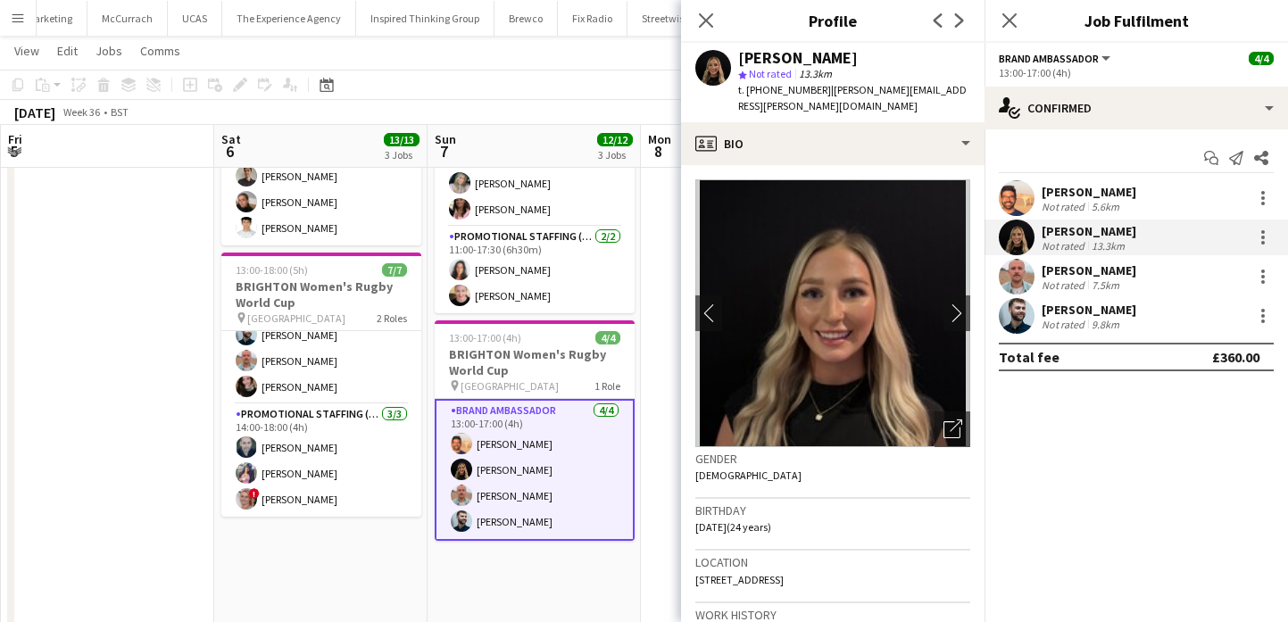
click at [775, 82] on div "t. [PHONE_NUMBER] | [PERSON_NAME][EMAIL_ADDRESS][PERSON_NAME][DOMAIN_NAME]" at bounding box center [854, 98] width 232 height 32
click at [773, 90] on span "t. [PHONE_NUMBER]" at bounding box center [784, 89] width 93 height 13
drag, startPoint x: 773, startPoint y: 90, endPoint x: 747, endPoint y: 90, distance: 25.9
click at [747, 90] on span "t. [PHONE_NUMBER]" at bounding box center [784, 89] width 93 height 13
drag, startPoint x: 823, startPoint y: 88, endPoint x: 959, endPoint y: 91, distance: 136.6
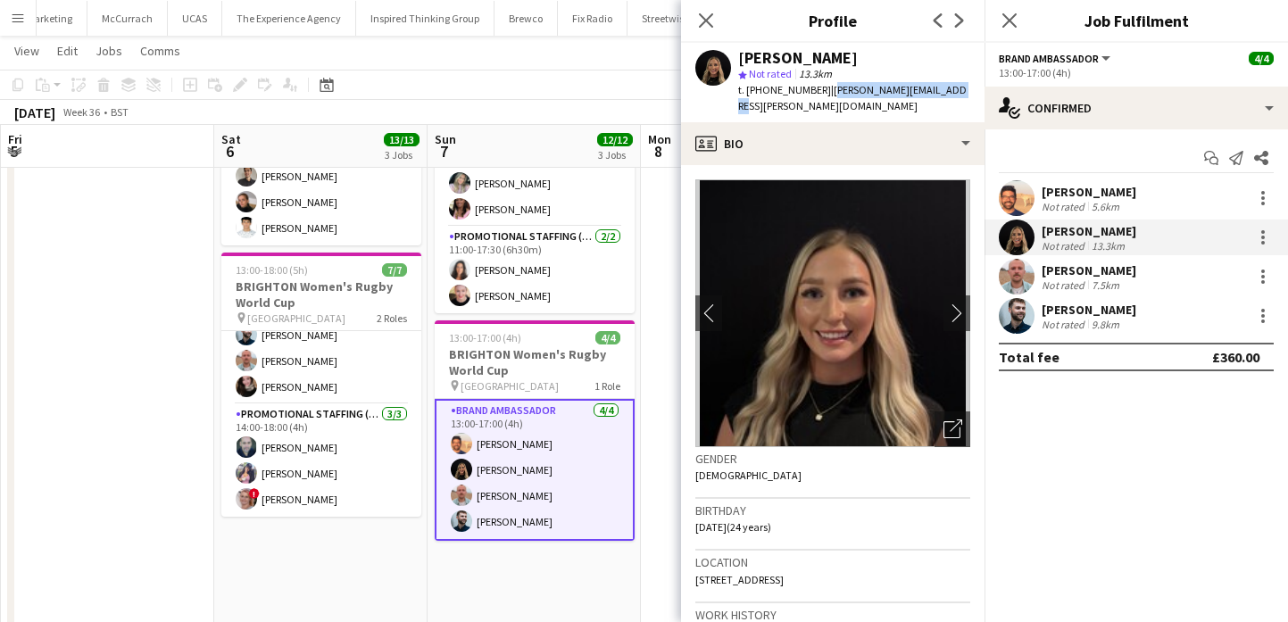
click at [960, 91] on app-profile-header "[PERSON_NAME] star Not rated 13.3km t. [PHONE_NUMBER] | [PERSON_NAME][EMAIL_ADD…" at bounding box center [832, 82] width 303 height 79
click at [635, 350] on app-date-cell "08:00-12:00 (4h) 3/3 YORK Women's Rugby World Cup pin [GEOGRAPHIC_DATA] 1 Role …" at bounding box center [533, 310] width 213 height 932
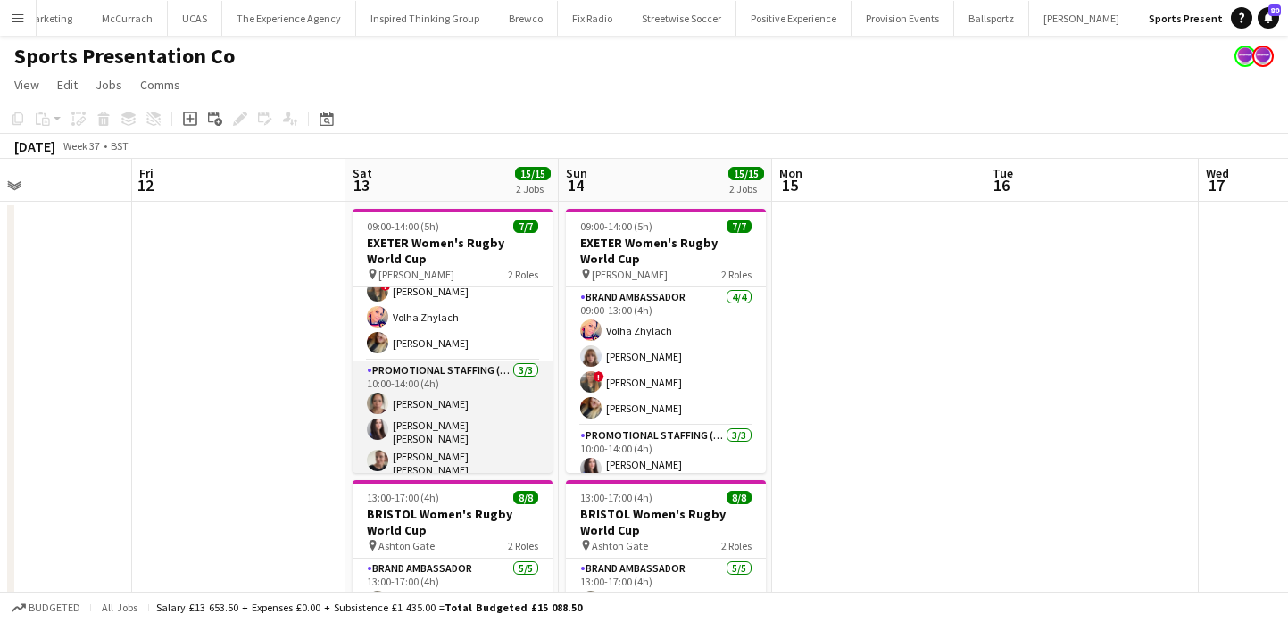
click at [459, 414] on app-card-role "Promotional Staffing (Brand Ambassadors) [DATE] 10:00-14:00 (4h) [PERSON_NAME] …" at bounding box center [452, 422] width 200 height 123
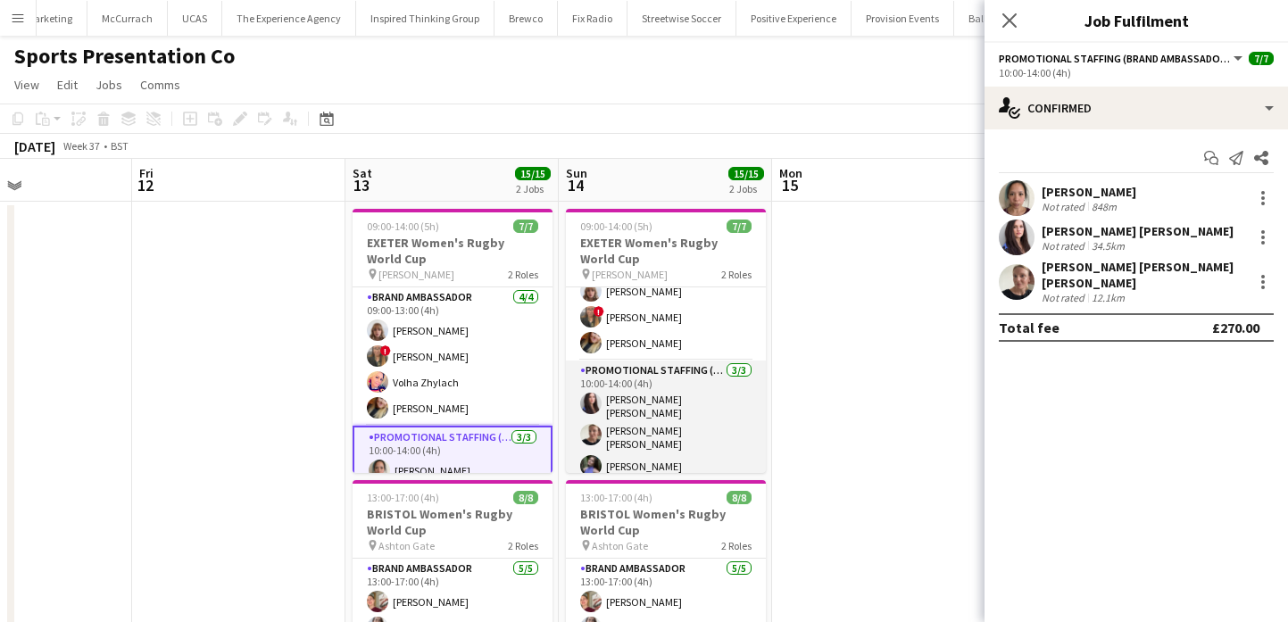
click at [668, 454] on app-card-role "Promotional Staffing (Brand Ambassadors) [DATE] 10:00-14:00 (4h) [PERSON_NAME] …" at bounding box center [666, 422] width 200 height 123
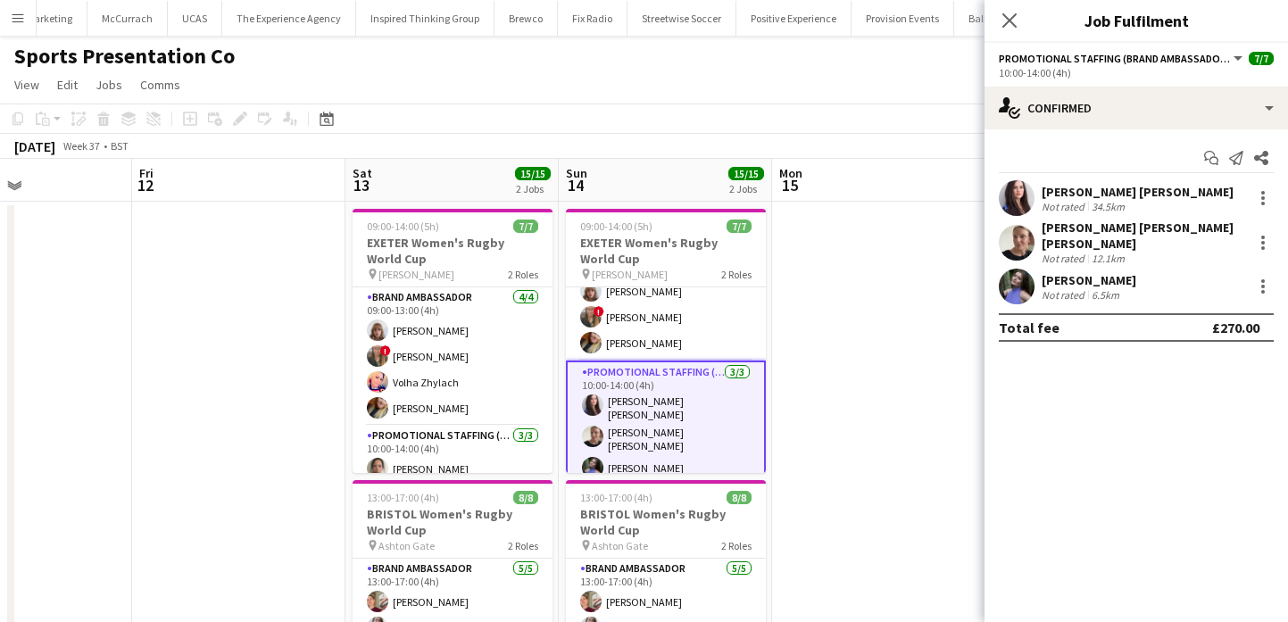
click at [1004, 274] on app-user-avatar at bounding box center [1017, 287] width 36 height 36
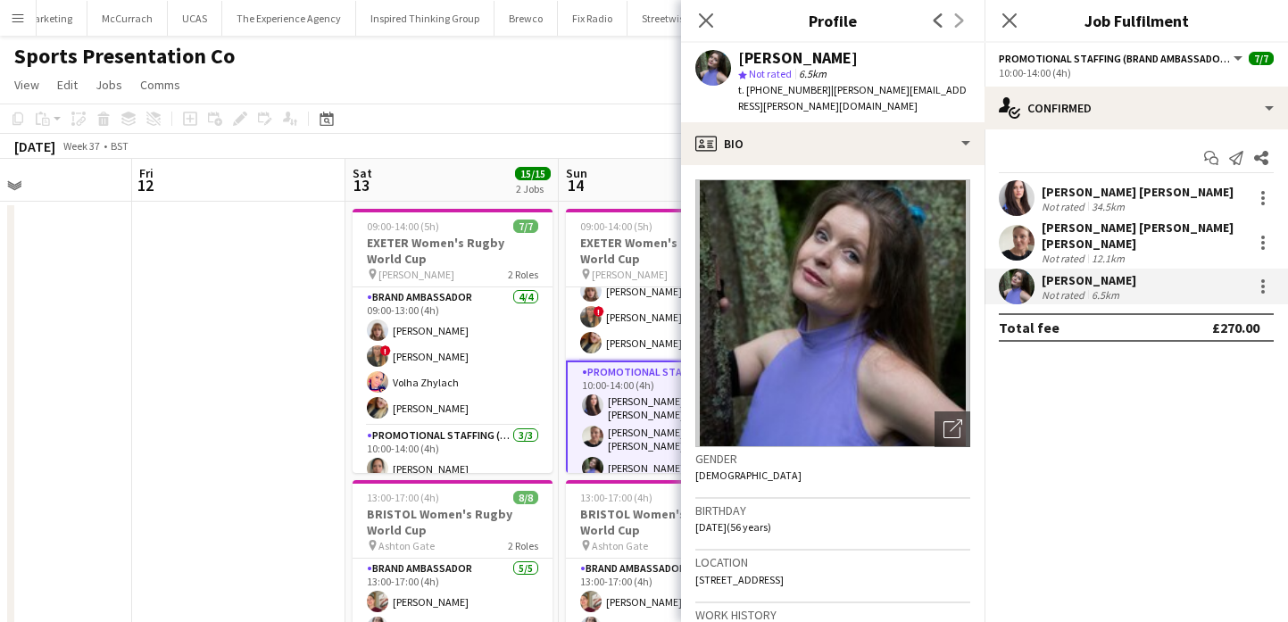
click at [805, 61] on div "[PERSON_NAME]" at bounding box center [798, 58] width 120 height 16
click at [779, 92] on span "t. [PHONE_NUMBER]" at bounding box center [784, 89] width 93 height 13
drag, startPoint x: 779, startPoint y: 92, endPoint x: 747, endPoint y: 92, distance: 32.1
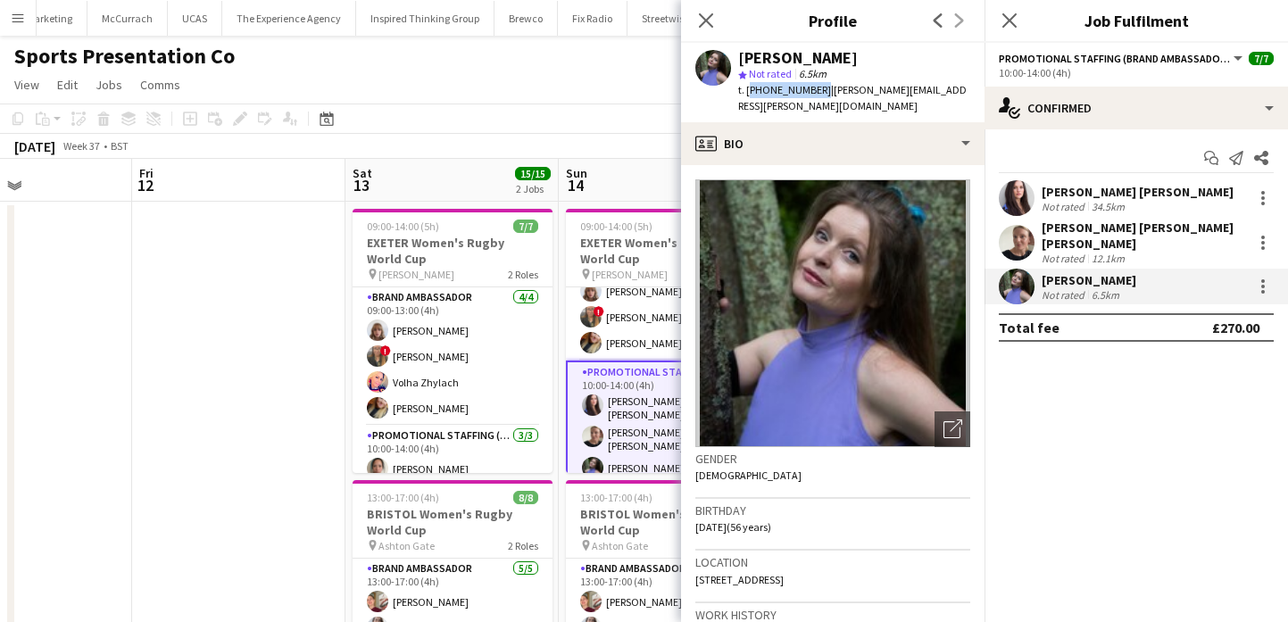
click at [747, 92] on span "t. [PHONE_NUMBER]" at bounding box center [784, 89] width 93 height 13
drag, startPoint x: 823, startPoint y: 90, endPoint x: 940, endPoint y: 100, distance: 117.3
click at [940, 100] on div "[PERSON_NAME] star Not rated 6.5km t. [PHONE_NUMBER] | [PERSON_NAME][EMAIL_ADDR…" at bounding box center [832, 82] width 303 height 79
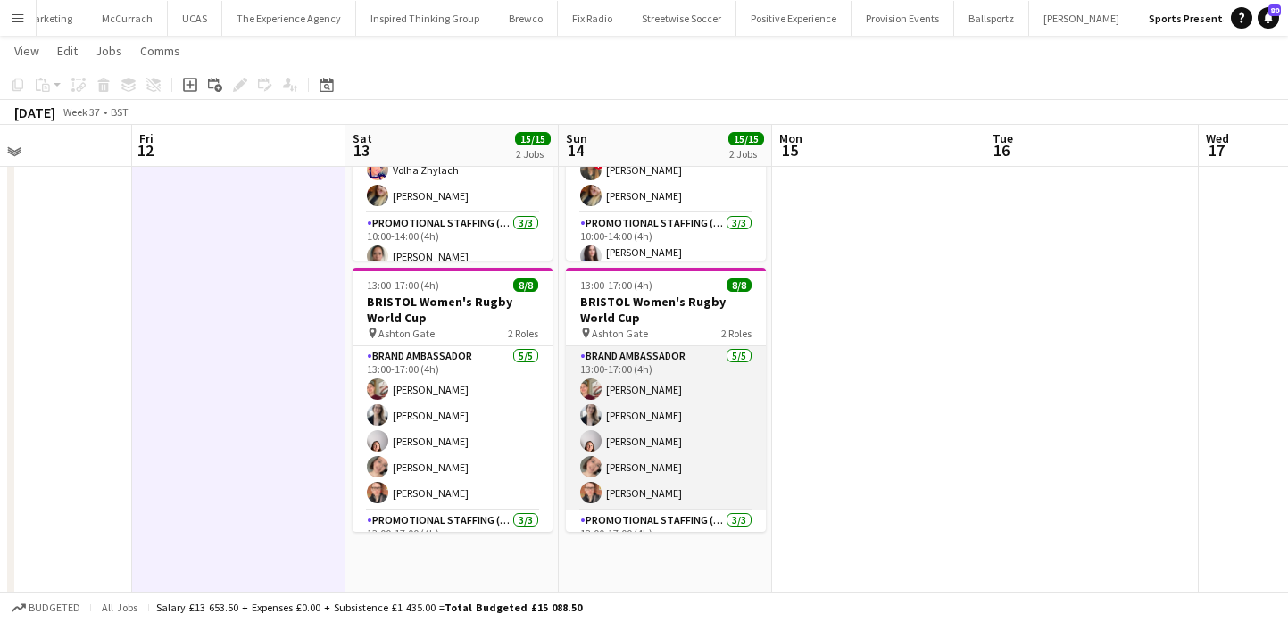
scroll to position [210, 0]
